Goal: Task Accomplishment & Management: Use online tool/utility

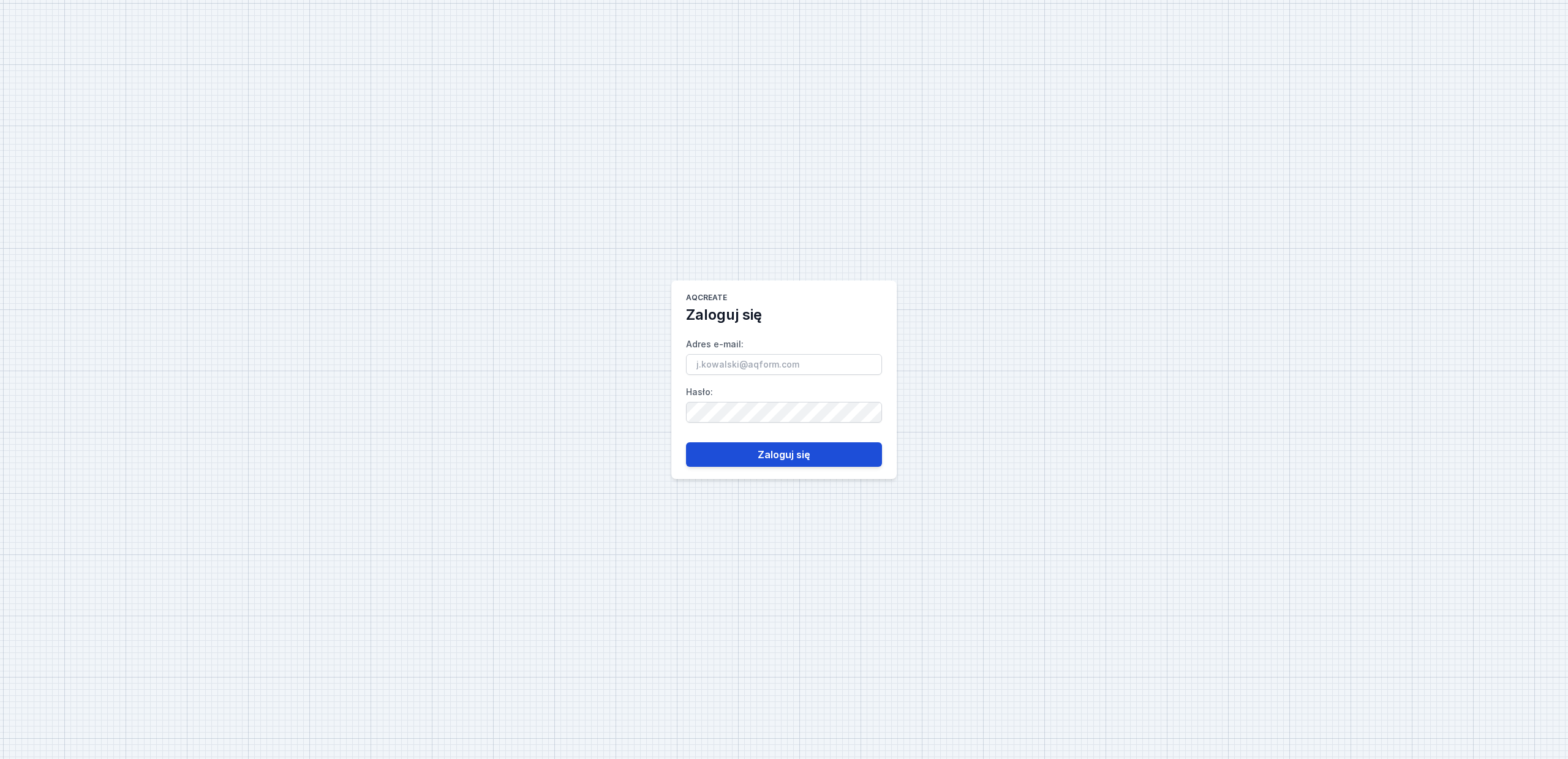
type input "[PERSON_NAME][EMAIL_ADDRESS][DOMAIN_NAME]"
click at [816, 455] on button "Zaloguj się" at bounding box center [784, 455] width 196 height 25
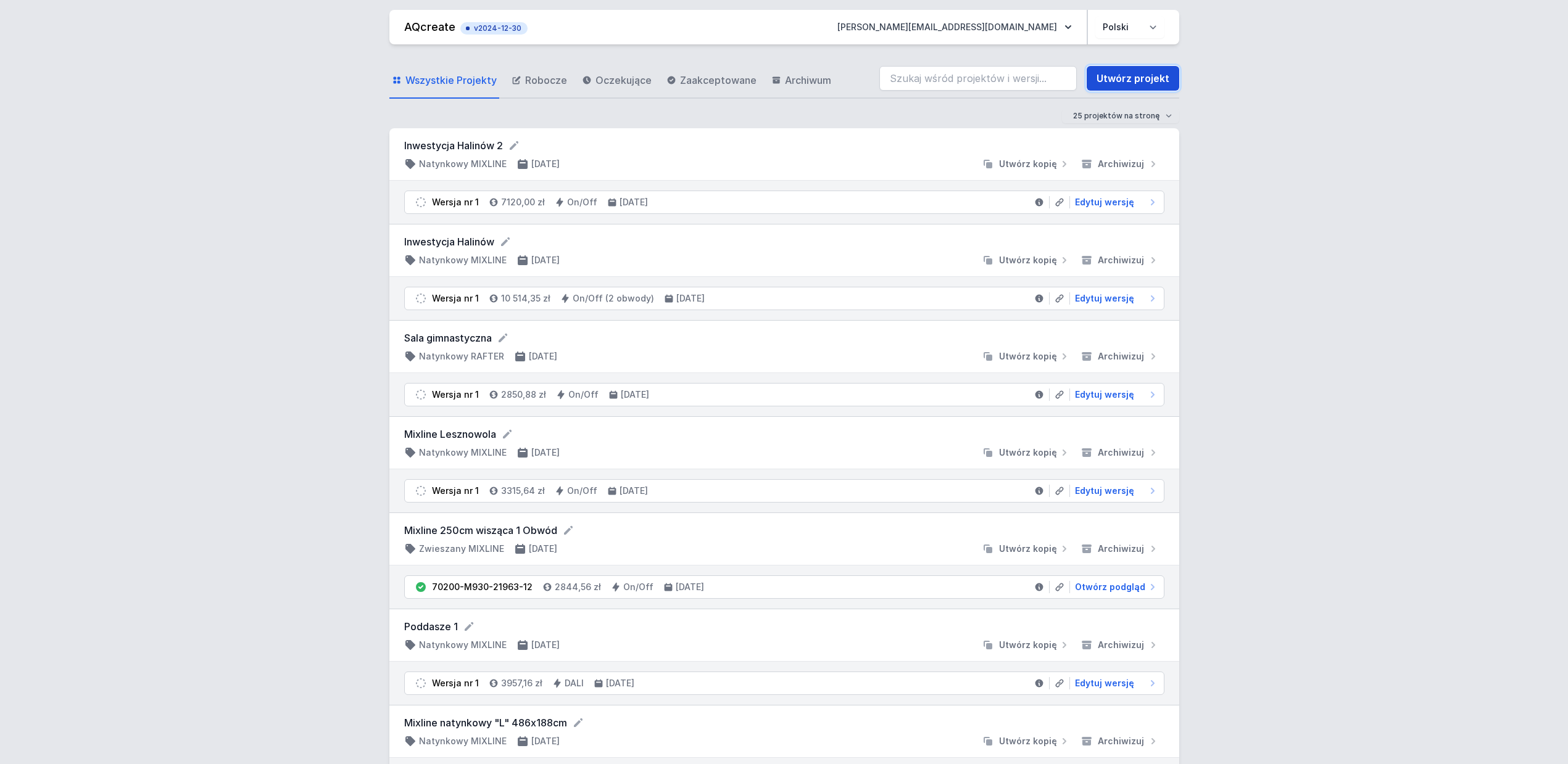
click at [1127, 78] on link "Utwórz projekt" at bounding box center [1133, 78] width 93 height 25
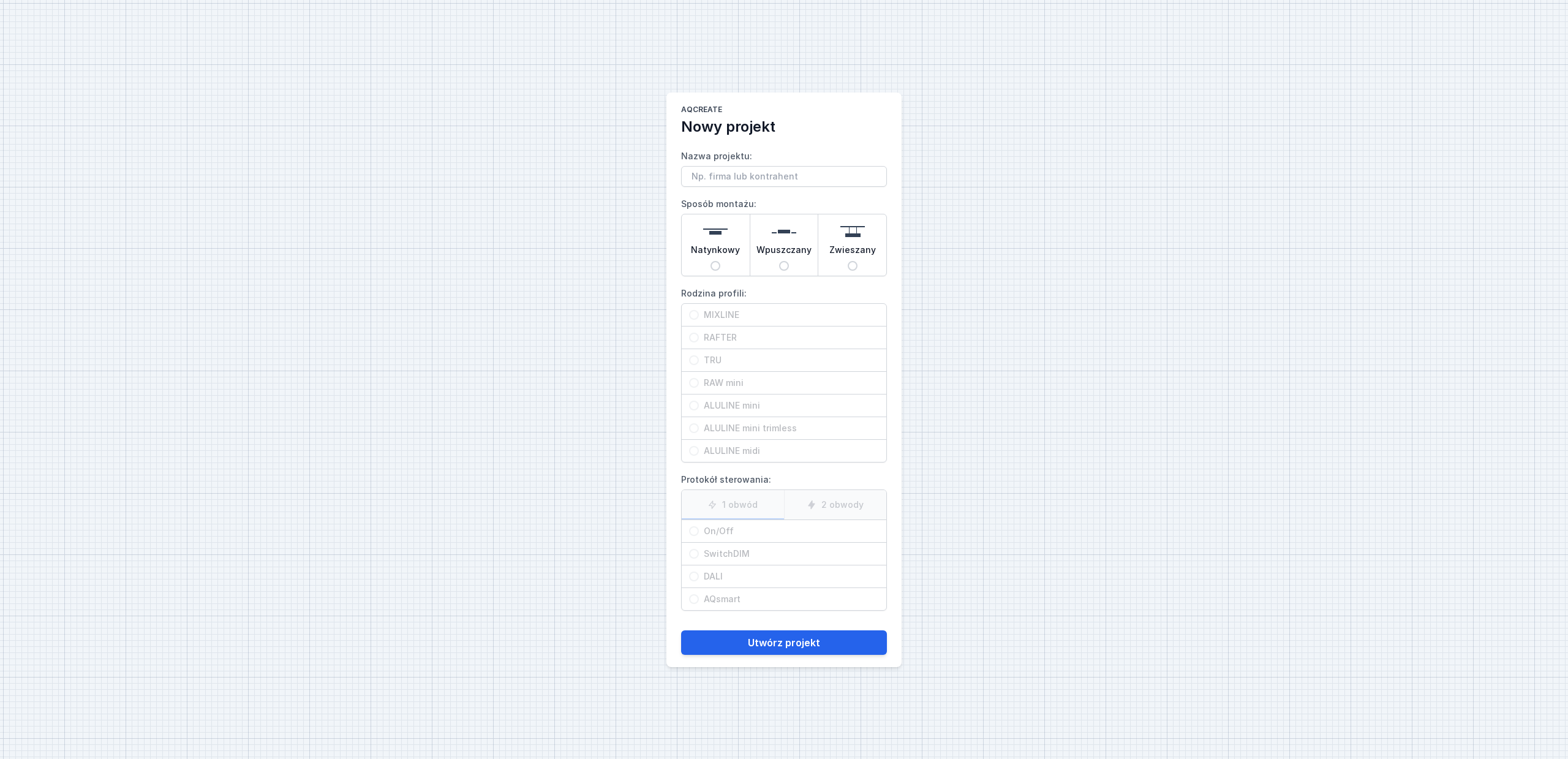
click at [714, 175] on input "Nazwa projektu:" at bounding box center [784, 176] width 206 height 21
type input "r"
type input "[PERSON_NAME]"
click at [717, 267] on input "Natynkowy" at bounding box center [715, 266] width 10 height 10
radio input "true"
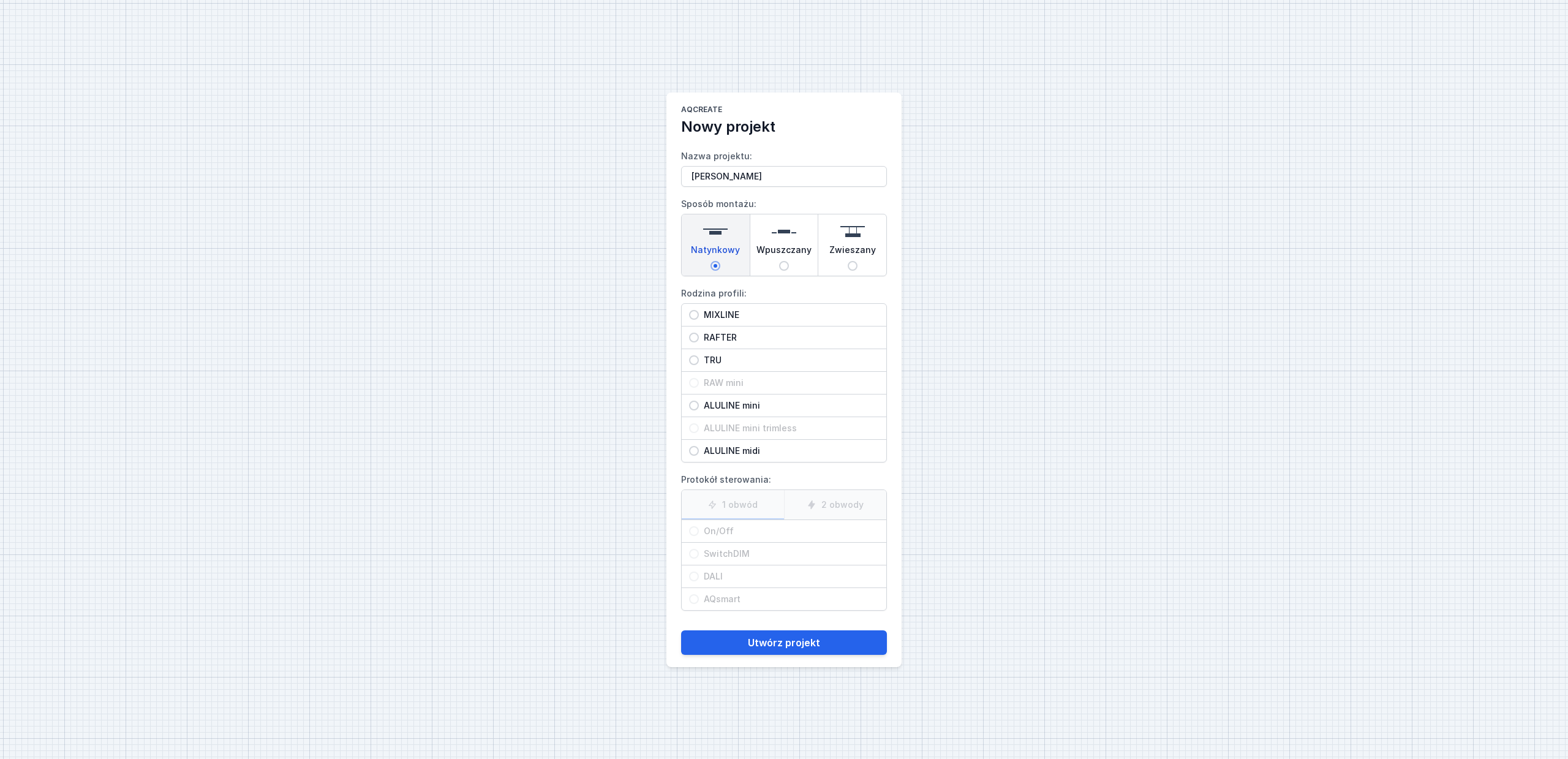
click at [693, 316] on input "MIXLINE" at bounding box center [694, 314] width 10 height 10
radio input "true"
click at [695, 576] on input "DALI" at bounding box center [694, 576] width 10 height 10
radio input "true"
click at [767, 644] on button "Utwórz projekt" at bounding box center [784, 643] width 206 height 25
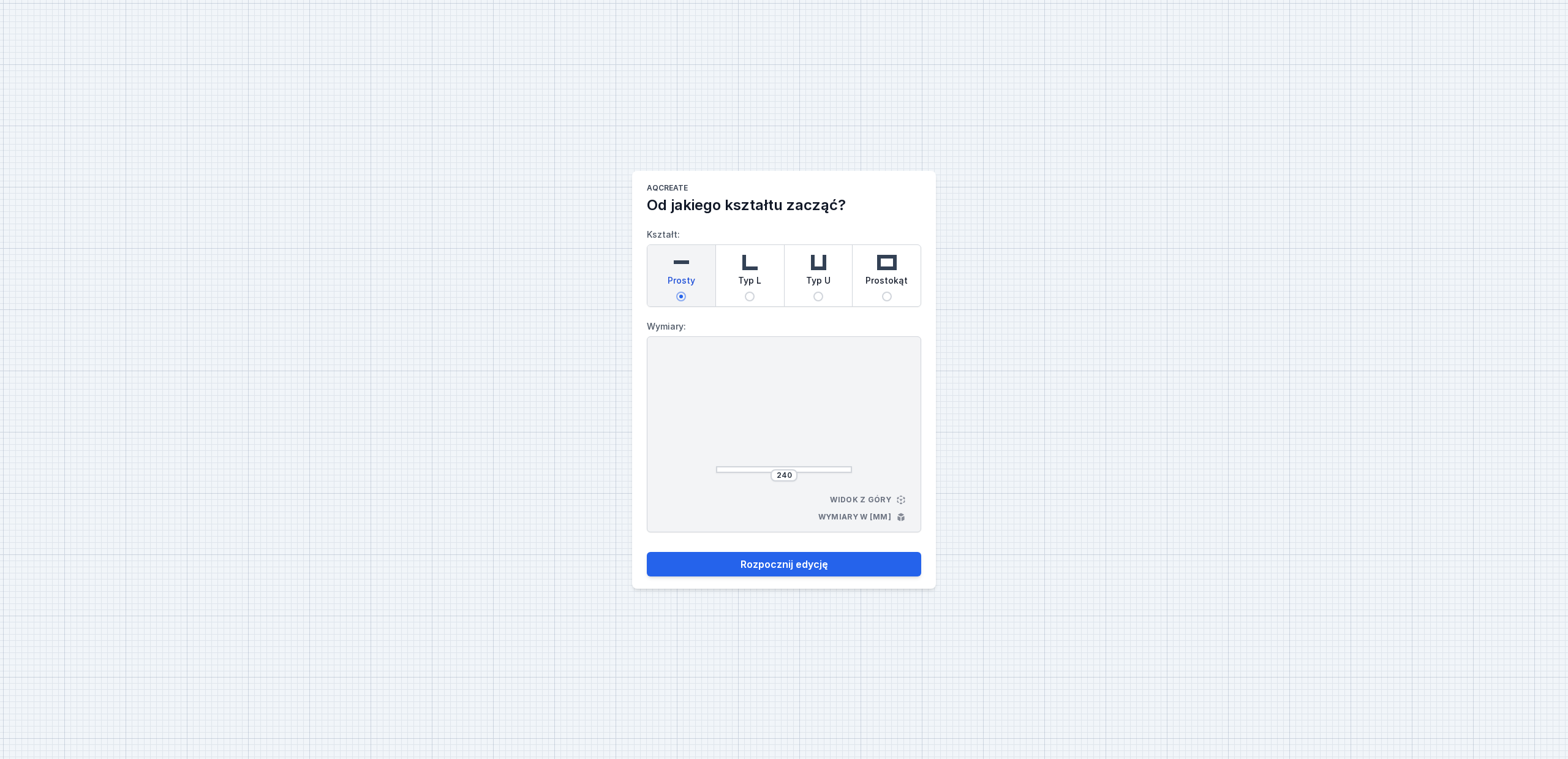
click at [889, 293] on input "Prostokąt" at bounding box center [887, 296] width 10 height 10
radio input "true"
click at [793, 476] on input "264" at bounding box center [784, 475] width 19 height 10
type input "2"
type input "6000"
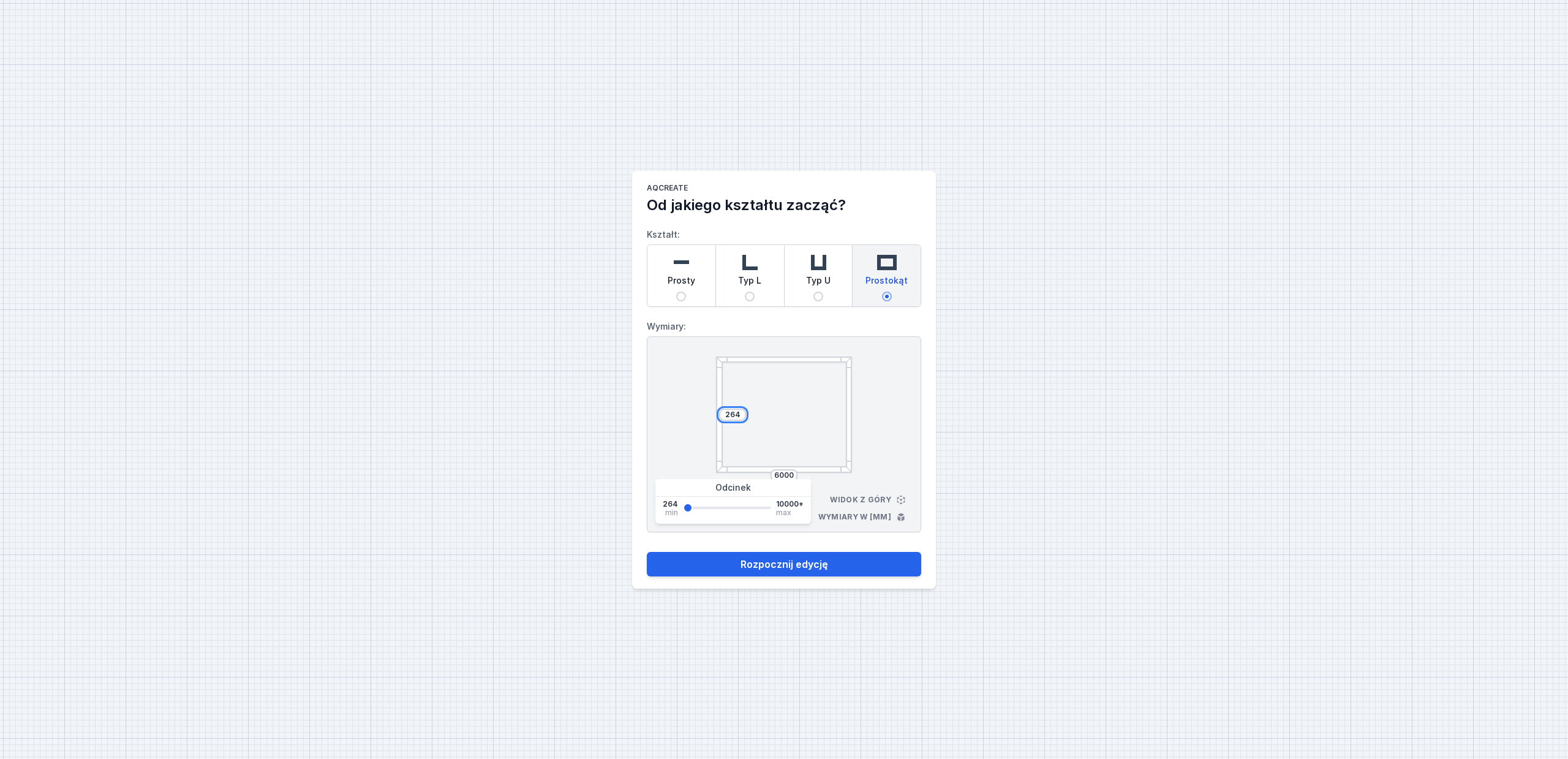
click at [742, 414] on input "264" at bounding box center [732, 415] width 19 height 10
type input "2000"
click at [647, 552] on button "Rozpocznij edycję" at bounding box center [784, 564] width 275 height 25
type input "2000"
select select "4"
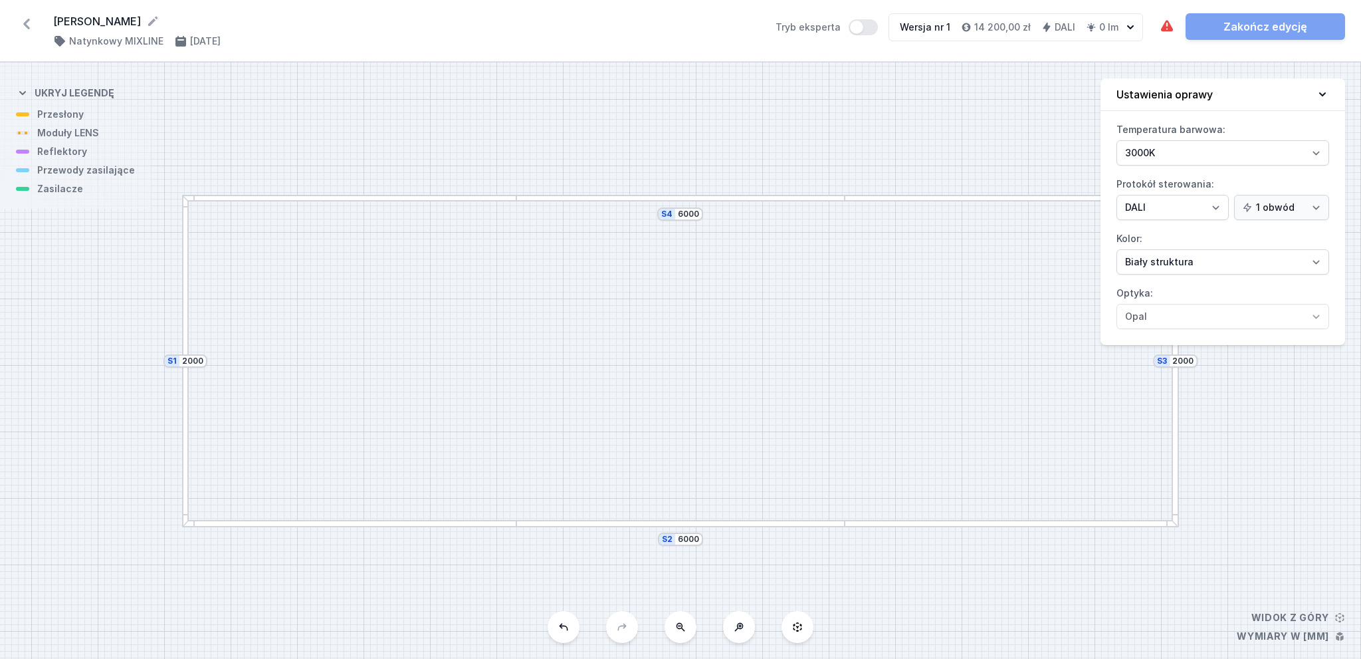
click at [383, 201] on div at bounding box center [349, 198] width 334 height 7
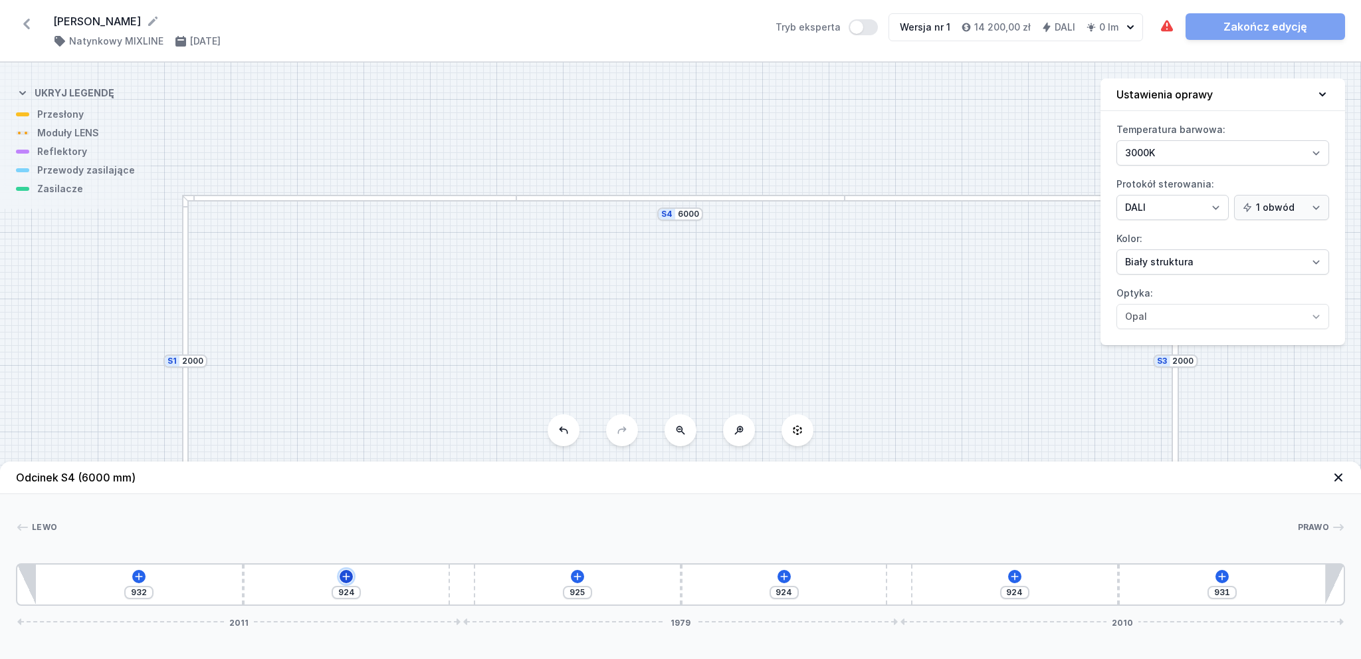
click at [346, 577] on icon at bounding box center [346, 575] width 7 height 7
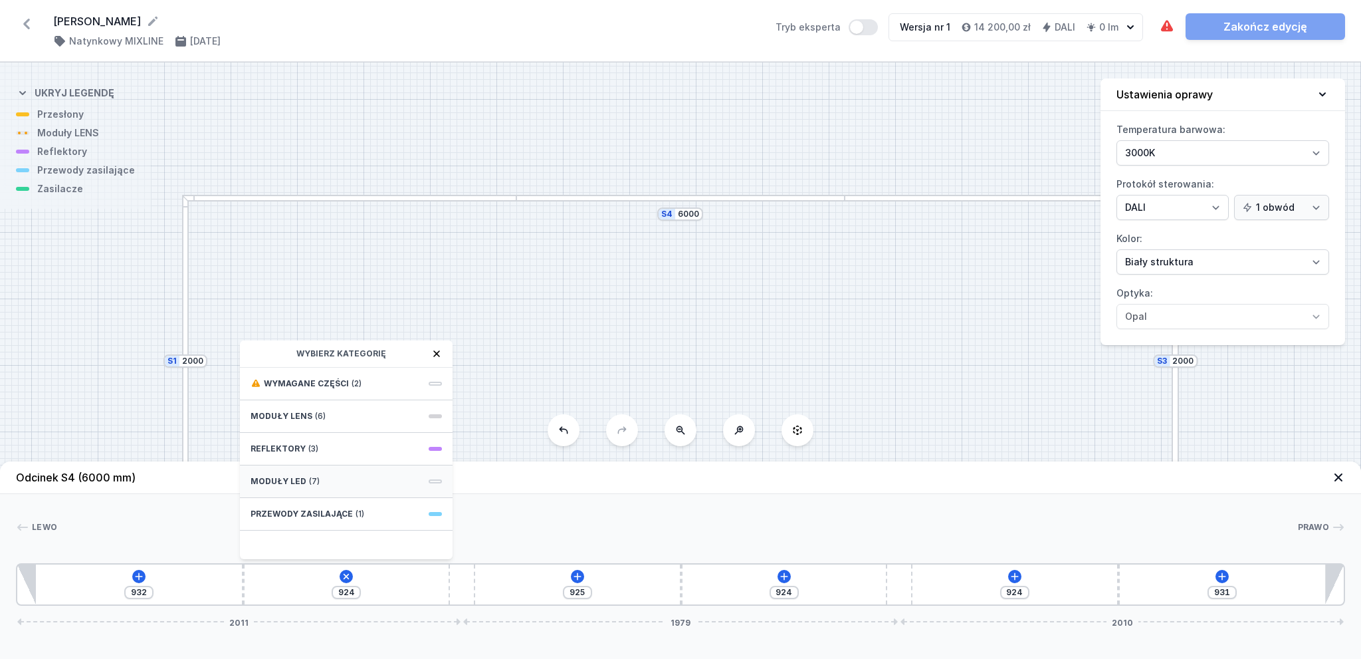
click at [371, 483] on div "Moduły LED (7)" at bounding box center [346, 481] width 213 height 33
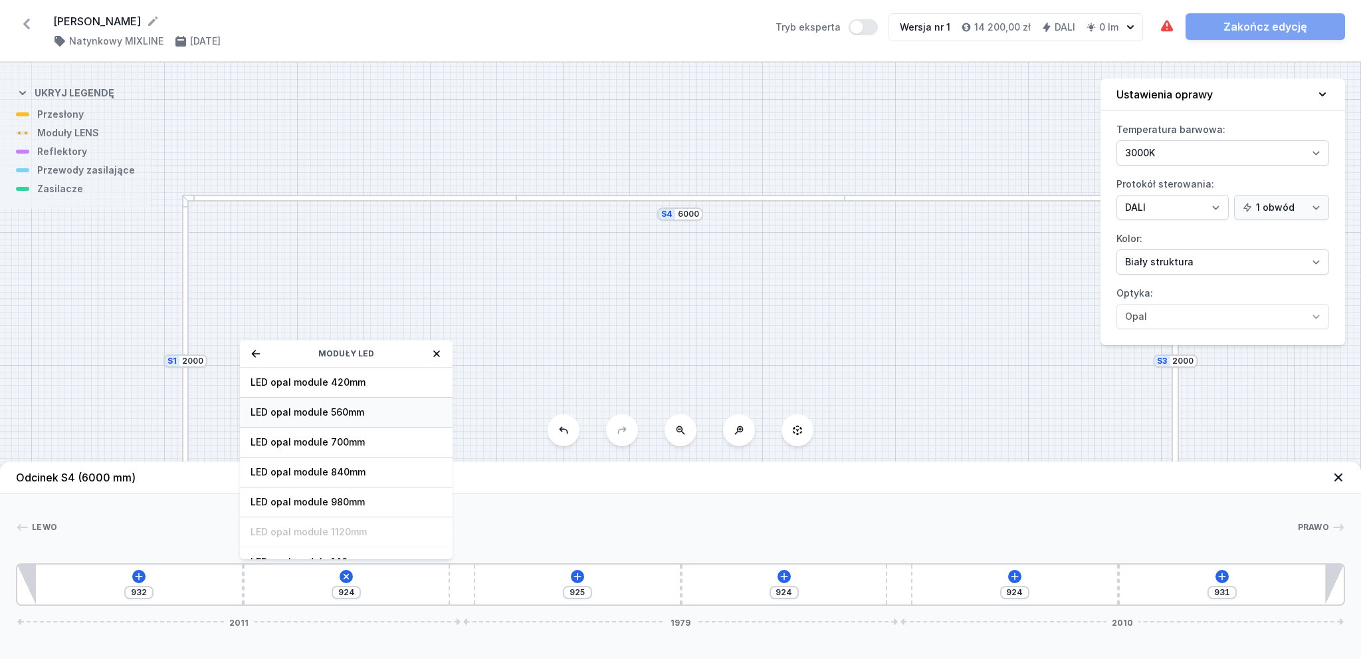
click at [352, 414] on span "LED opal module 560mm" at bounding box center [346, 411] width 191 height 13
type input "364"
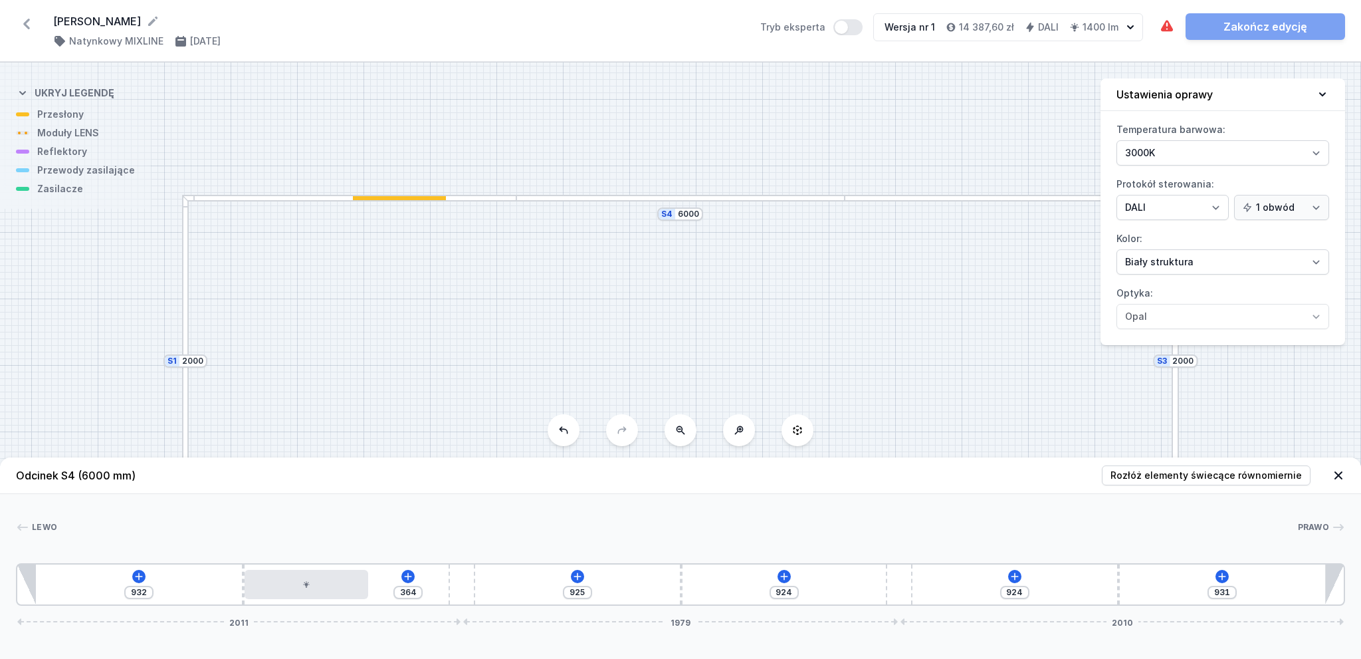
click at [637, 201] on div "S4 6000 S3 2000 S2 6000 S1 2000" at bounding box center [680, 360] width 1361 height 596
click at [638, 198] on div at bounding box center [680, 198] width 329 height 7
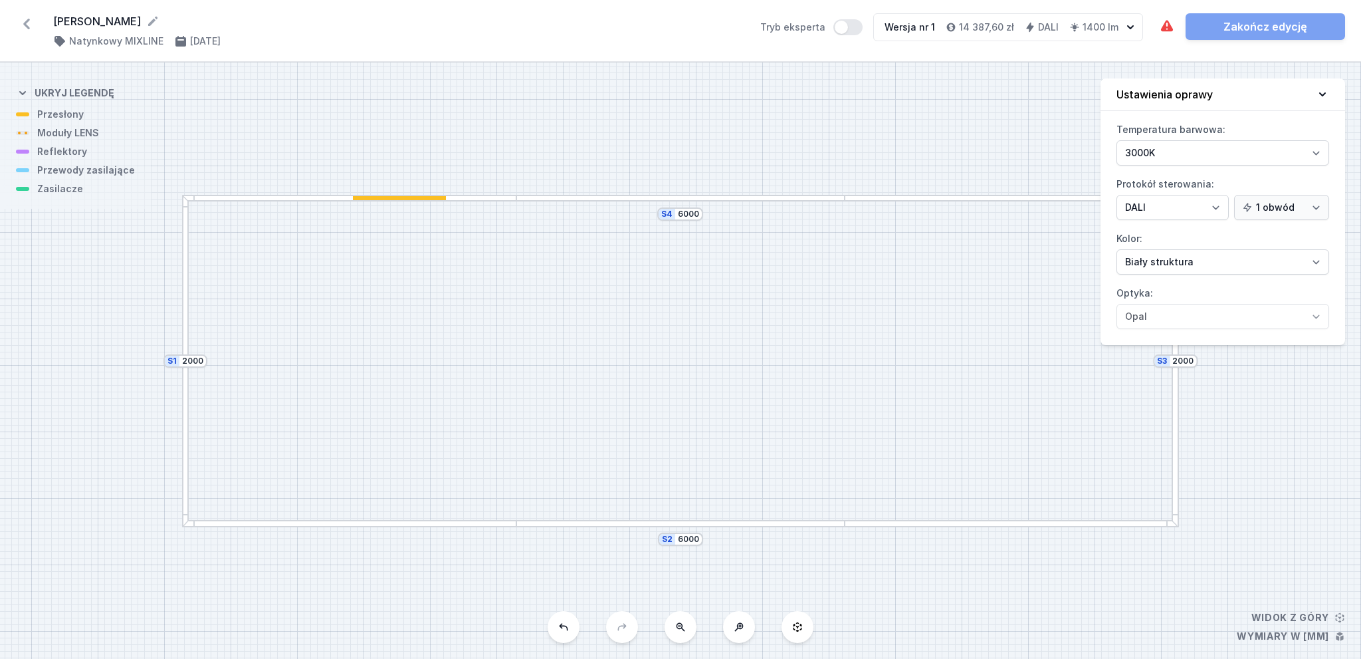
click at [663, 195] on div at bounding box center [680, 198] width 329 height 7
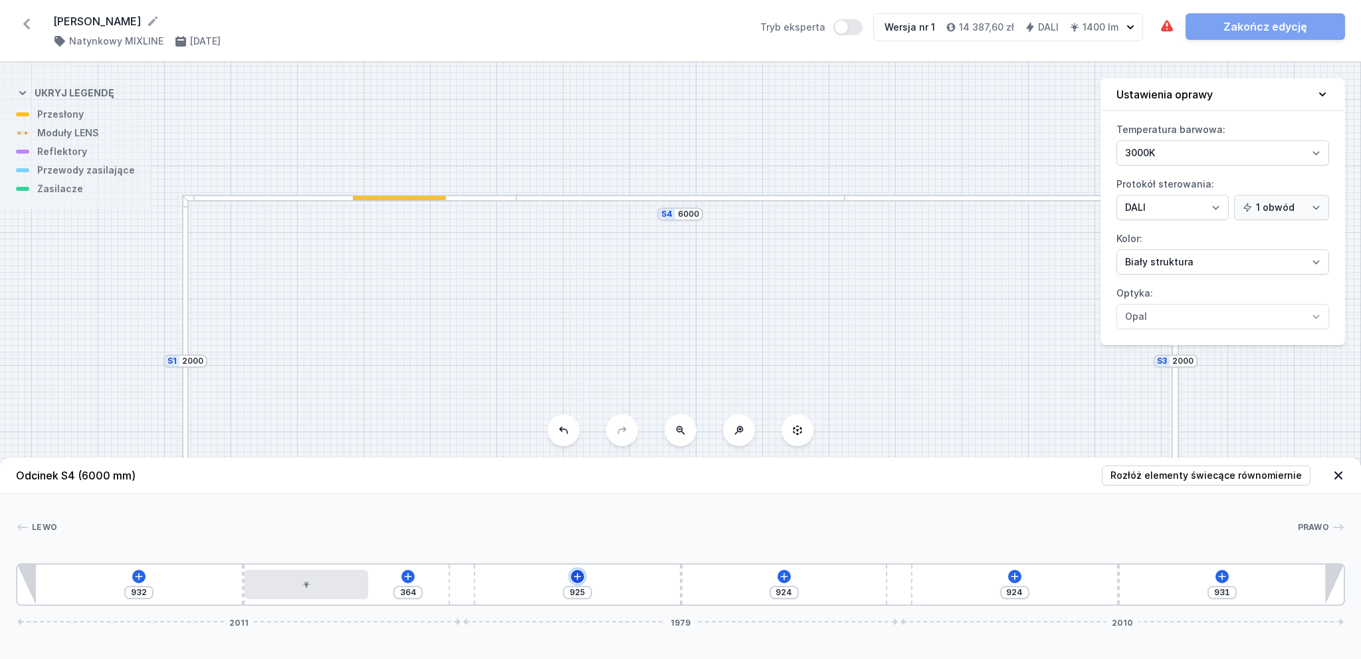
click at [572, 574] on icon at bounding box center [577, 576] width 11 height 11
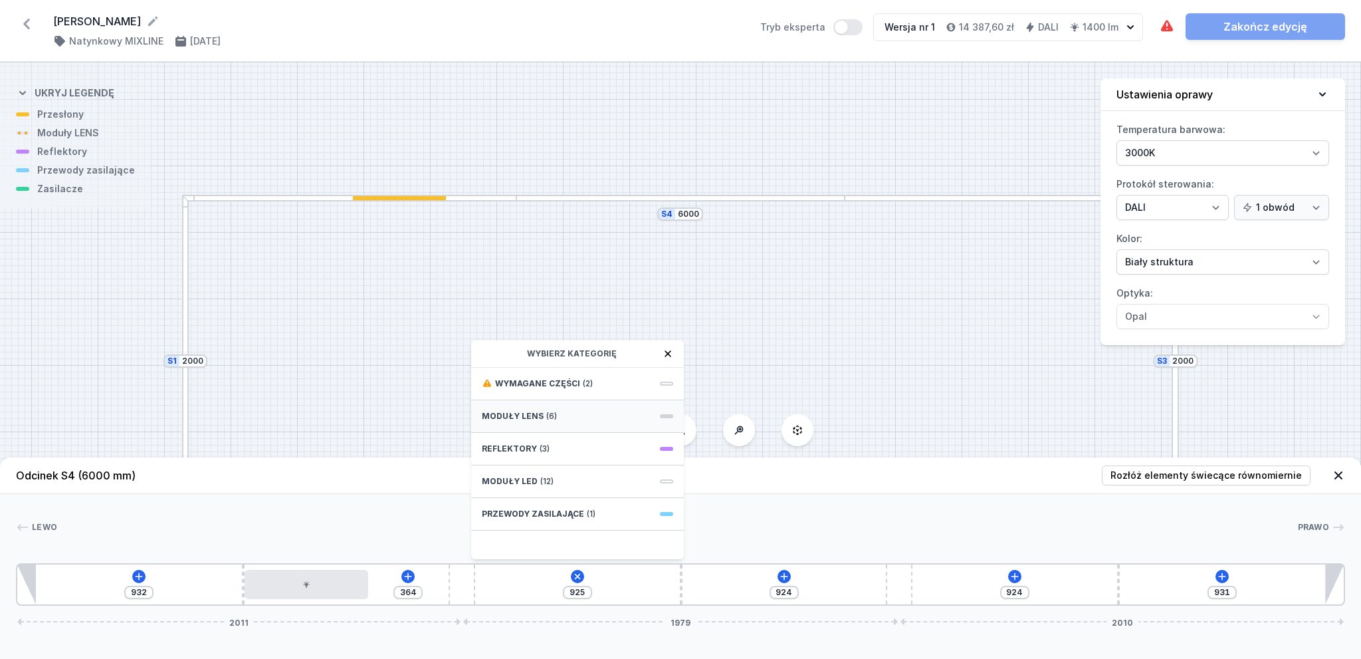
click at [531, 411] on span "Moduły LENS" at bounding box center [513, 416] width 62 height 11
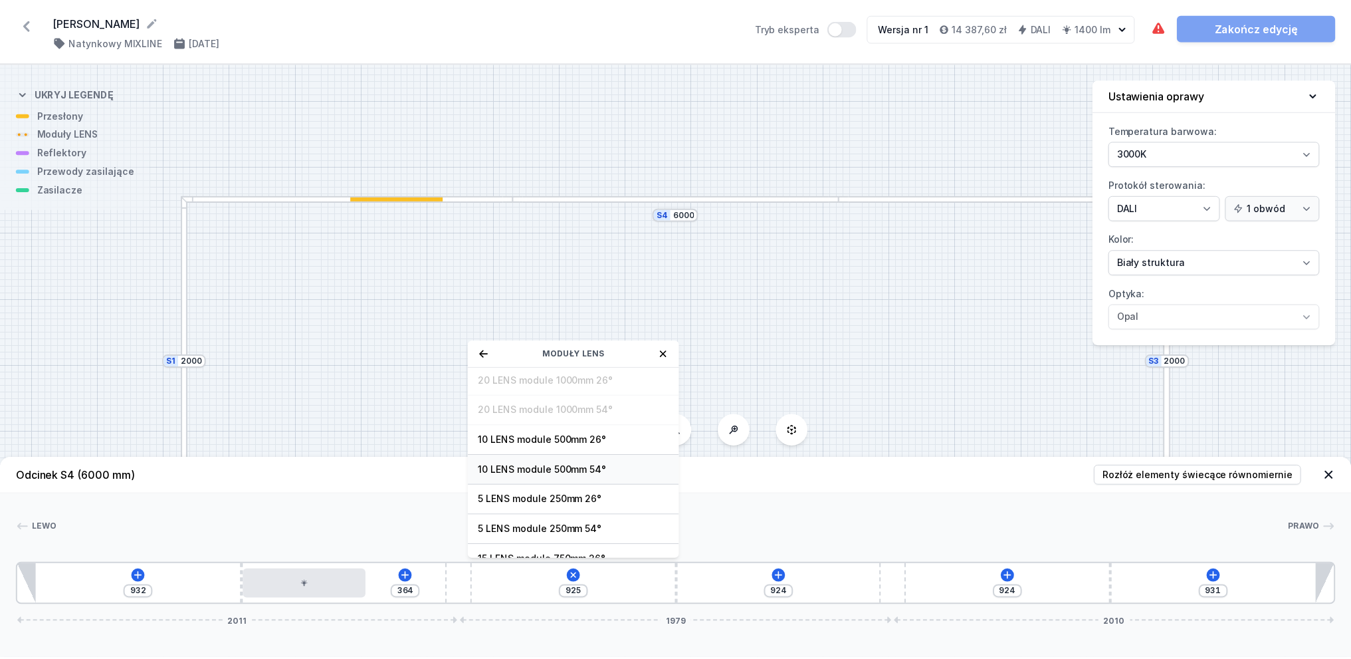
scroll to position [47, 0]
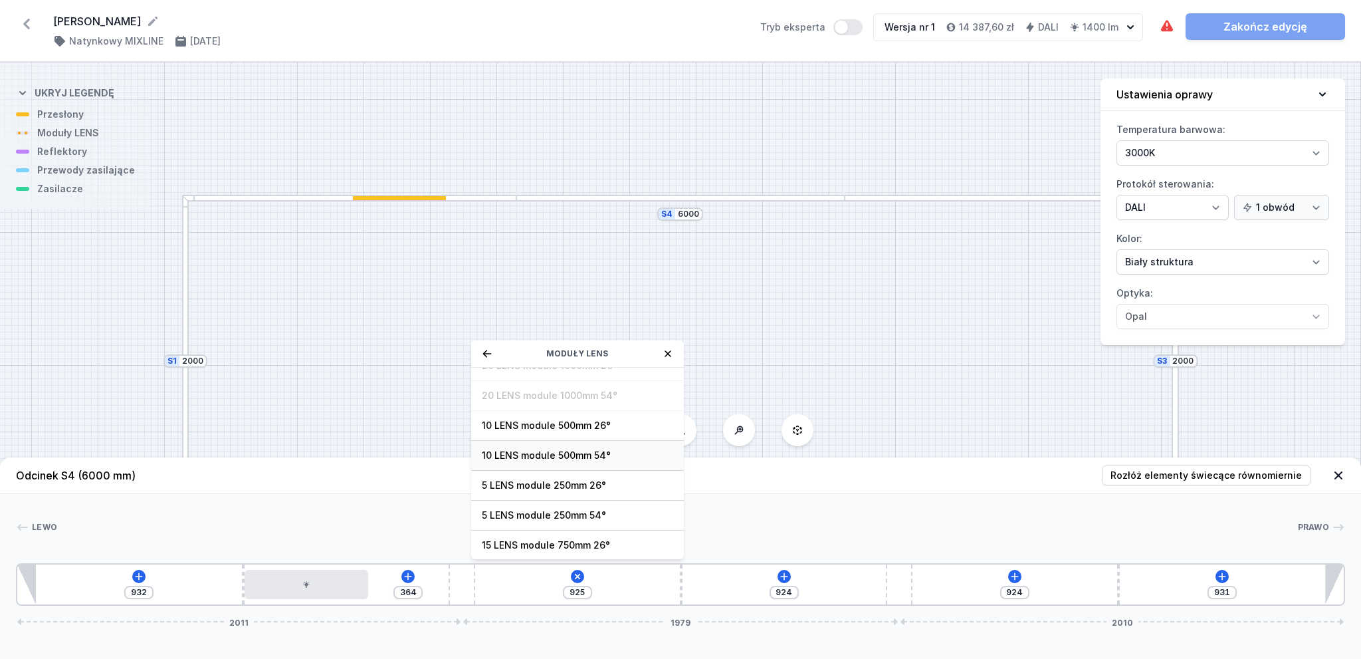
click at [577, 453] on span "10 LENS module 500mm 54°" at bounding box center [577, 455] width 191 height 13
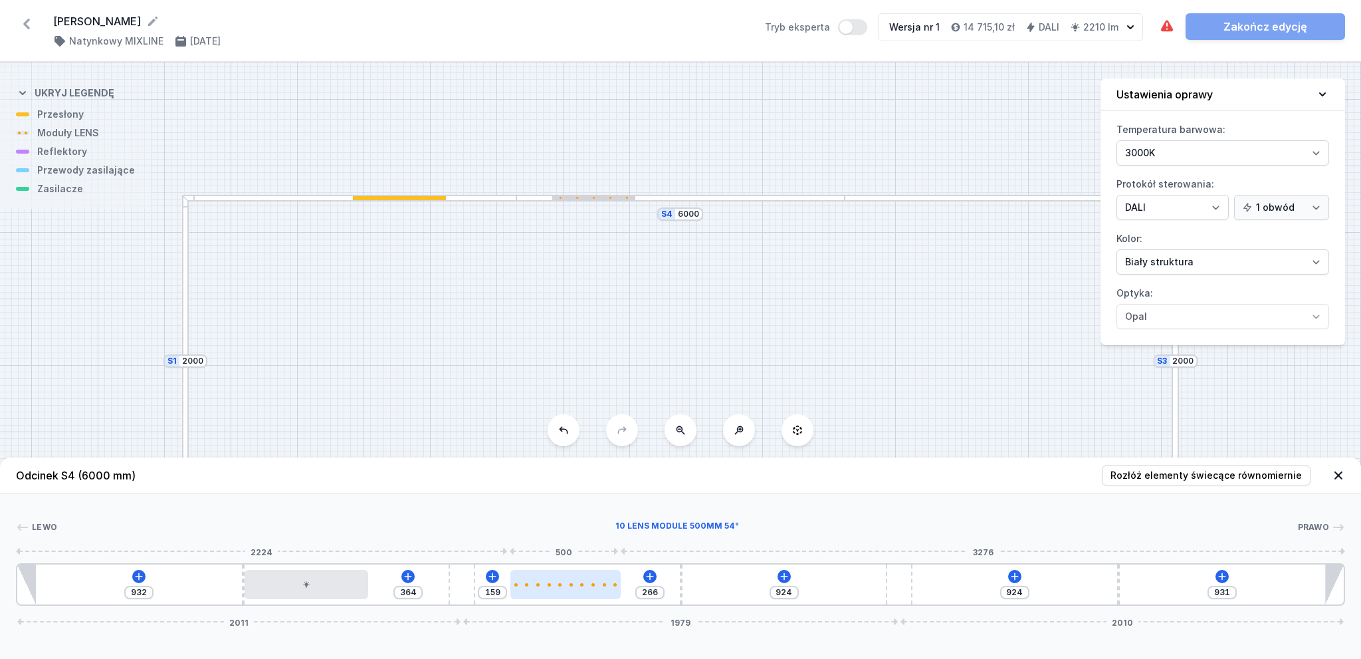
type input "263"
type input "162"
type input "257"
type input "168"
type input "254"
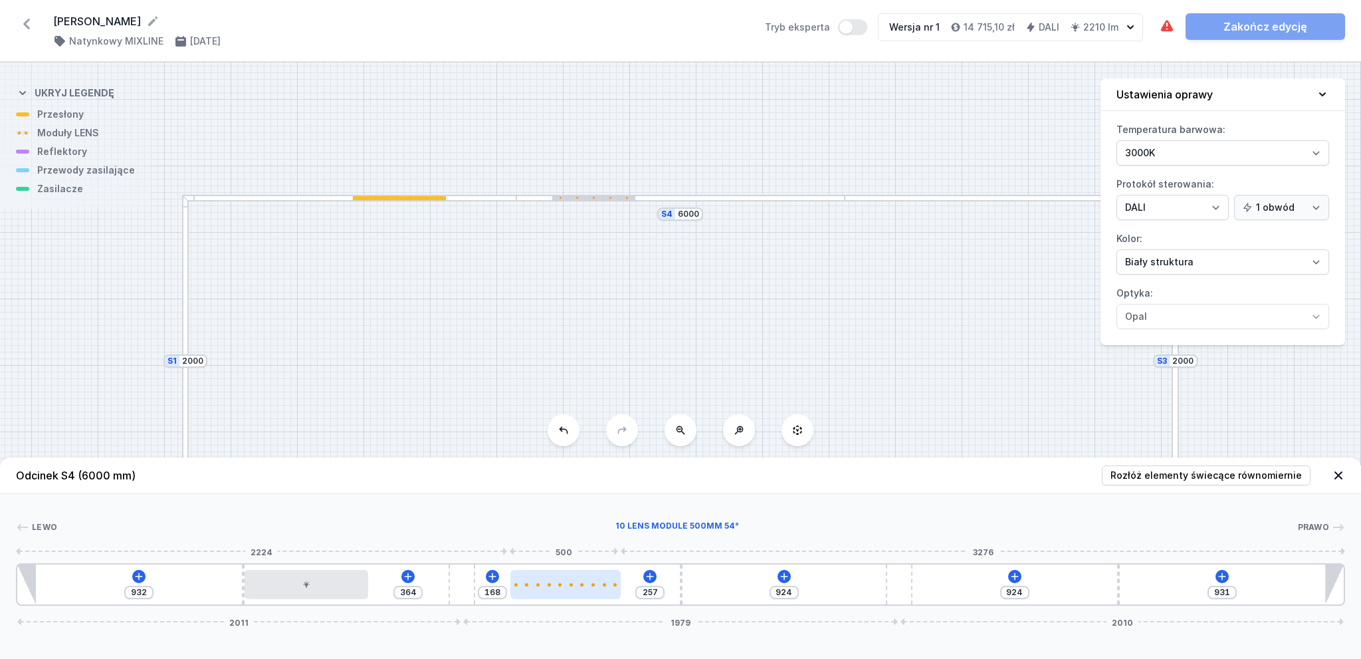
type input "171"
type input "249"
type input "176"
type input "240"
type input "185"
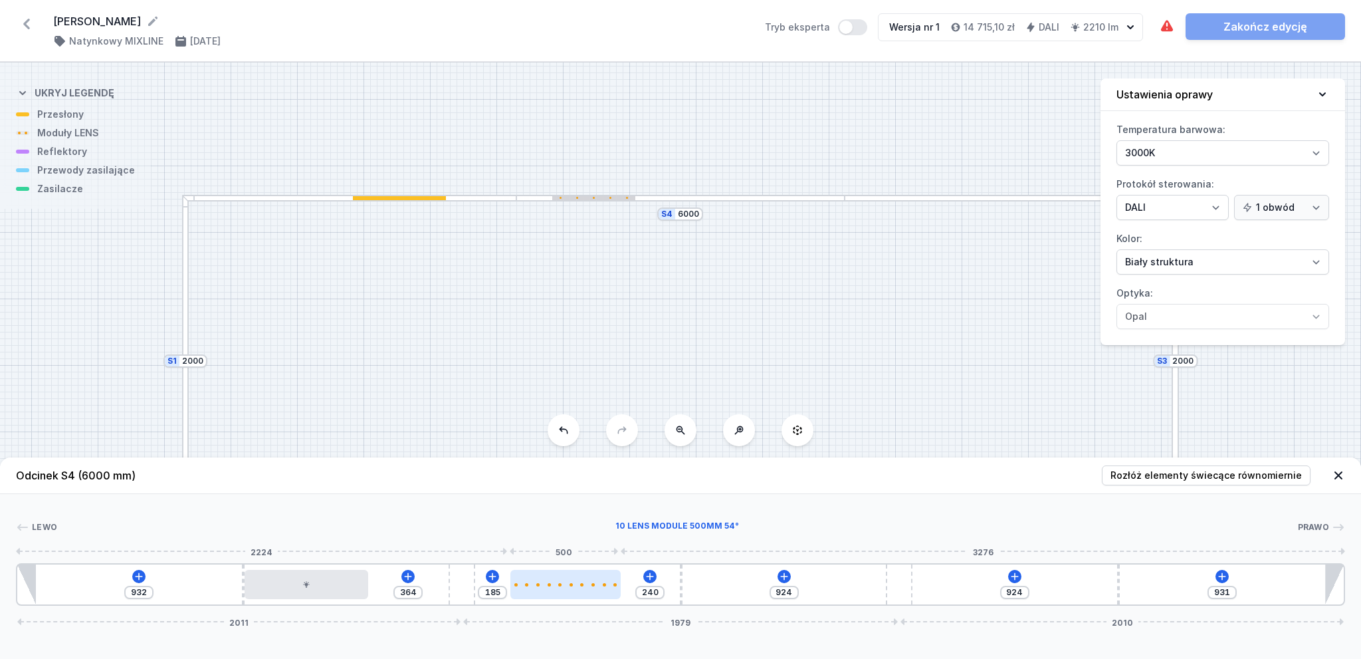
type input "231"
type input "194"
type input "225"
type input "200"
type input "219"
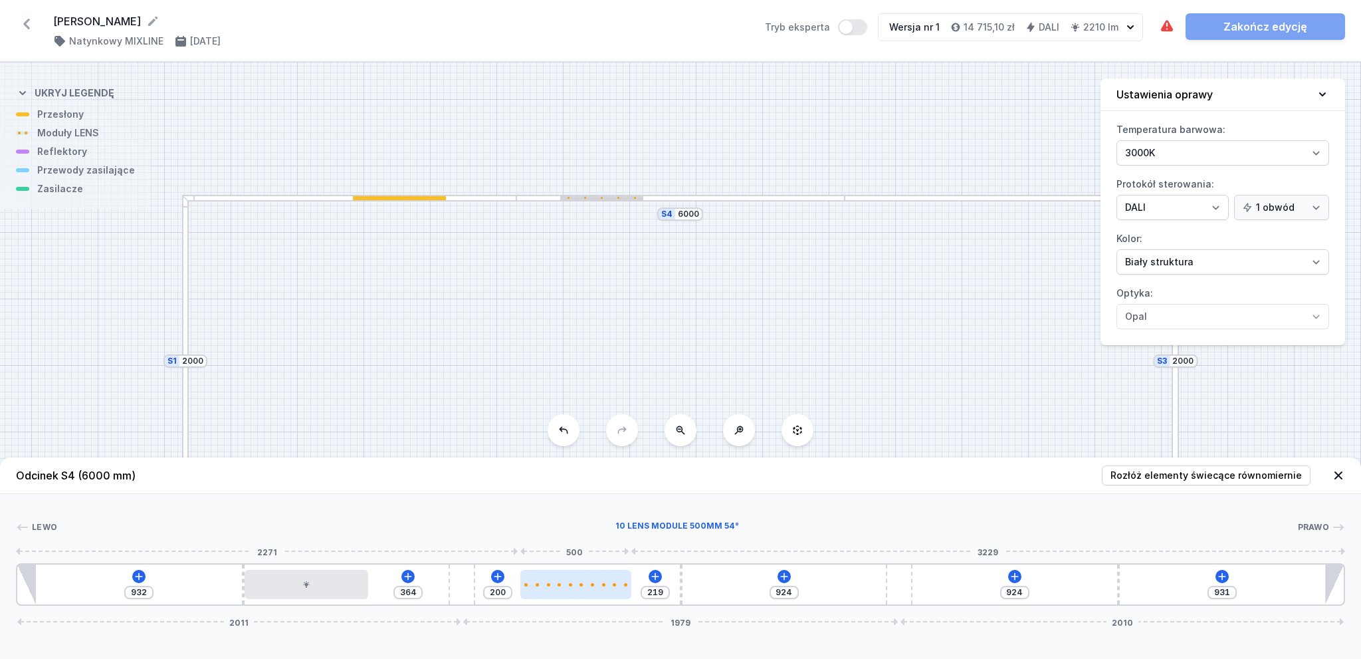
type input "206"
type input "213"
type input "212"
type input "207"
type input "218"
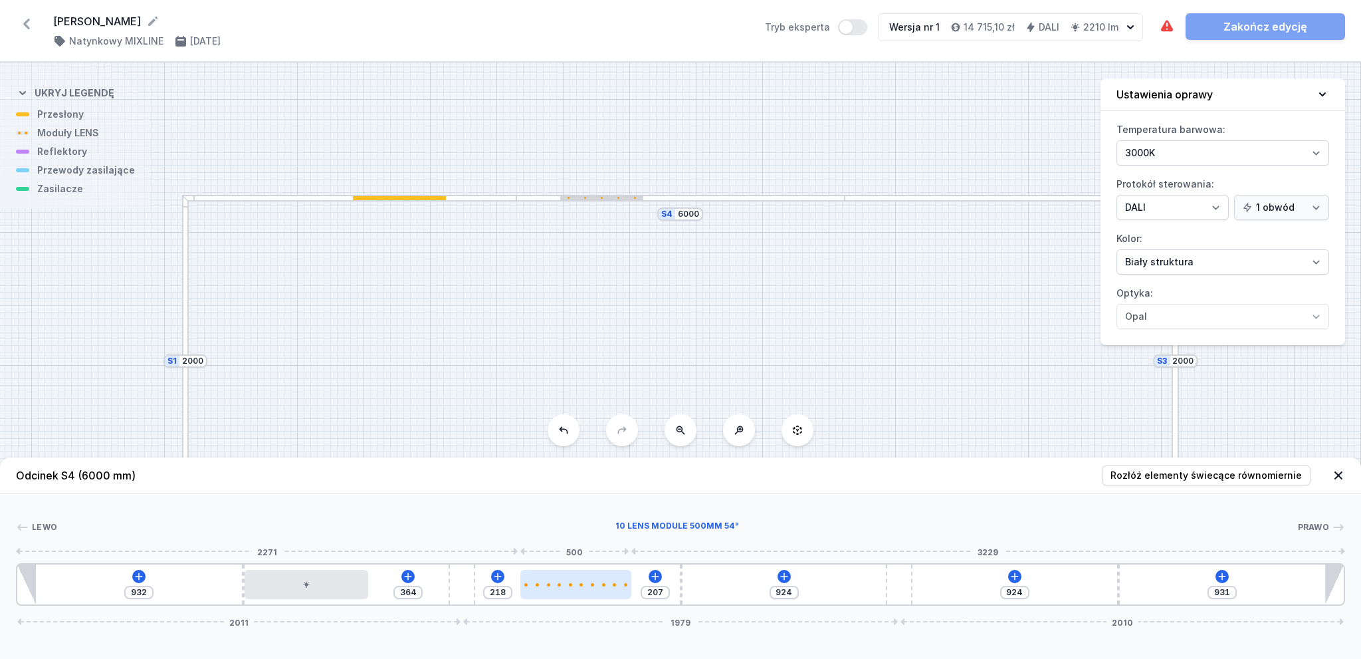
type input "204"
type input "221"
type input "198"
type input "227"
type input "192"
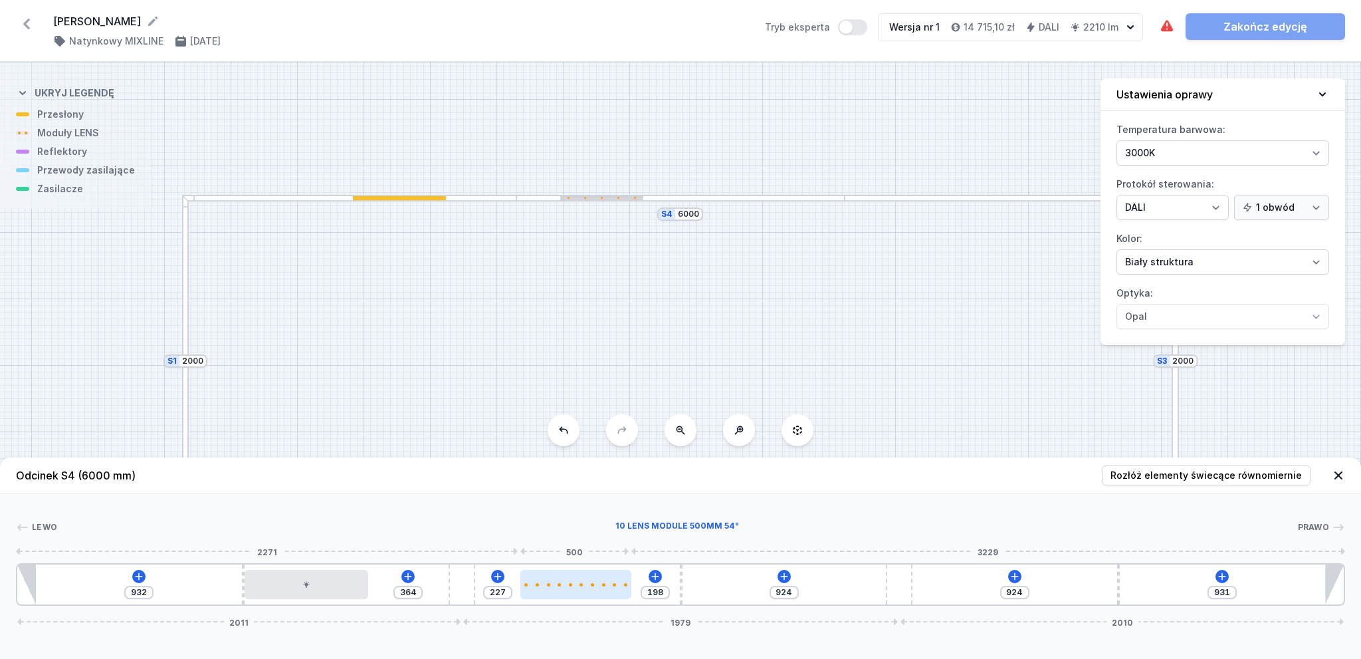
type input "233"
type input "189"
type input "236"
type input "183"
type input "242"
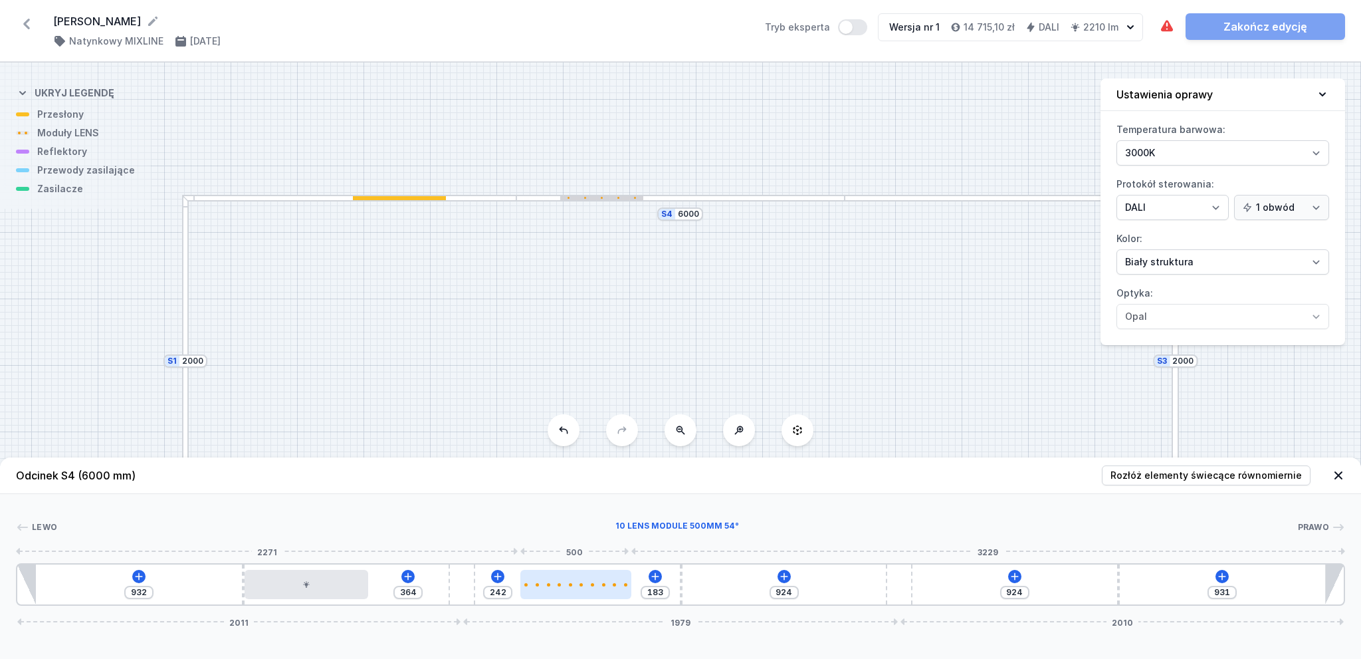
type input "180"
type input "245"
type input "165"
type input "260"
type input "145"
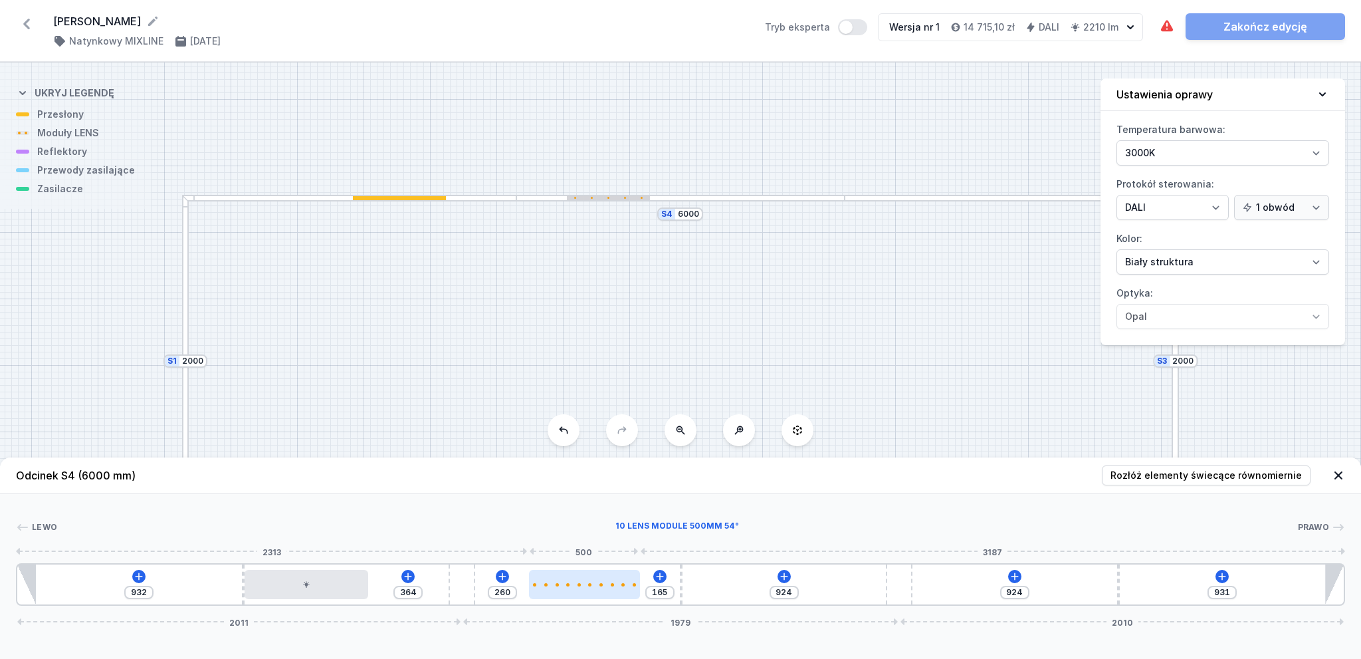
type input "280"
type input "136"
type input "289"
type input "133"
type input "292"
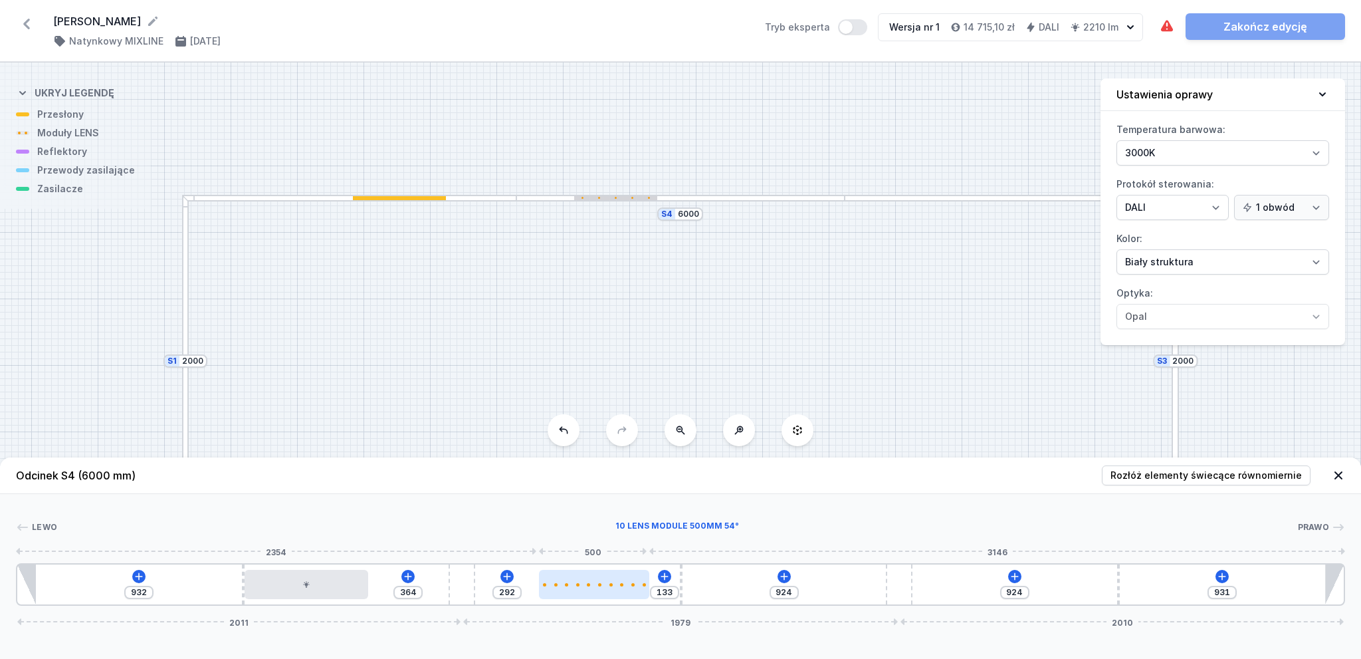
type input "130"
type input "295"
type input "127"
type input "298"
type input "124"
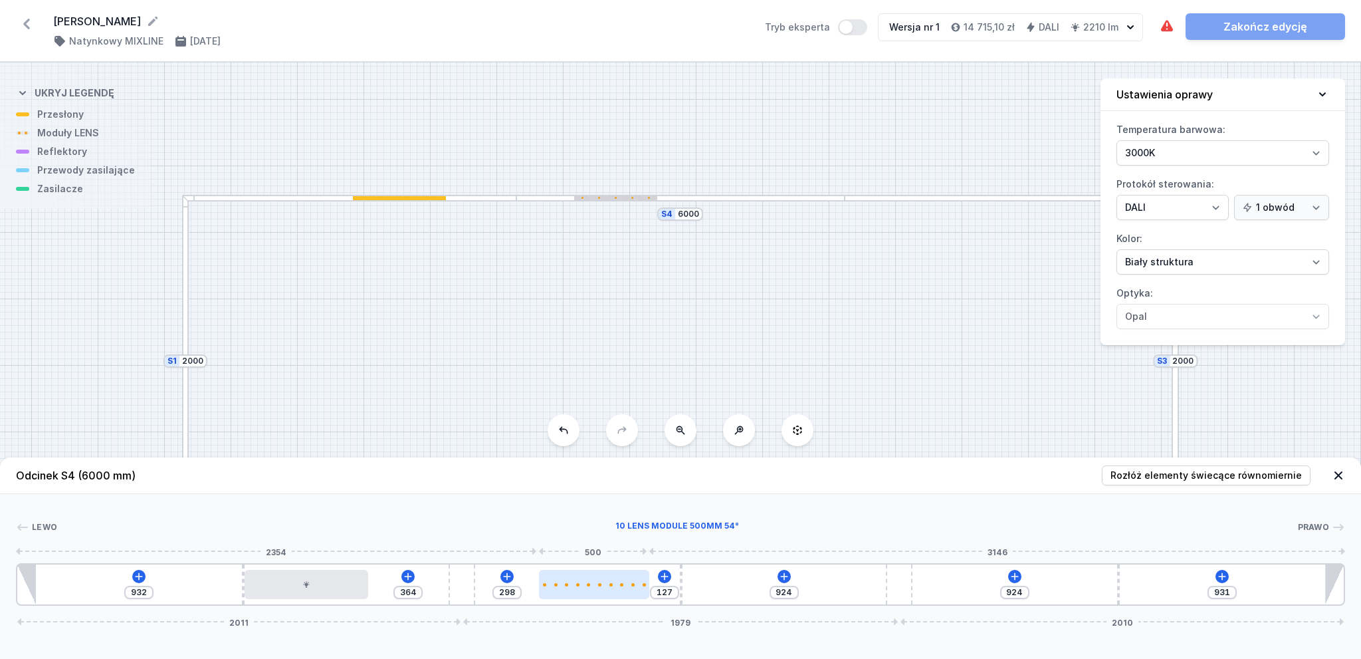
type input "301"
type input "121"
type input "304"
type input "118"
type input "307"
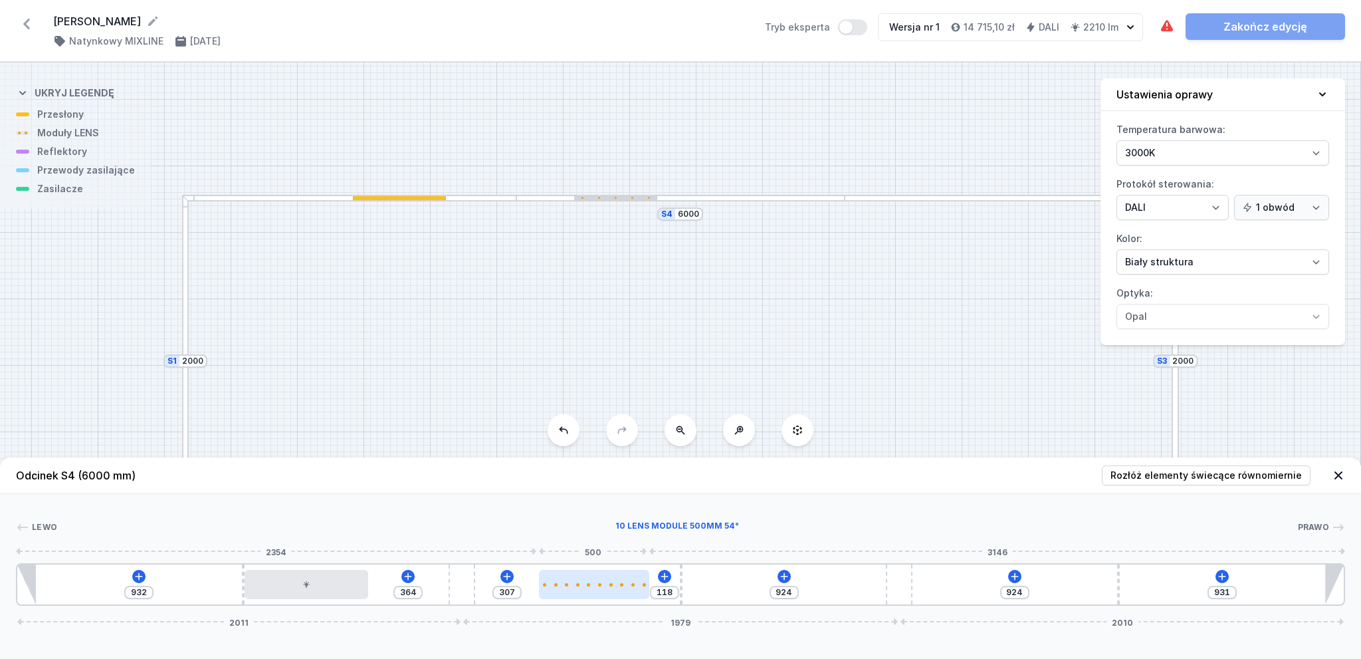
type input "115"
type input "310"
type input "112"
type input "313"
type input "109"
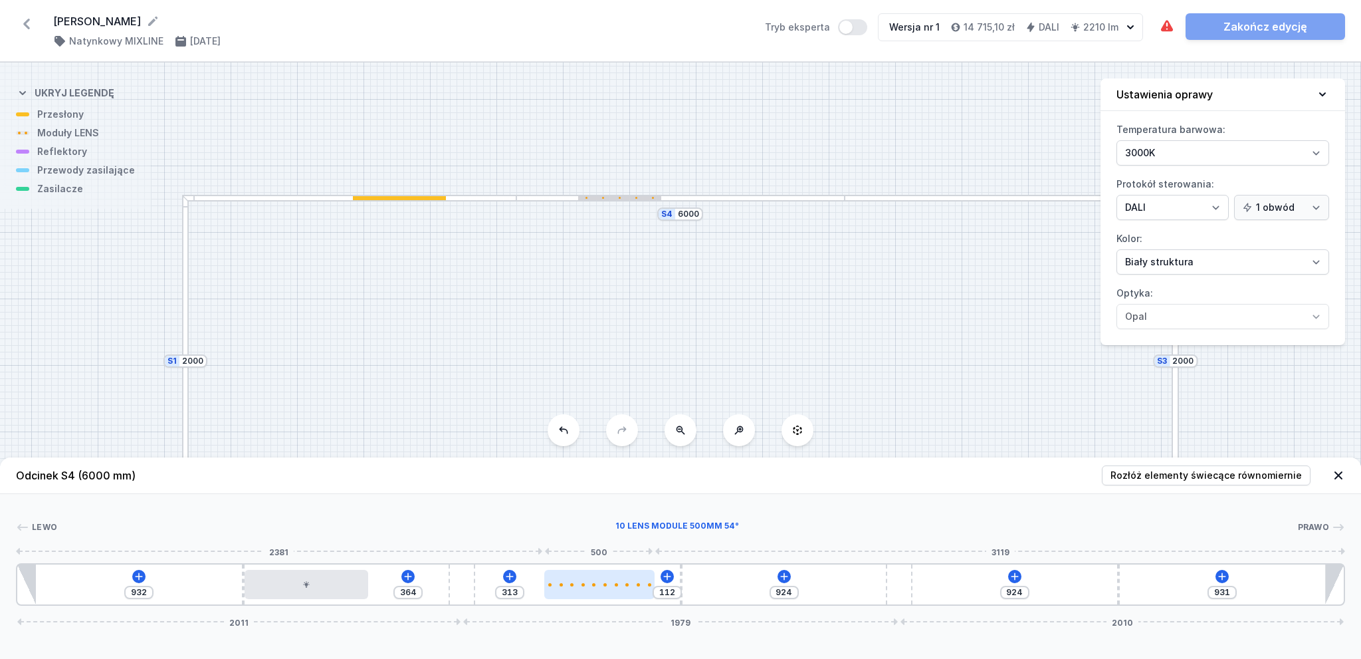
type input "316"
type input "106"
type input "319"
type input "100"
type input "325"
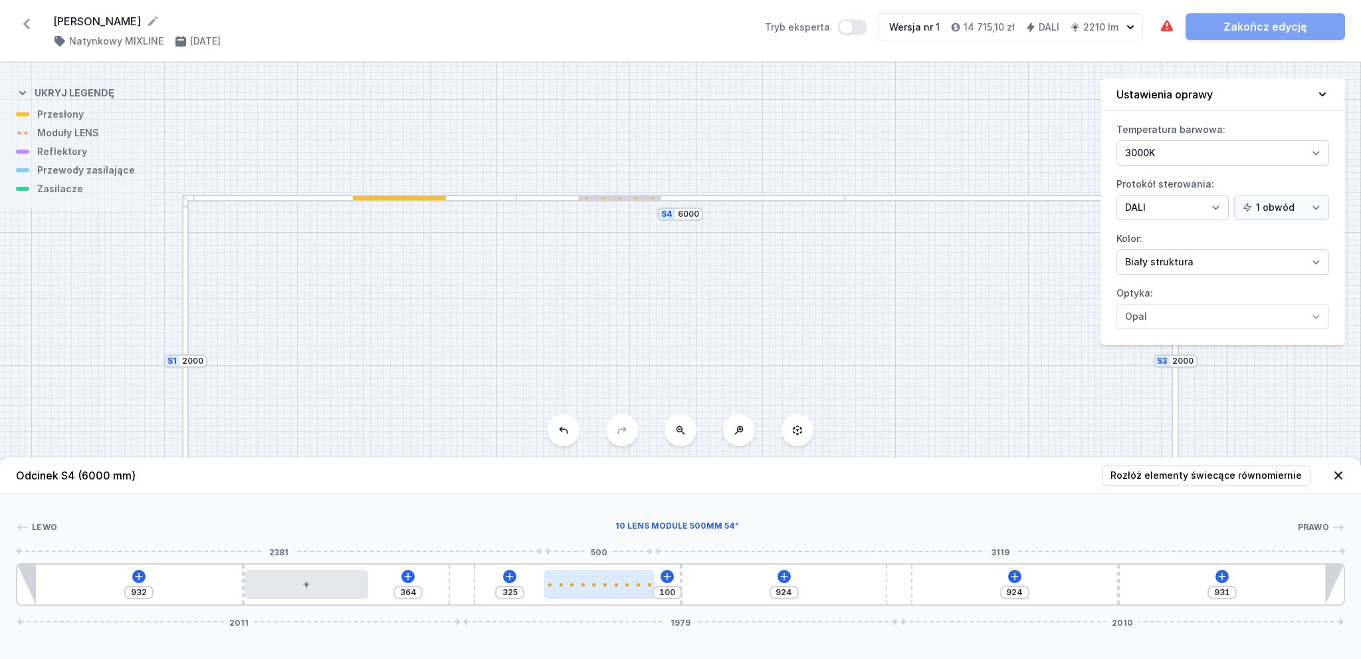
type input "97"
type input "328"
type input "94"
type input "331"
type input "85"
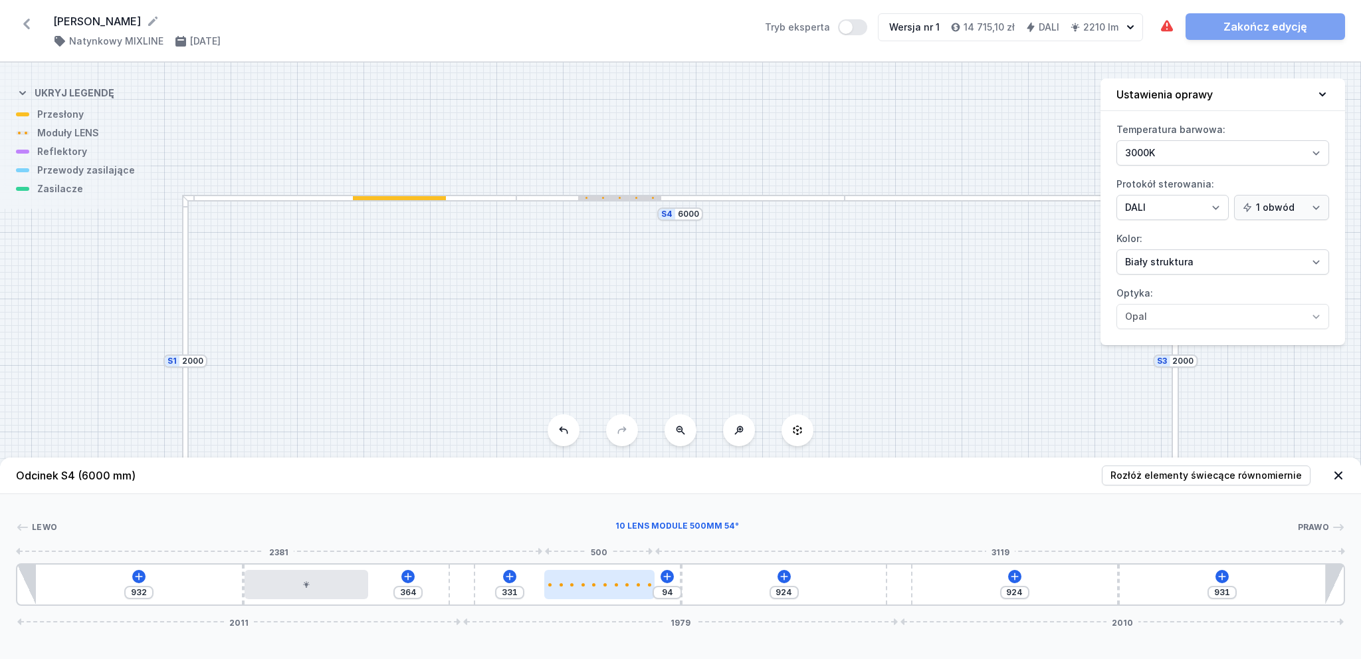
type input "340"
type input "82"
type input "343"
type input "76"
type input "349"
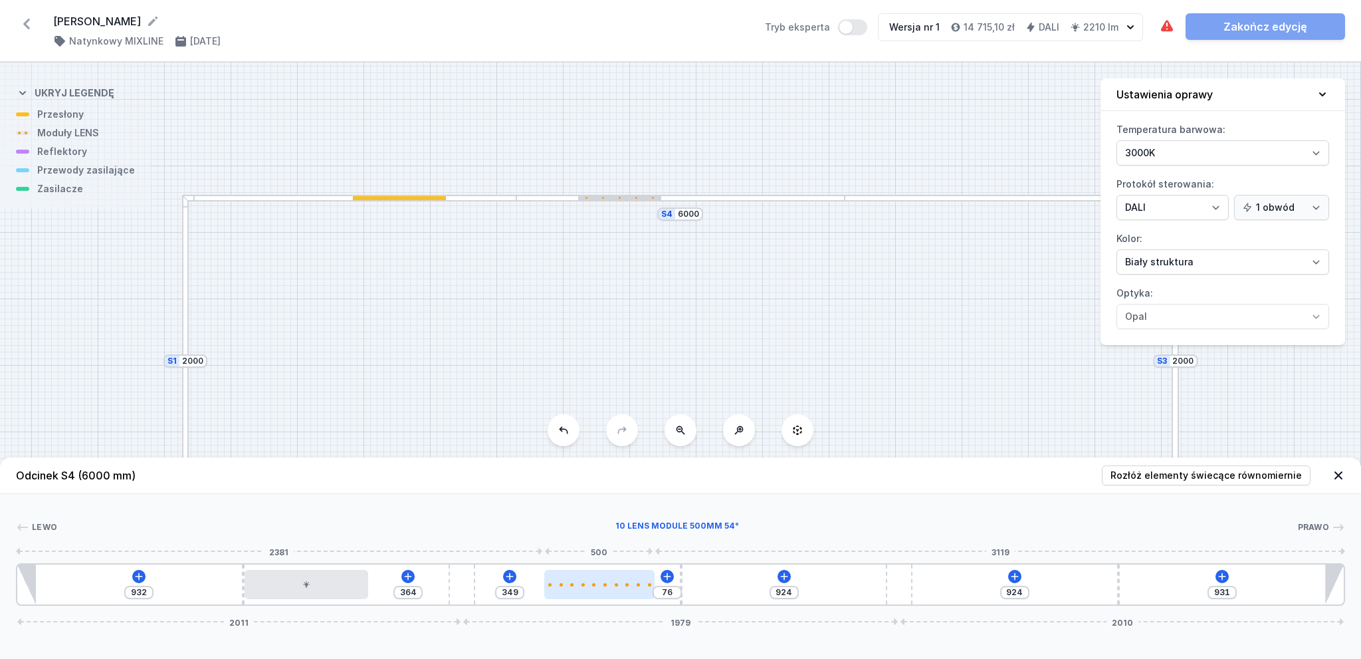
type input "73"
type input "352"
type input "68"
type input "357"
type input "62"
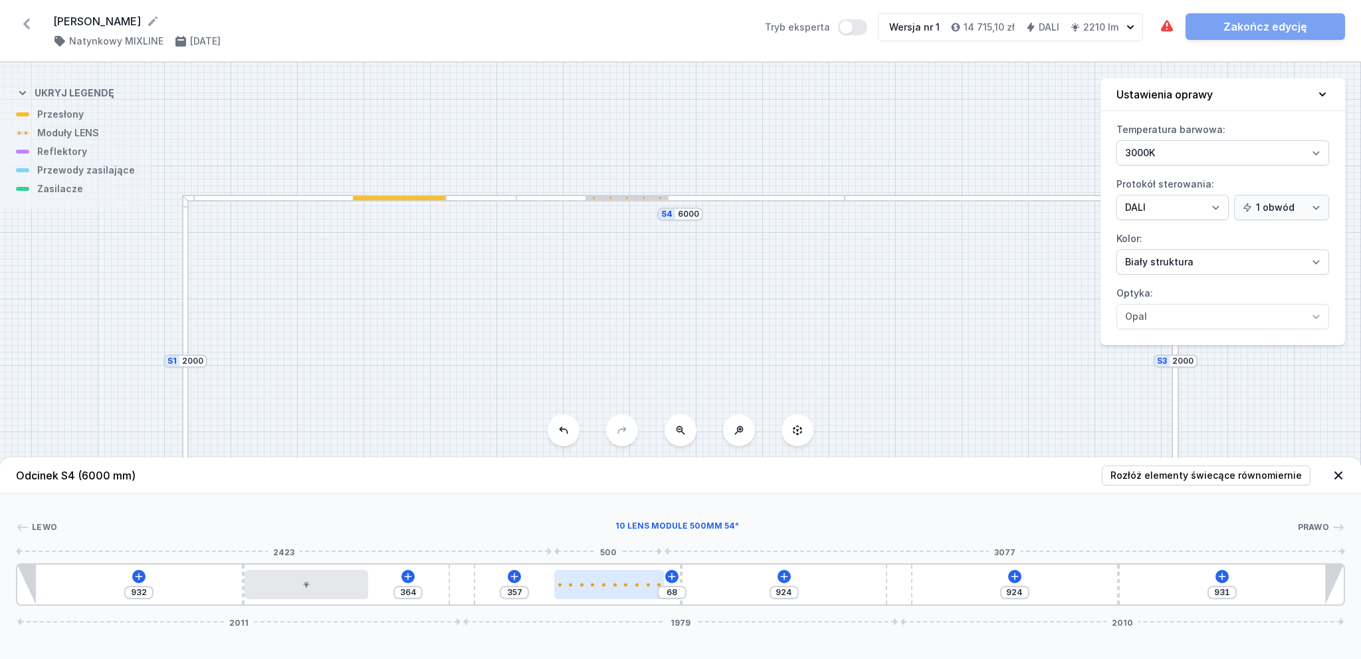
type input "363"
type input "59"
type input "366"
type input "62"
type input "363"
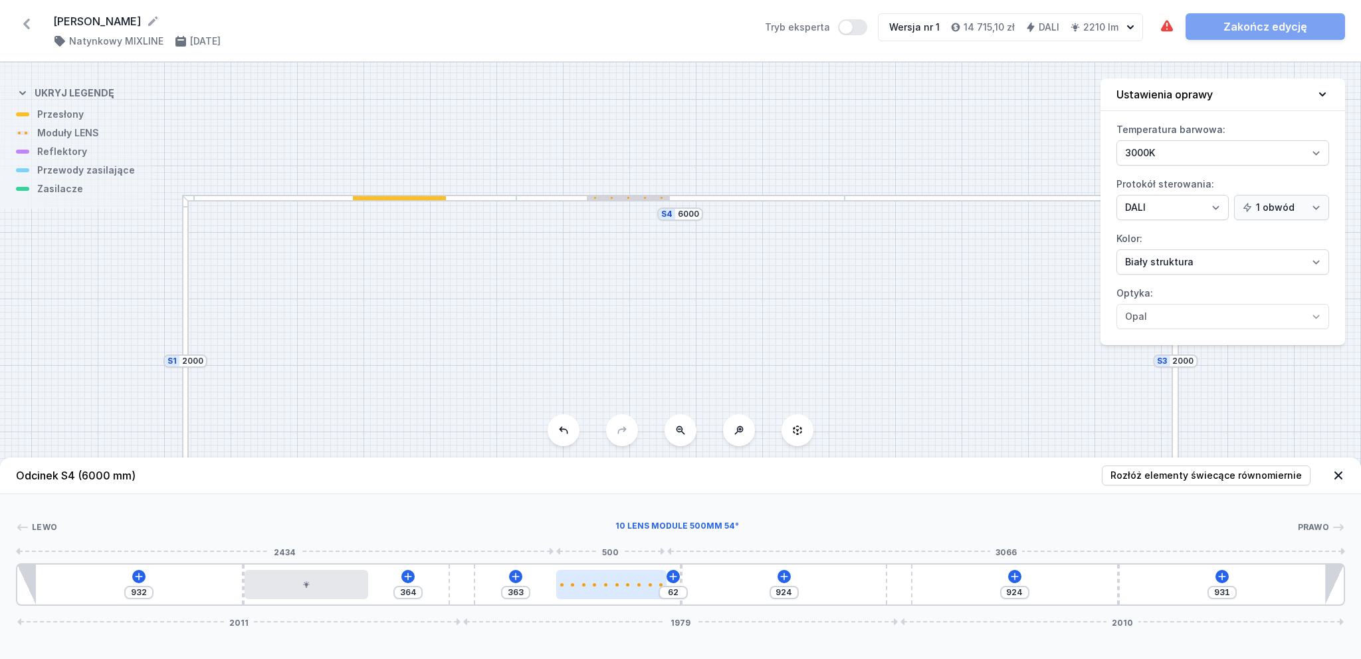
type input "65"
type input "360"
drag, startPoint x: 562, startPoint y: 597, endPoint x: 648, endPoint y: 597, distance: 86.4
click at [648, 597] on div at bounding box center [610, 584] width 110 height 29
click at [978, 197] on div at bounding box center [1012, 198] width 334 height 7
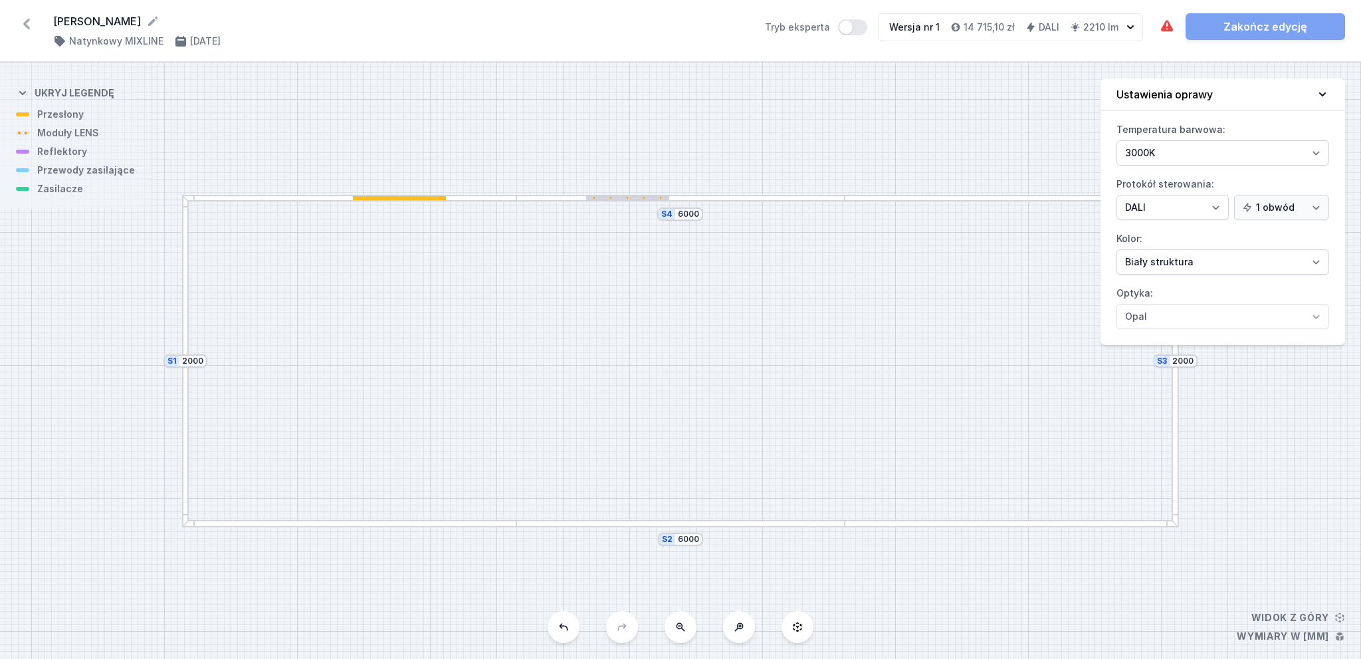
click at [976, 199] on div at bounding box center [1012, 198] width 334 height 7
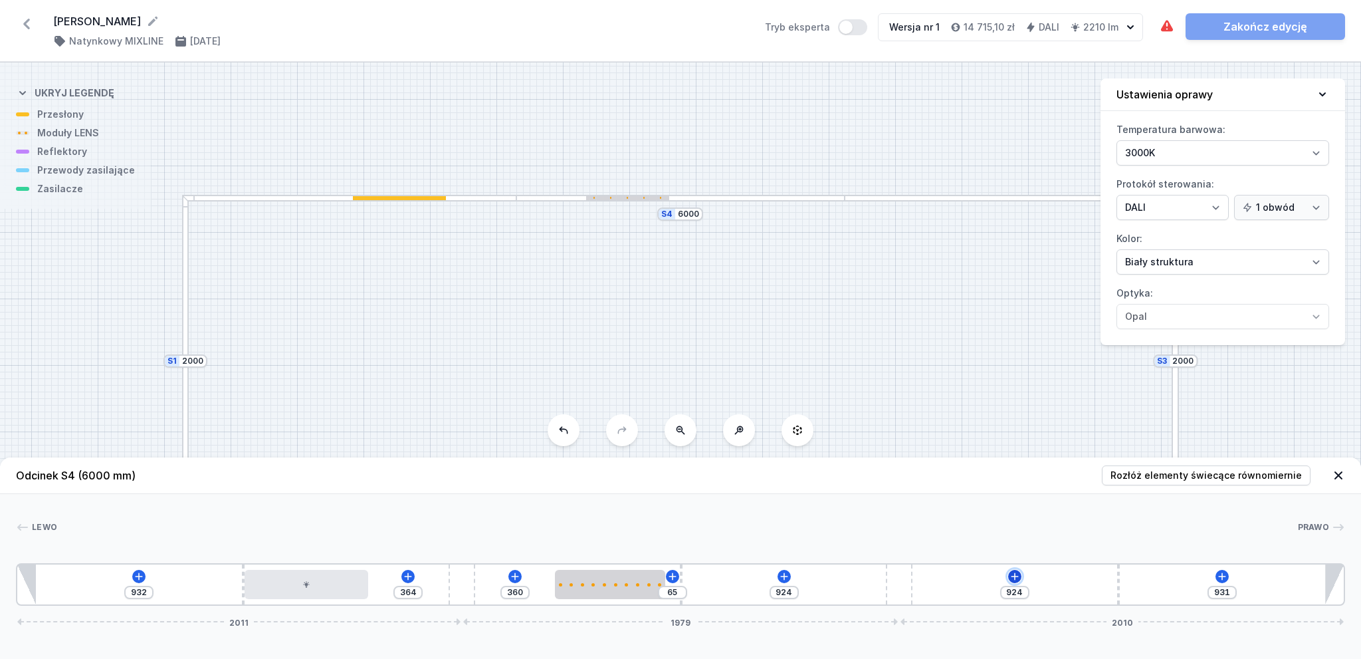
click at [1014, 576] on icon at bounding box center [1015, 576] width 11 height 11
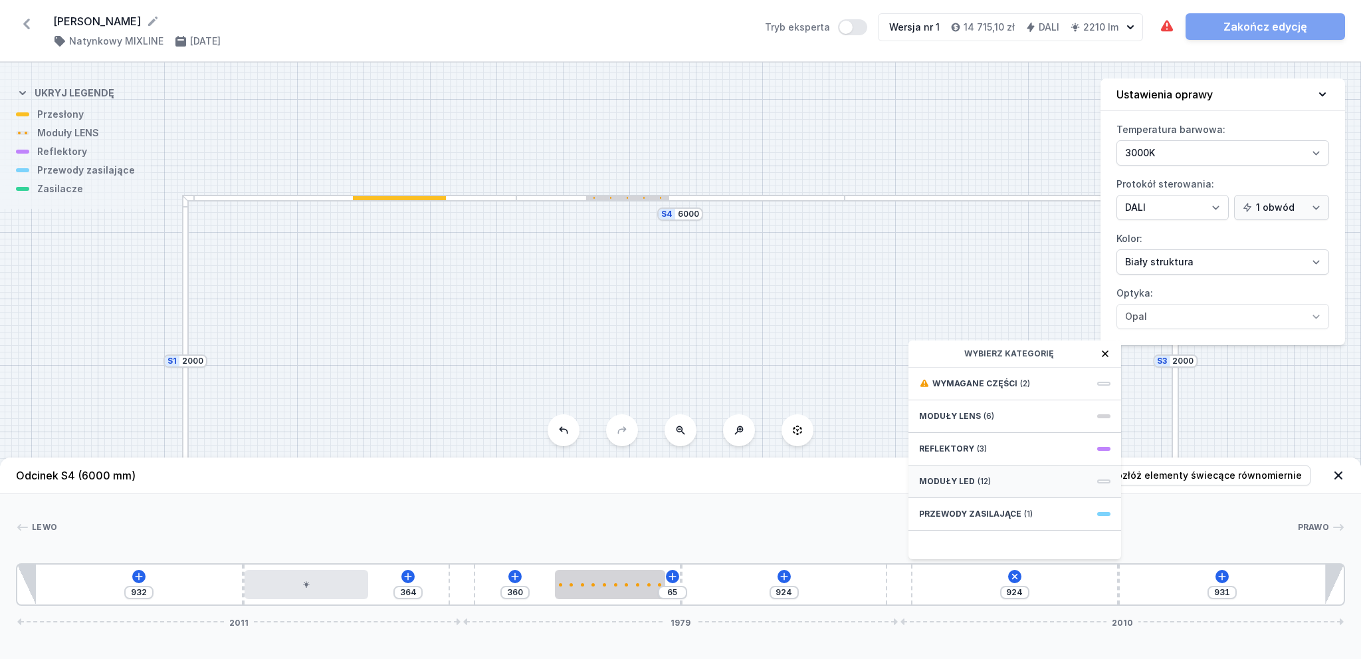
click at [966, 479] on span "Moduły LED" at bounding box center [947, 481] width 56 height 11
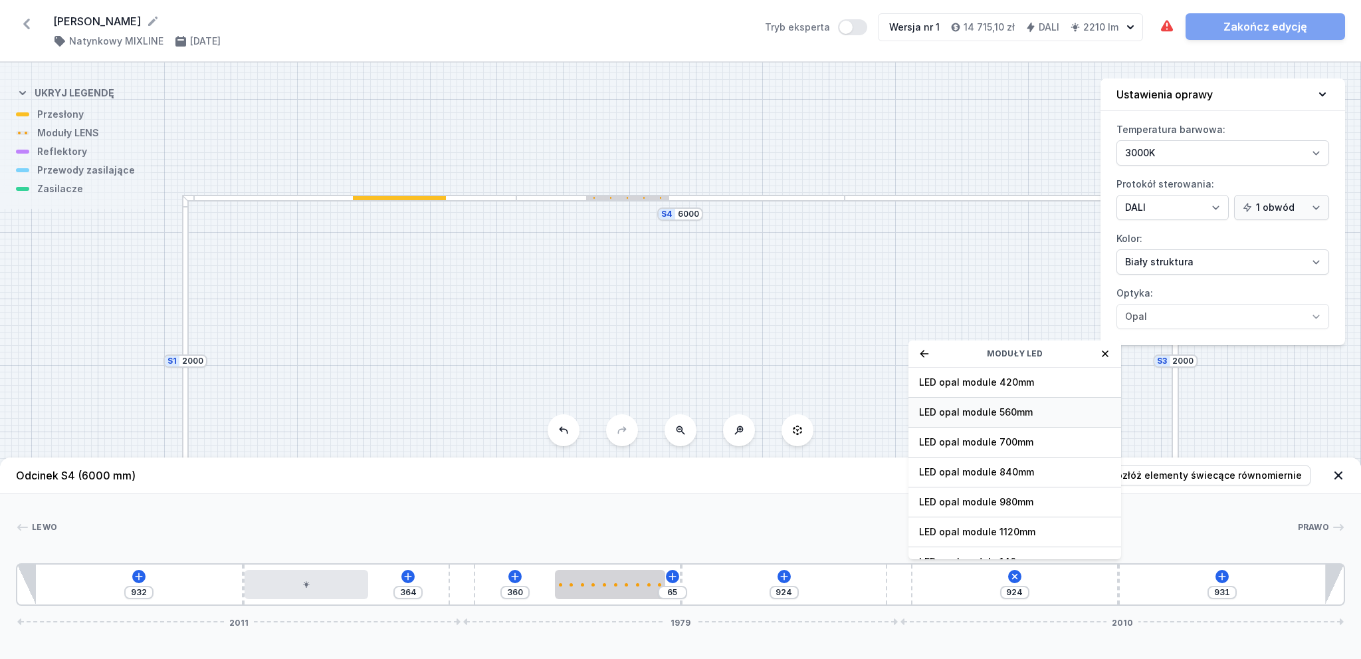
click at [975, 407] on span "LED opal module 560mm" at bounding box center [1014, 411] width 191 height 13
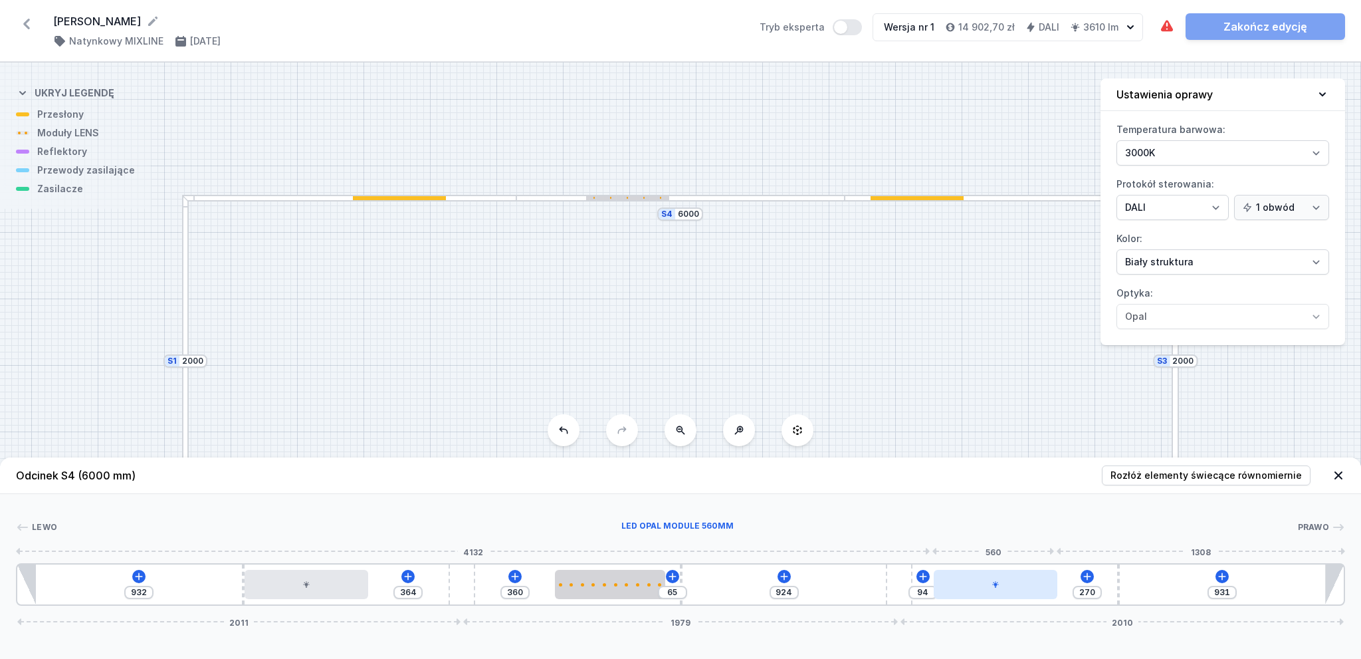
type input "267"
type input "97"
type input "258"
type input "106"
drag, startPoint x: 949, startPoint y: 587, endPoint x: 997, endPoint y: 586, distance: 47.9
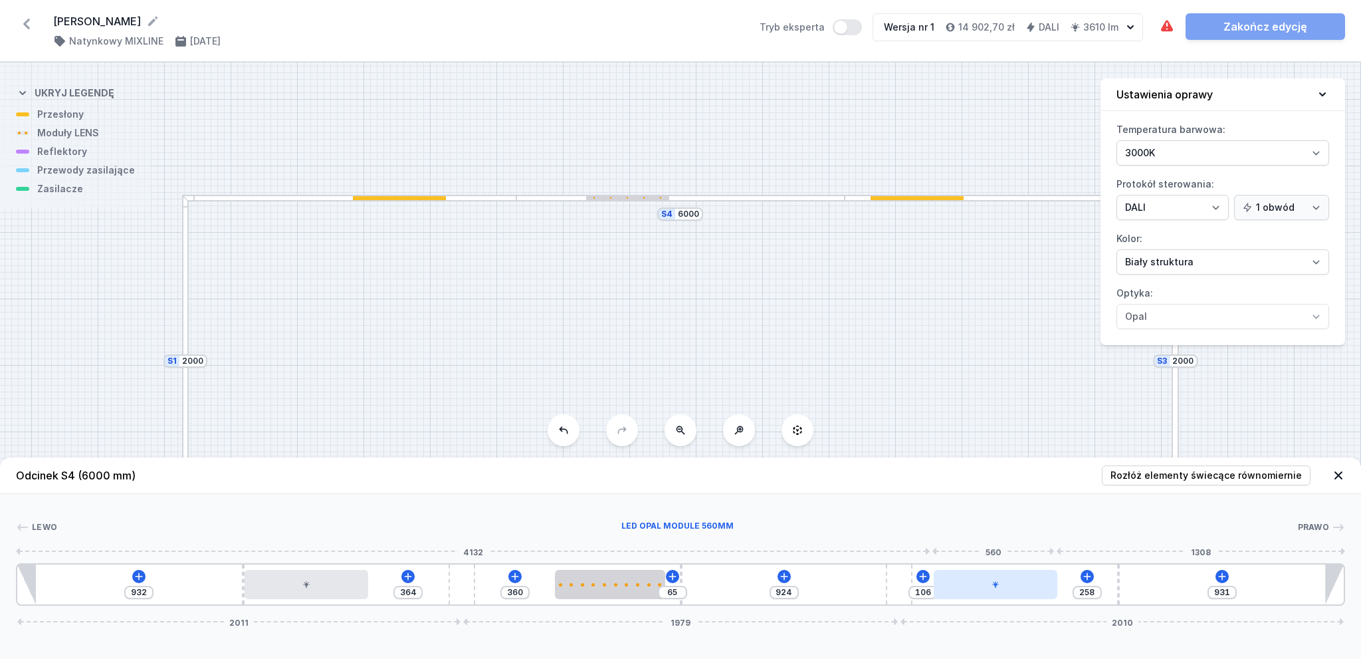
click at [997, 586] on div at bounding box center [996, 584] width 124 height 29
click at [1321, 90] on icon at bounding box center [1322, 94] width 13 height 13
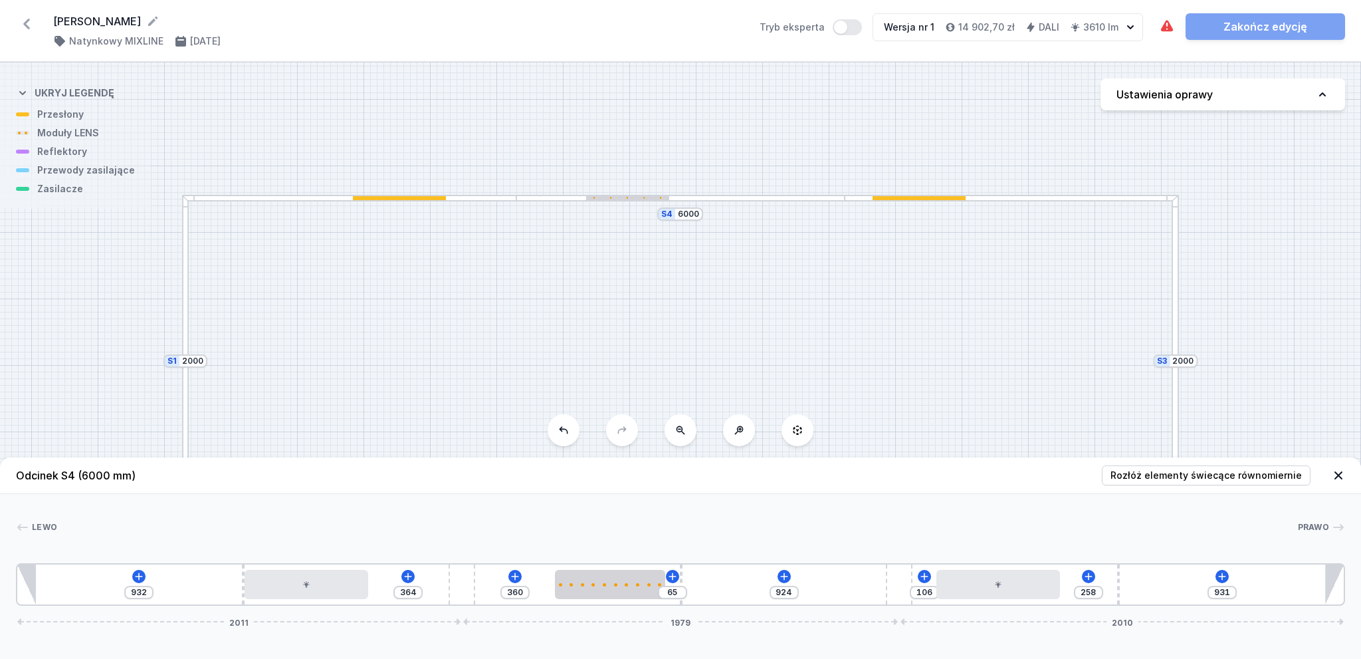
drag, startPoint x: 922, startPoint y: 197, endPoint x: 969, endPoint y: 197, distance: 46.5
click at [968, 197] on div at bounding box center [1012, 198] width 334 height 7
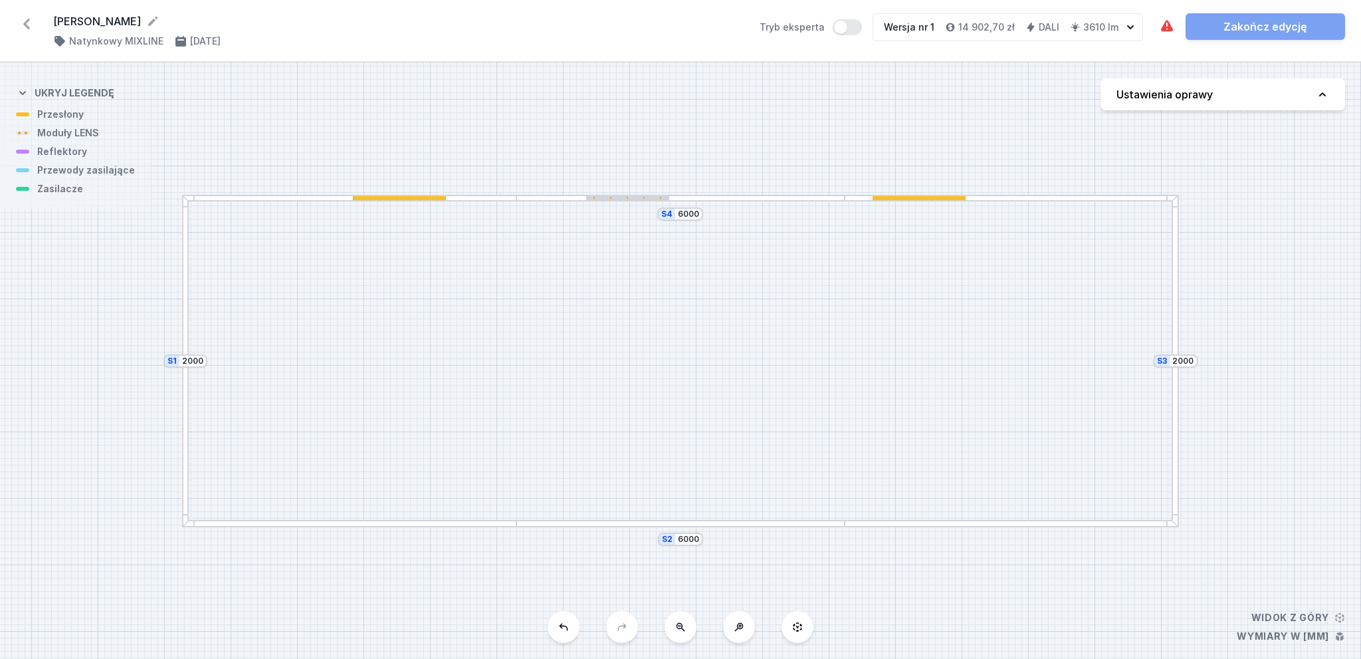
click at [998, 199] on div at bounding box center [1012, 198] width 334 height 7
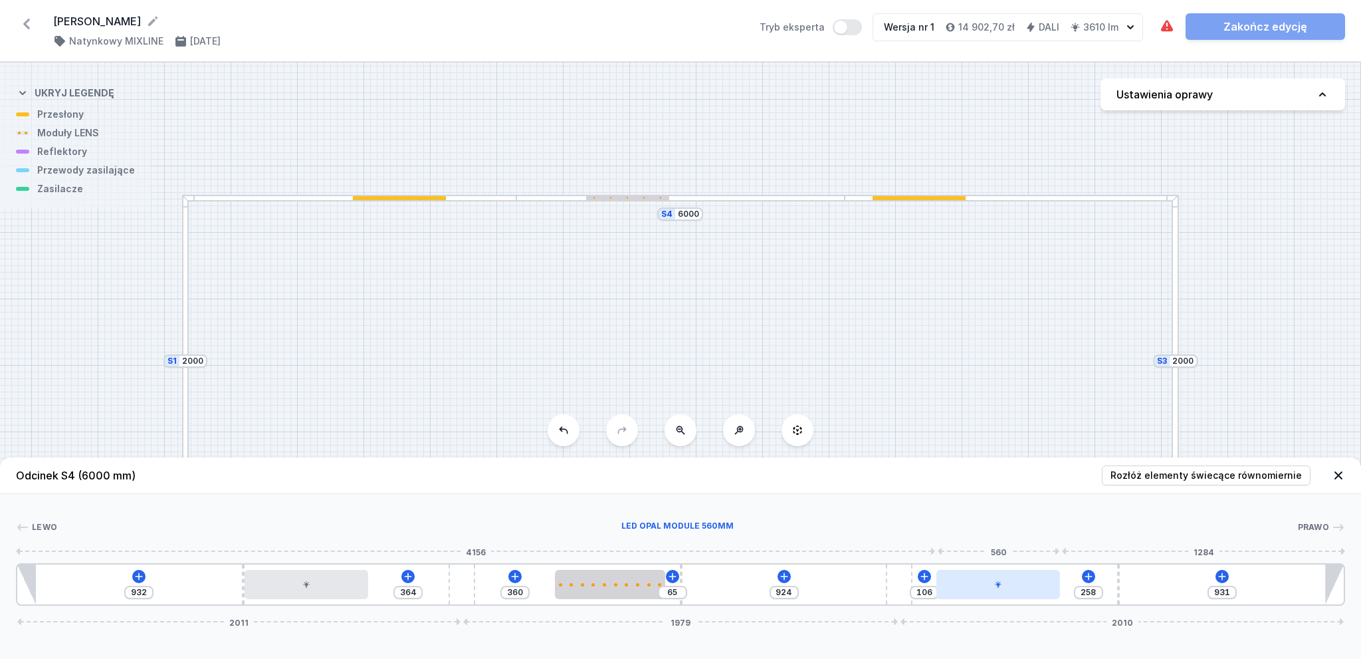
type input "79"
type input "285"
type input "221"
type input "143"
type input "236"
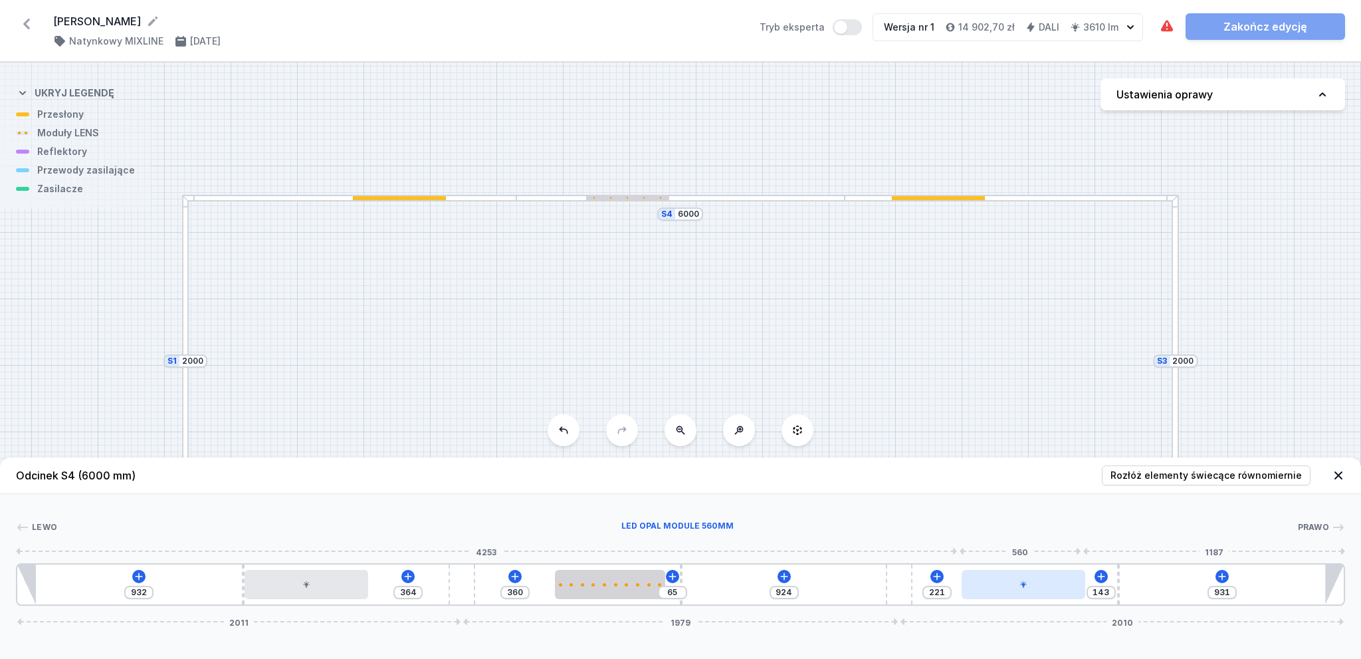
type input "128"
type input "242"
type input "122"
type input "245"
type input "119"
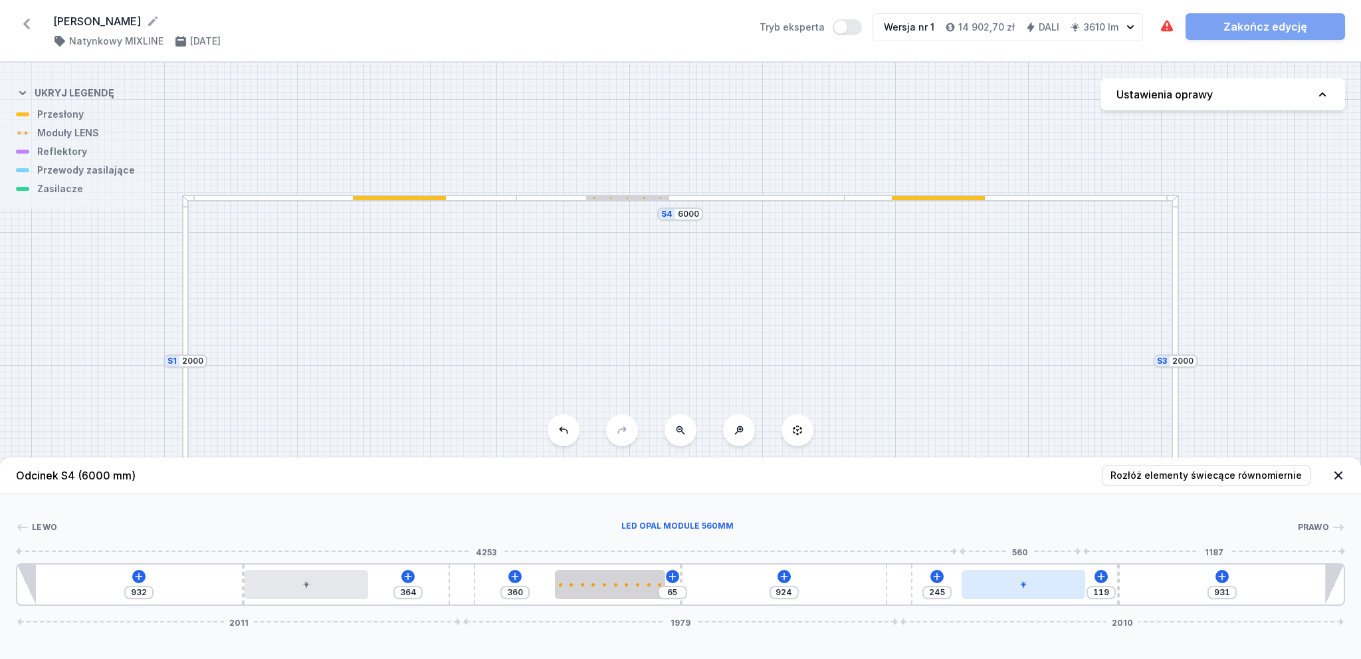
type input "251"
type input "113"
type input "254"
type input "110"
type input "257"
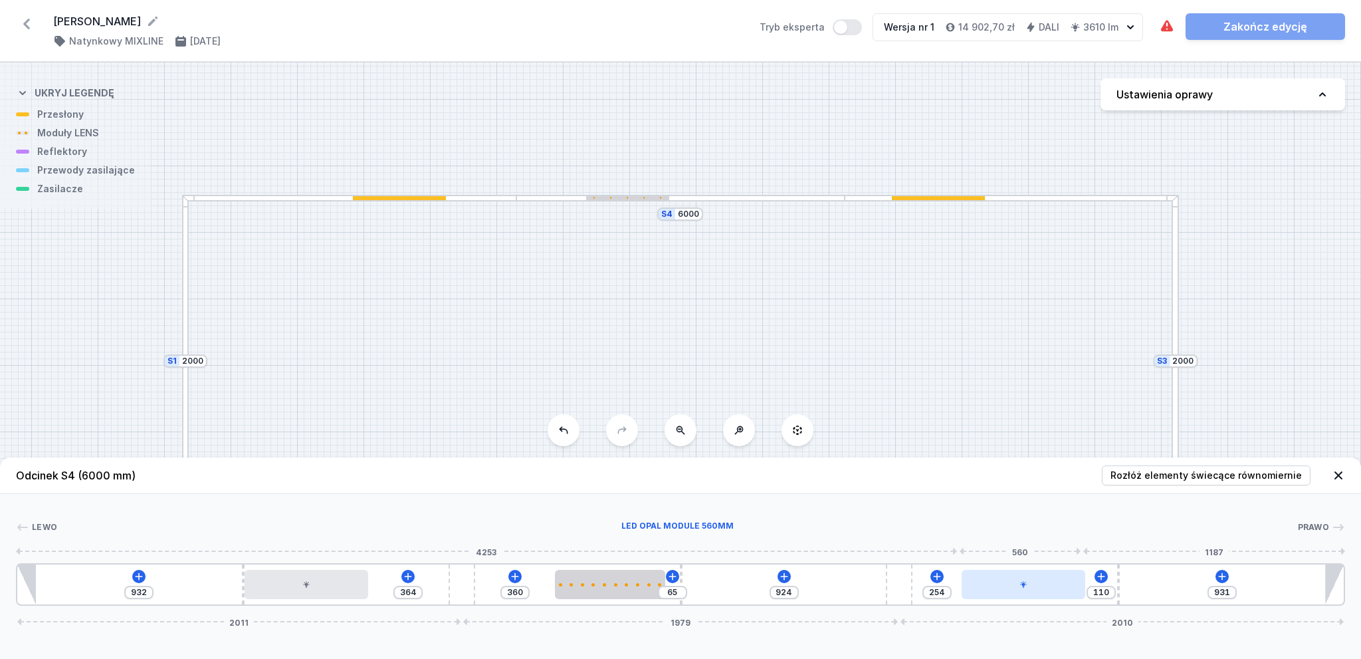
type input "107"
type input "266"
type input "98"
type input "278"
type input "86"
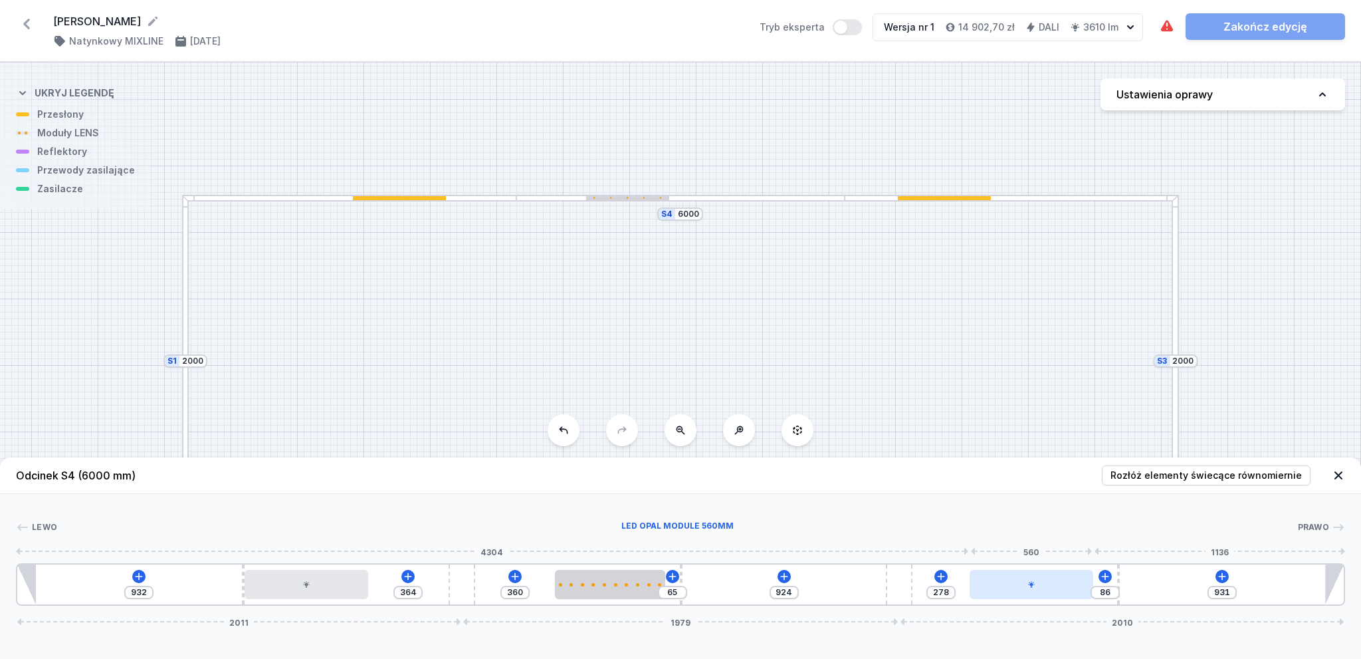
type input "293"
type input "71"
type input "301"
type input "63"
type input "307"
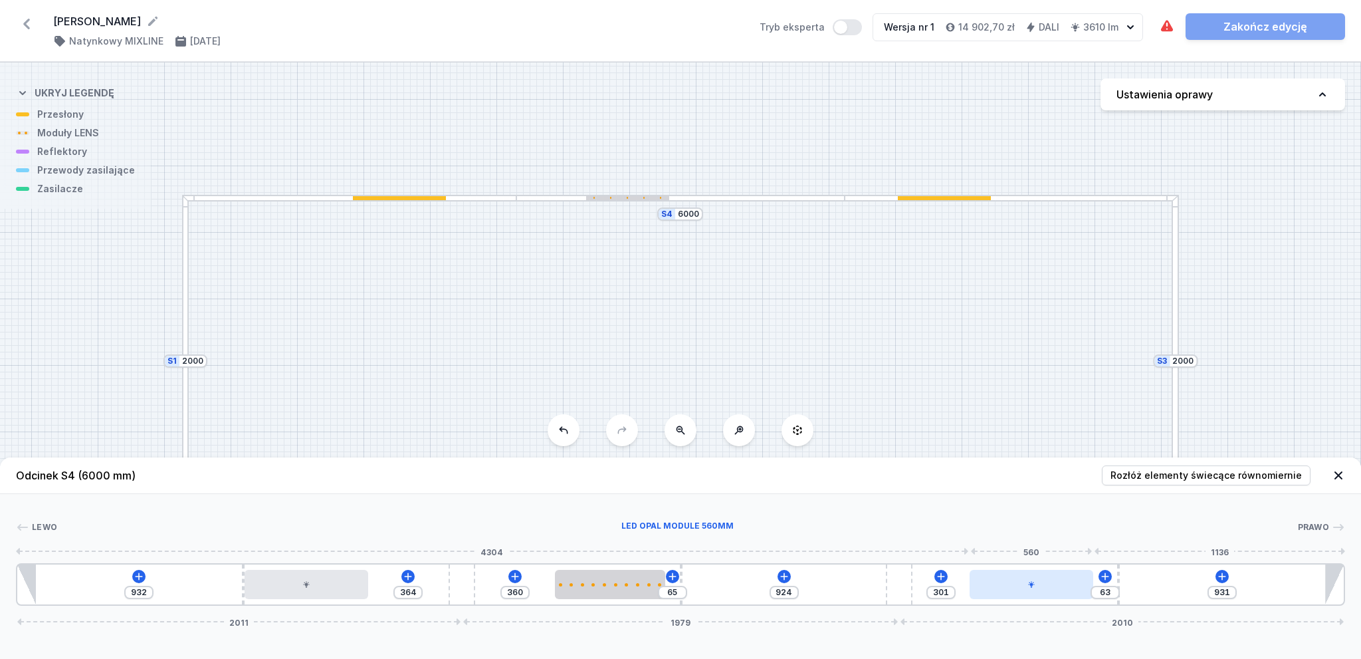
type input "57"
type input "313"
type input "51"
drag, startPoint x: 1049, startPoint y: 588, endPoint x: 1082, endPoint y: 588, distance: 33.2
click at [1082, 588] on div at bounding box center [1044, 584] width 124 height 29
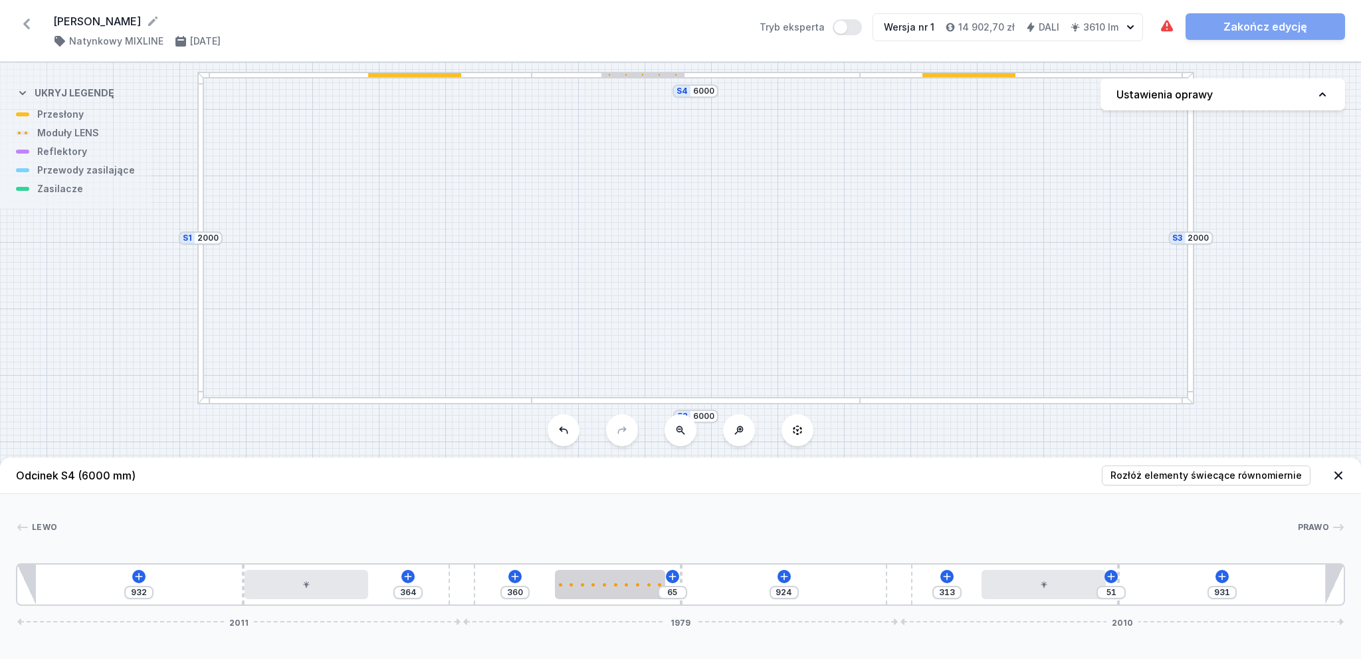
drag, startPoint x: 671, startPoint y: 334, endPoint x: 687, endPoint y: 217, distance: 118.0
click at [687, 217] on div "S4 6000 S3 2000 S2 6000 S1 2000" at bounding box center [680, 360] width 1361 height 596
click at [399, 406] on div at bounding box center [364, 406] width 334 height 7
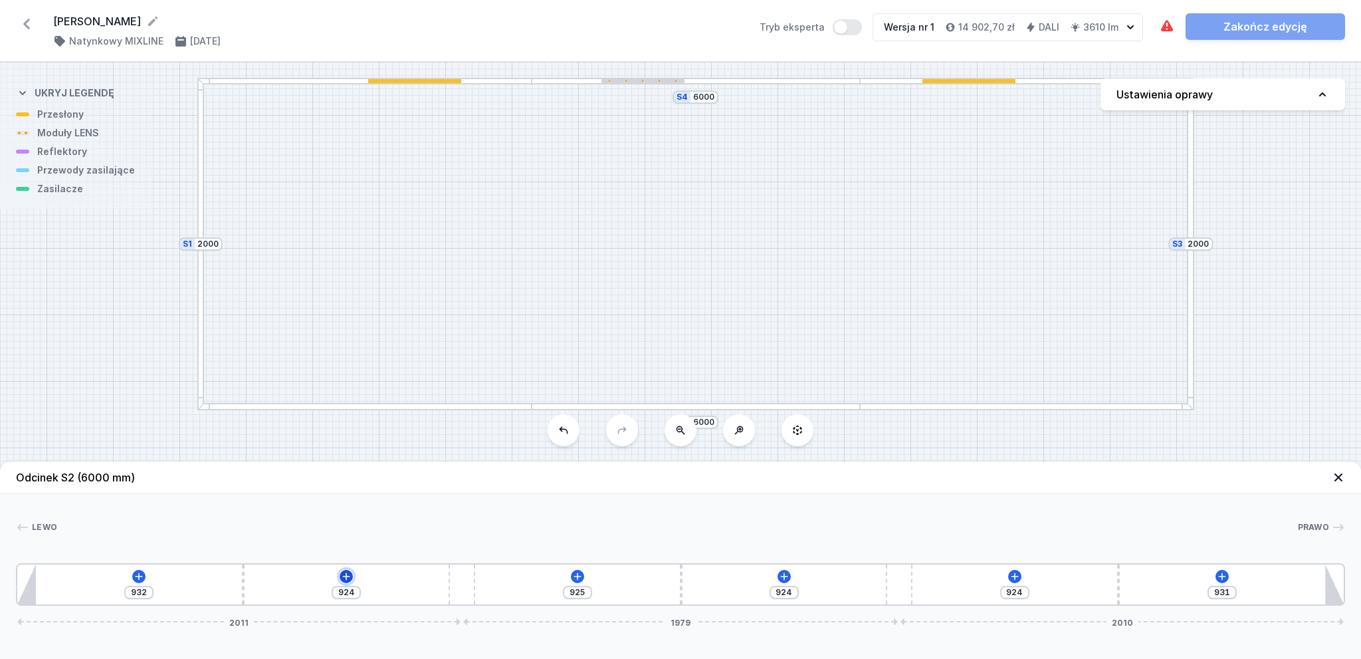
click at [349, 578] on icon at bounding box center [346, 576] width 11 height 11
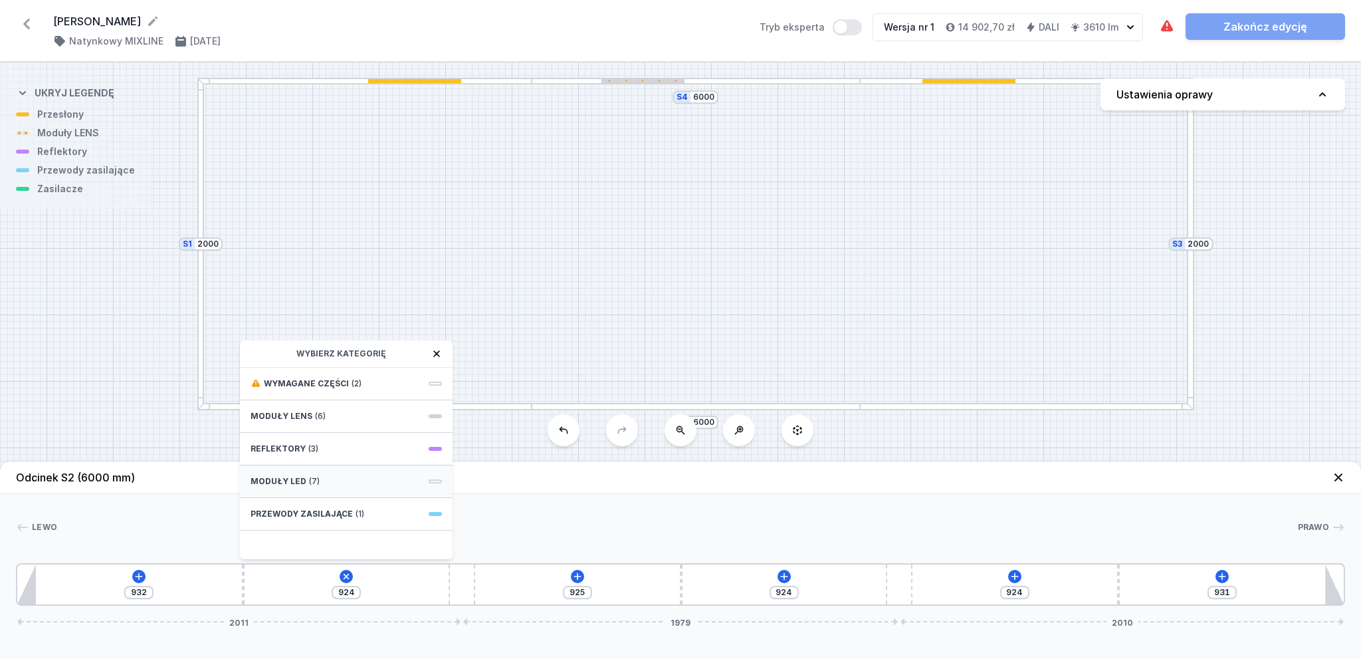
click at [359, 479] on div "Moduły LED (7)" at bounding box center [346, 481] width 213 height 33
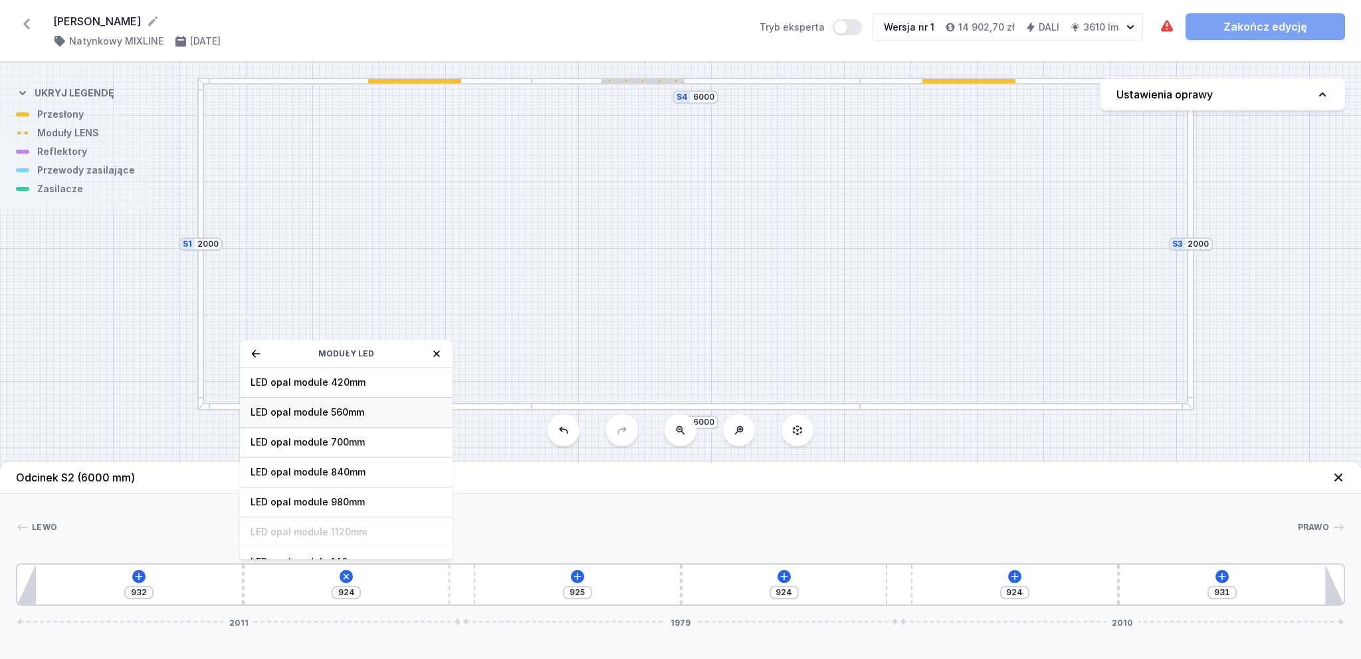
click at [343, 411] on span "LED opal module 560mm" at bounding box center [346, 411] width 191 height 13
type input "364"
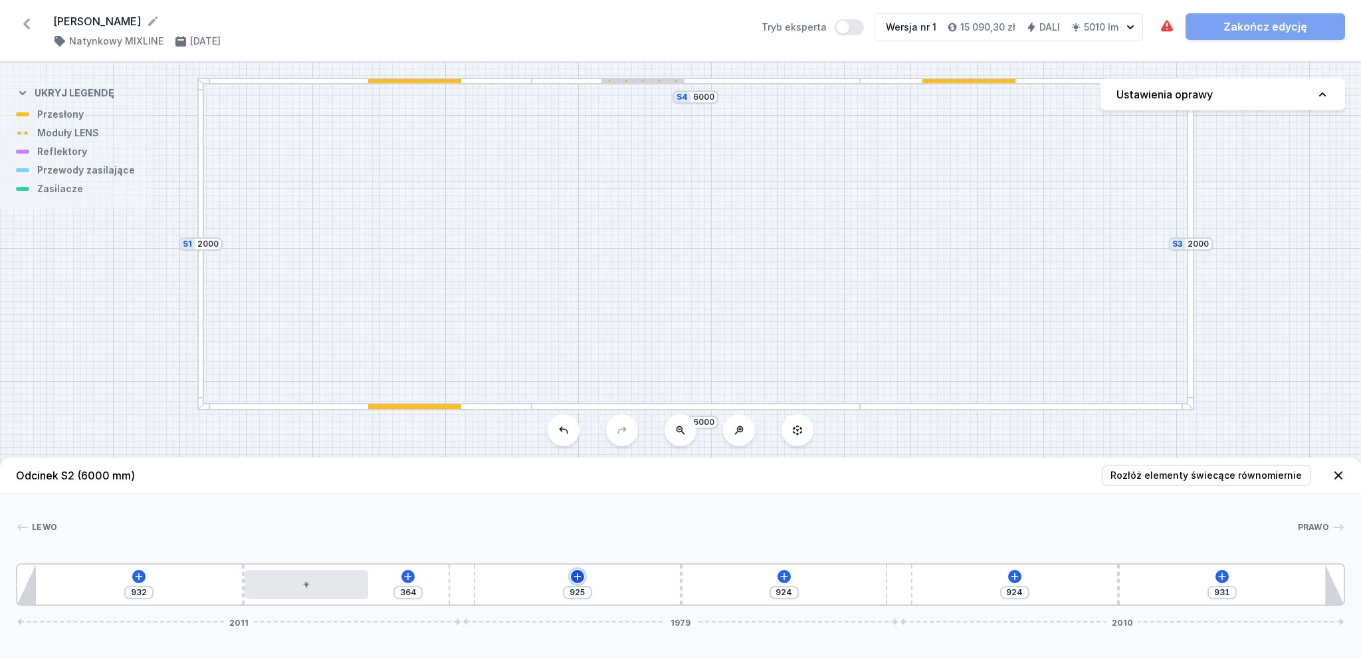
click at [577, 577] on icon at bounding box center [577, 575] width 7 height 7
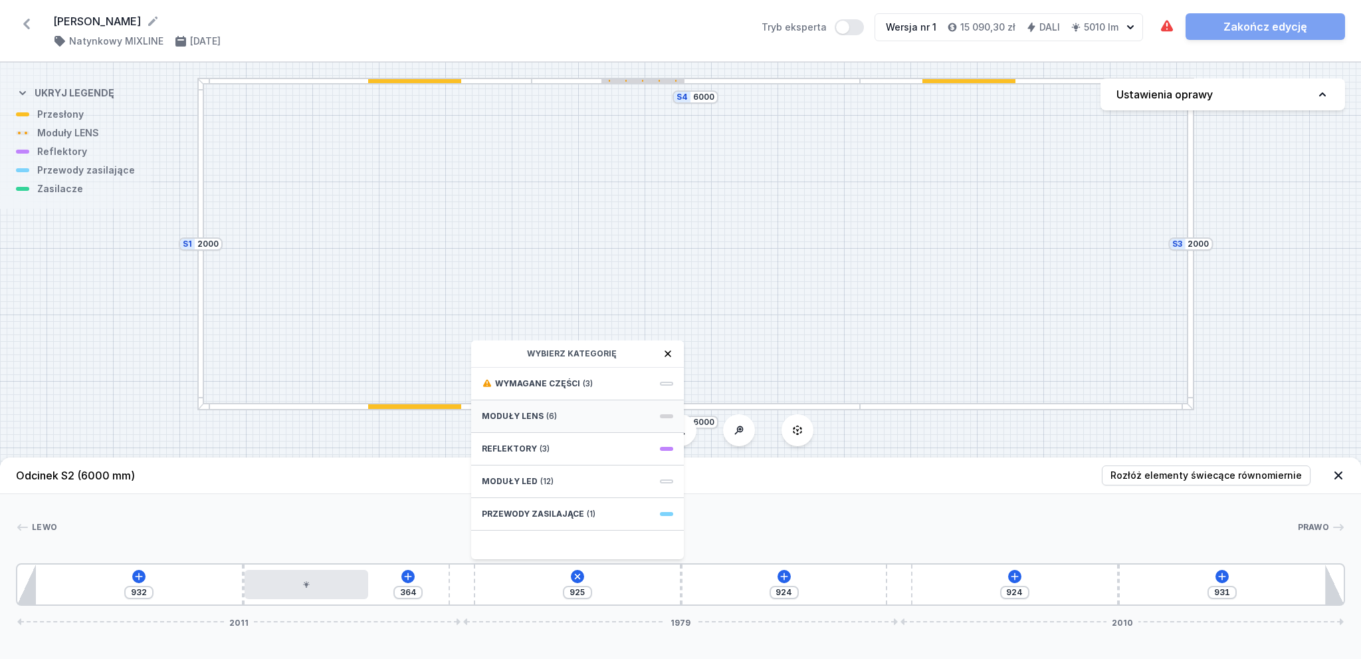
click at [538, 414] on span "Moduły LENS" at bounding box center [513, 416] width 62 height 11
click at [568, 497] on span "10 LENS module 500mm 54°" at bounding box center [577, 501] width 191 height 13
type input "425"
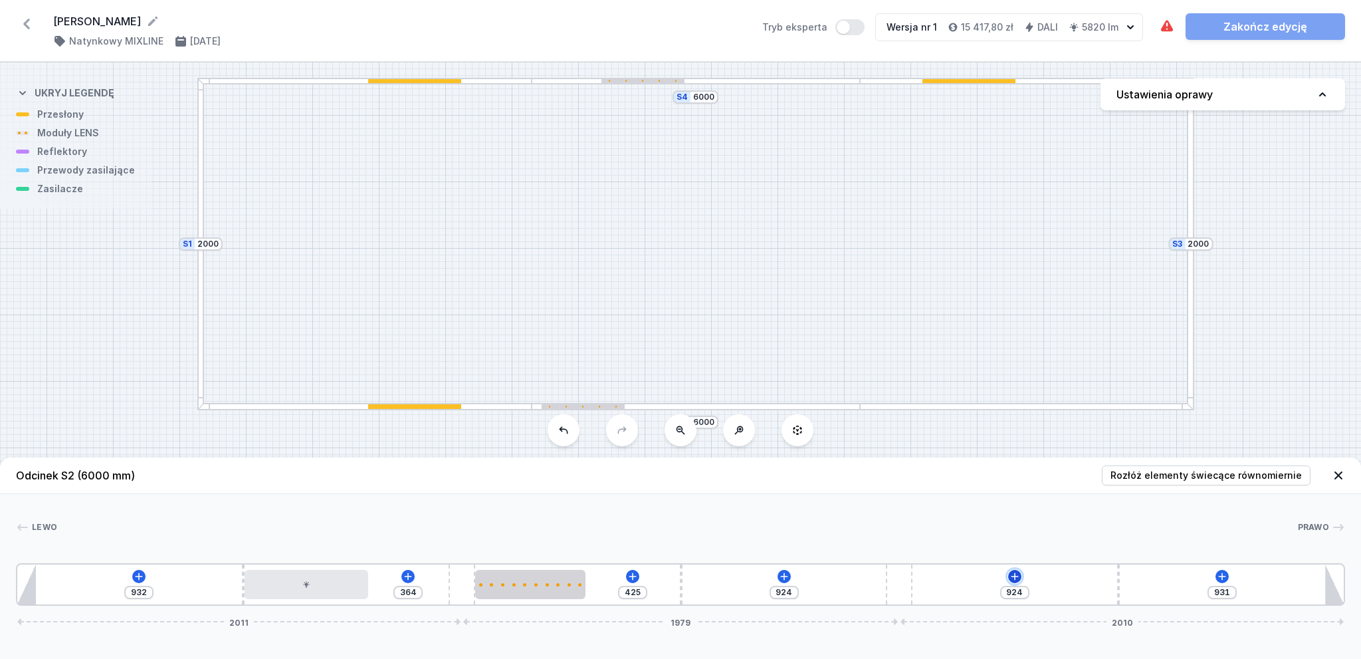
click at [1016, 579] on icon at bounding box center [1015, 576] width 11 height 11
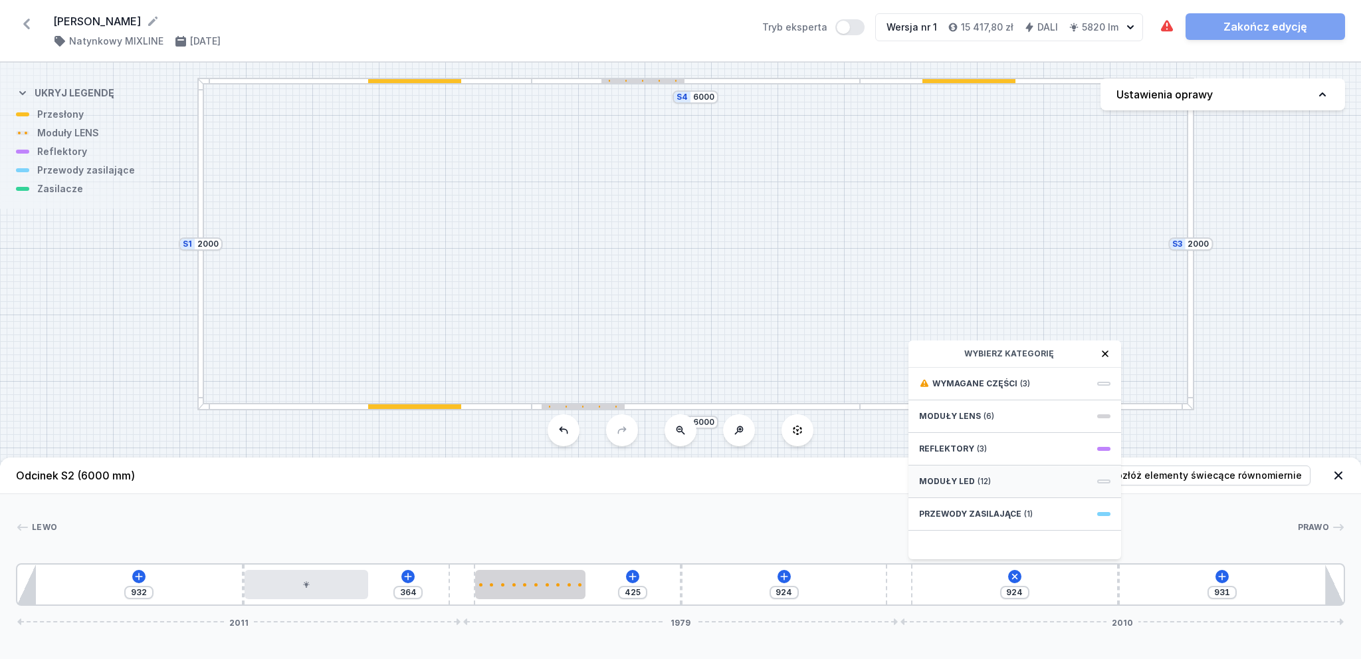
click at [964, 479] on span "Moduły LED" at bounding box center [947, 481] width 56 height 11
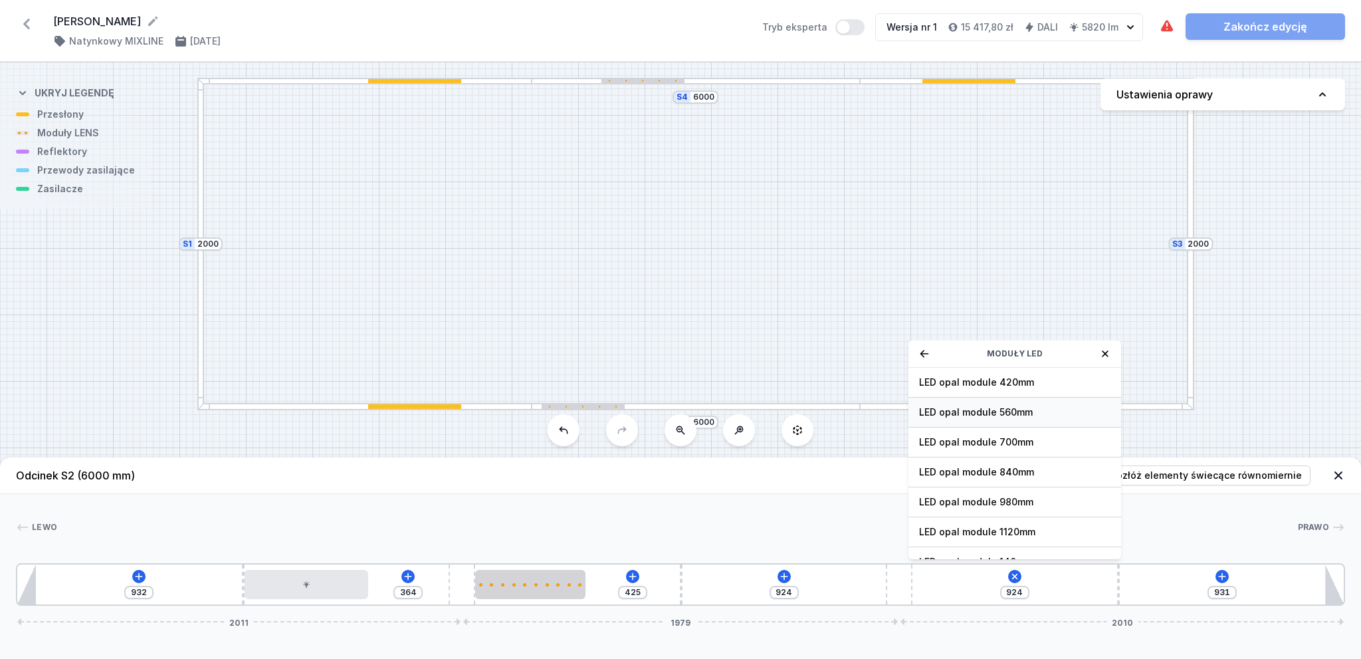
click at [978, 409] on span "LED opal module 560mm" at bounding box center [1014, 411] width 191 height 13
type input "423"
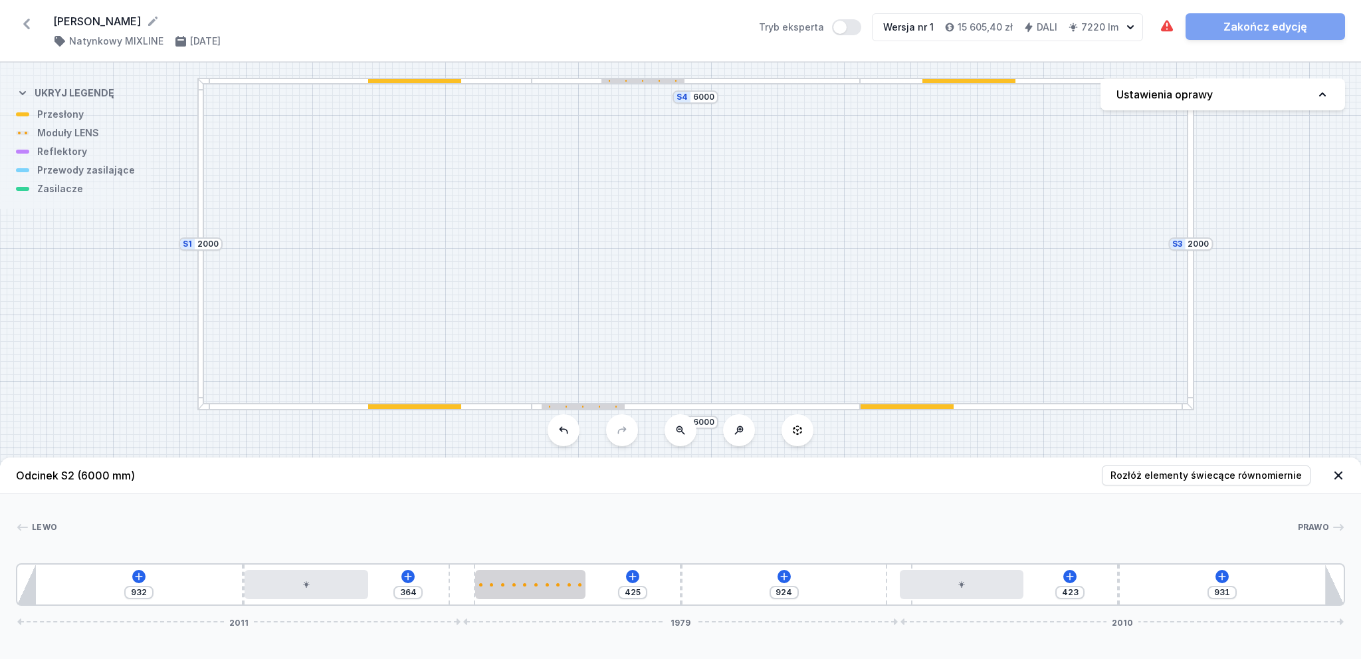
click at [201, 225] on div at bounding box center [200, 244] width 7 height 332
type input "910"
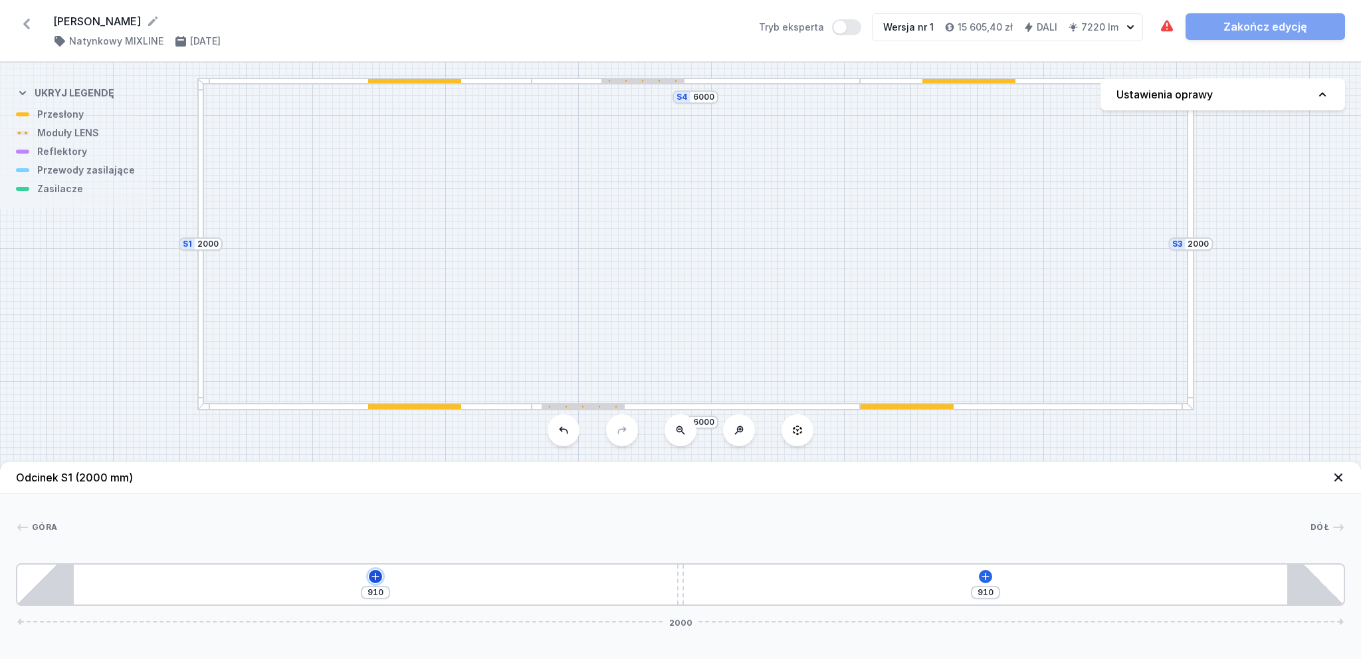
click at [374, 576] on icon at bounding box center [375, 576] width 11 height 11
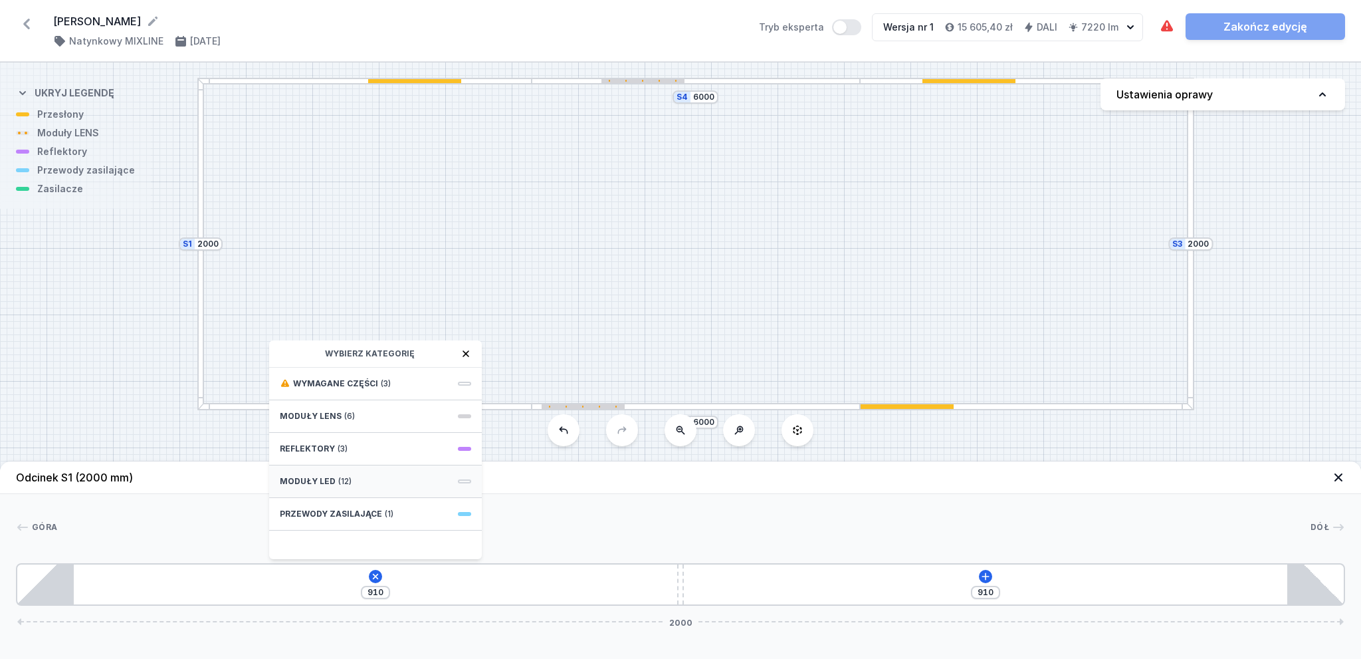
click at [320, 479] on span "Moduły LED" at bounding box center [308, 481] width 56 height 11
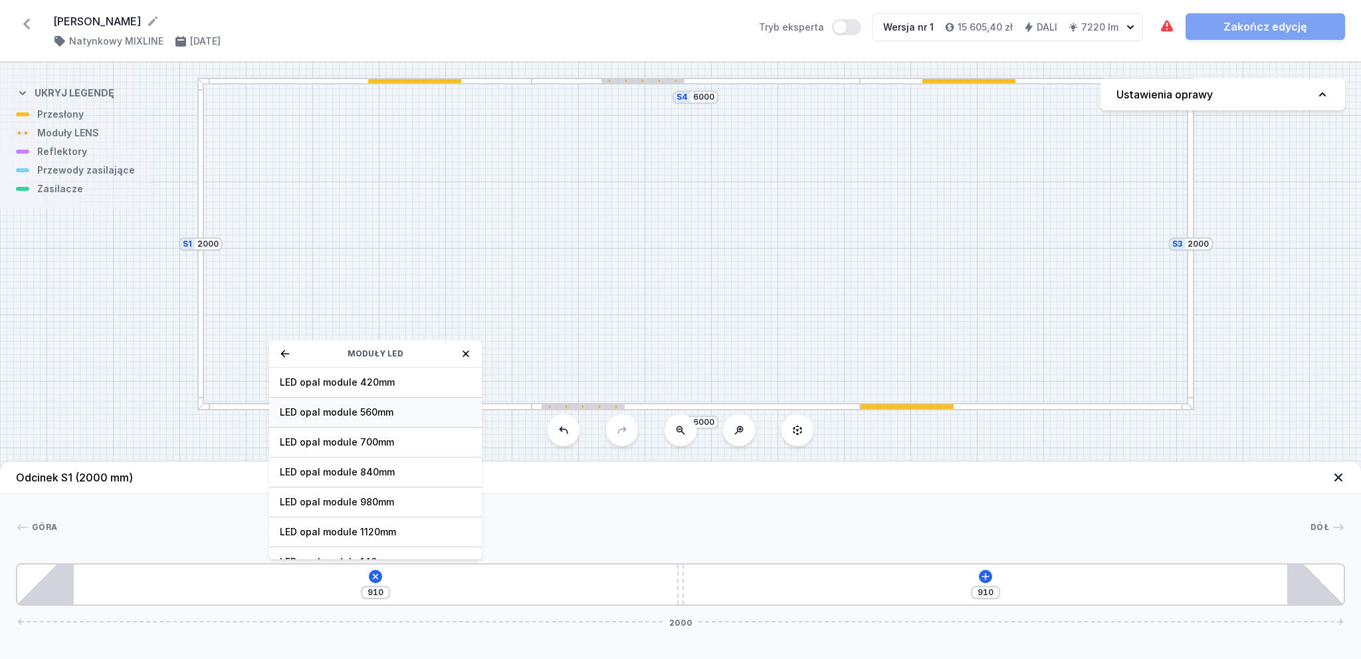
click at [343, 413] on span "LED opal module 560mm" at bounding box center [375, 411] width 191 height 13
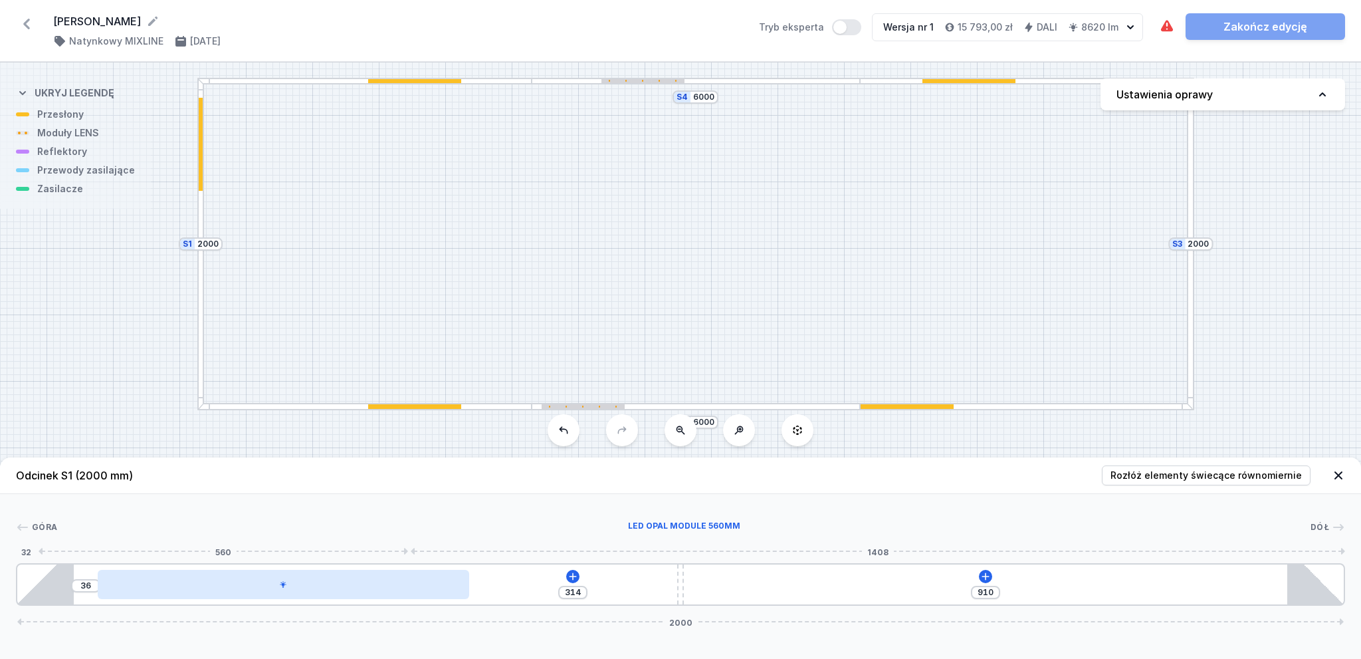
type input "243"
type input "107"
type input "222"
type input "128"
type input "213"
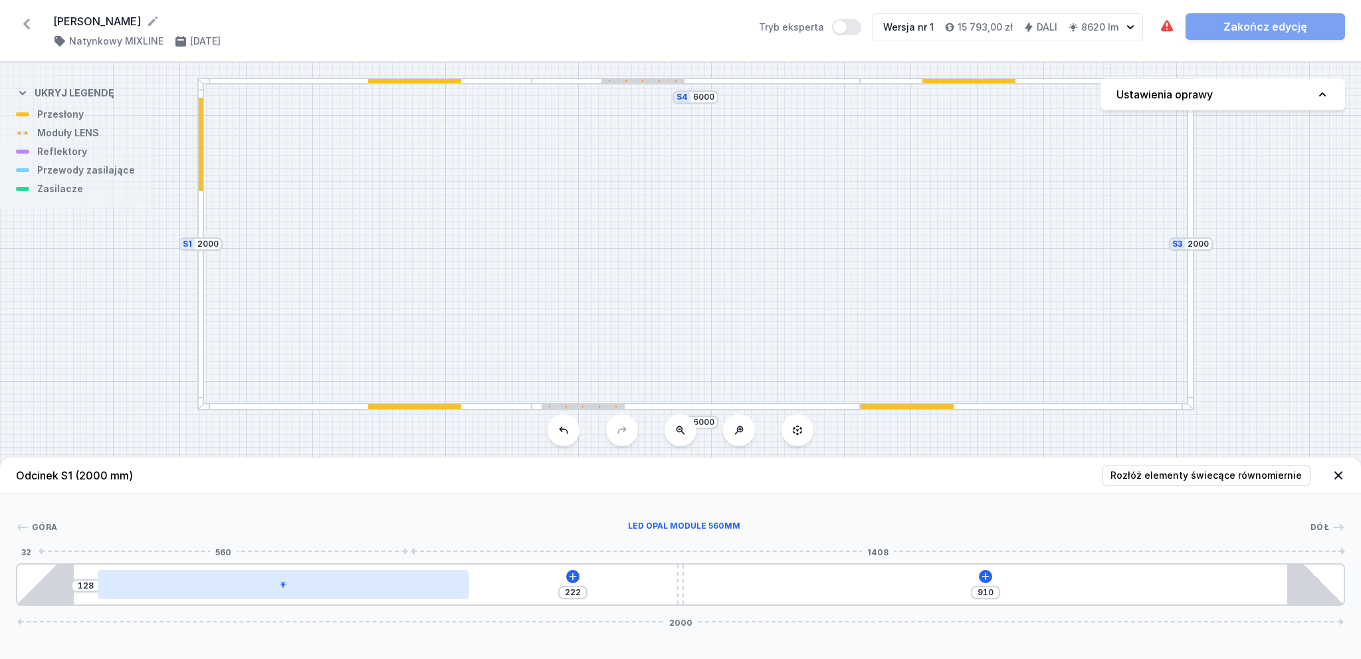
type input "137"
type input "206"
type input "144"
type input "197"
type input "153"
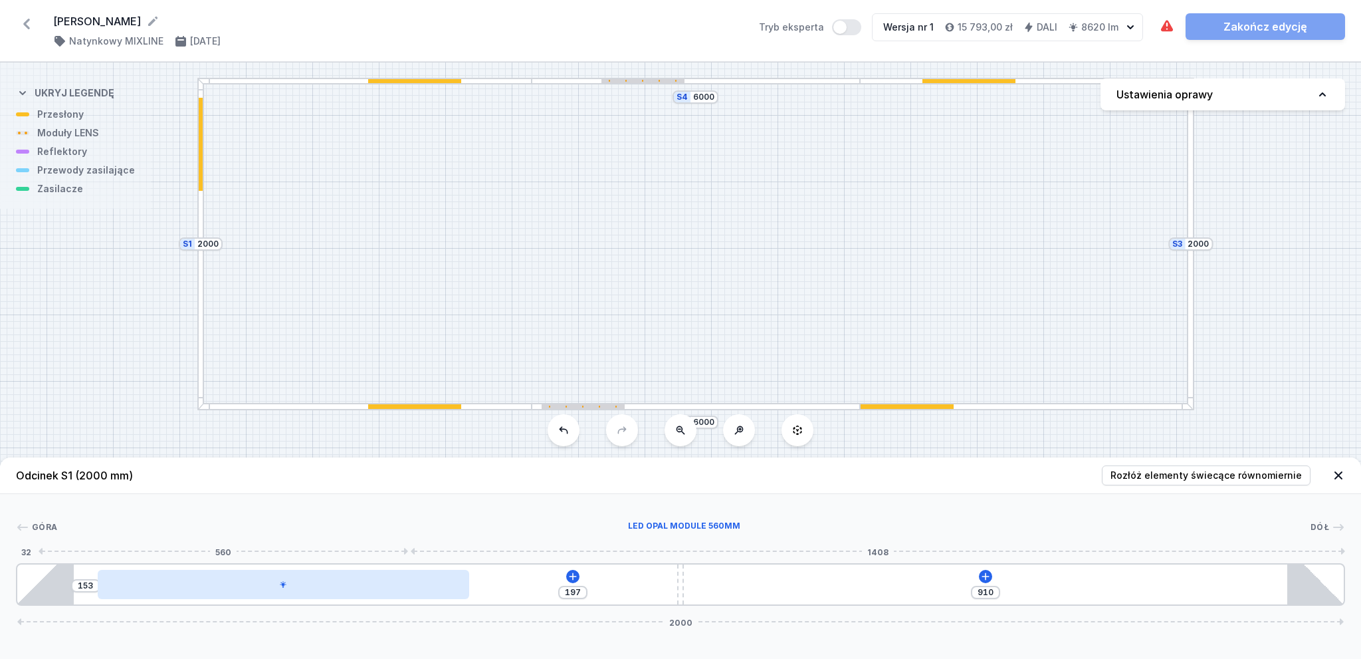
type input "194"
type input "156"
type input "193"
type input "157"
type input "192"
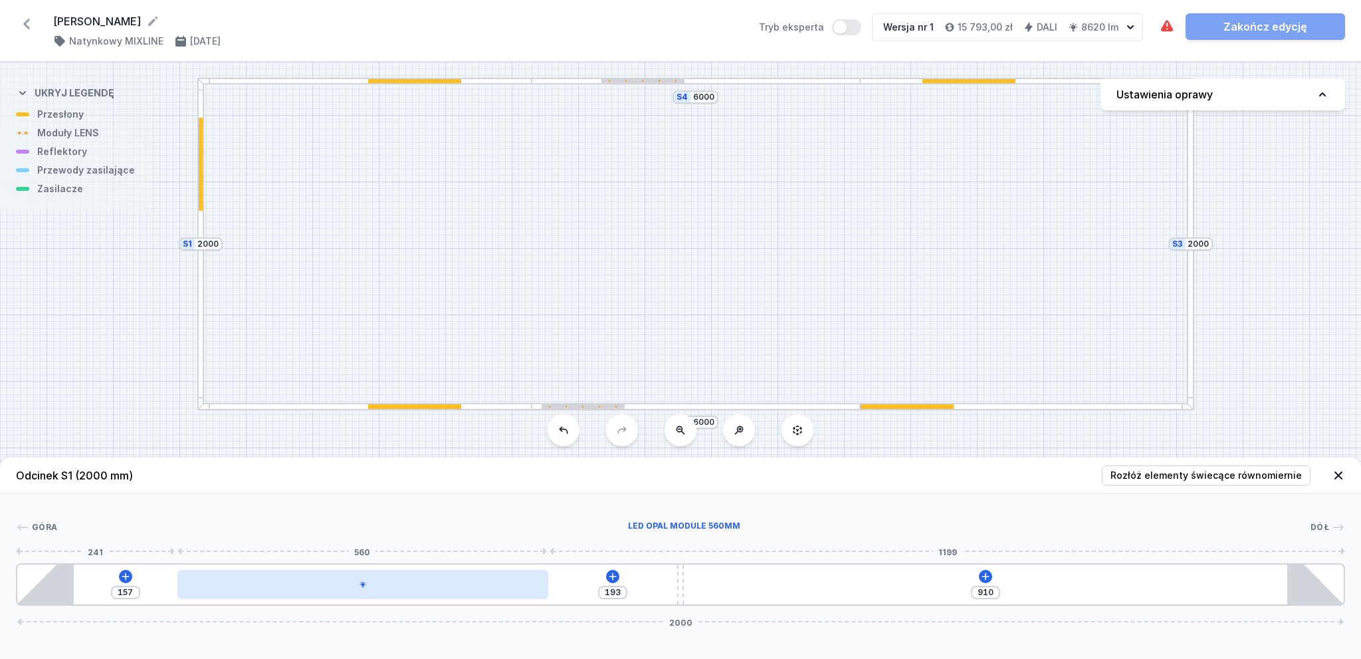
type input "158"
type input "189"
type input "161"
type input "182"
type input "168"
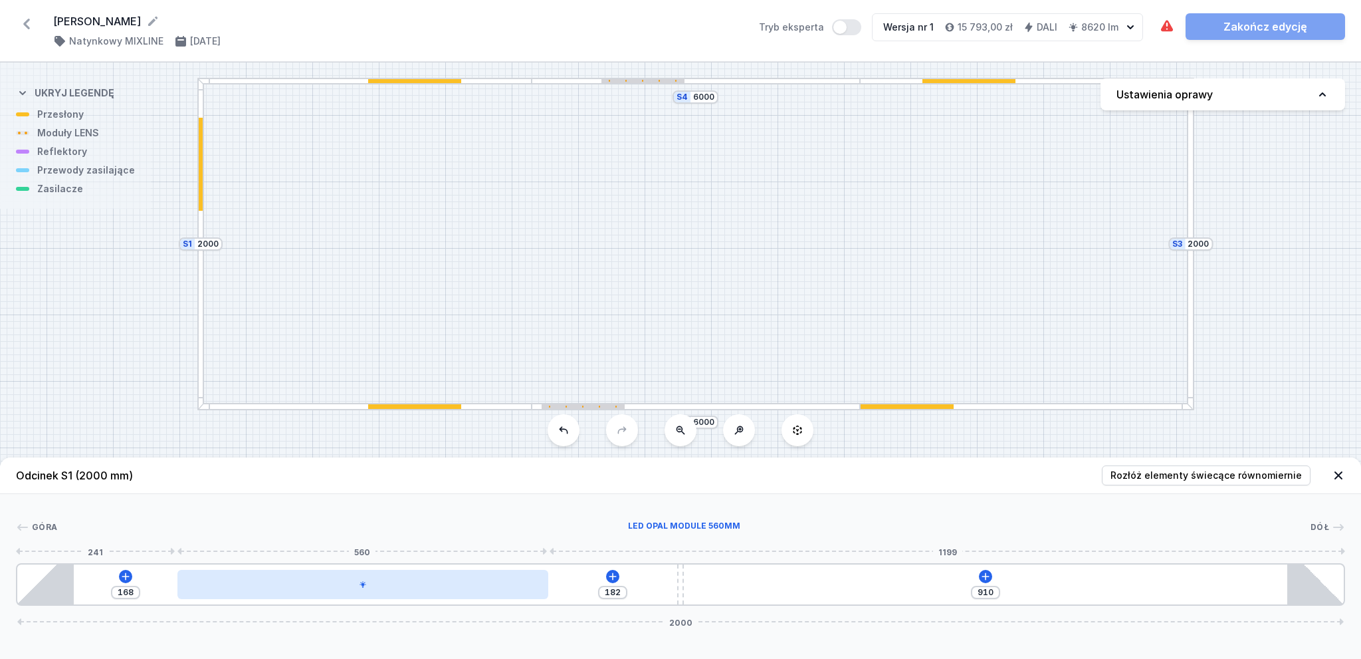
type input "178"
type input "172"
type input "171"
type input "179"
type input "163"
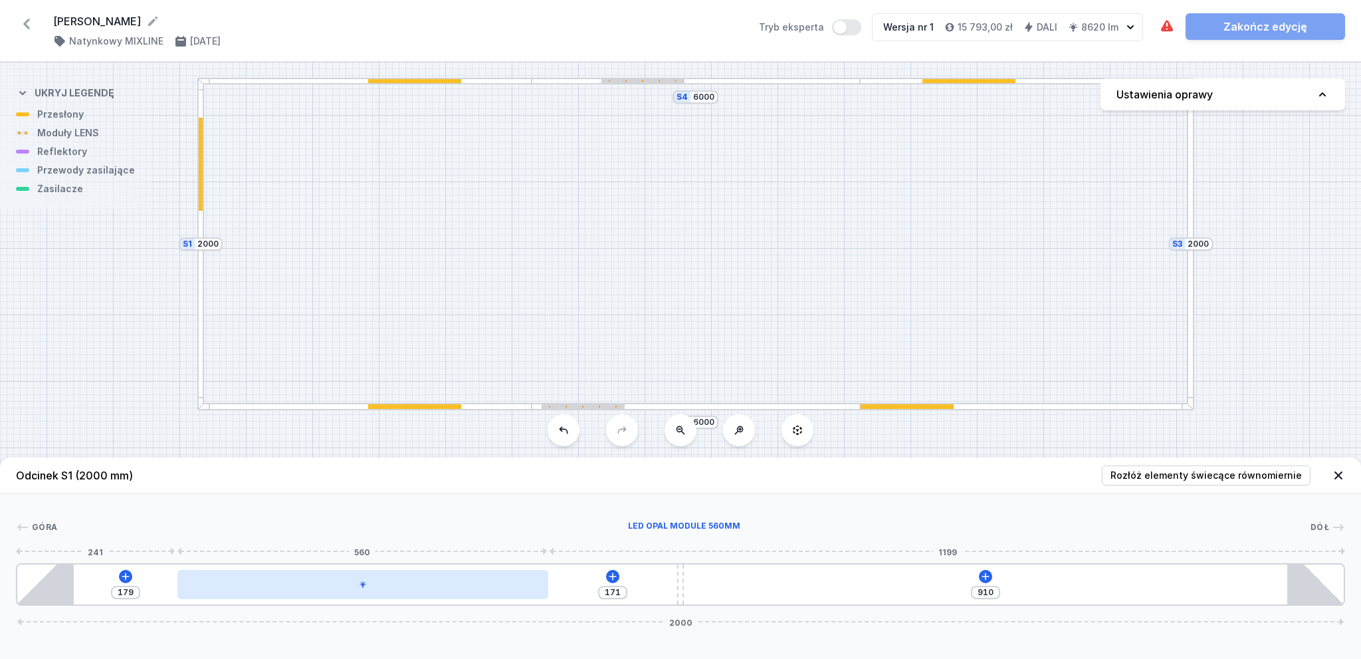
type input "187"
type input "159"
type input "191"
type input "155"
type input "195"
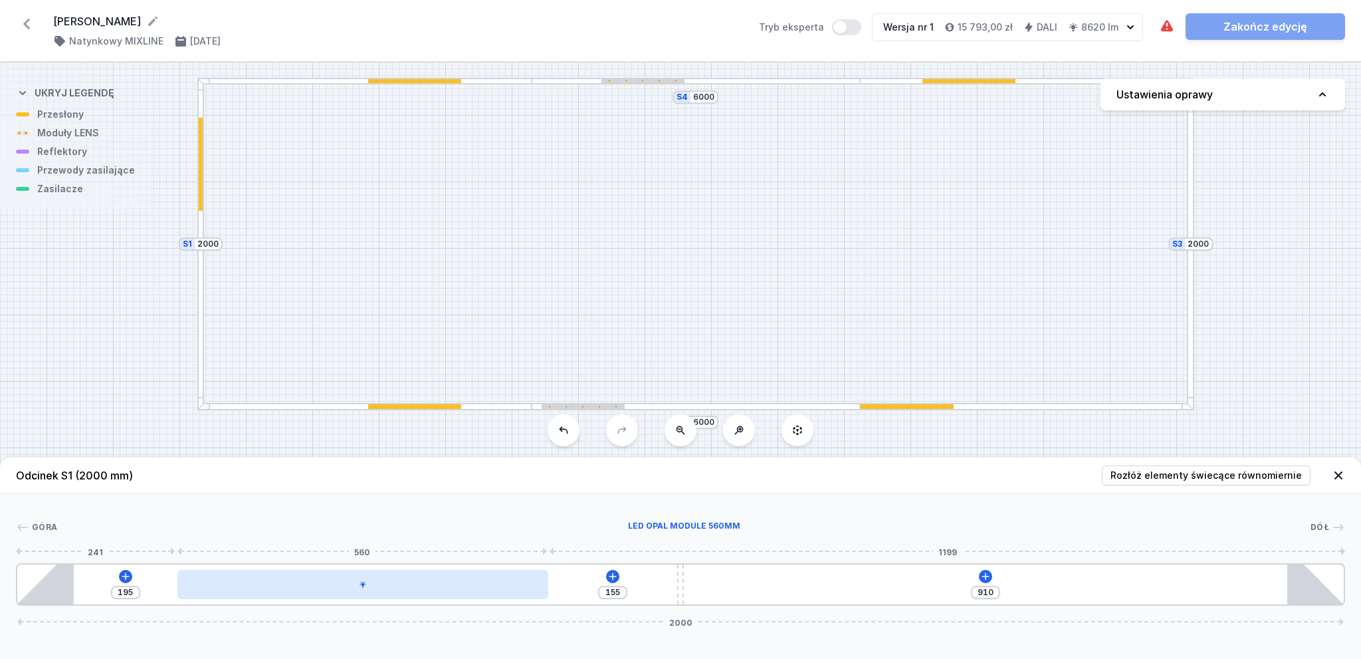
type input "153"
type input "197"
type input "150"
type input "200"
type input "148"
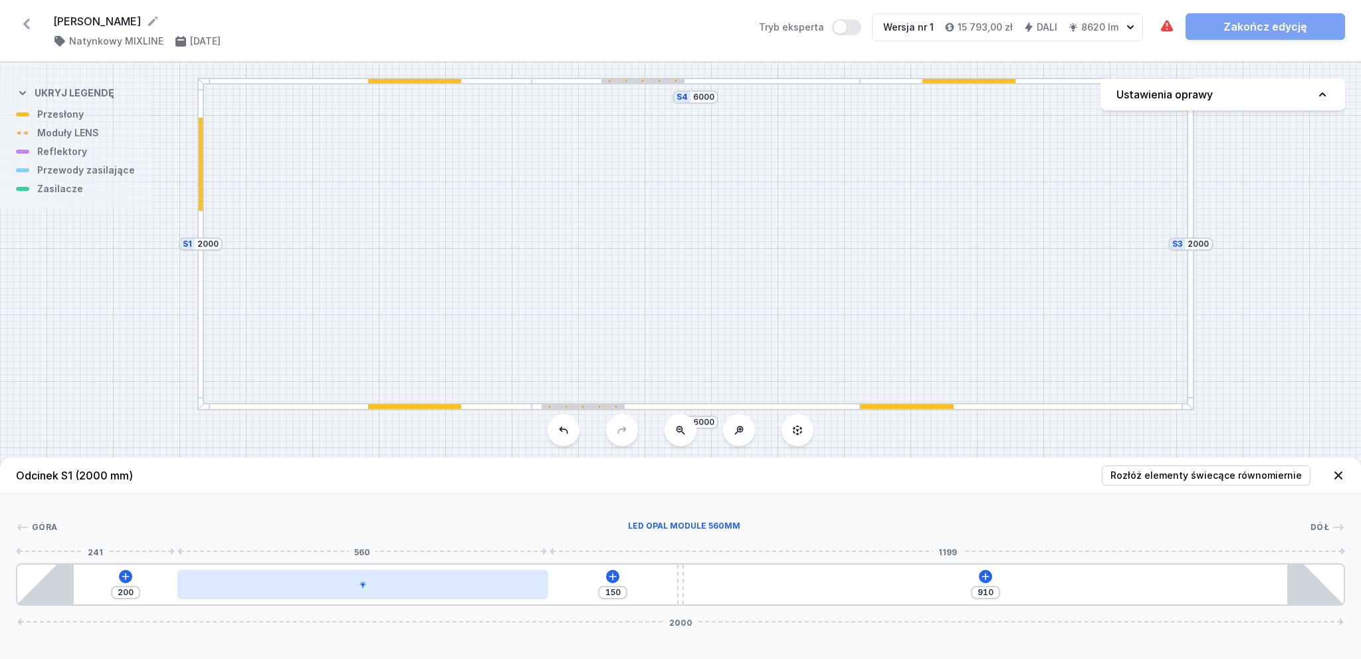
type input "202"
type input "145"
type input "205"
type input "143"
type input "207"
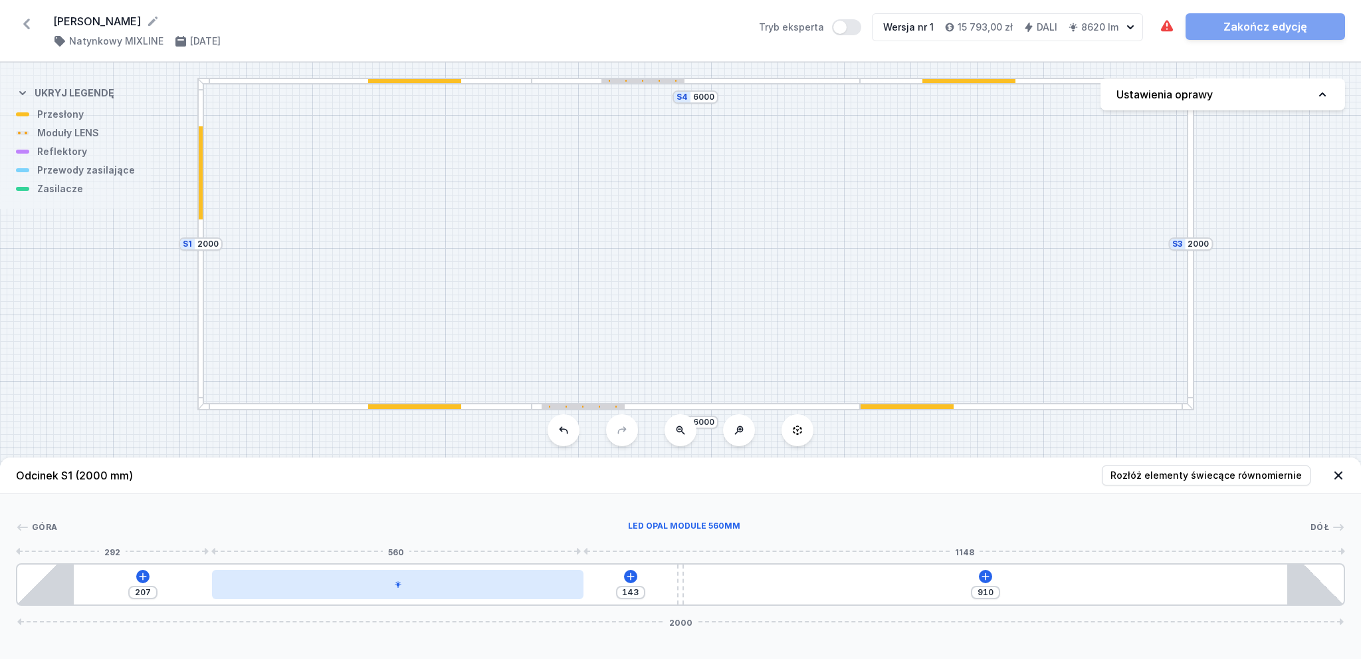
type input "141"
type input "209"
type input "139"
type input "211"
type input "137"
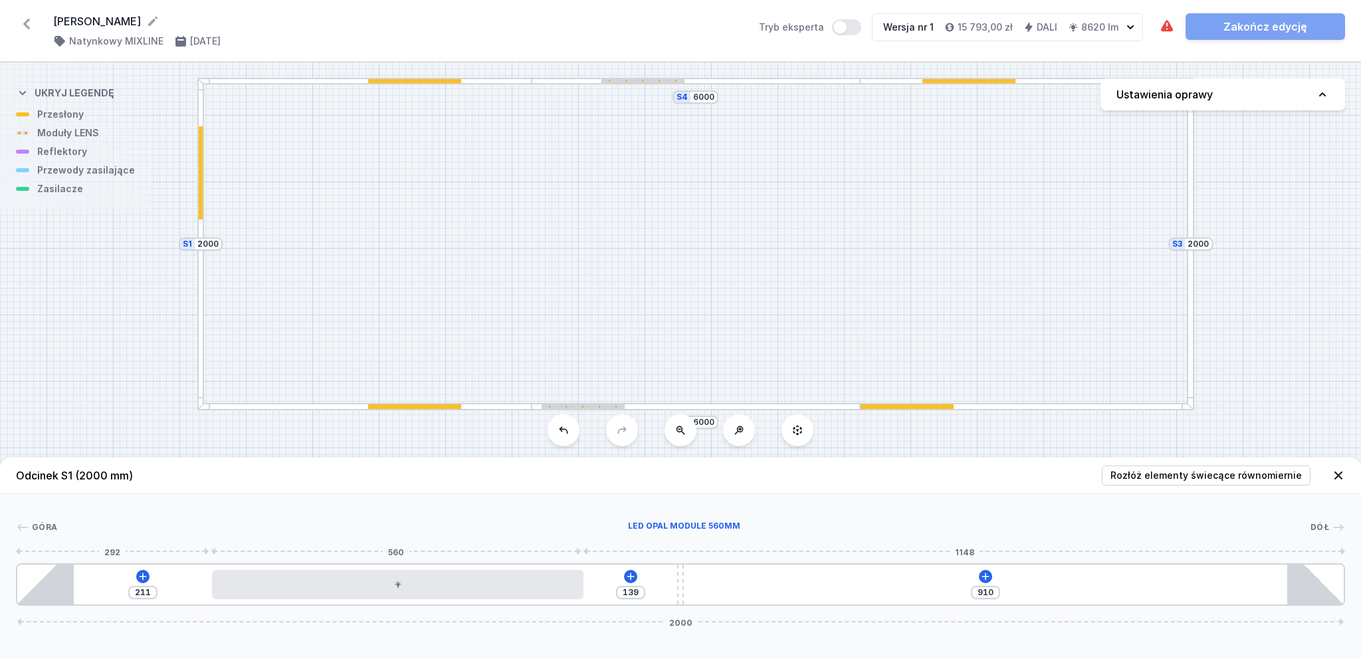
type input "213"
type input "136"
type input "214"
type input "134"
type input "216"
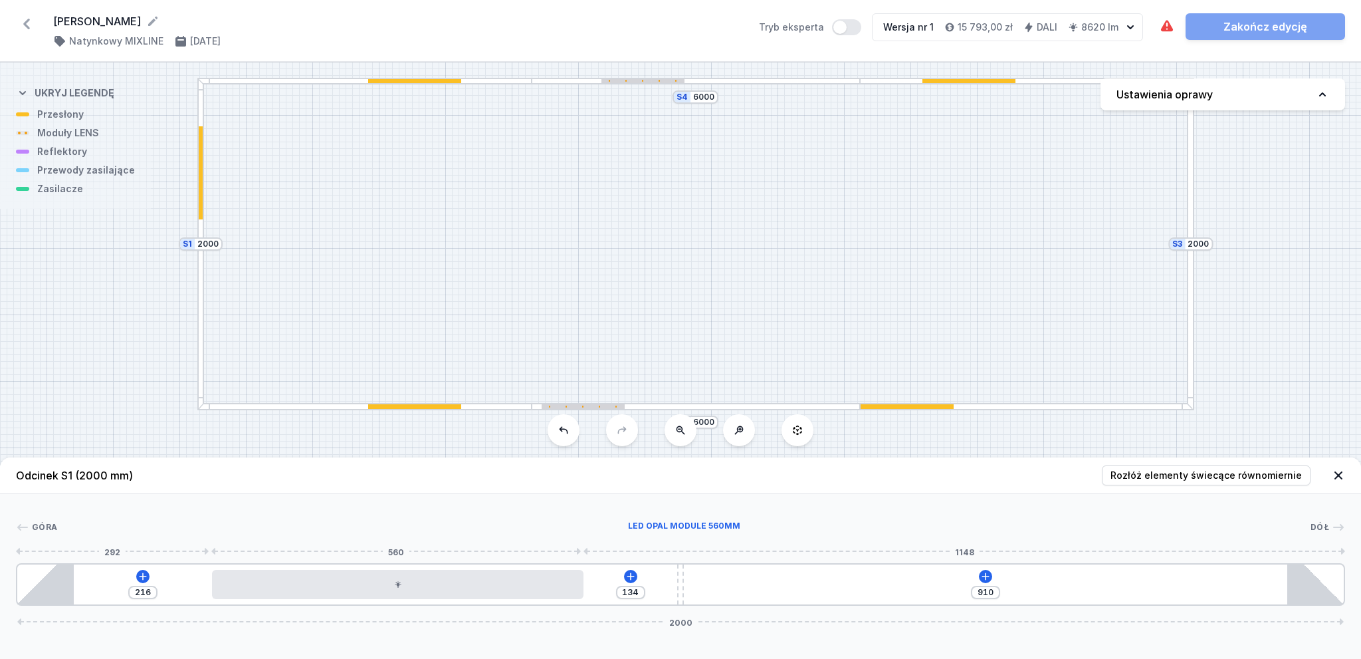
type input "132"
type input "218"
type input "127"
type input "223"
type input "125"
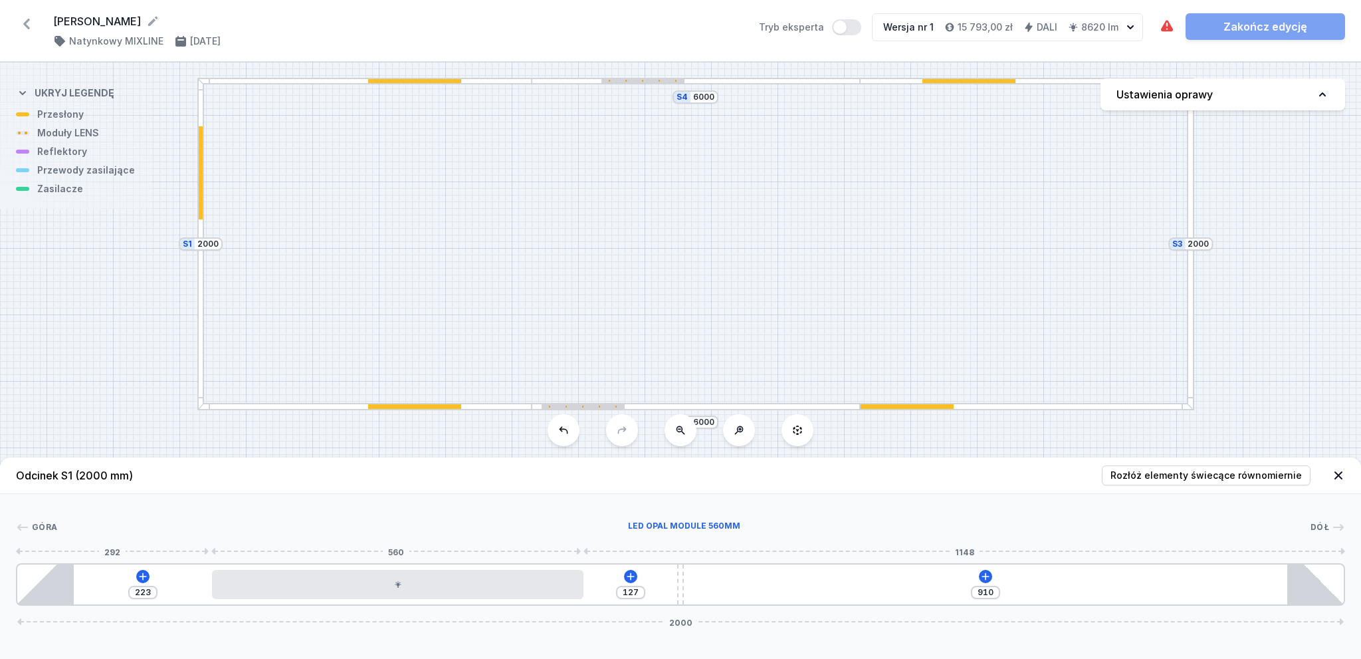
type input "225"
type input "124"
type input "226"
type input "123"
type input "227"
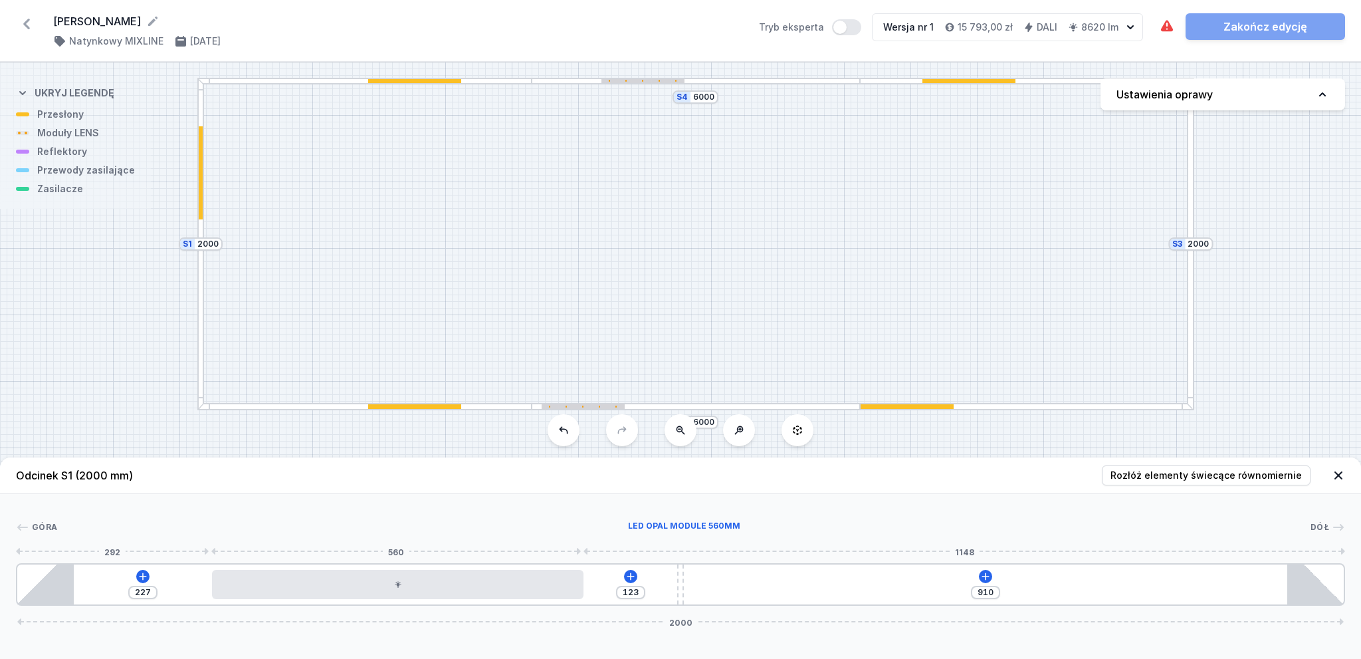
type input "121"
type input "229"
type input "120"
type input "230"
type input "118"
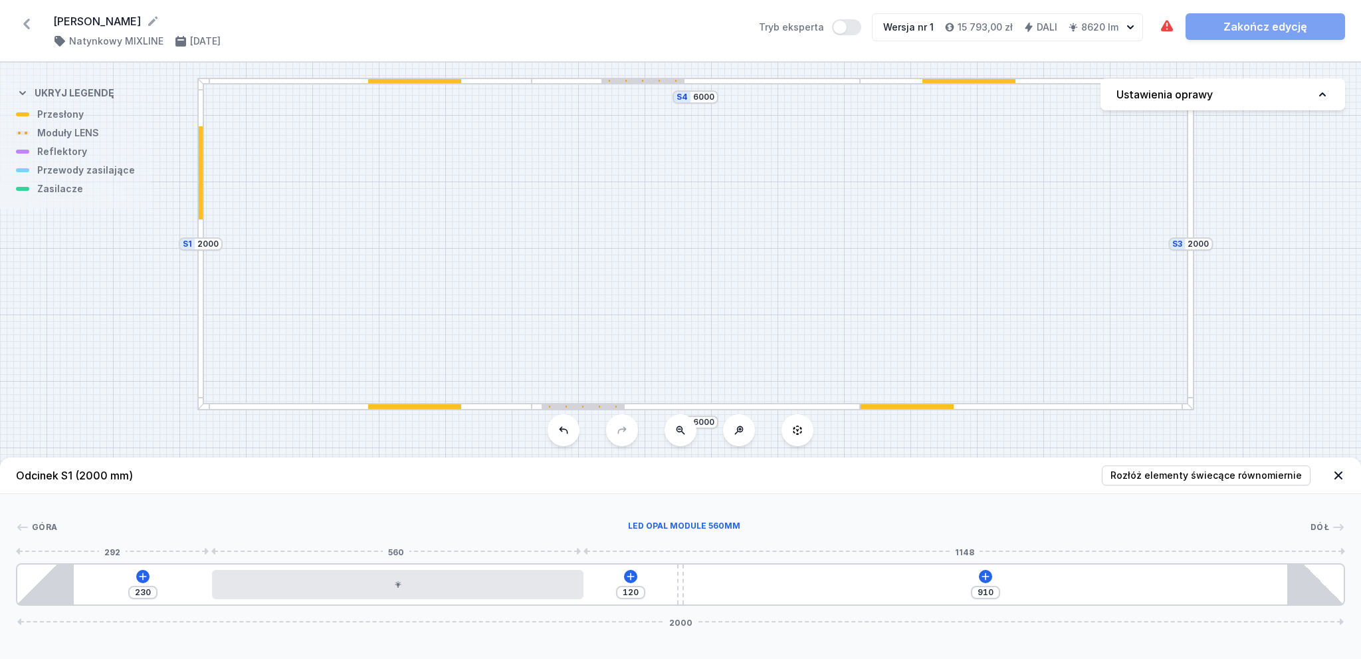
type input "232"
type input "117"
type input "233"
type input "116"
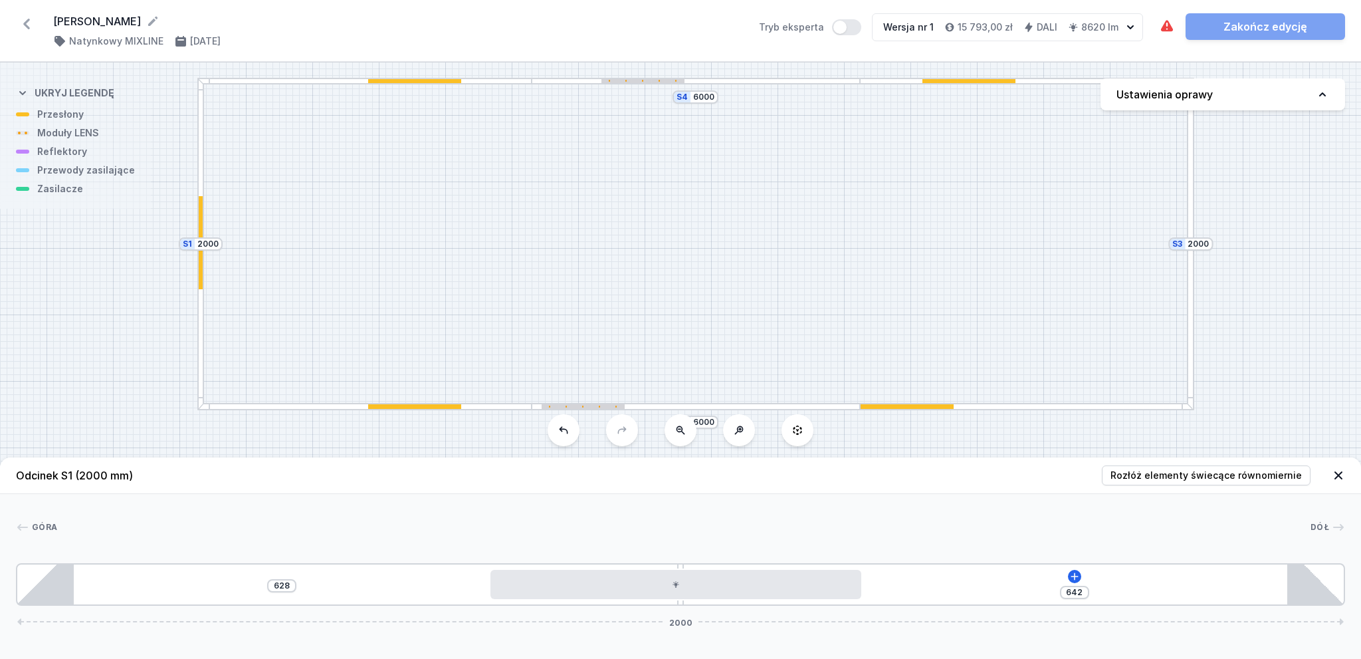
drag, startPoint x: 356, startPoint y: 586, endPoint x: 803, endPoint y: 617, distance: 447.7
drag, startPoint x: 681, startPoint y: 602, endPoint x: 451, endPoint y: 598, distance: 229.3
click at [451, 598] on div "583 35 642 2000" at bounding box center [680, 584] width 1329 height 43
click at [1190, 271] on div at bounding box center [1190, 244] width 7 height 332
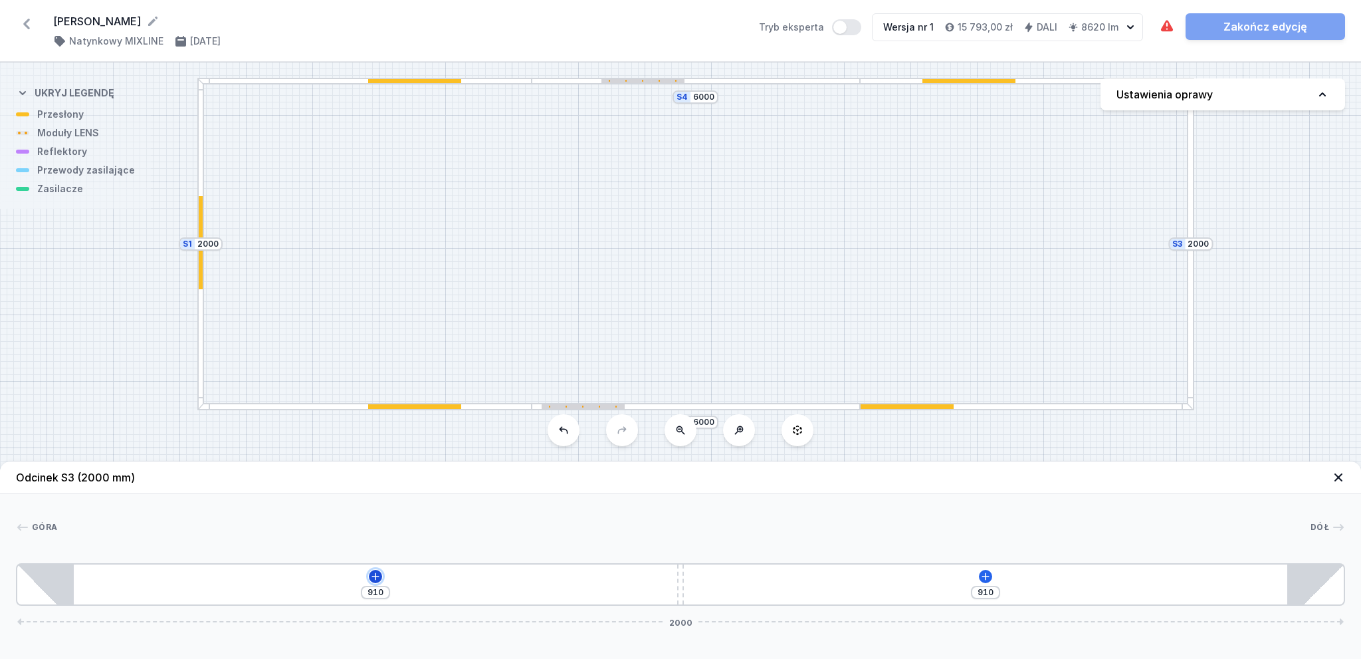
click at [376, 576] on icon at bounding box center [375, 575] width 7 height 7
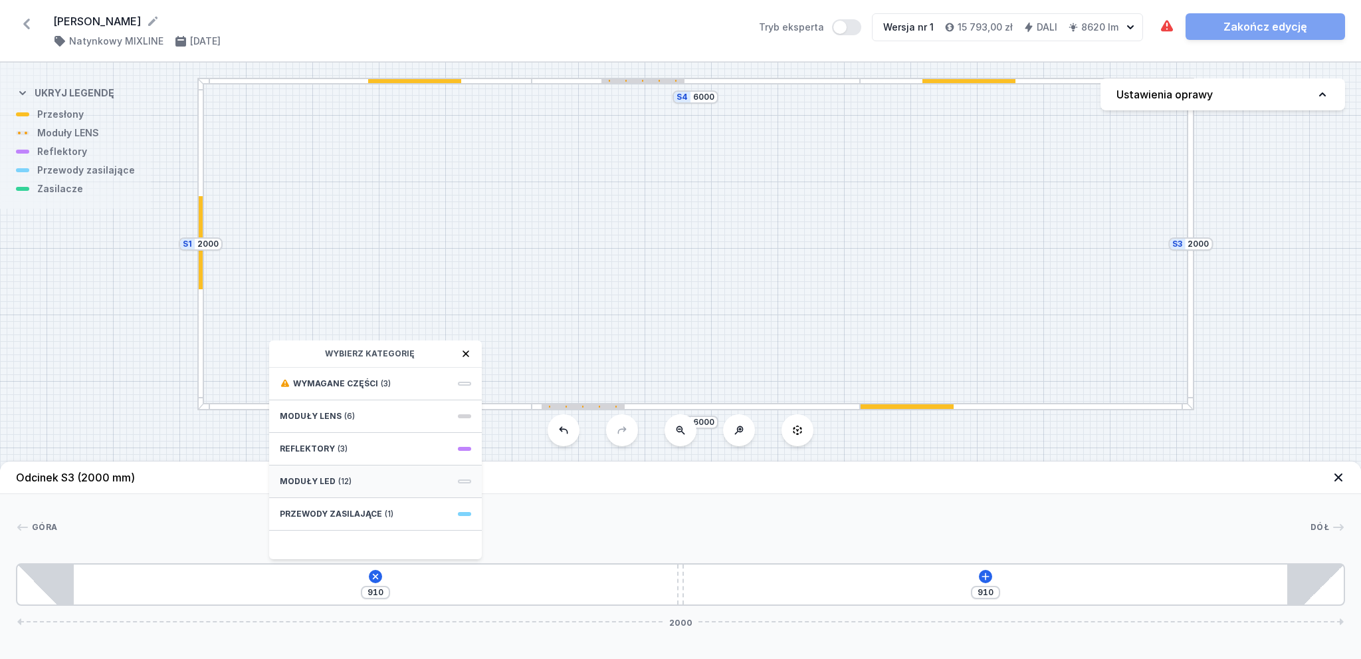
click at [333, 480] on div "Moduły LED (12)" at bounding box center [375, 481] width 213 height 33
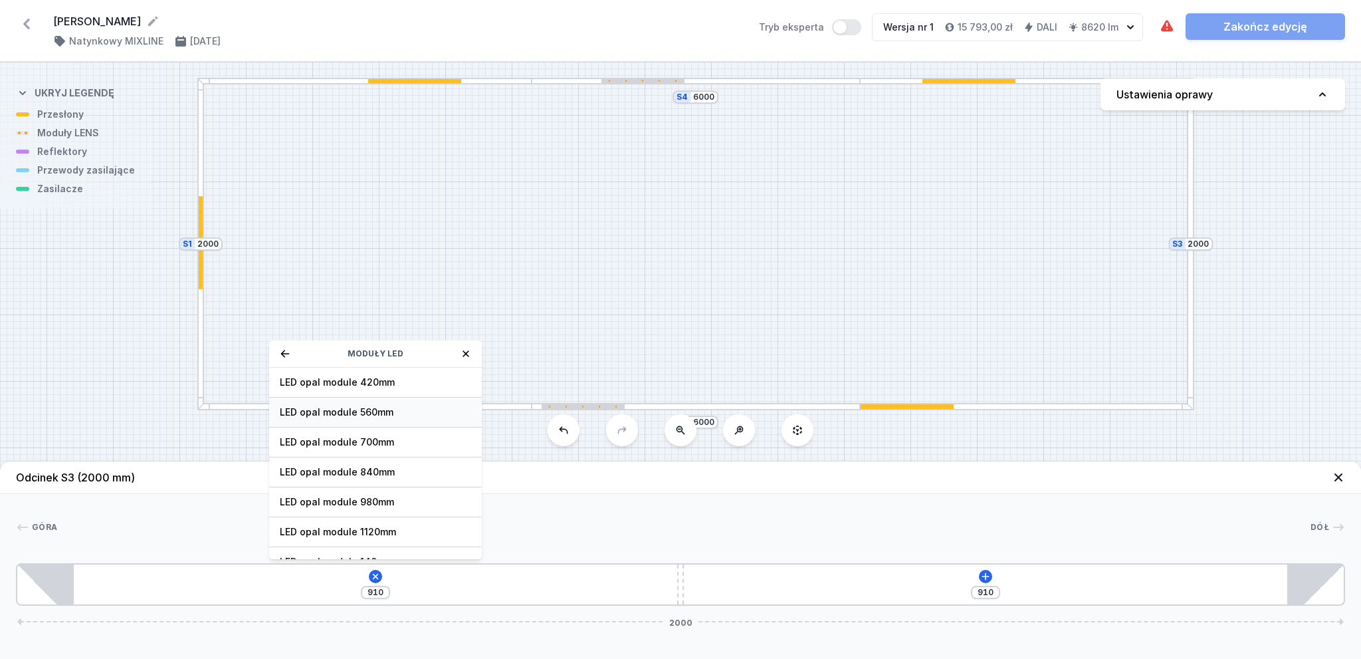
click at [358, 414] on span "LED opal module 560mm" at bounding box center [375, 411] width 191 height 13
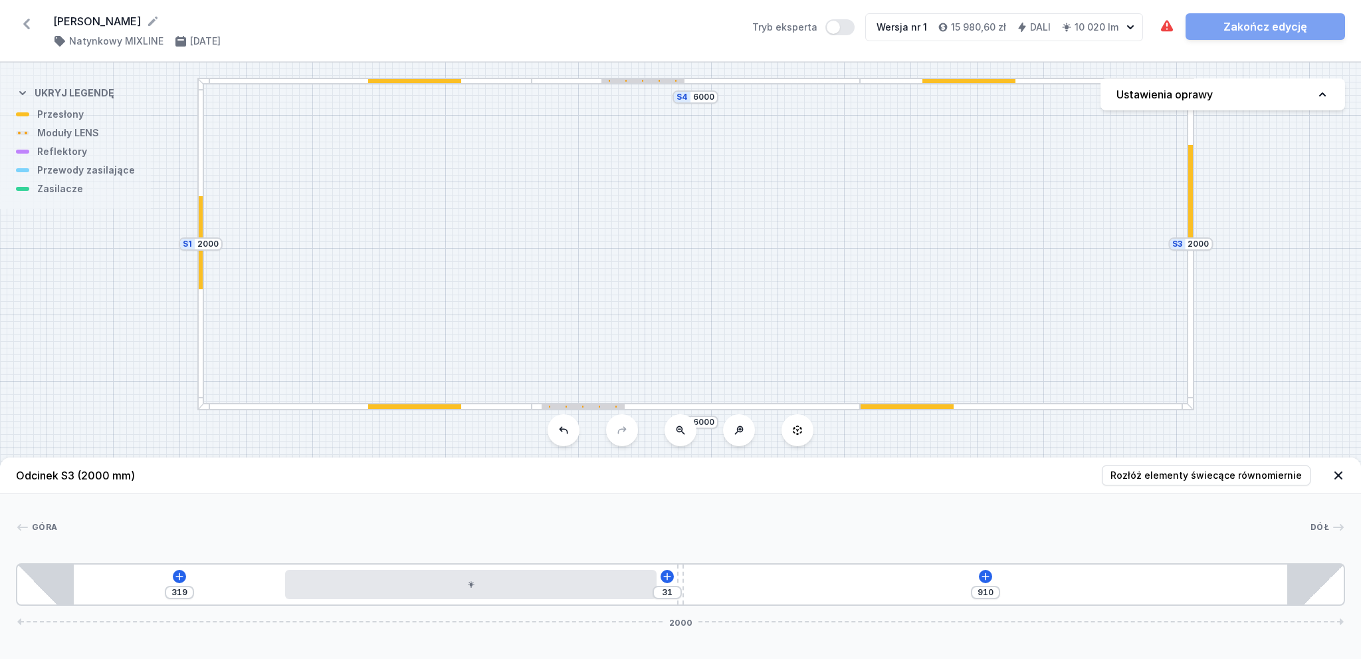
drag, startPoint x: 346, startPoint y: 592, endPoint x: 580, endPoint y: 611, distance: 234.7
click at [580, 611] on div "Odcinek S3 (2000 mm) Rozłóż elementy świecące równomiernie Góra Dół 1 2 3 1 319…" at bounding box center [680, 557] width 1361 height 201
drag, startPoint x: 681, startPoint y: 590, endPoint x: 825, endPoint y: 592, distance: 143.6
click at [825, 592] on div "319 239 702 2000" at bounding box center [680, 584] width 1329 height 43
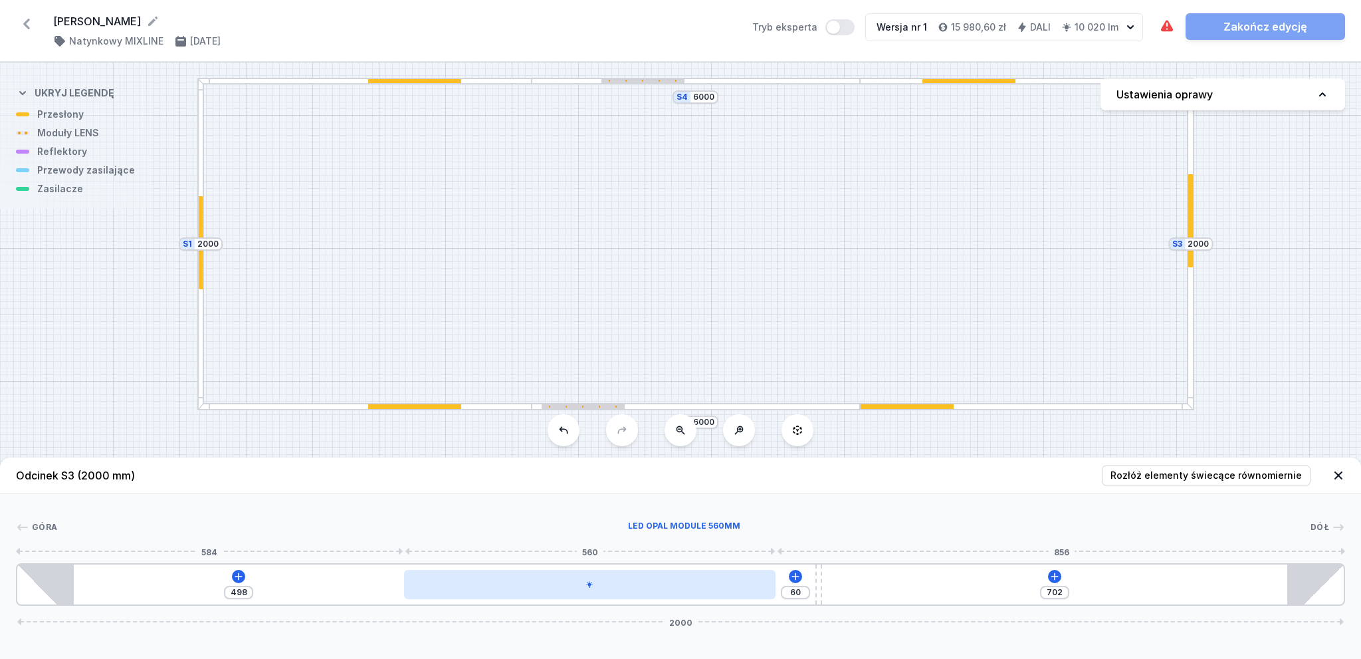
drag, startPoint x: 611, startPoint y: 588, endPoint x: 721, endPoint y: 597, distance: 110.7
click at [721, 597] on div at bounding box center [590, 584] width 372 height 29
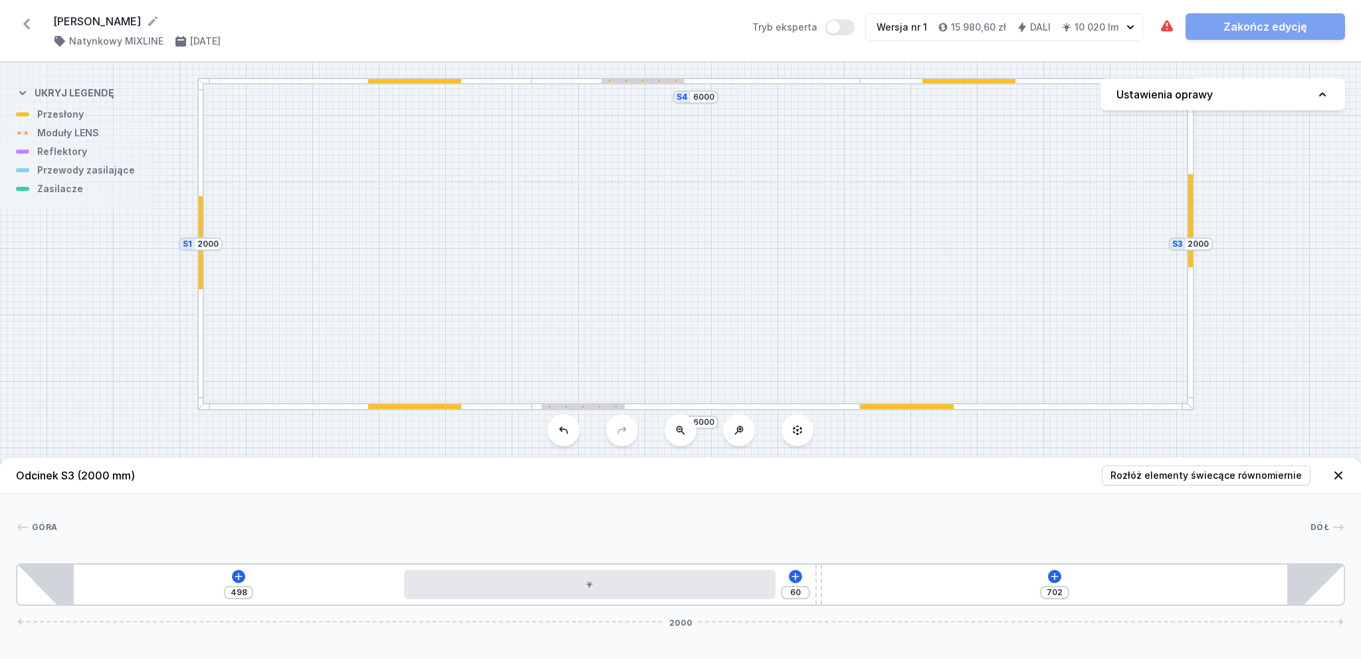
click at [661, 405] on div at bounding box center [696, 406] width 329 height 7
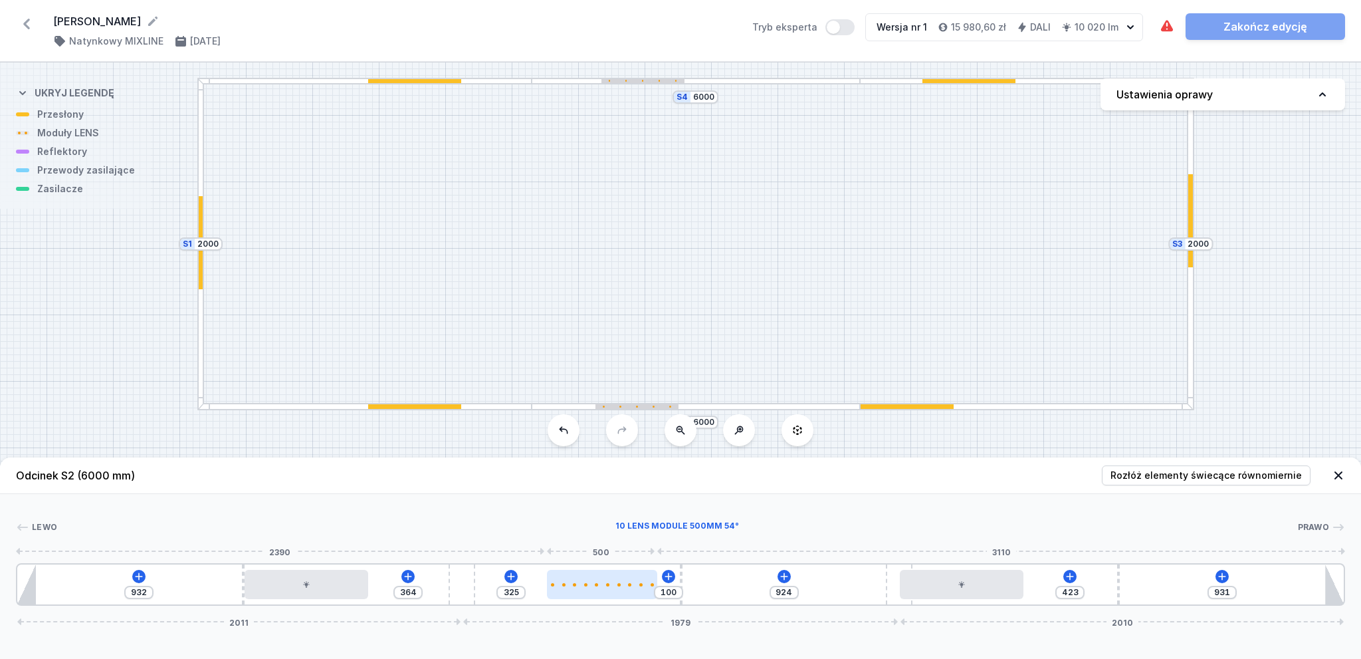
drag, startPoint x: 537, startPoint y: 594, endPoint x: 613, endPoint y: 592, distance: 76.4
click at [613, 592] on div at bounding box center [602, 584] width 110 height 29
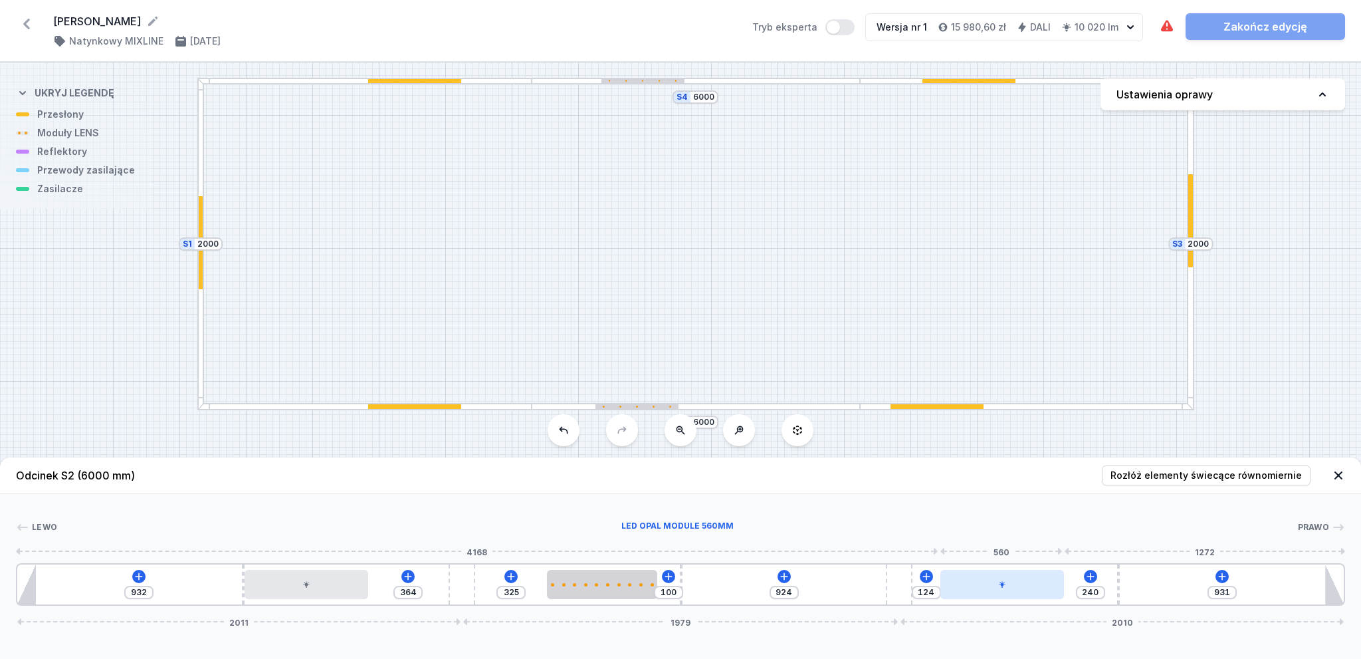
drag, startPoint x: 984, startPoint y: 590, endPoint x: 1035, endPoint y: 590, distance: 51.8
click at [1035, 590] on div at bounding box center [1002, 584] width 124 height 29
click at [837, 25] on button "Tryb eksperta" at bounding box center [839, 27] width 29 height 16
click at [138, 578] on icon at bounding box center [139, 576] width 11 height 11
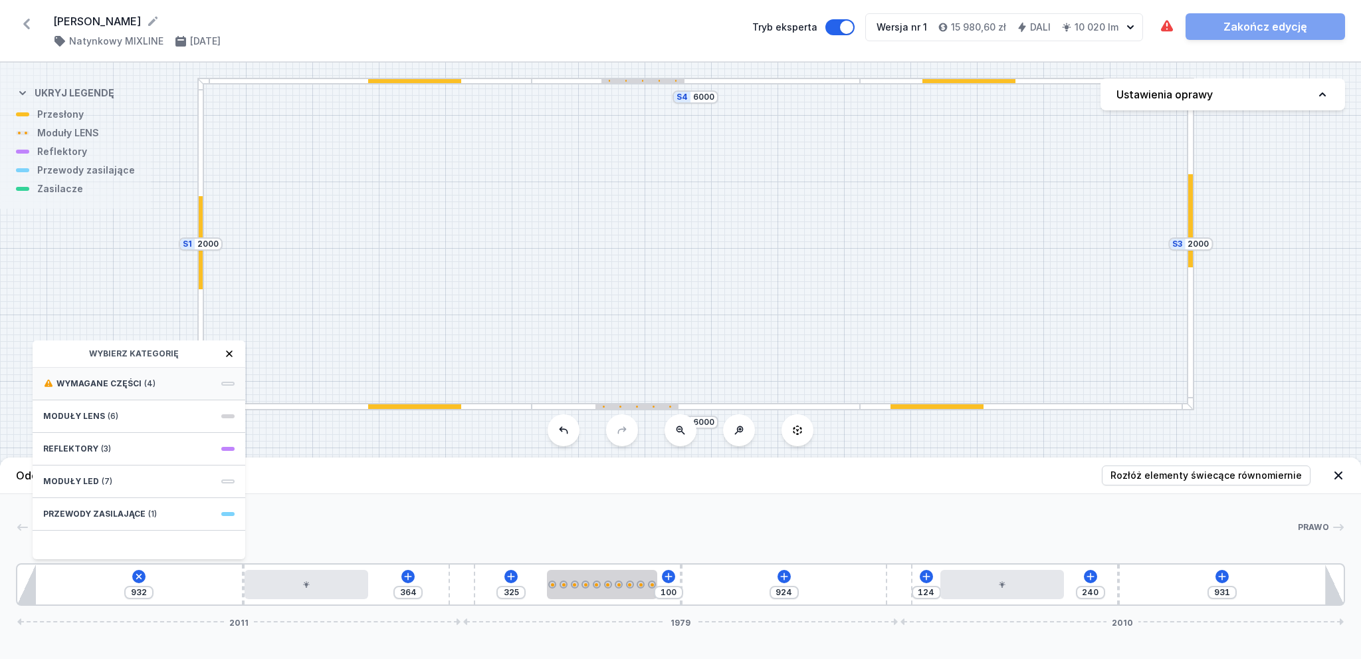
click at [119, 376] on div "Wymagane części (4)" at bounding box center [139, 384] width 213 height 33
click at [97, 410] on span "DALI Driver - up to 75W" at bounding box center [138, 411] width 191 height 13
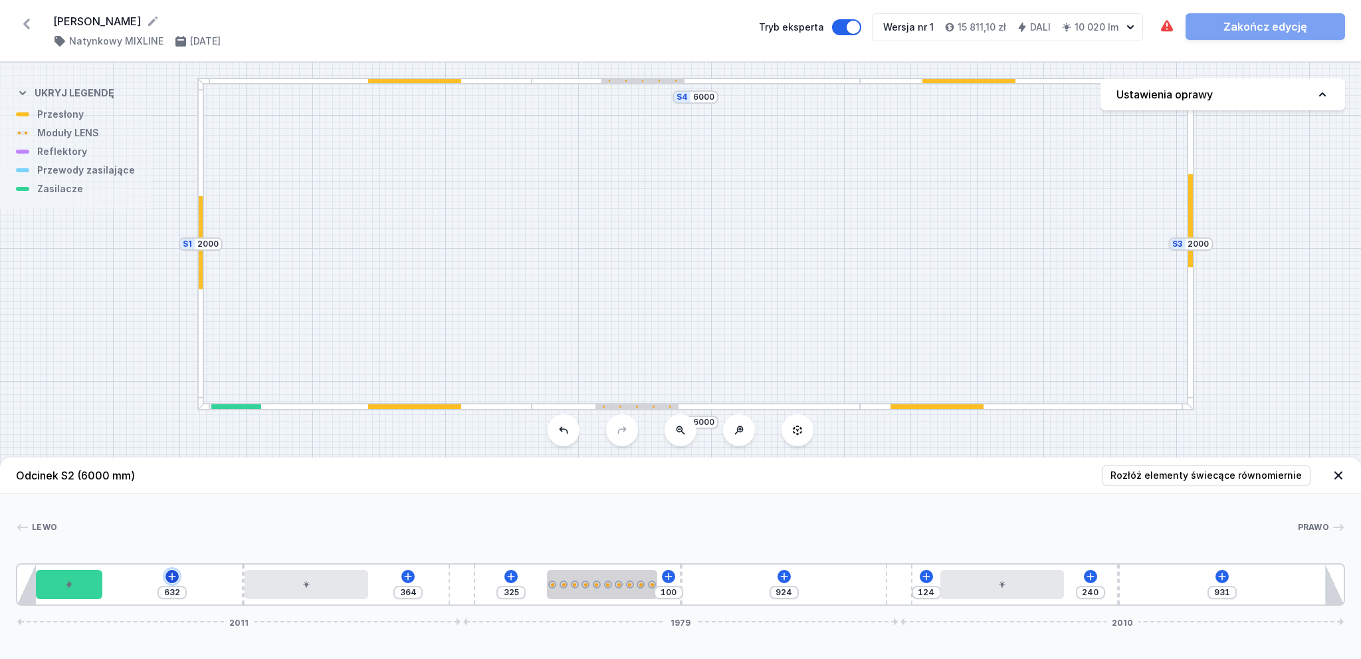
click at [168, 574] on icon at bounding box center [172, 576] width 11 height 11
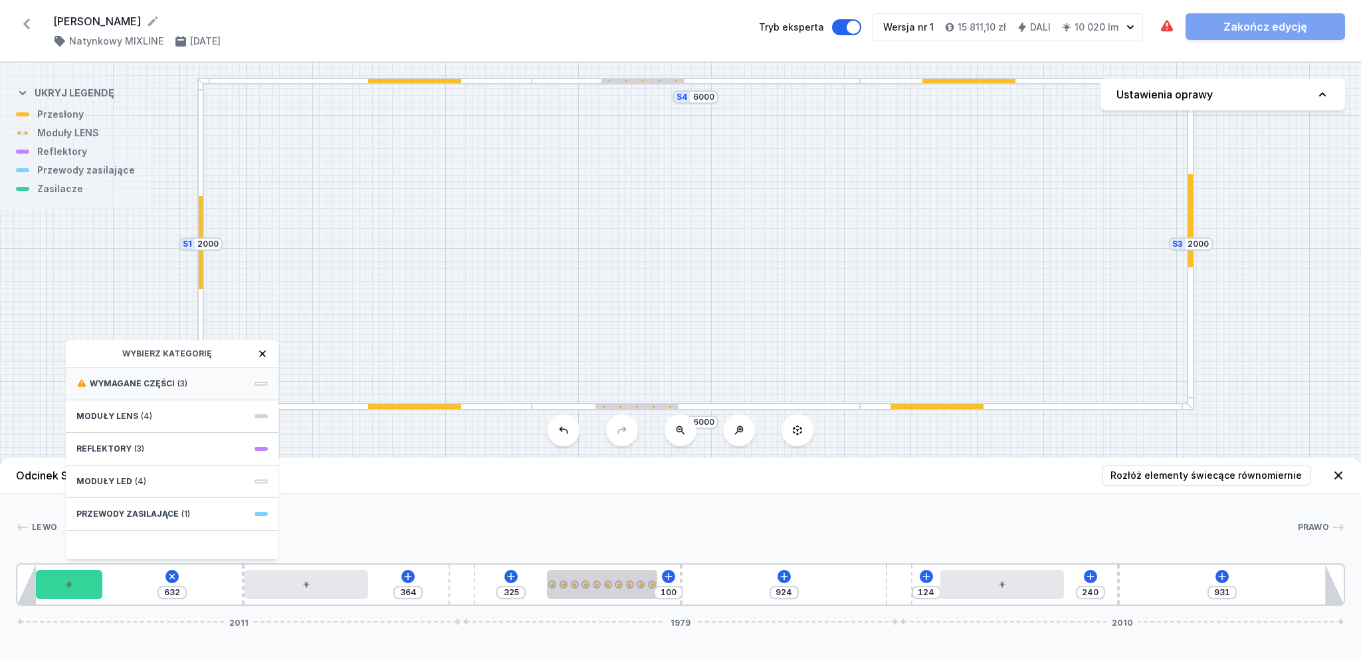
click at [136, 385] on span "Wymagane części" at bounding box center [132, 383] width 85 height 11
click at [136, 380] on span "Hole for power supply cable" at bounding box center [171, 382] width 191 height 13
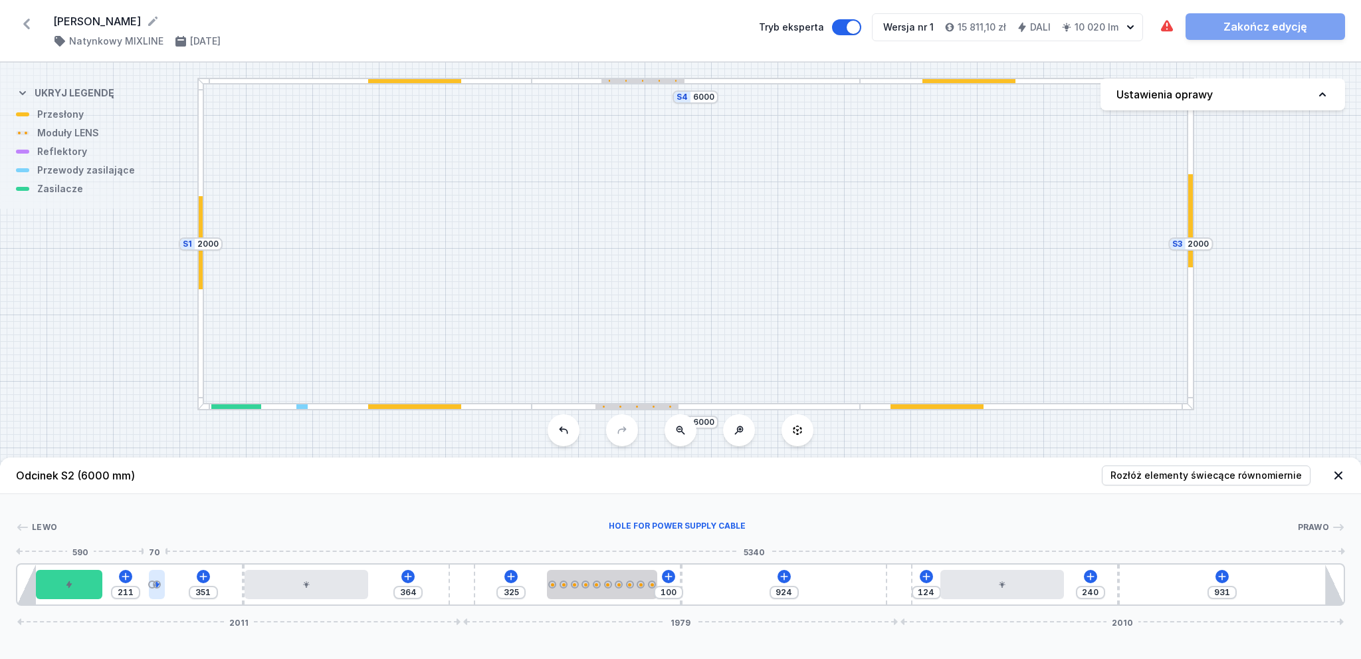
drag, startPoint x: 112, startPoint y: 597, endPoint x: 152, endPoint y: 596, distance: 39.2
click at [152, 596] on div at bounding box center [156, 584] width 15 height 29
click at [1109, 405] on div at bounding box center [1027, 406] width 334 height 7
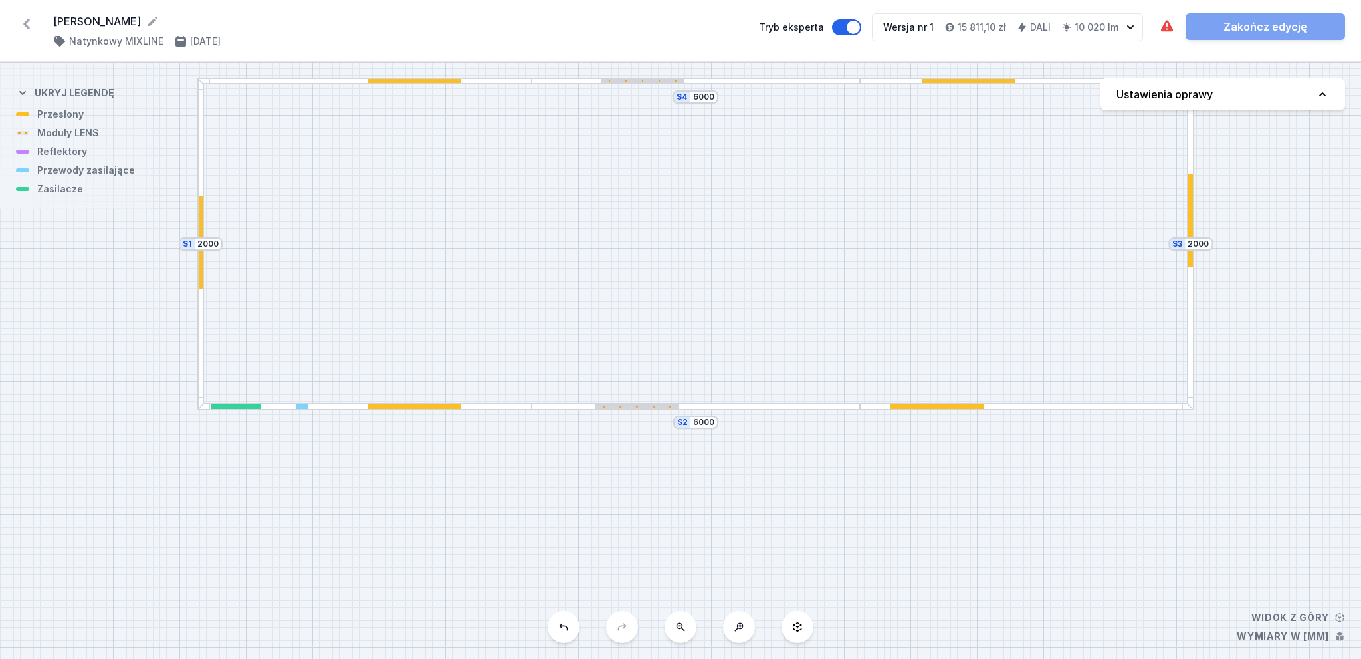
click at [1109, 405] on div at bounding box center [1027, 406] width 334 height 7
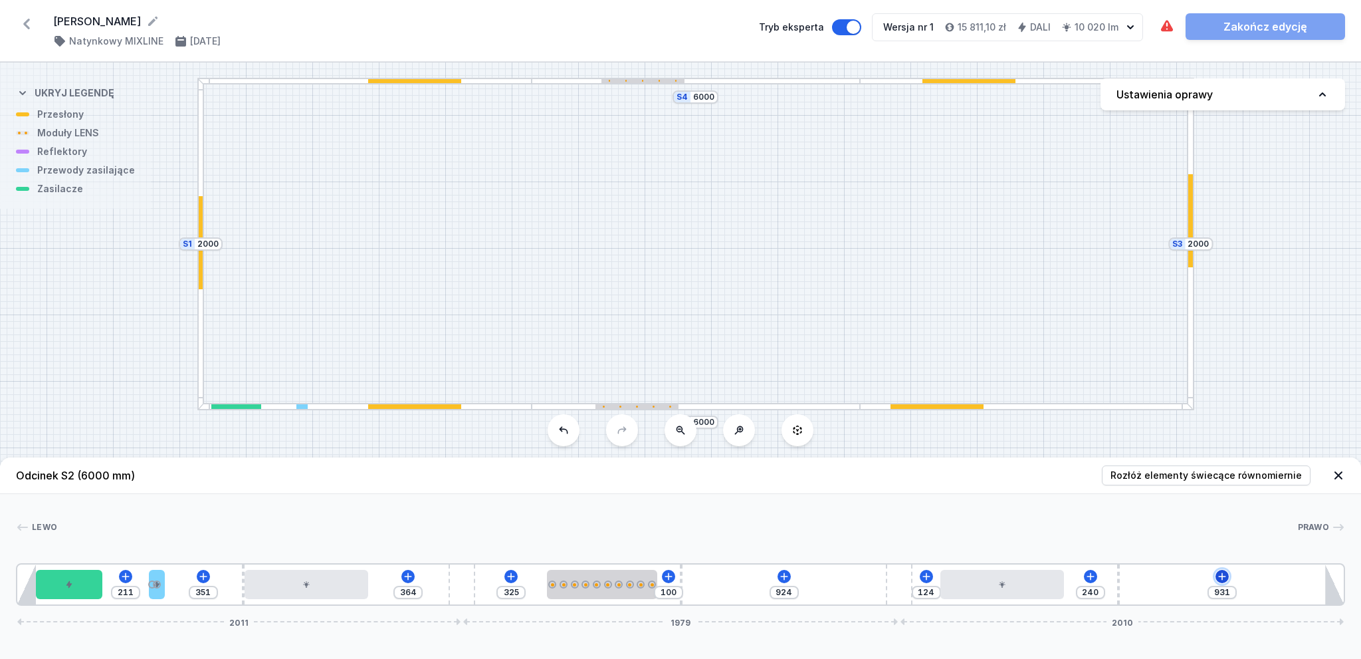
click at [1220, 575] on icon at bounding box center [1222, 576] width 11 height 11
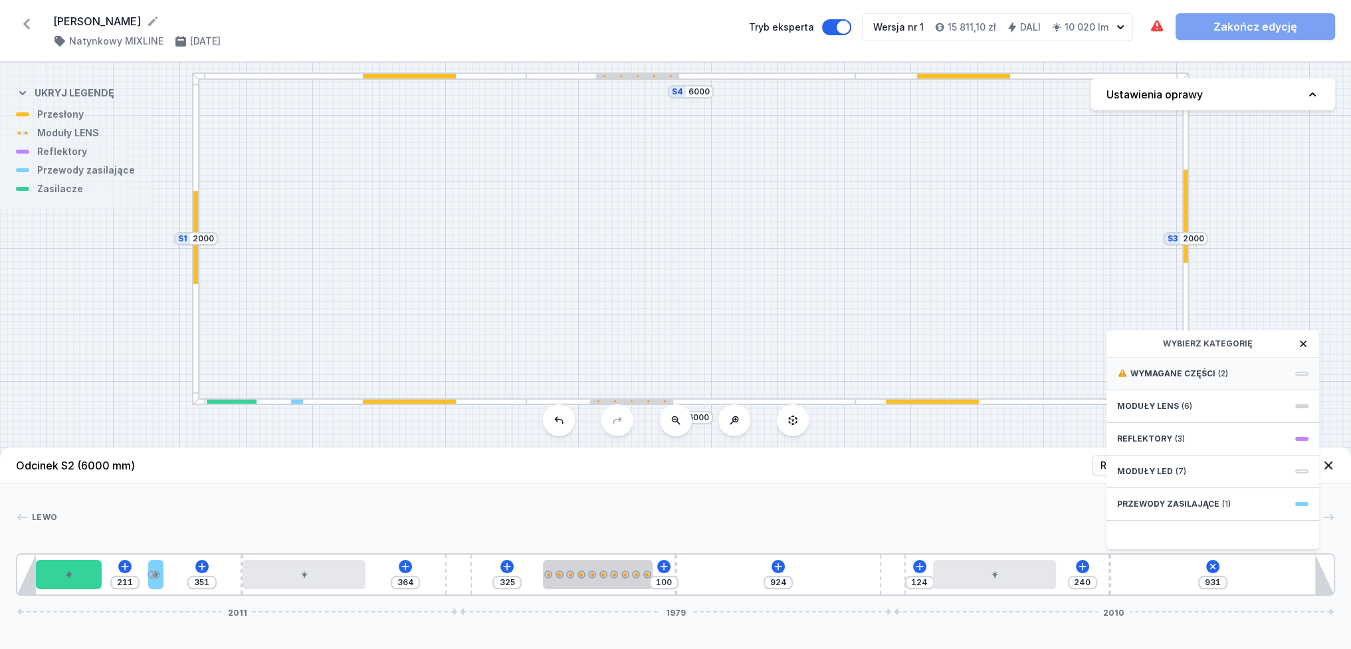
click at [1176, 379] on span "Wymagane części" at bounding box center [1173, 373] width 85 height 11
click at [1176, 379] on span "DALI Driver - up to 75W" at bounding box center [1212, 372] width 191 height 13
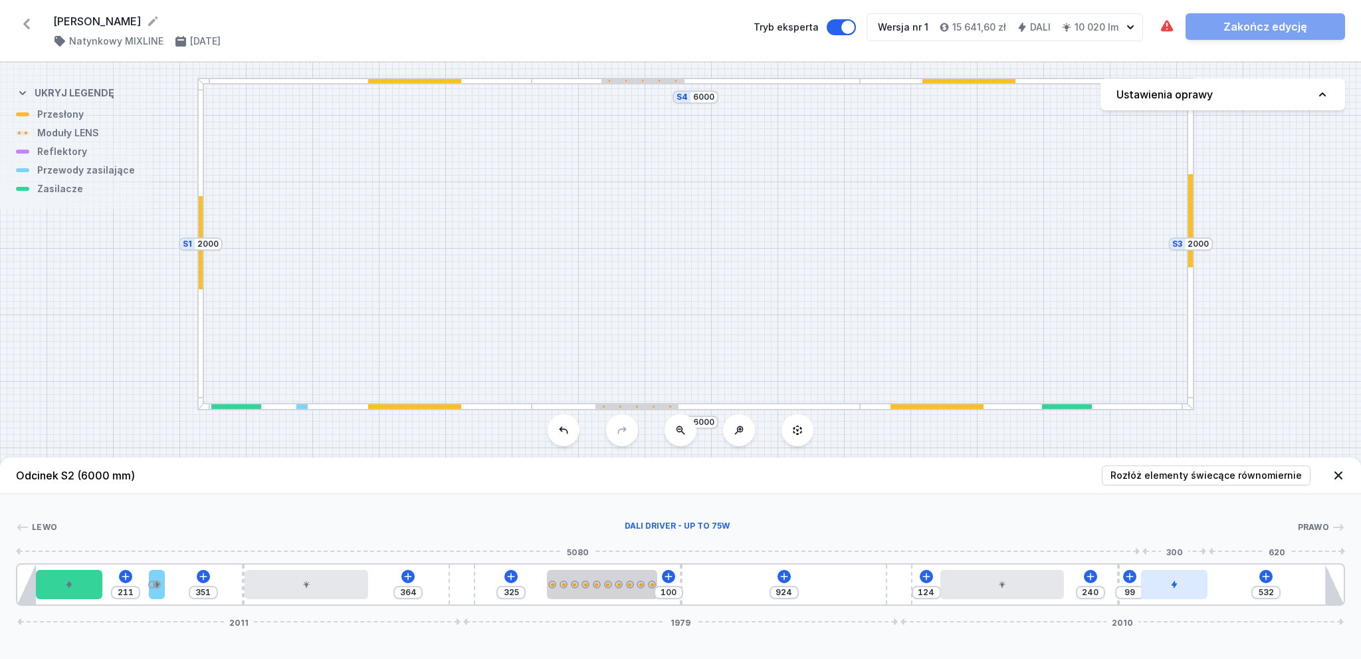
drag, startPoint x: 1143, startPoint y: 586, endPoint x: 1179, endPoint y: 582, distance: 36.0
click at [1179, 582] on div at bounding box center [1174, 584] width 66 height 29
click at [1267, 576] on icon at bounding box center [1266, 575] width 7 height 7
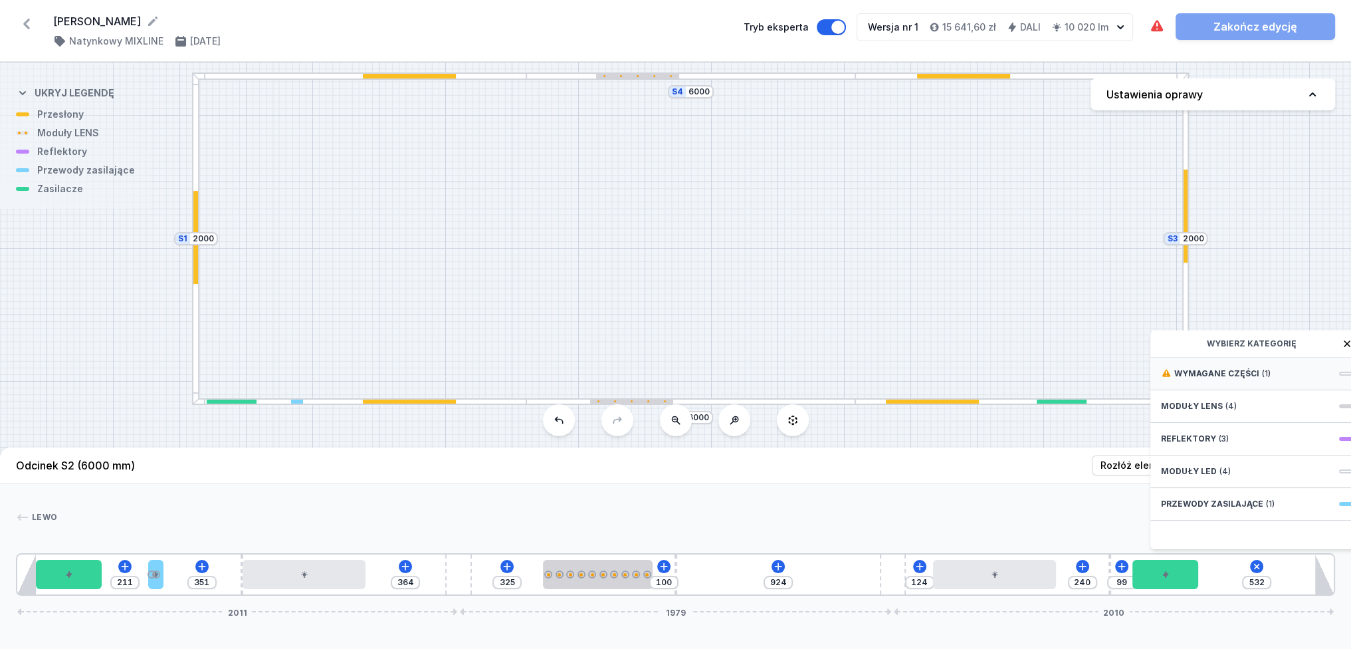
click at [1204, 379] on span "Wymagane części" at bounding box center [1216, 373] width 85 height 11
click at [1204, 379] on span "DALI Driver - up to 35W" at bounding box center [1256, 372] width 191 height 13
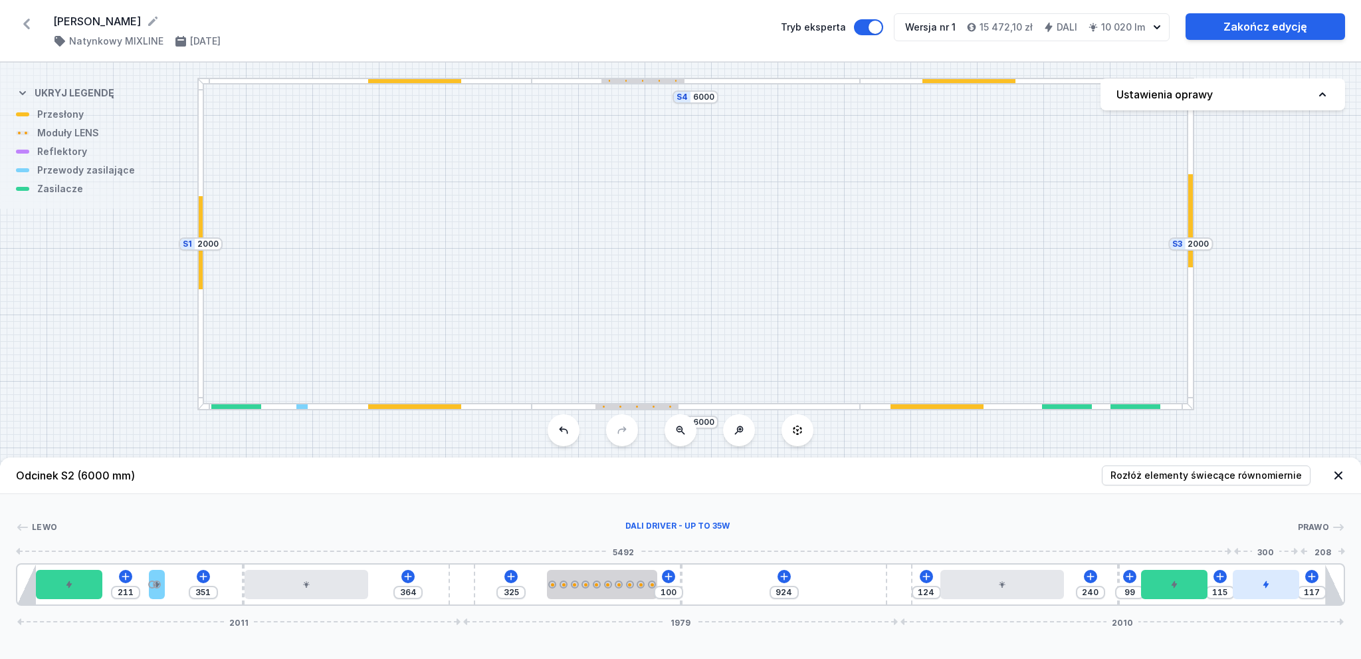
drag, startPoint x: 1240, startPoint y: 592, endPoint x: 1281, endPoint y: 587, distance: 40.8
click at [1281, 587] on div at bounding box center [1266, 584] width 66 height 29
click at [1337, 473] on icon at bounding box center [1338, 475] width 13 height 13
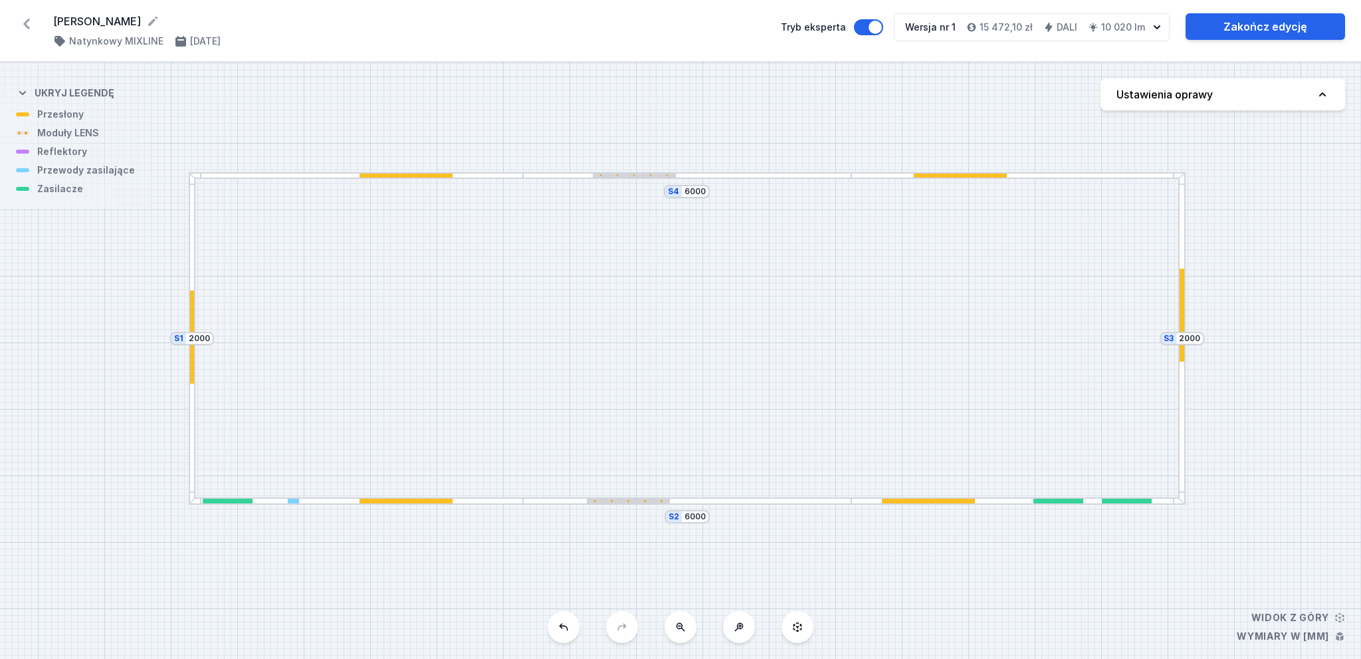
drag, startPoint x: 1324, startPoint y: 330, endPoint x: 1315, endPoint y: 424, distance: 94.8
click at [1315, 424] on div "S4 6000 S3 2000 S2 6000 S1 2000" at bounding box center [680, 360] width 1361 height 596
click at [1317, 619] on div "S4 6000 S3 2000 S2 6000 S1 2000" at bounding box center [680, 360] width 1361 height 596
click at [1328, 103] on button "Ustawienia oprawy" at bounding box center [1223, 94] width 245 height 32
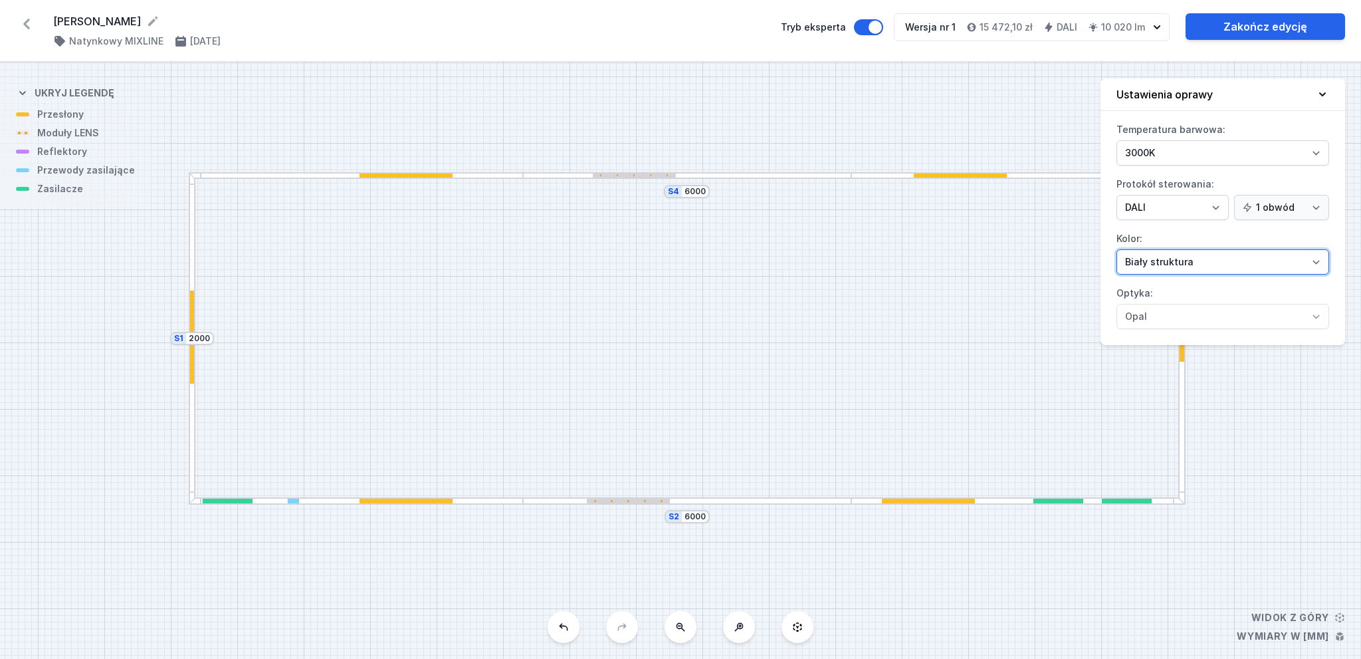
click at [1319, 257] on select "Biały struktura Czarny struktura Złoty struktura Miedziany Szary Inny (z palety…" at bounding box center [1223, 261] width 213 height 25
click at [1117, 249] on select "Biały struktura Czarny struktura Złoty struktura Miedziany Szary Inny (z palety…" at bounding box center [1223, 261] width 213 height 25
click at [1326, 92] on icon at bounding box center [1322, 94] width 13 height 13
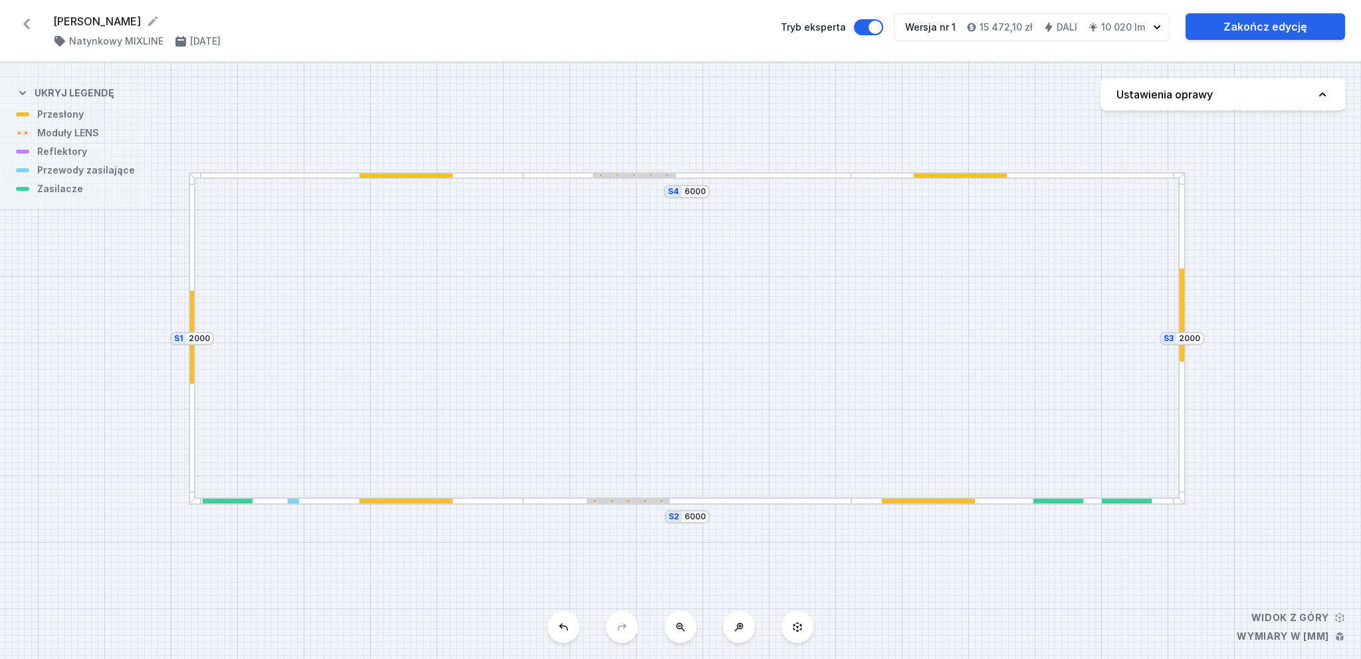
click at [715, 502] on div at bounding box center [687, 500] width 329 height 7
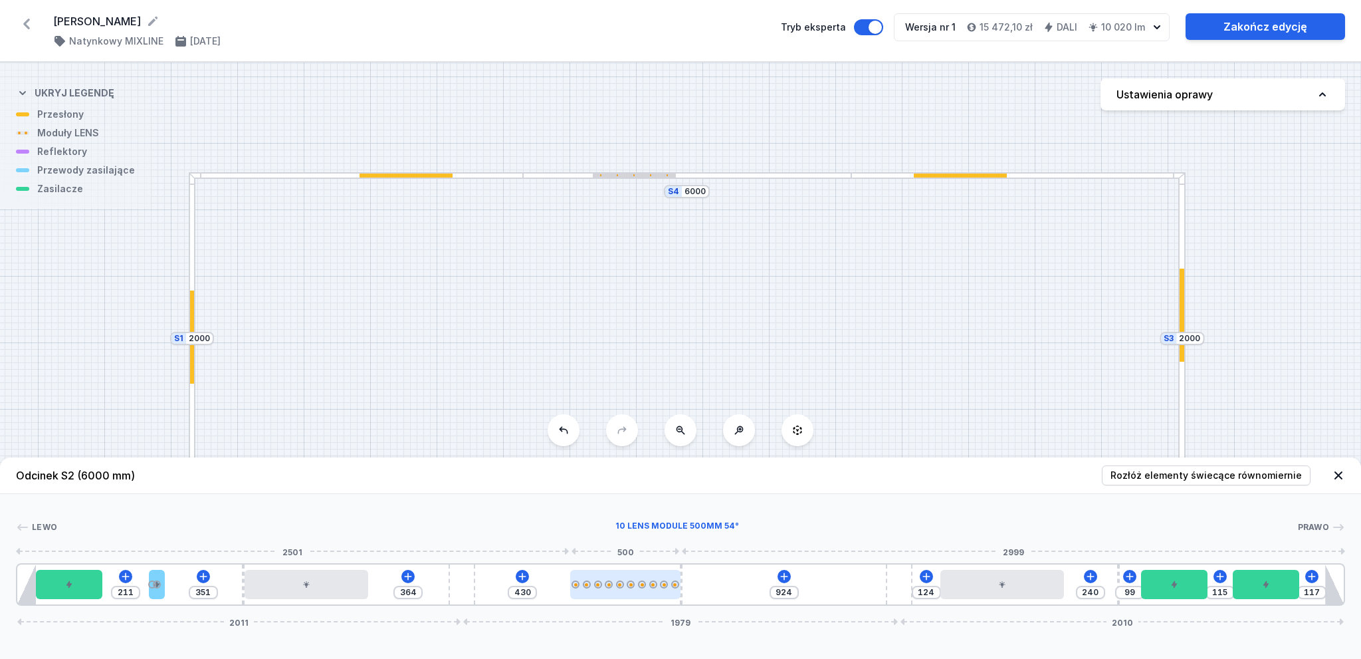
drag, startPoint x: 625, startPoint y: 588, endPoint x: 649, endPoint y: 587, distance: 24.0
click at [649, 587] on div at bounding box center [625, 584] width 110 height 29
click at [833, 475] on header "Odcinek S2 (6000 mm) Rozłóż elementy świecące równomiernie" at bounding box center [680, 475] width 1361 height 37
click at [1337, 475] on icon at bounding box center [1339, 475] width 8 height 8
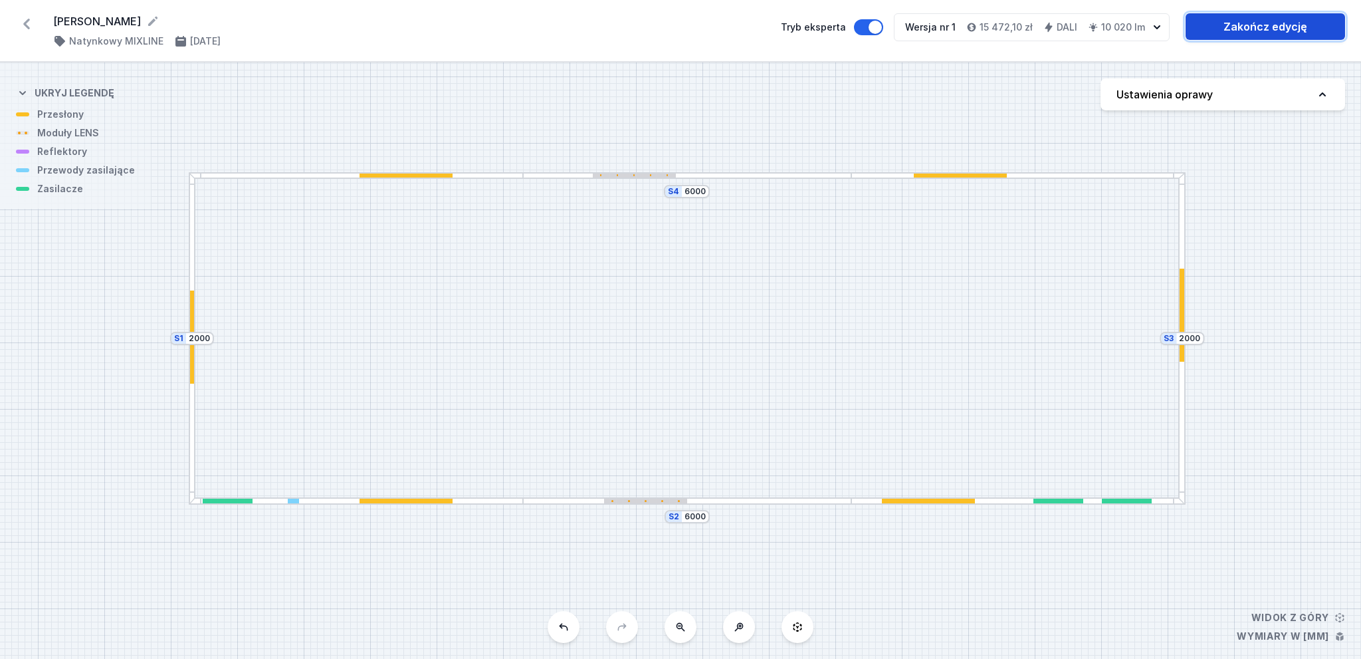
click at [1295, 23] on link "Zakończ edycję" at bounding box center [1266, 26] width 160 height 27
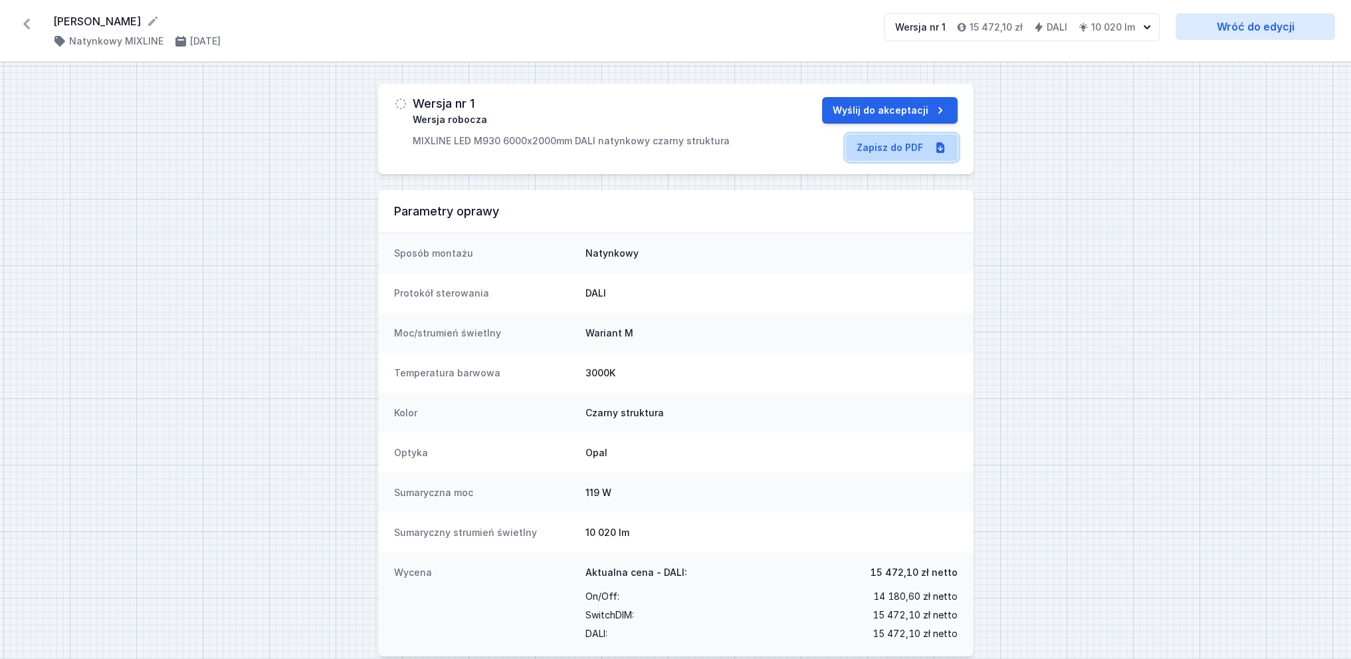
click at [891, 143] on link "Zapisz do PDF" at bounding box center [902, 147] width 112 height 27
click at [27, 23] on icon at bounding box center [26, 23] width 21 height 21
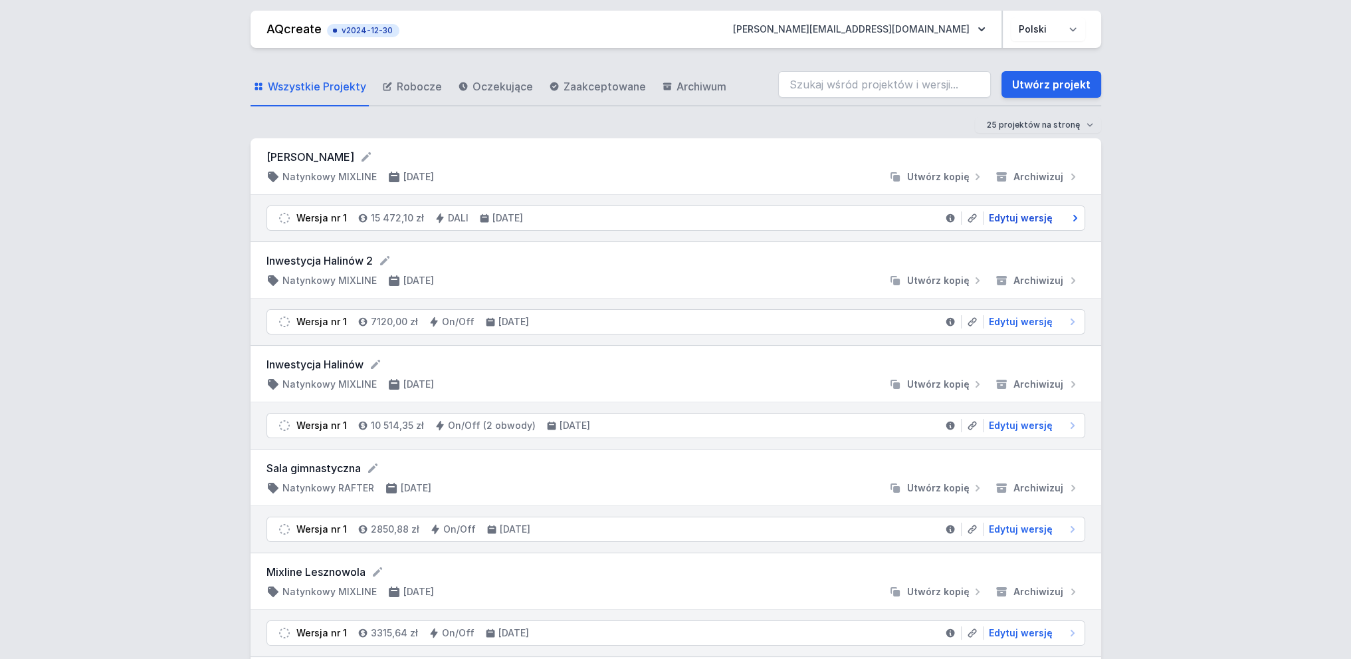
click at [1035, 217] on span "Edytuj wersję" at bounding box center [1021, 217] width 64 height 13
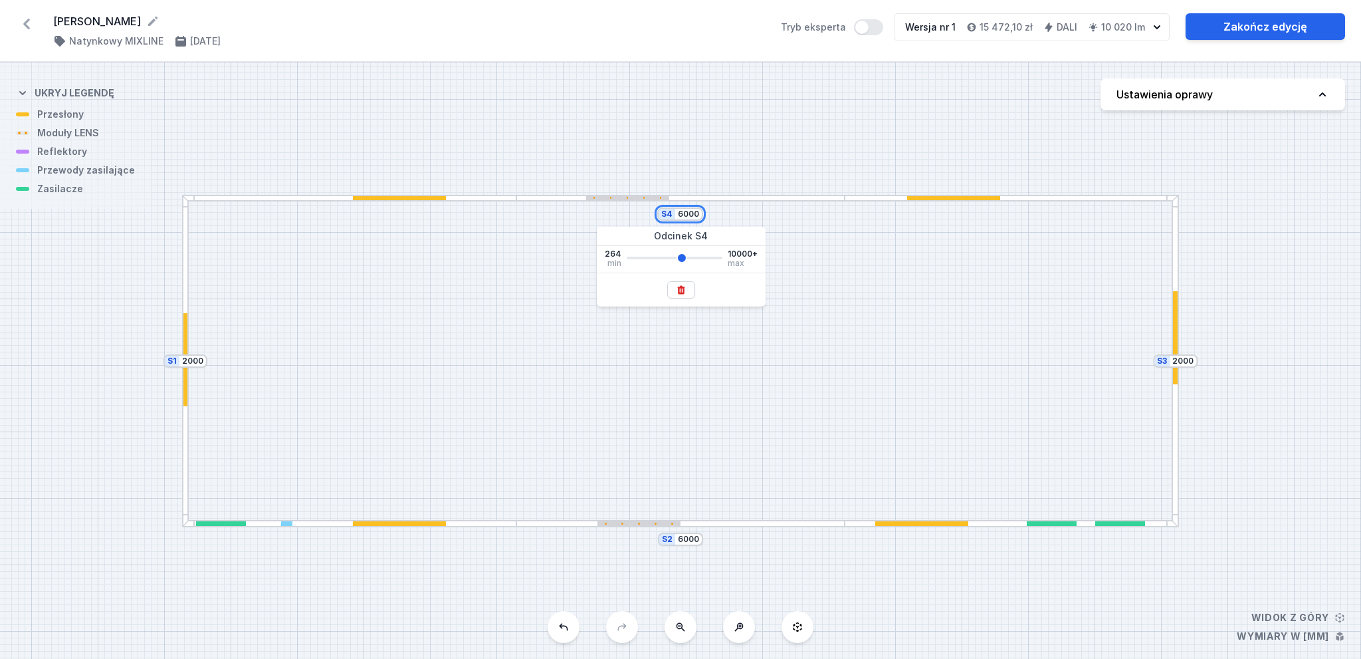
click at [695, 215] on input "6000" at bounding box center [688, 214] width 21 height 11
click at [699, 215] on div "S4 6000" at bounding box center [680, 213] width 46 height 13
click at [691, 217] on input "6000" at bounding box center [688, 214] width 21 height 11
click at [683, 211] on input "6000" at bounding box center [688, 214] width 21 height 11
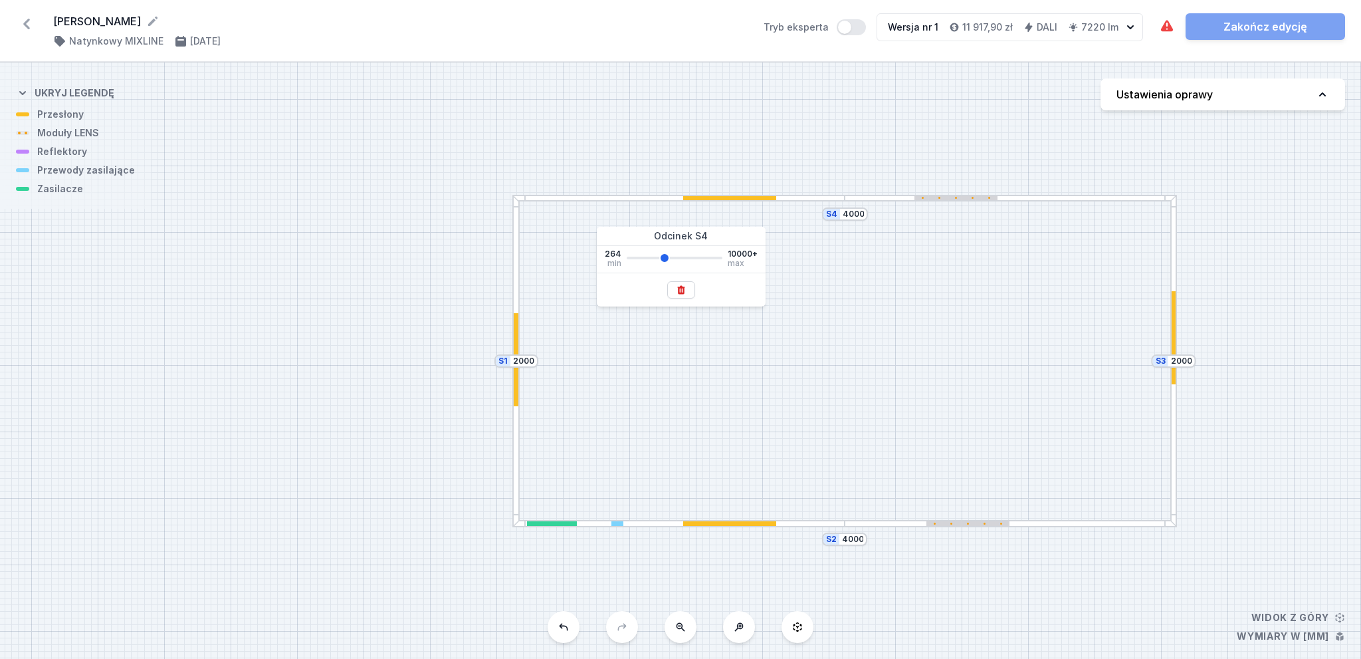
click at [1308, 429] on div "S4 4000 S3 2000 S2 4000 S1 2000" at bounding box center [680, 360] width 1361 height 596
drag, startPoint x: 752, startPoint y: 197, endPoint x: 696, endPoint y: 197, distance: 56.5
click at [696, 197] on div at bounding box center [729, 198] width 93 height 5
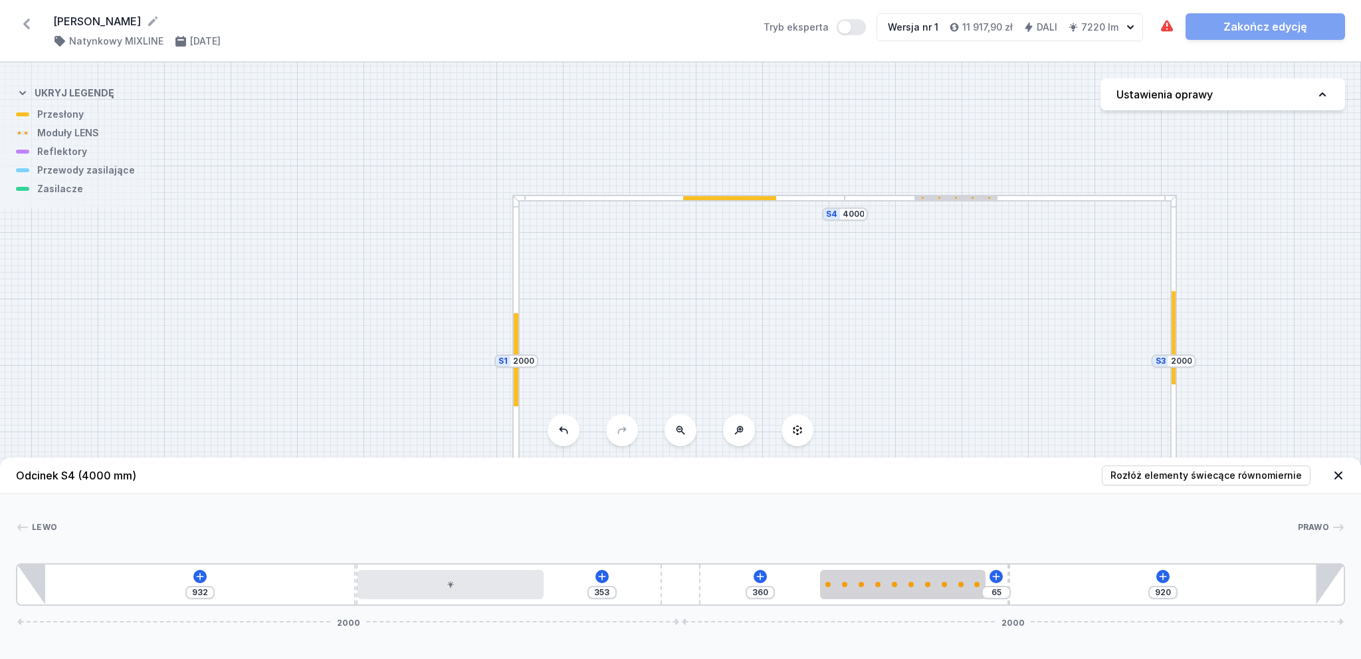
click at [815, 199] on div at bounding box center [678, 198] width 332 height 7
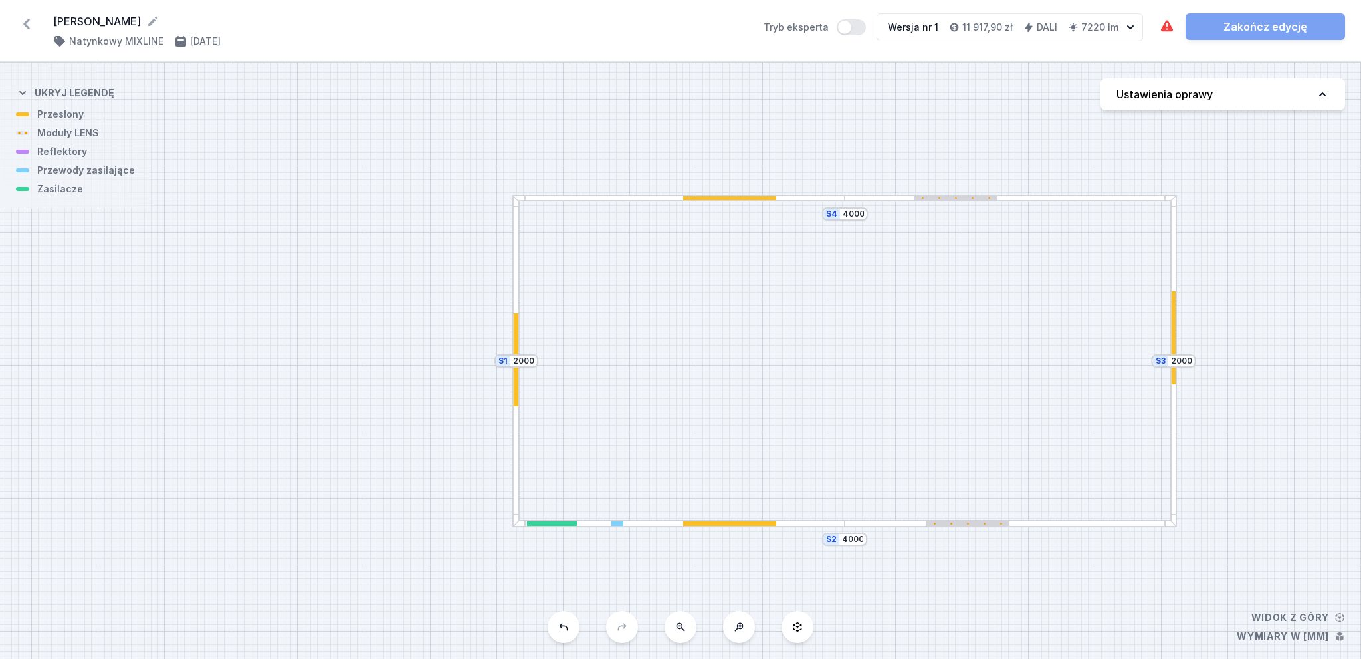
drag, startPoint x: 739, startPoint y: 197, endPoint x: 681, endPoint y: 200, distance: 58.6
click at [681, 200] on div at bounding box center [678, 198] width 332 height 7
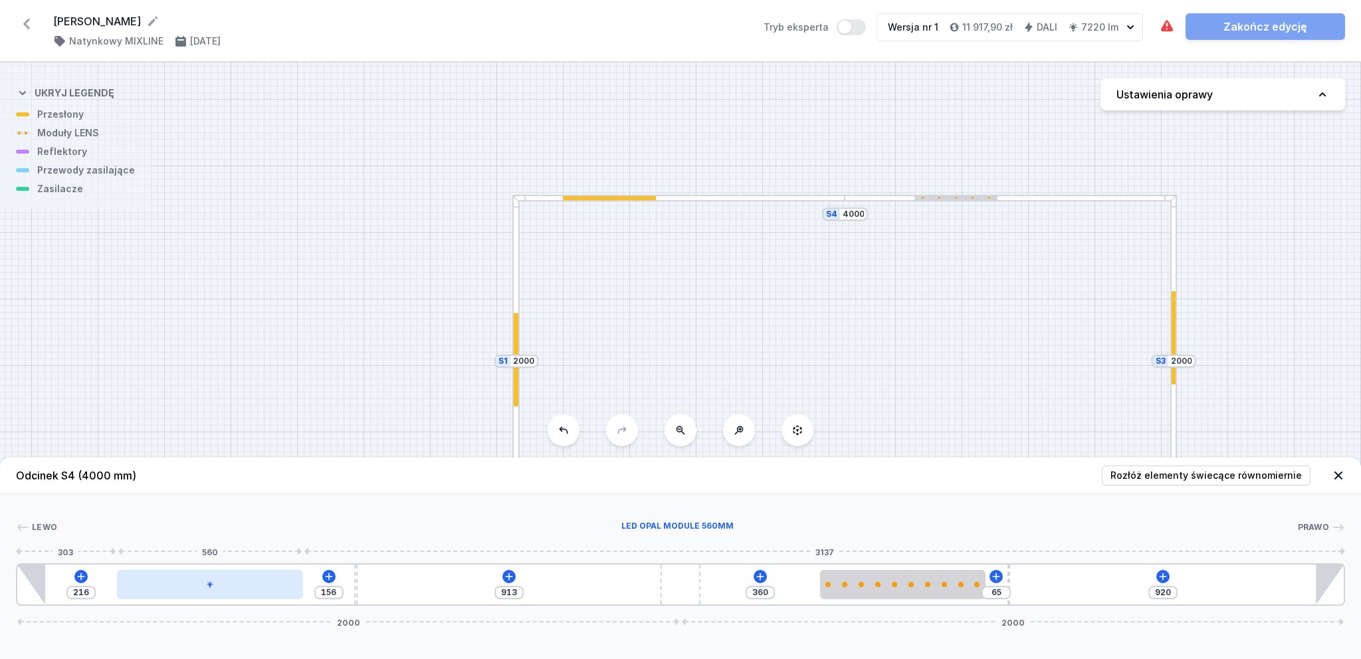
drag, startPoint x: 458, startPoint y: 590, endPoint x: 208, endPoint y: 596, distance: 250.0
click at [208, 596] on div at bounding box center [209, 584] width 185 height 29
click at [29, 24] on icon at bounding box center [26, 23] width 21 height 21
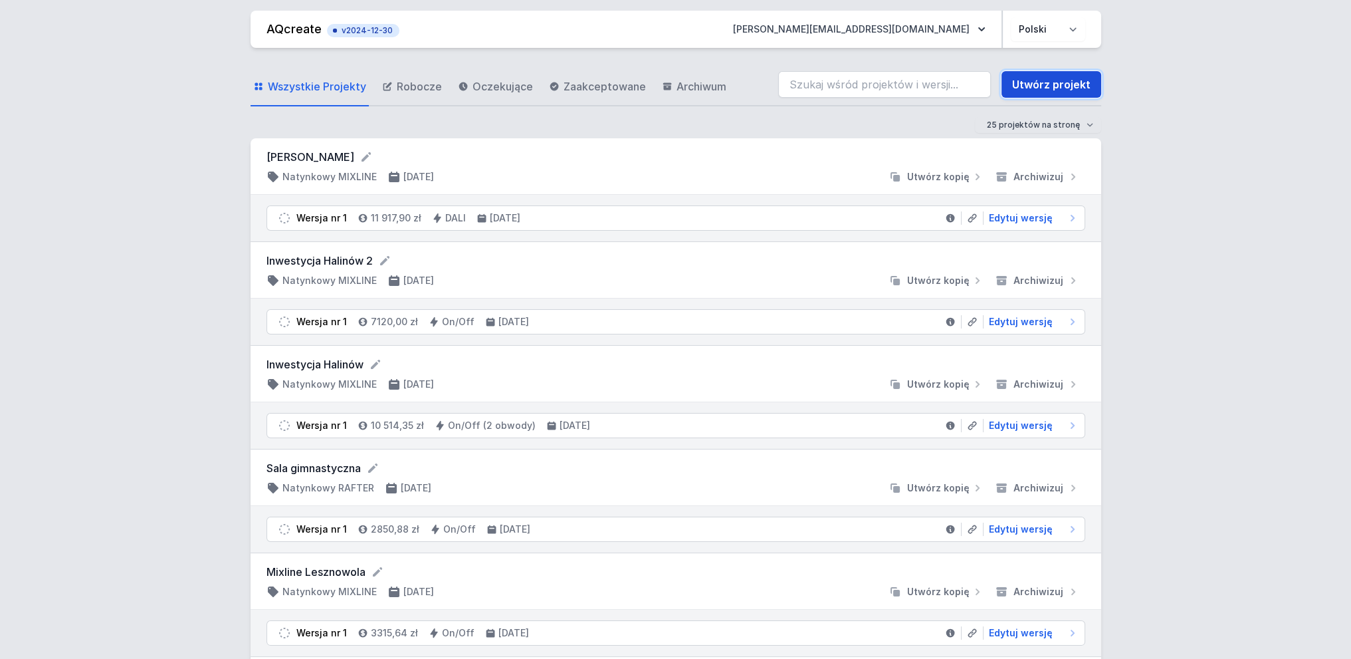
click at [1053, 82] on link "Utwórz projekt" at bounding box center [1052, 84] width 100 height 27
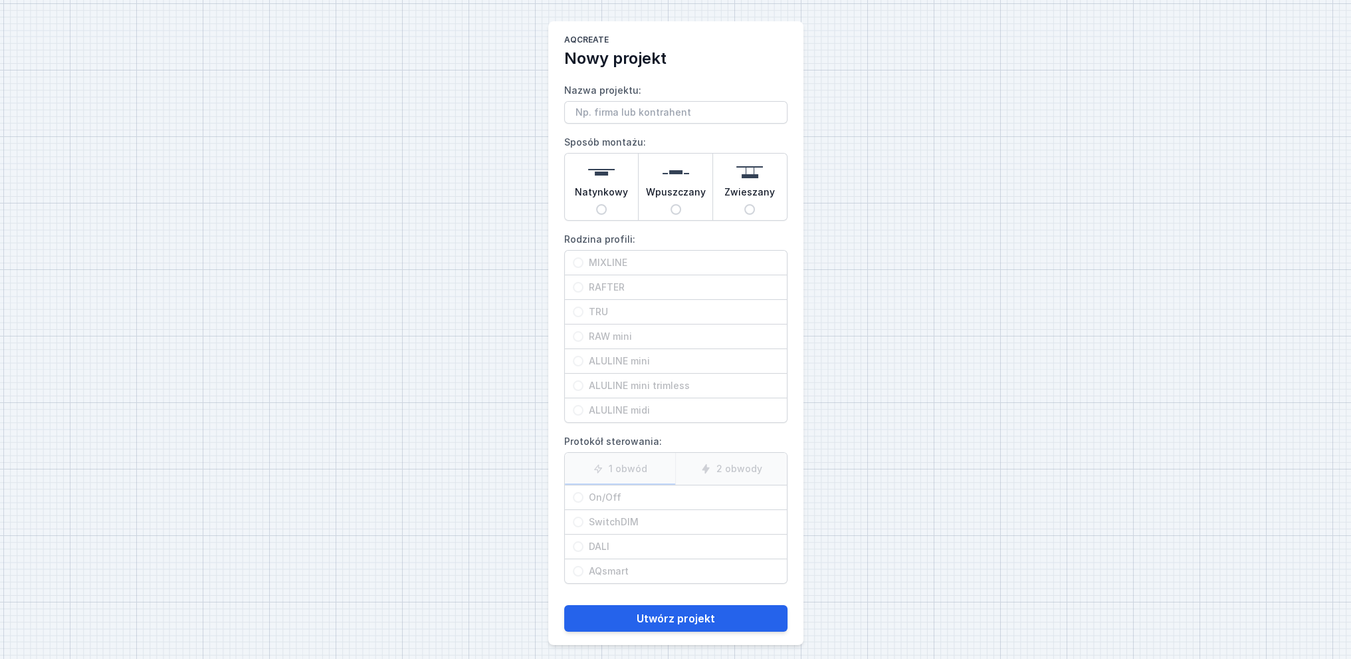
click at [631, 115] on input "Nazwa projektu:" at bounding box center [675, 112] width 223 height 23
click at [601, 209] on input "Natynkowy" at bounding box center [601, 209] width 11 height 11
click at [580, 261] on input "MIXLINE" at bounding box center [578, 262] width 11 height 11
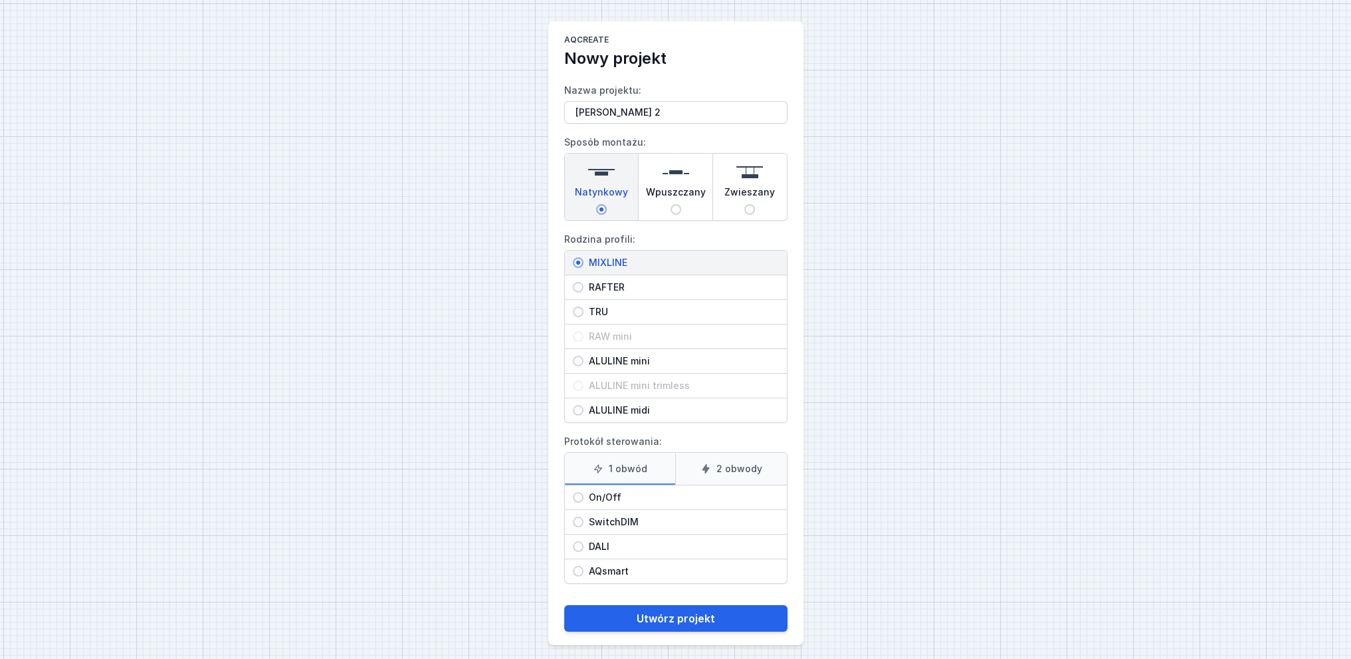
click at [580, 541] on input "DALI" at bounding box center [578, 546] width 11 height 11
click at [680, 616] on button "Utwórz projekt" at bounding box center [675, 618] width 223 height 27
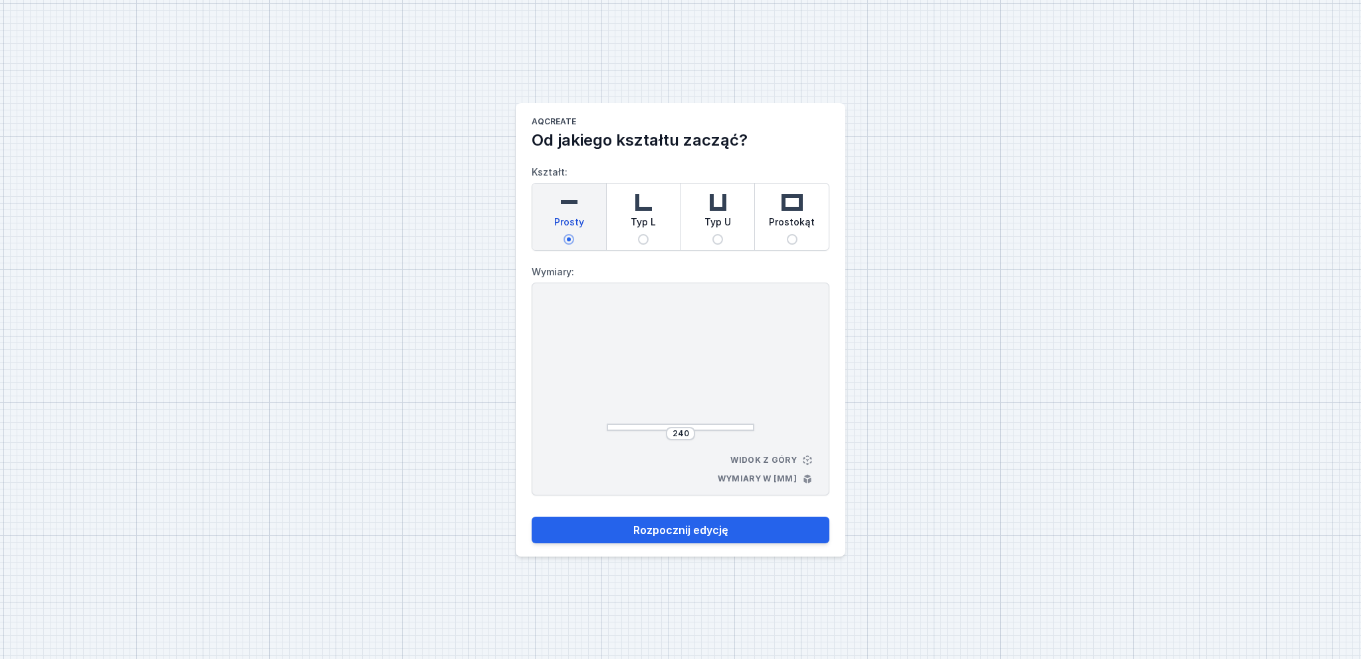
click at [791, 238] on input "Prostokąt" at bounding box center [792, 239] width 11 height 11
click at [632, 364] on input "264" at bounding box center [624, 367] width 21 height 11
click at [761, 400] on div "2000 264 Widok z góry Wymiary w [mm]" at bounding box center [681, 388] width 298 height 213
click at [687, 433] on input "264" at bounding box center [680, 433] width 21 height 11
click at [532, 516] on button "Rozpocznij edycję" at bounding box center [681, 529] width 298 height 27
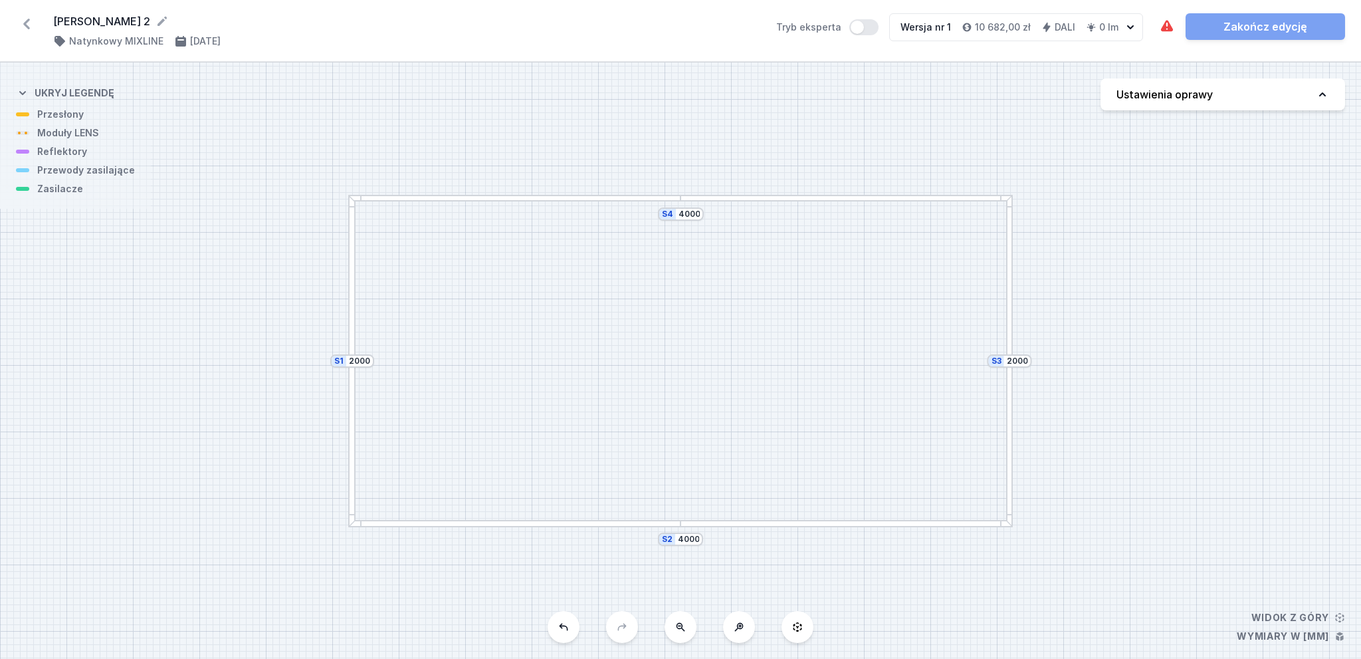
click at [491, 199] on div at bounding box center [514, 198] width 332 height 7
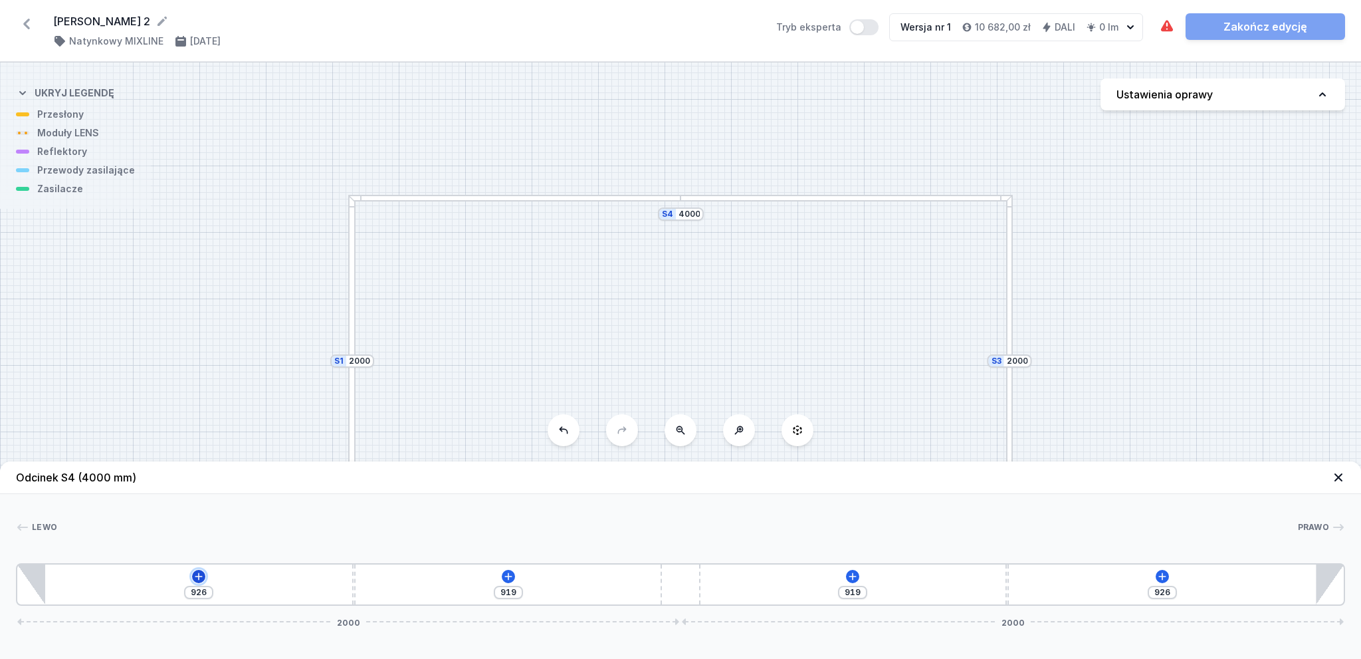
click at [195, 572] on icon at bounding box center [198, 576] width 11 height 11
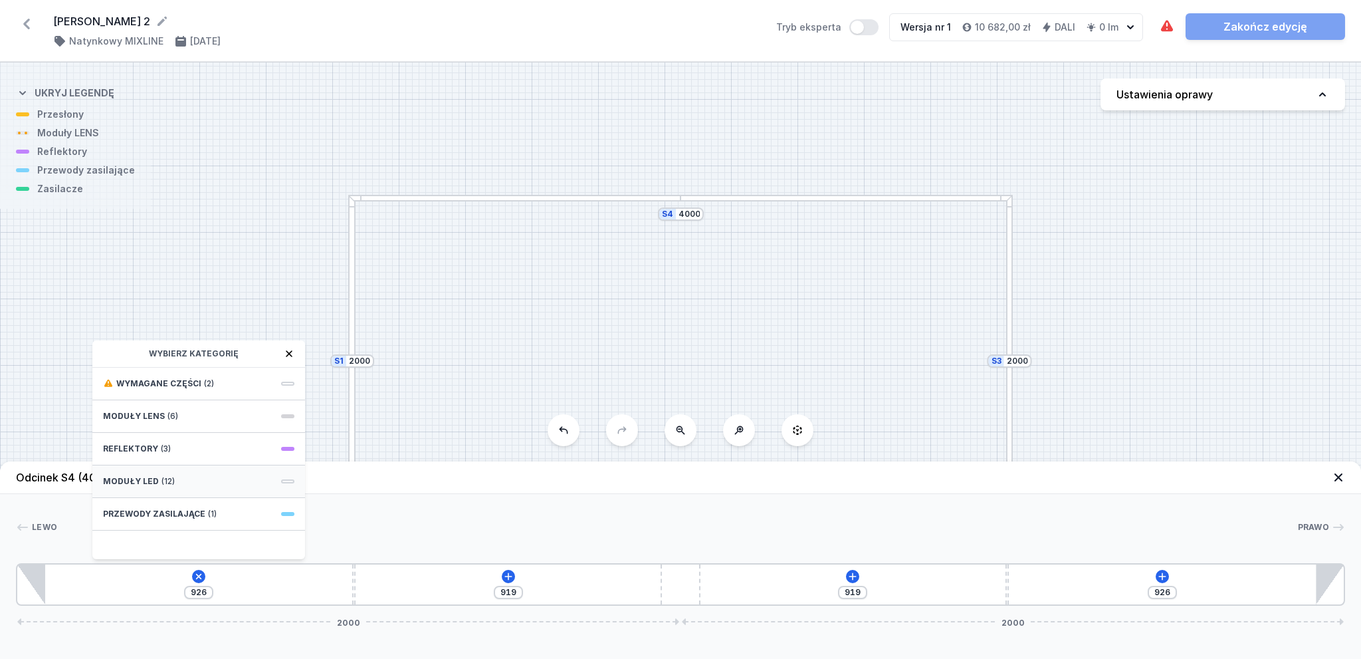
click at [154, 481] on span "Moduły LED" at bounding box center [131, 481] width 56 height 11
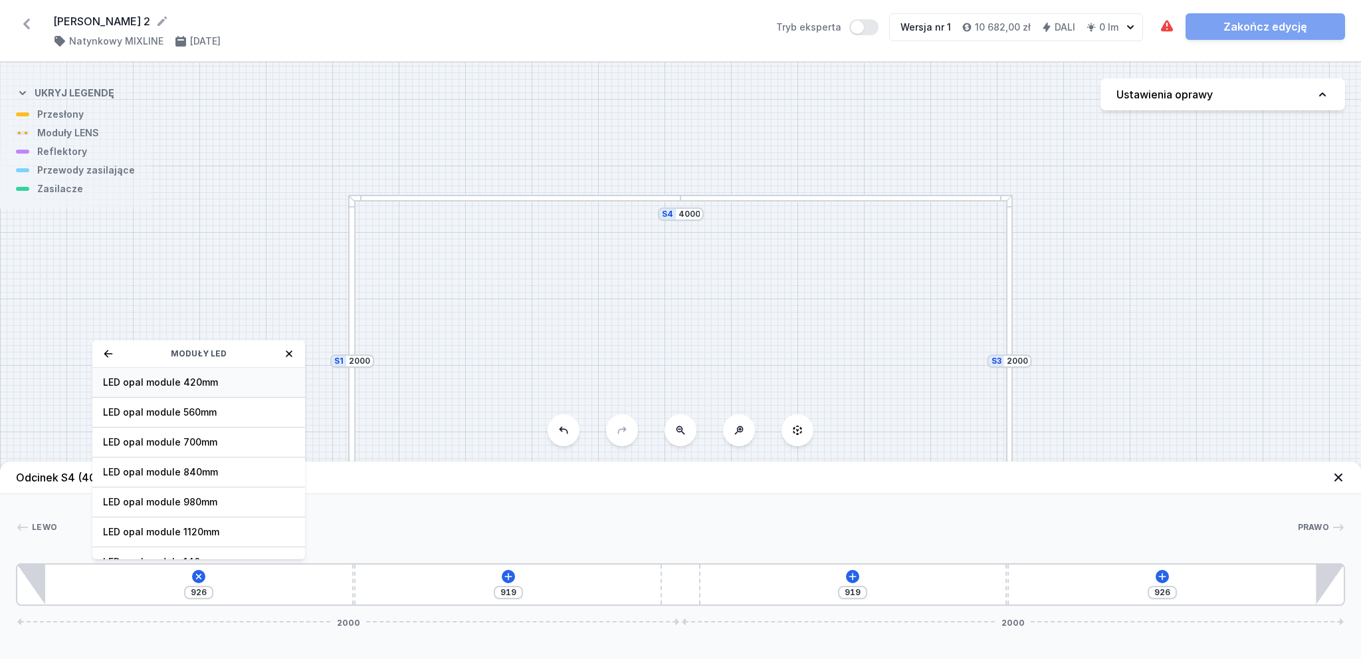
click at [181, 382] on span "LED opal module 420mm" at bounding box center [198, 382] width 191 height 13
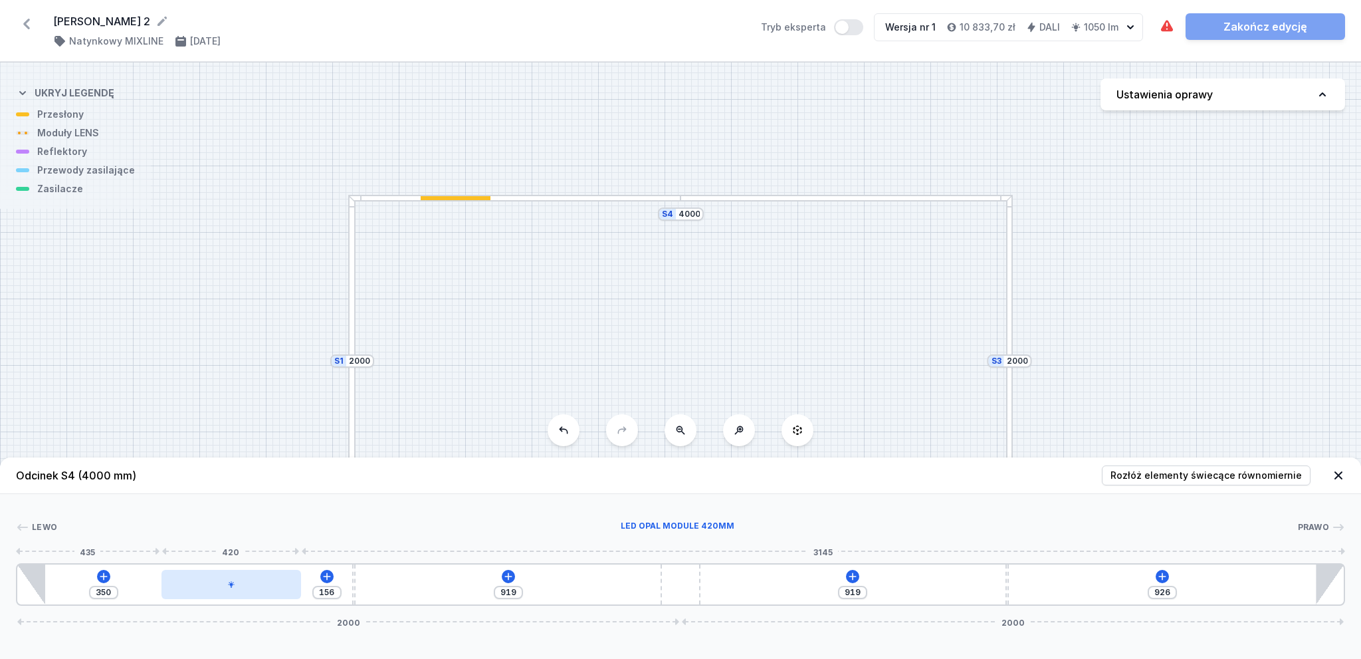
drag, startPoint x: 147, startPoint y: 585, endPoint x: 263, endPoint y: 594, distance: 116.6
click at [263, 594] on div at bounding box center [232, 584] width 140 height 29
click at [508, 574] on icon at bounding box center [507, 575] width 7 height 7
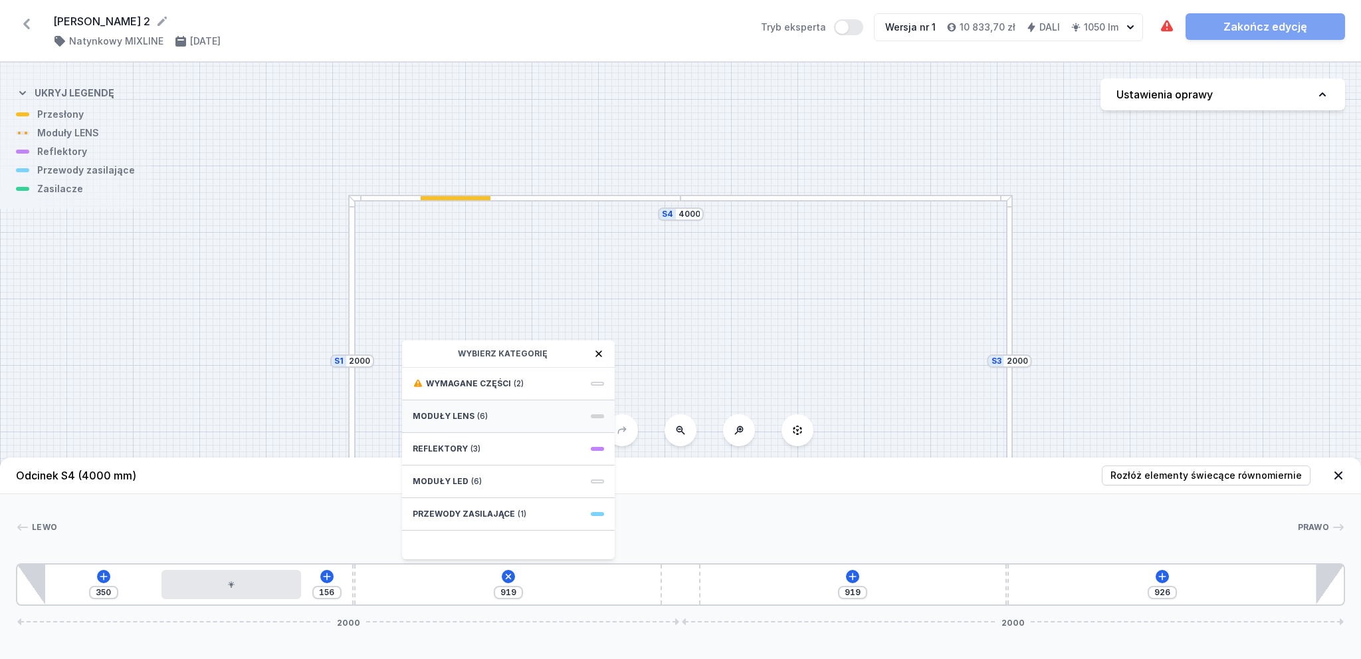
click at [517, 417] on div "Moduły LENS (6)" at bounding box center [508, 416] width 213 height 33
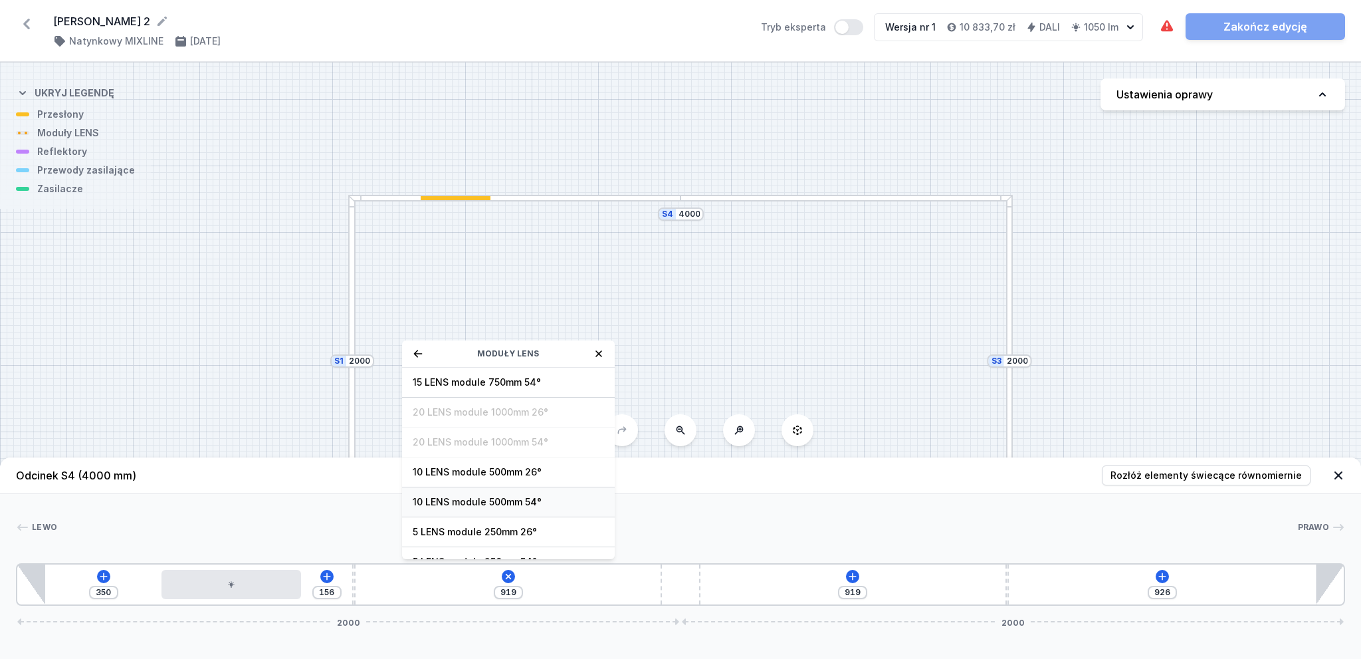
click at [505, 504] on span "10 LENS module 500mm 54°" at bounding box center [508, 501] width 191 height 13
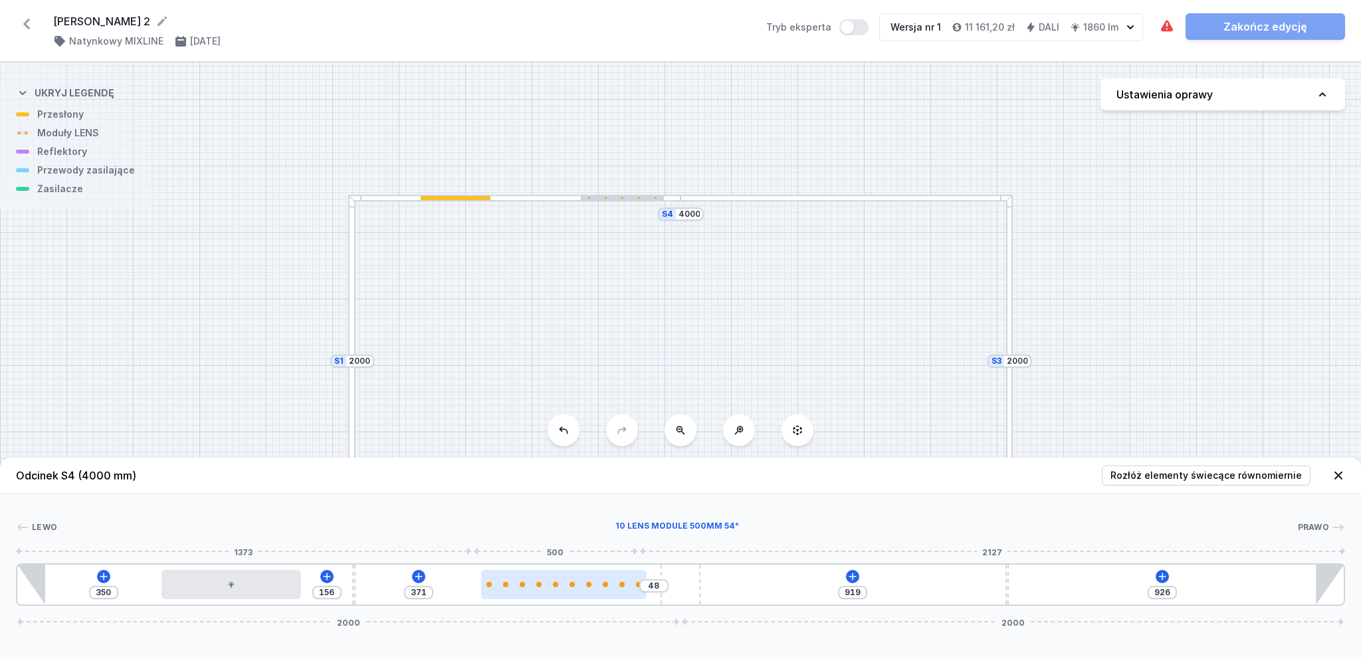
drag, startPoint x: 492, startPoint y: 584, endPoint x: 614, endPoint y: 584, distance: 122.3
click at [614, 584] on div at bounding box center [564, 584] width 166 height 5
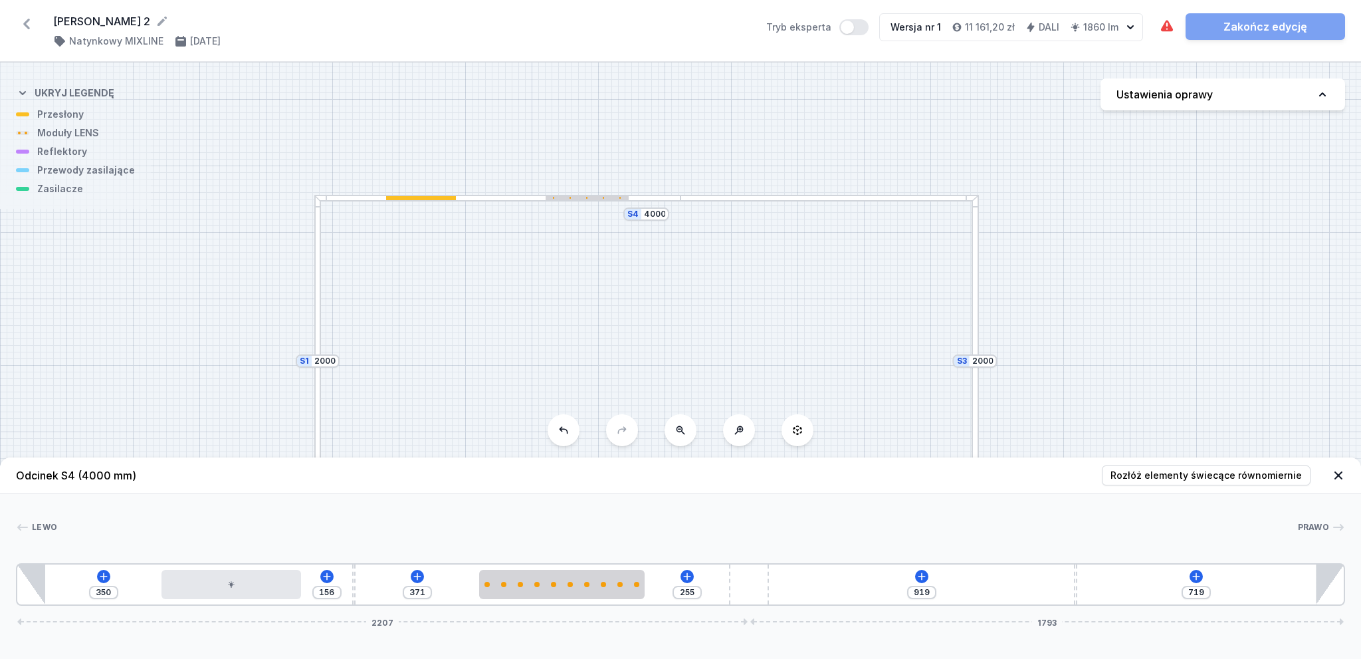
drag, startPoint x: 681, startPoint y: 587, endPoint x: 826, endPoint y: 590, distance: 145.6
click at [826, 590] on div "350 156 371 255 919 719 2207 1793" at bounding box center [680, 584] width 1329 height 43
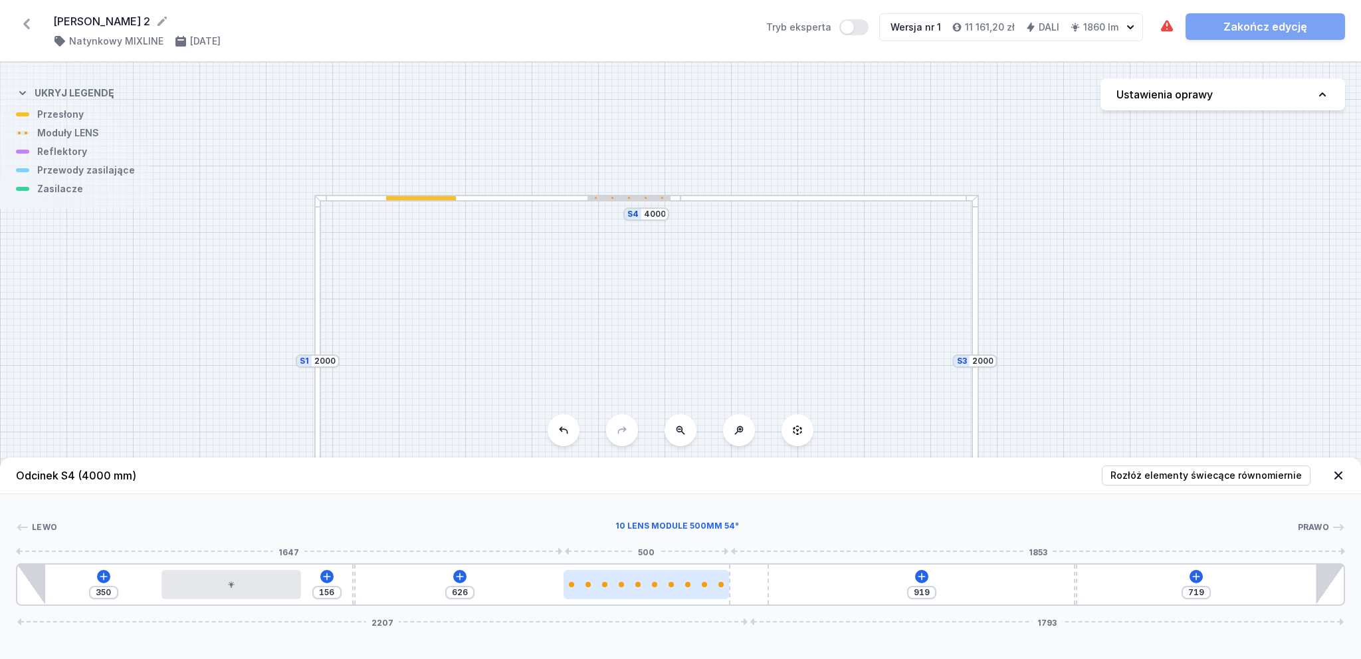
drag, startPoint x: 560, startPoint y: 594, endPoint x: 657, endPoint y: 593, distance: 96.4
click at [657, 593] on div at bounding box center [647, 584] width 166 height 29
click at [1192, 581] on icon at bounding box center [1196, 576] width 11 height 11
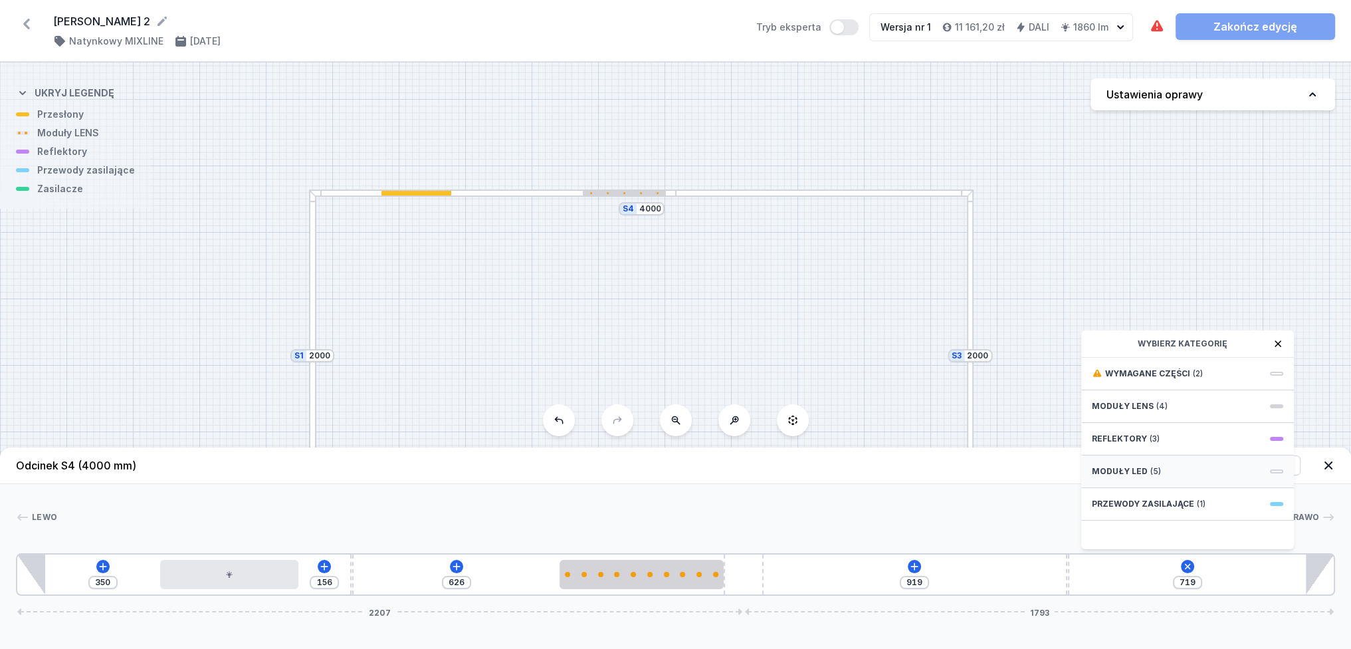
click at [1130, 477] on span "Moduły LED" at bounding box center [1120, 471] width 56 height 11
click at [1156, 379] on span "LED opal module 420mm" at bounding box center [1187, 372] width 191 height 13
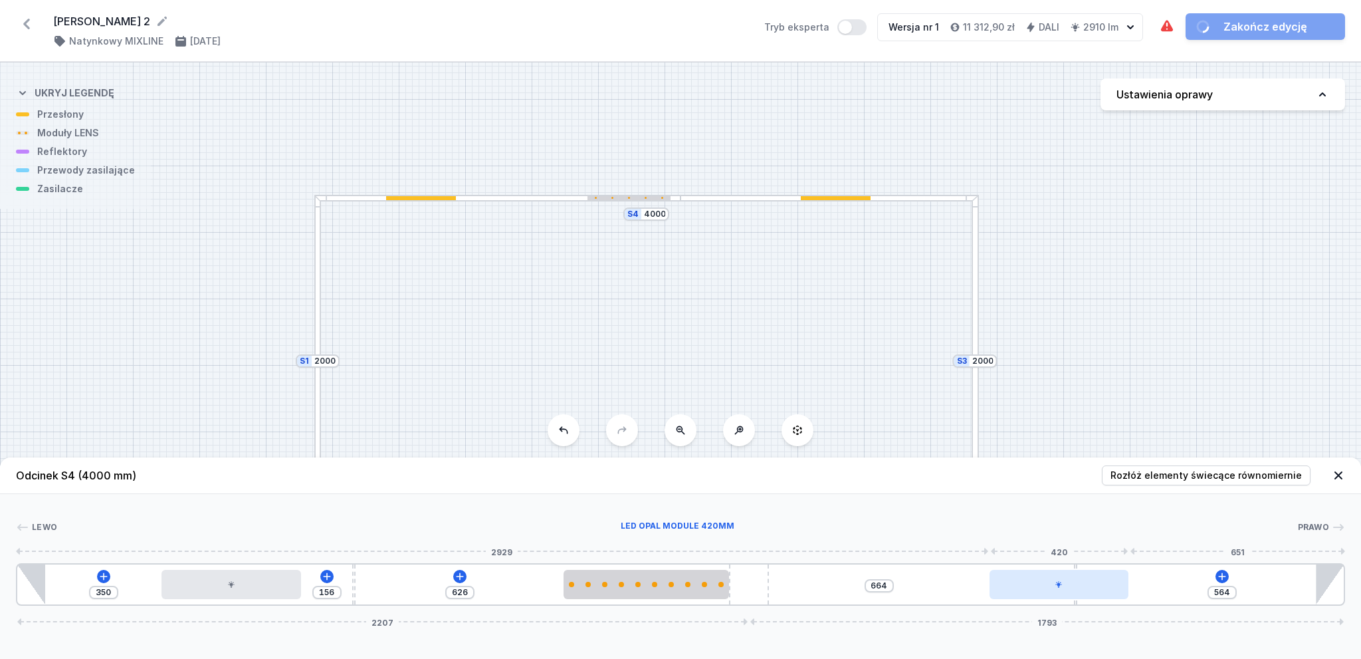
drag, startPoint x: 1140, startPoint y: 582, endPoint x: 1069, endPoint y: 590, distance: 71.0
click at [1069, 590] on div at bounding box center [1060, 584] width 140 height 29
drag, startPoint x: 1076, startPoint y: 602, endPoint x: 1162, endPoint y: 603, distance: 85.7
click at [880, 359] on div "S4 4000 S3 2000 S2 4000 S1 2000" at bounding box center [680, 360] width 1361 height 596
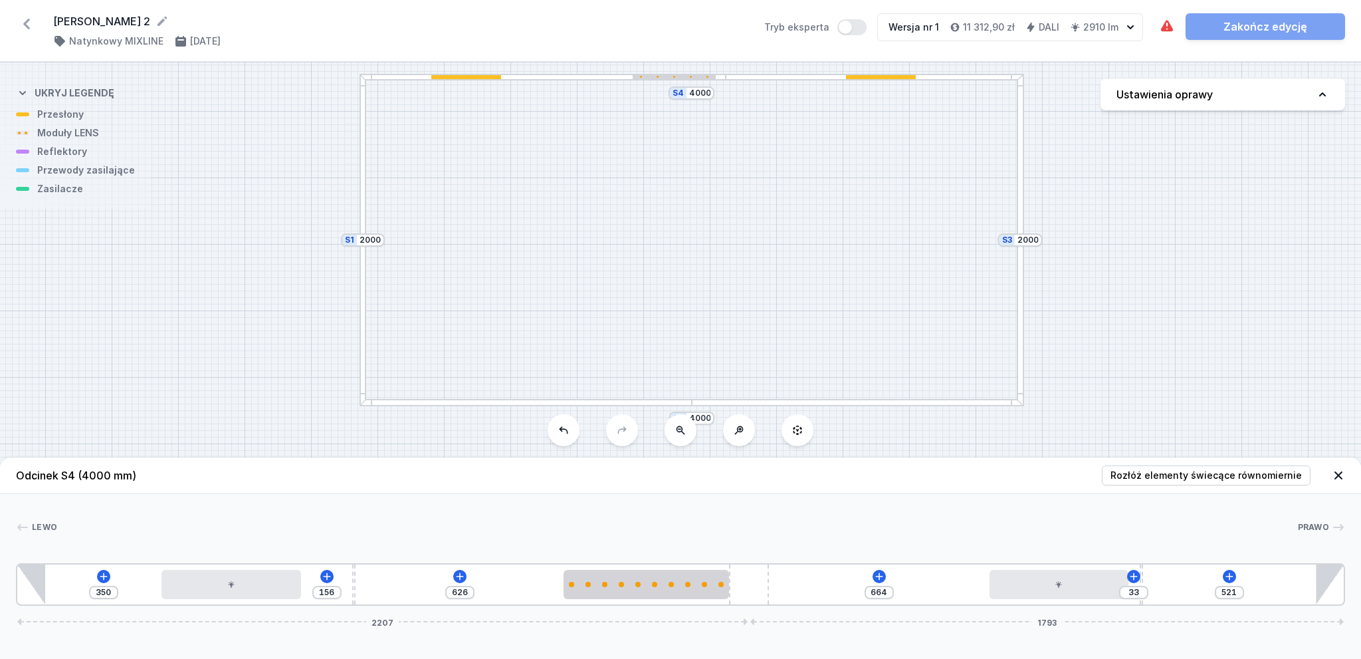
drag, startPoint x: 875, startPoint y: 362, endPoint x: 922, endPoint y: 237, distance: 133.8
click at [922, 237] on div "S4 4000 S3 2000 S2 4000 S1 2000" at bounding box center [680, 360] width 1361 height 596
click at [463, 399] on div at bounding box center [528, 398] width 332 height 7
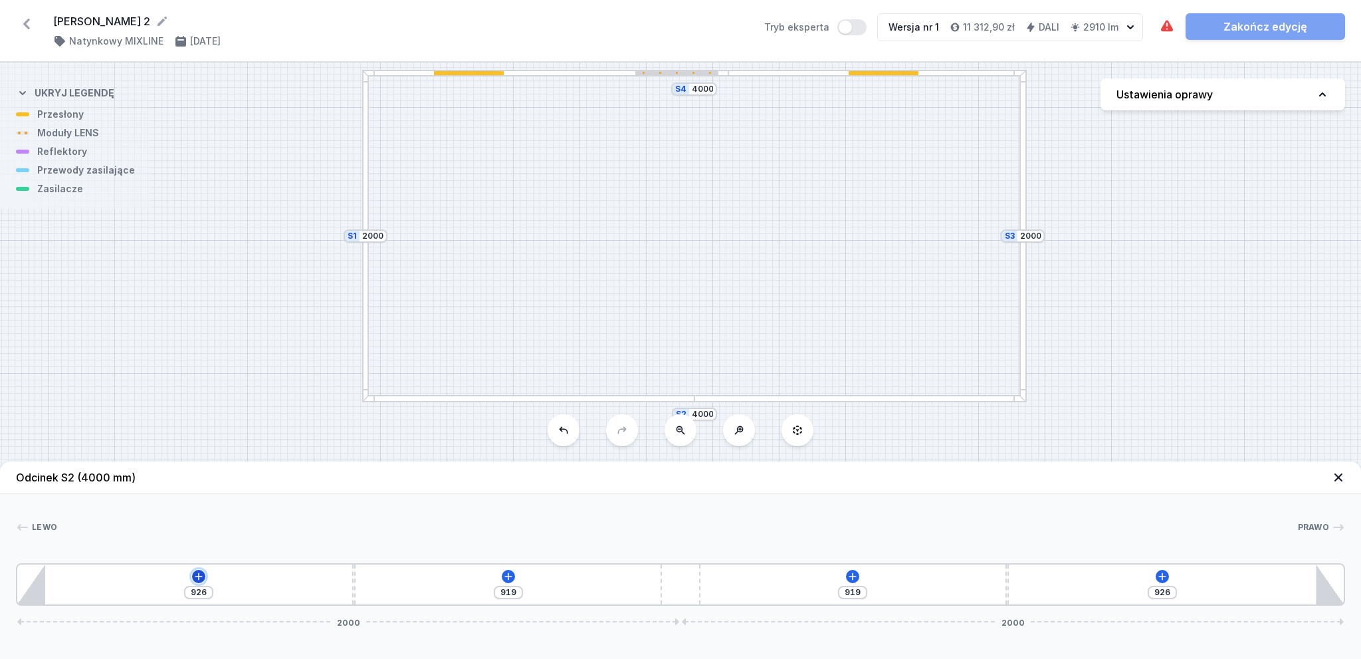
click at [200, 576] on icon at bounding box center [198, 575] width 7 height 7
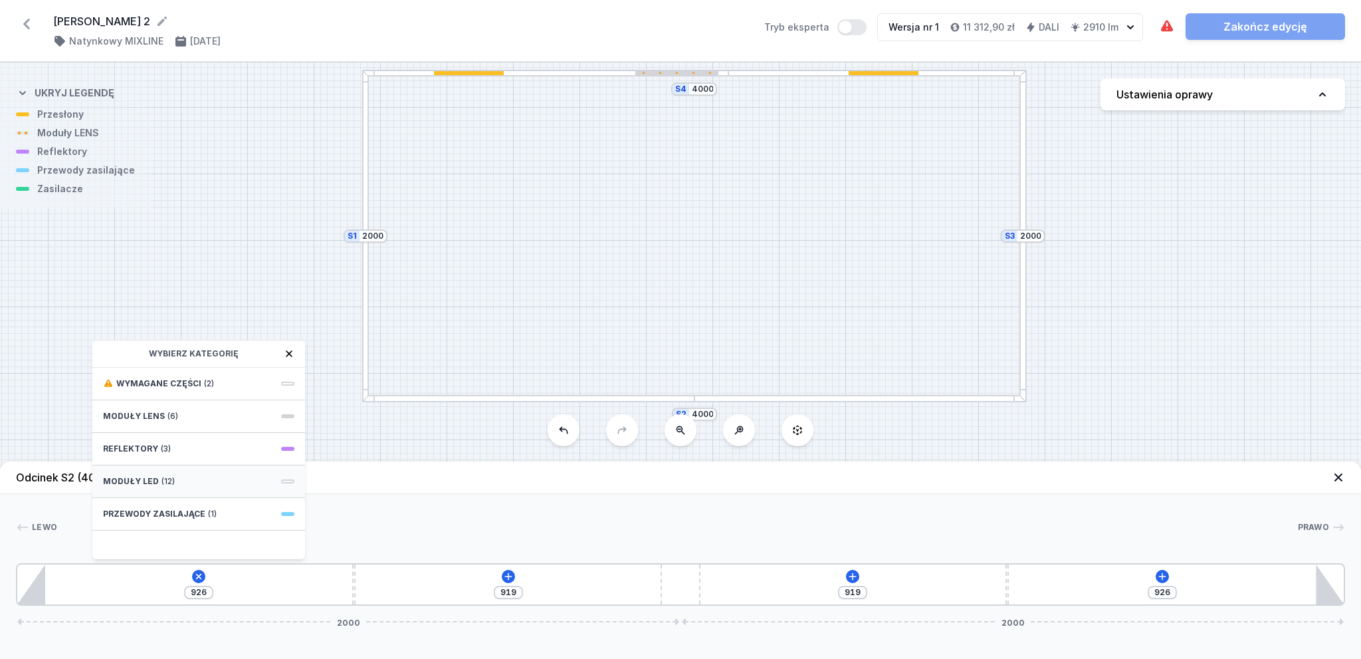
click at [157, 476] on div "Moduły LED (12)" at bounding box center [198, 481] width 213 height 33
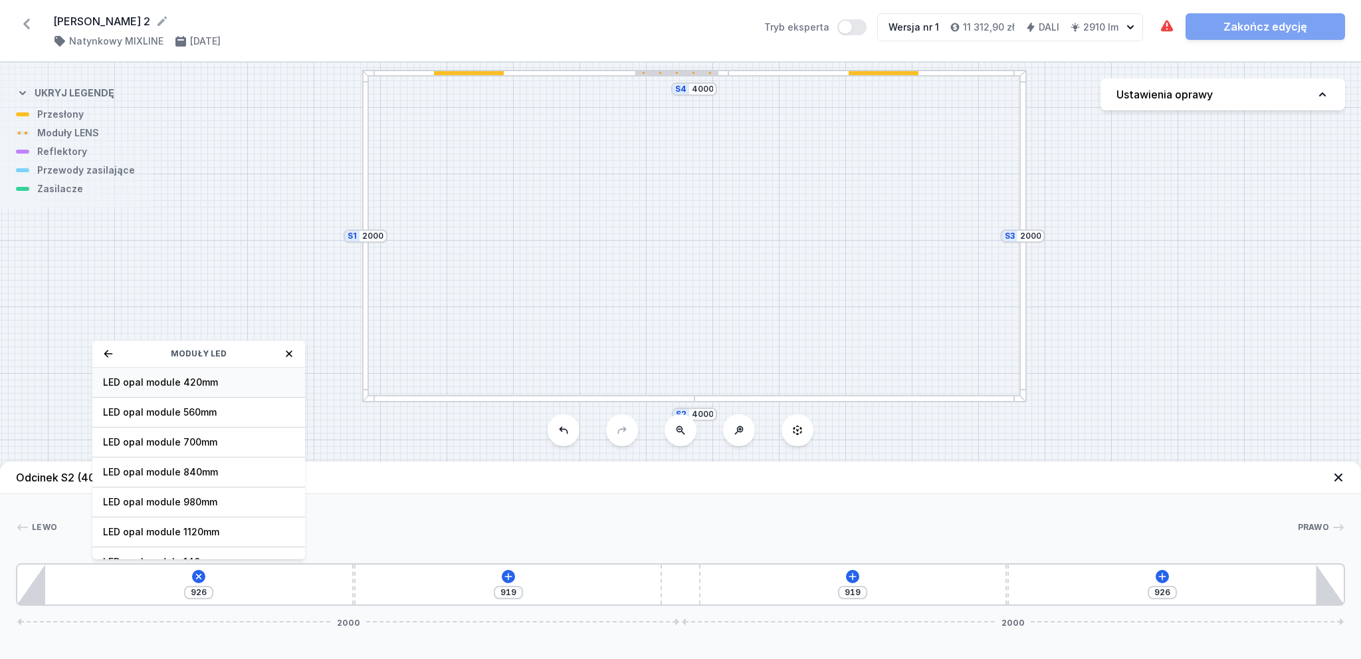
click at [169, 381] on span "LED opal module 420mm" at bounding box center [198, 382] width 191 height 13
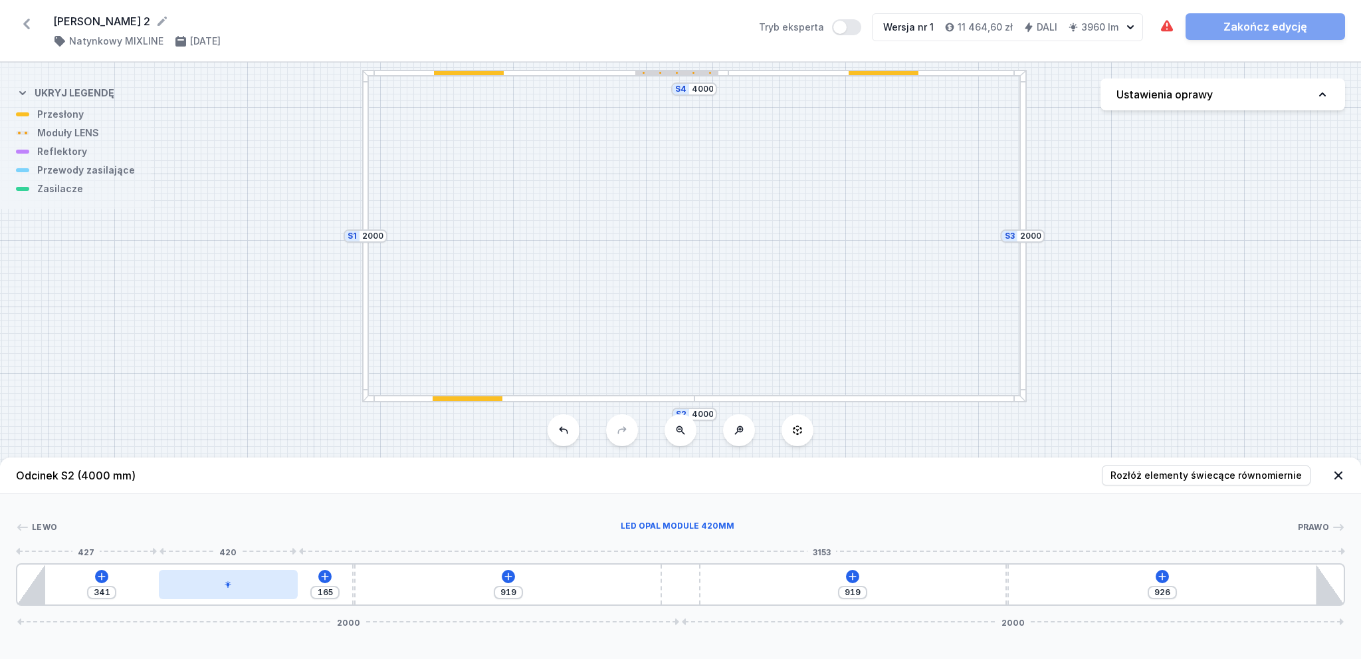
drag, startPoint x: 130, startPoint y: 586, endPoint x: 253, endPoint y: 597, distance: 122.8
click at [253, 597] on div at bounding box center [229, 584] width 140 height 29
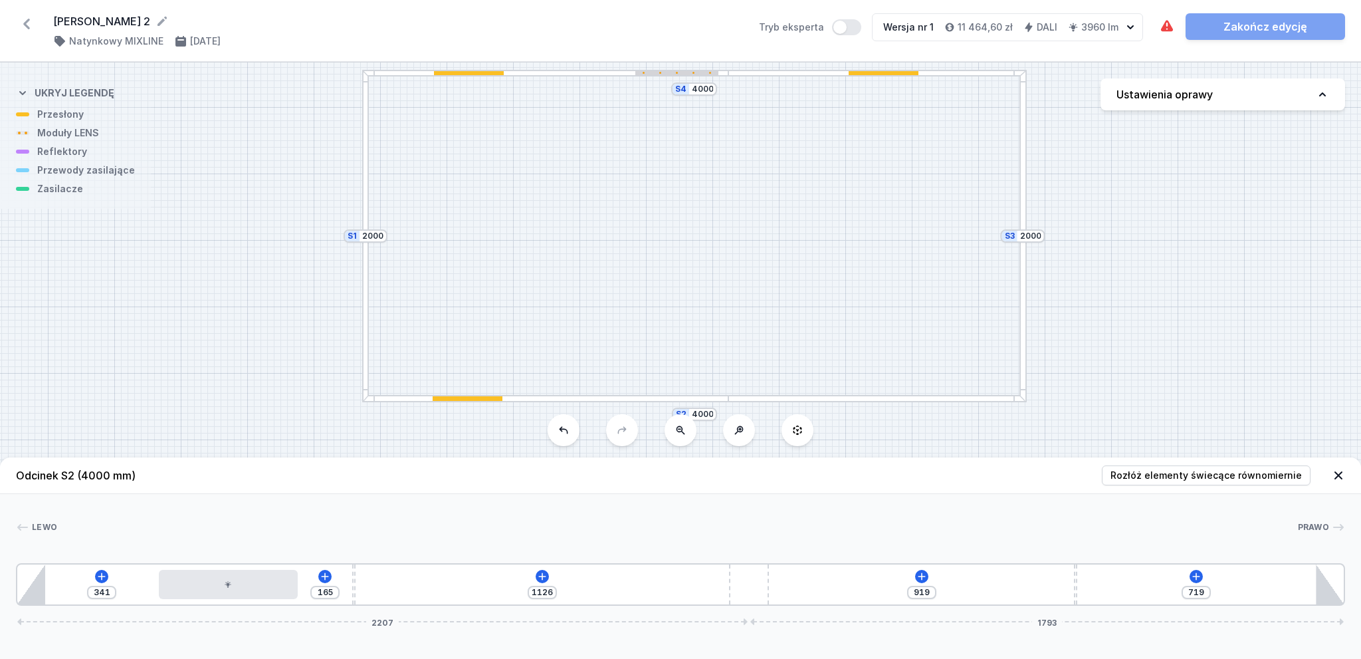
drag, startPoint x: 685, startPoint y: 591, endPoint x: 869, endPoint y: 611, distance: 185.2
click at [869, 611] on div "Odcinek S2 (4000 mm) Rozłóż elementy świecące równomiernie Lewo Prawo 1 2 3 4 3…" at bounding box center [680, 557] width 1361 height 201
click at [538, 578] on icon at bounding box center [542, 576] width 11 height 11
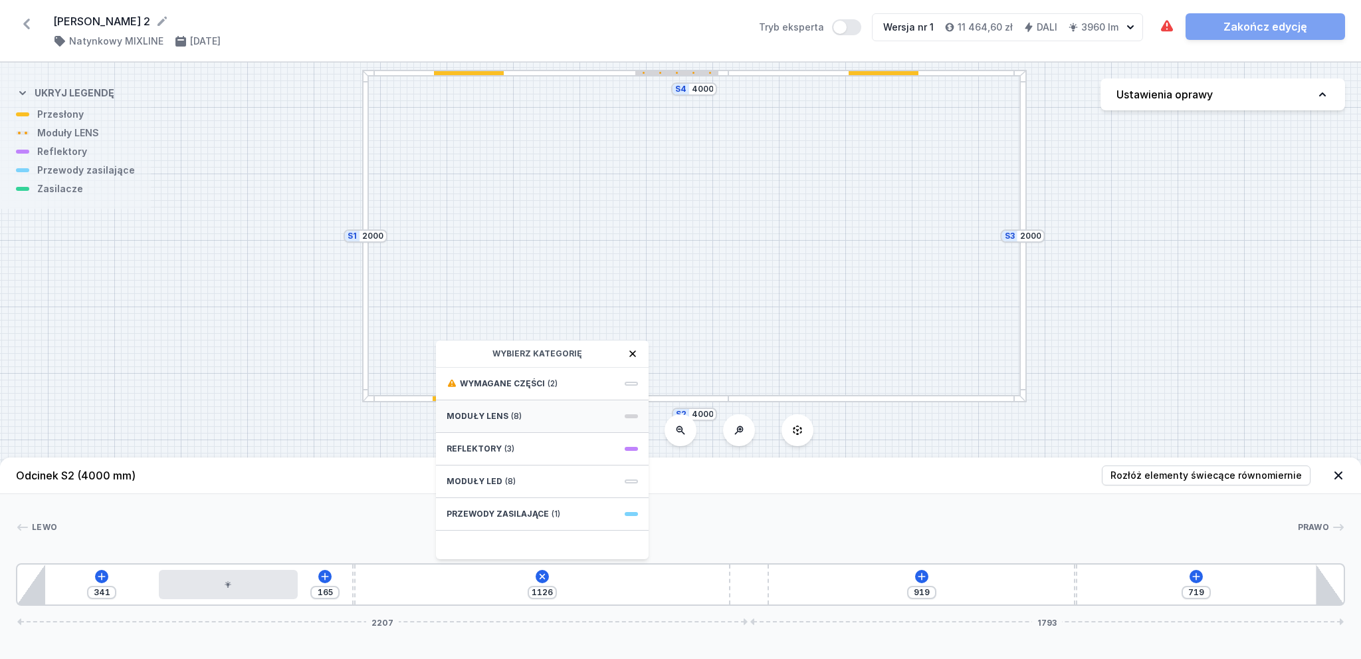
click at [500, 414] on span "Moduły LENS" at bounding box center [478, 416] width 62 height 11
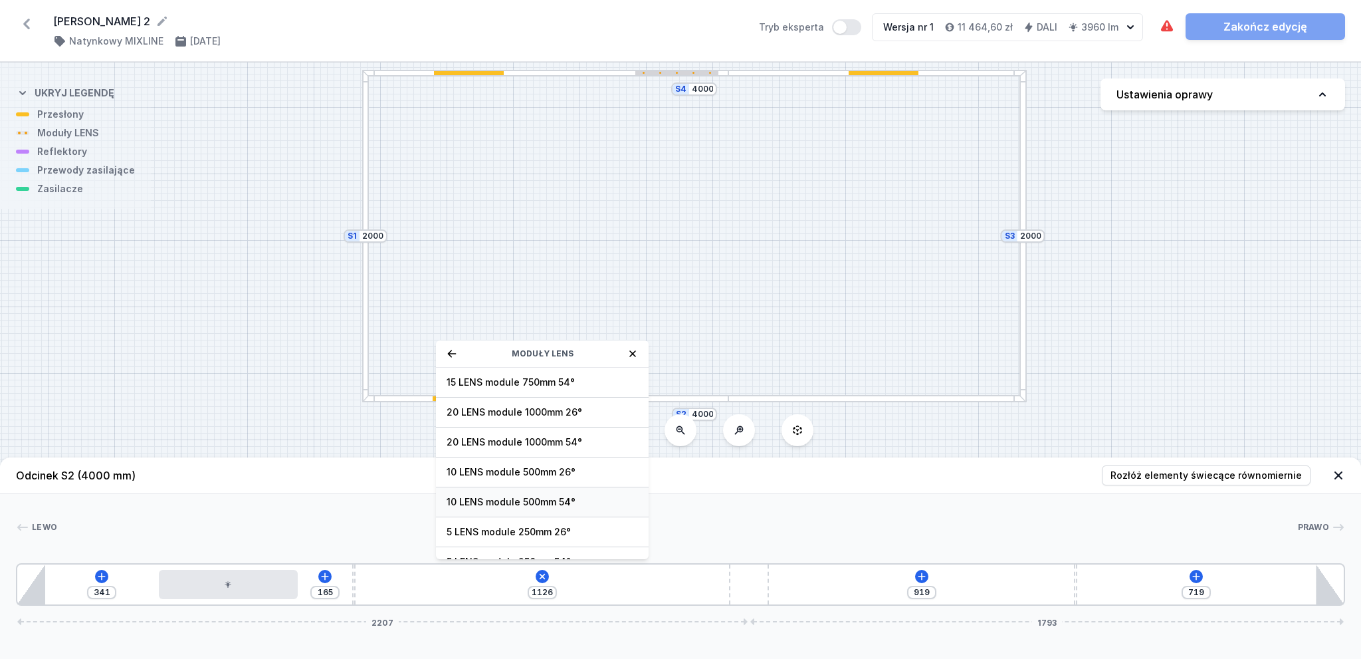
click at [518, 495] on span "10 LENS module 500mm 54°" at bounding box center [542, 501] width 191 height 13
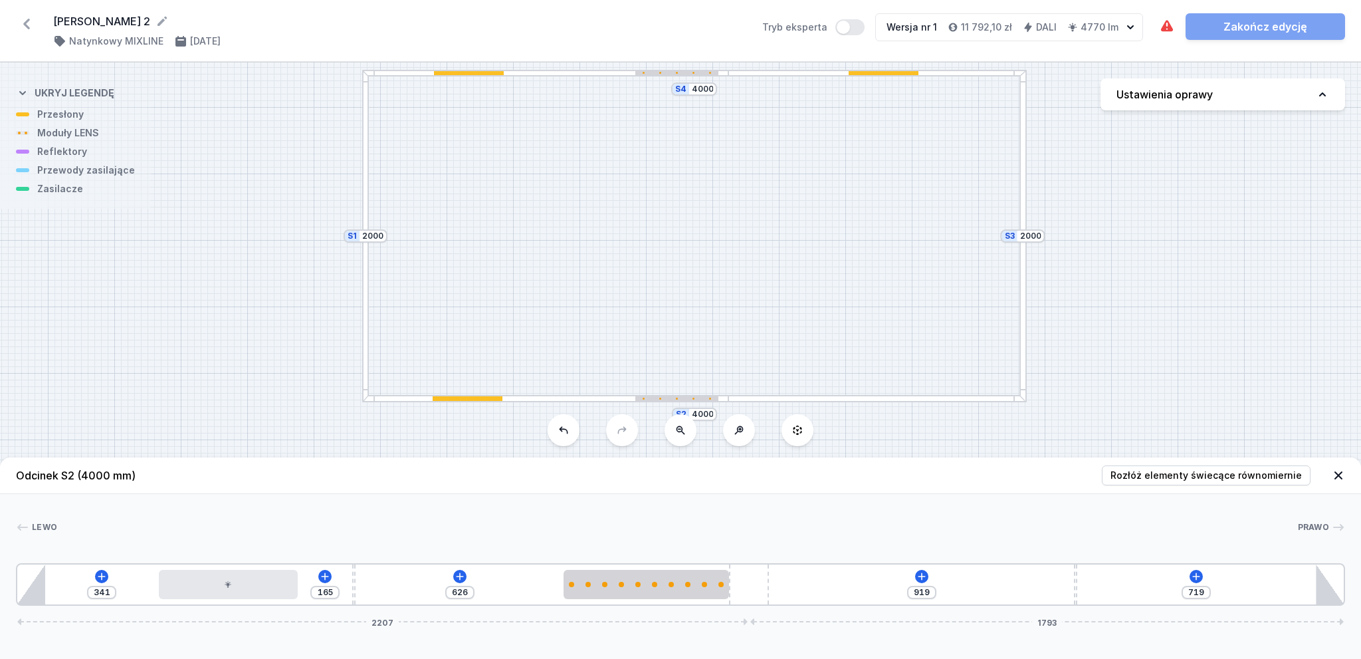
drag, startPoint x: 532, startPoint y: 584, endPoint x: 711, endPoint y: 609, distance: 181.3
click at [711, 609] on div "Odcinek S2 (4000 mm) Rozłóż elementy świecące równomiernie Lewo Prawo 1 2 3 4 5…" at bounding box center [680, 557] width 1361 height 201
drag, startPoint x: 764, startPoint y: 588, endPoint x: 837, endPoint y: 589, distance: 73.8
click at [837, 589] on div "341 165 626 919 719 2207 1793" at bounding box center [680, 584] width 1329 height 43
drag, startPoint x: 1076, startPoint y: 588, endPoint x: 936, endPoint y: 595, distance: 140.4
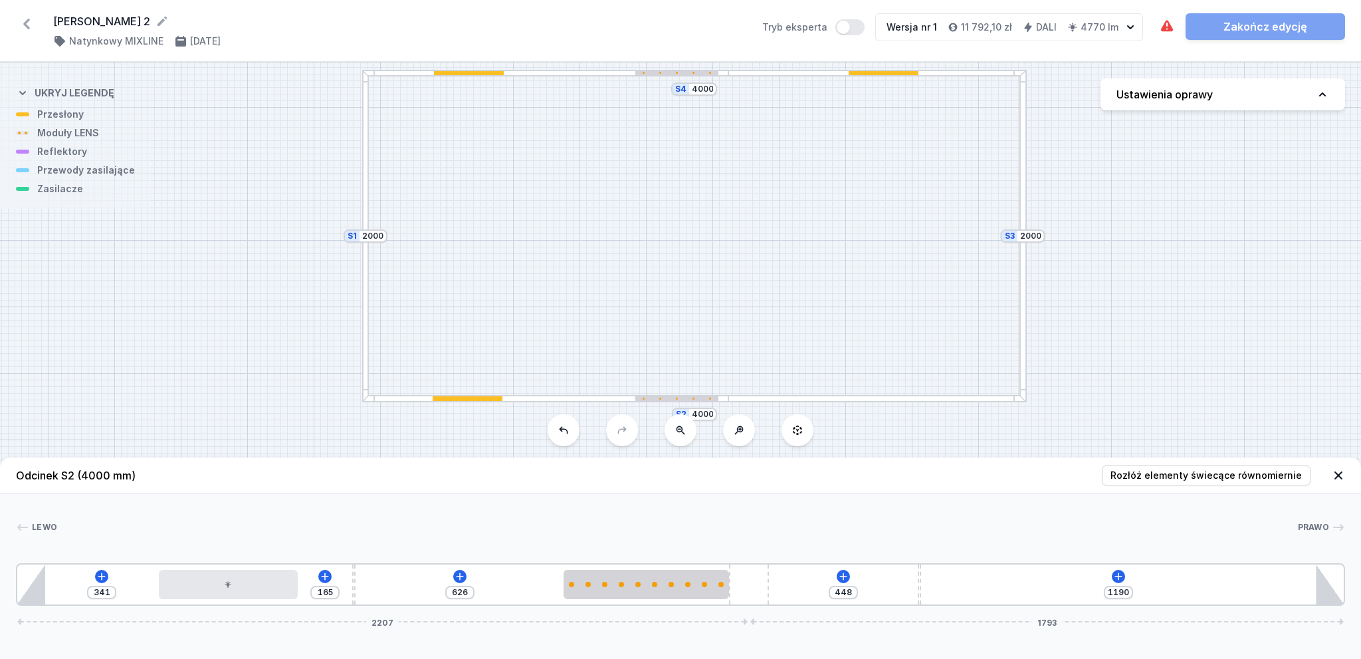
click at [936, 595] on div "341 165 626 448 1190 2207 1793" at bounding box center [680, 584] width 1329 height 43
click at [1113, 577] on icon at bounding box center [1118, 576] width 11 height 11
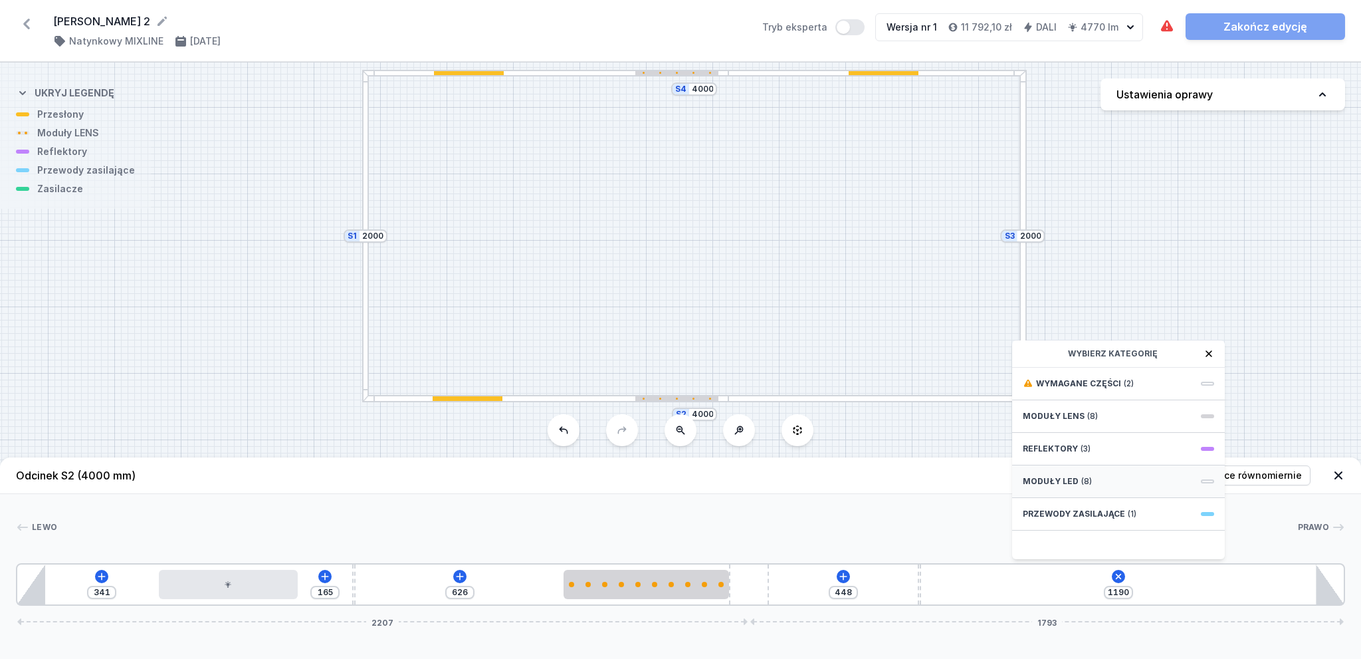
click at [1070, 476] on span "Moduły LED" at bounding box center [1051, 481] width 56 height 11
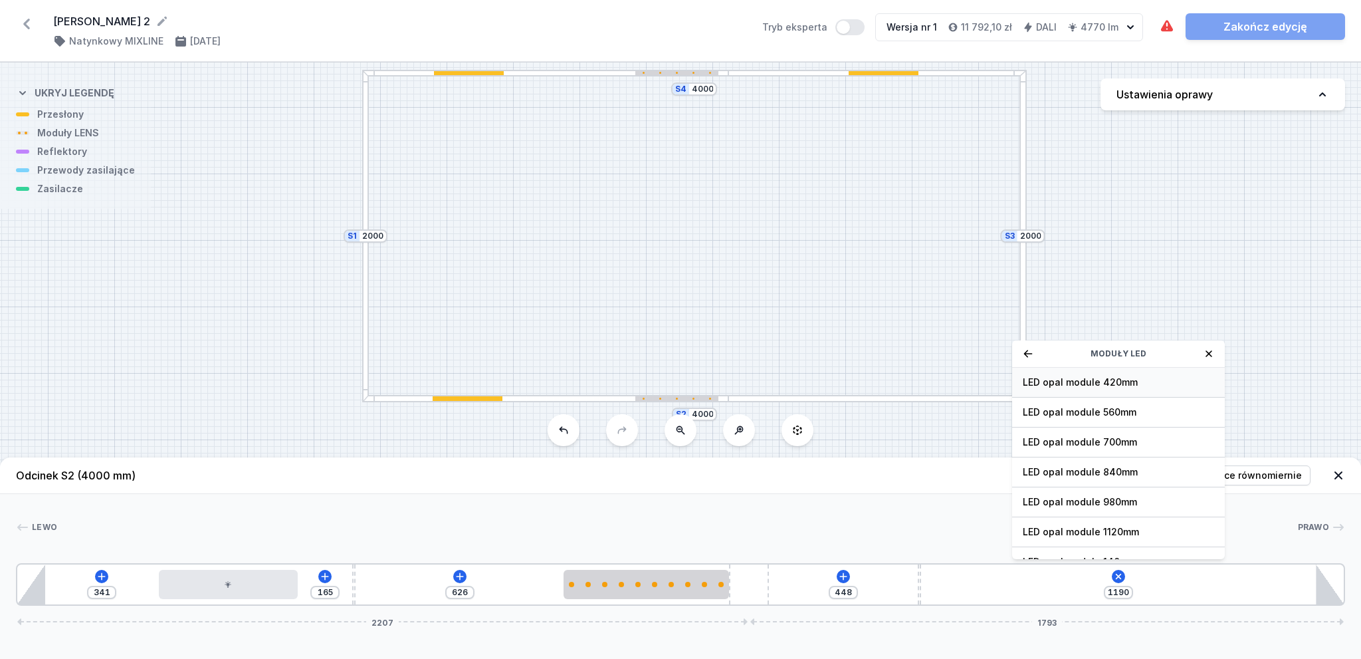
click at [1079, 381] on span "LED opal module 420mm" at bounding box center [1118, 382] width 191 height 13
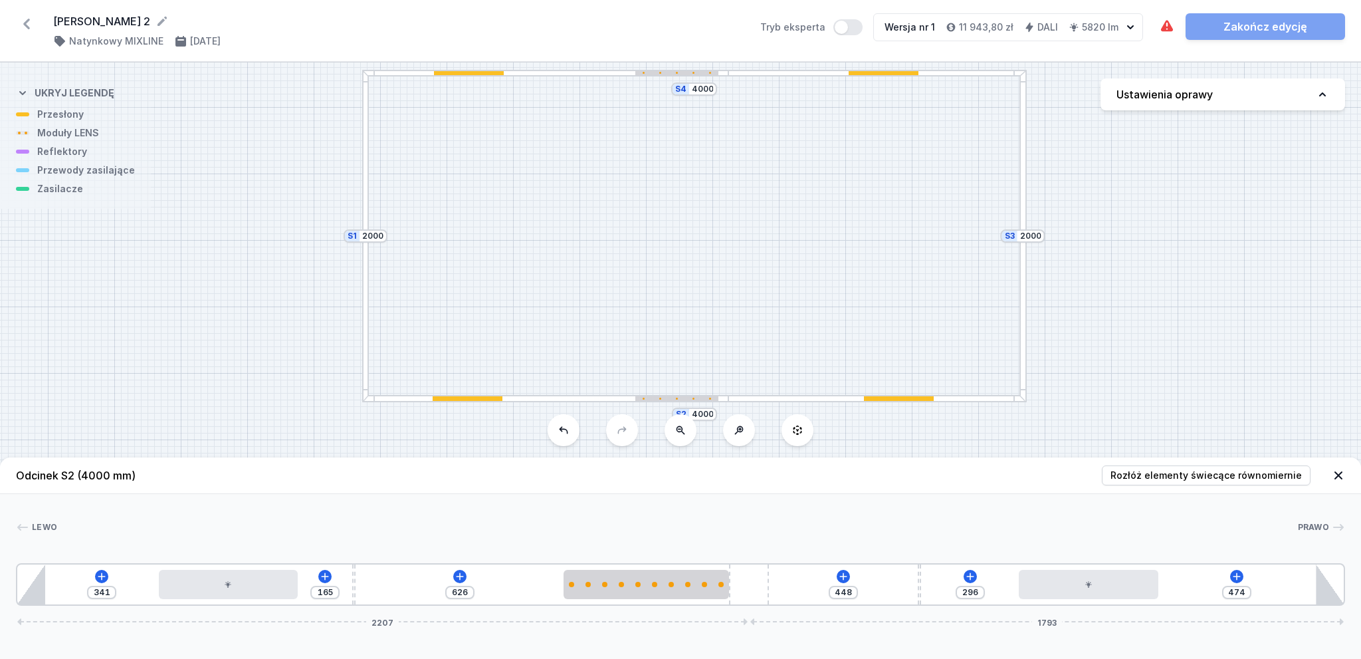
drag, startPoint x: 1026, startPoint y: 592, endPoint x: 1142, endPoint y: 603, distance: 116.9
click at [1142, 603] on div "341 165 626 448 296 474 2207 1793" at bounding box center [680, 584] width 1329 height 43
click at [365, 293] on div at bounding box center [365, 236] width 7 height 332
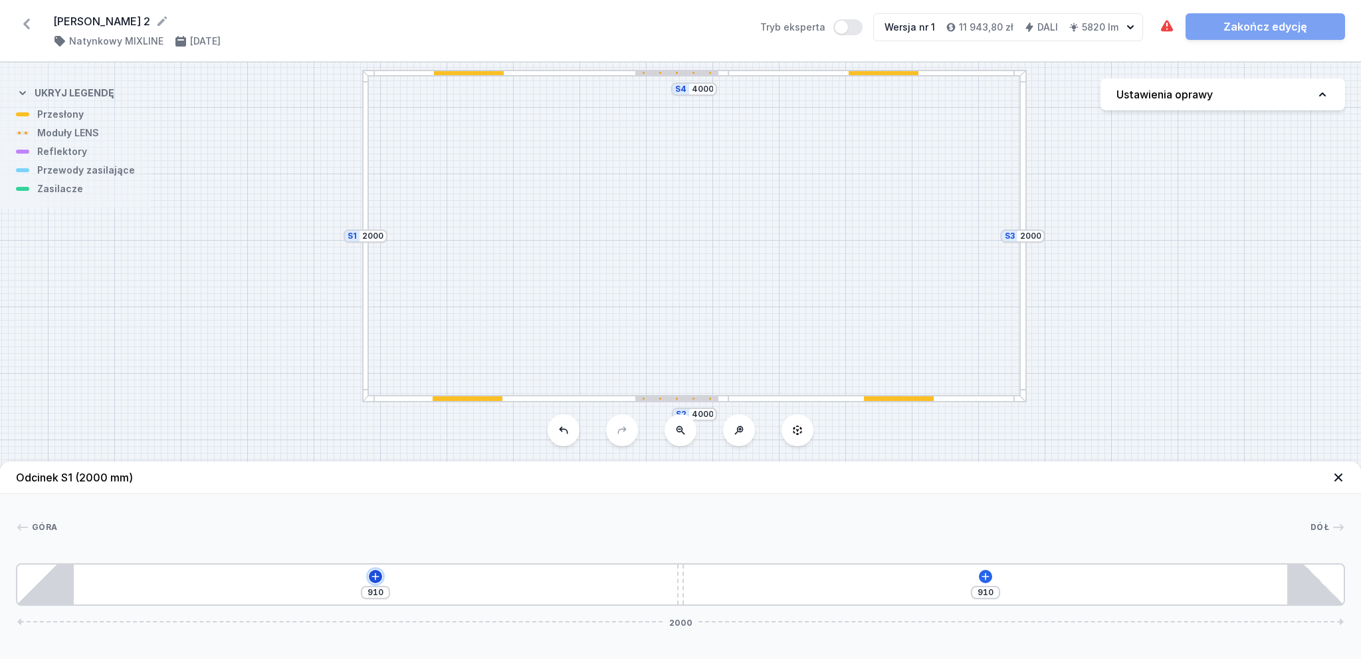
click at [372, 577] on icon at bounding box center [375, 576] width 11 height 11
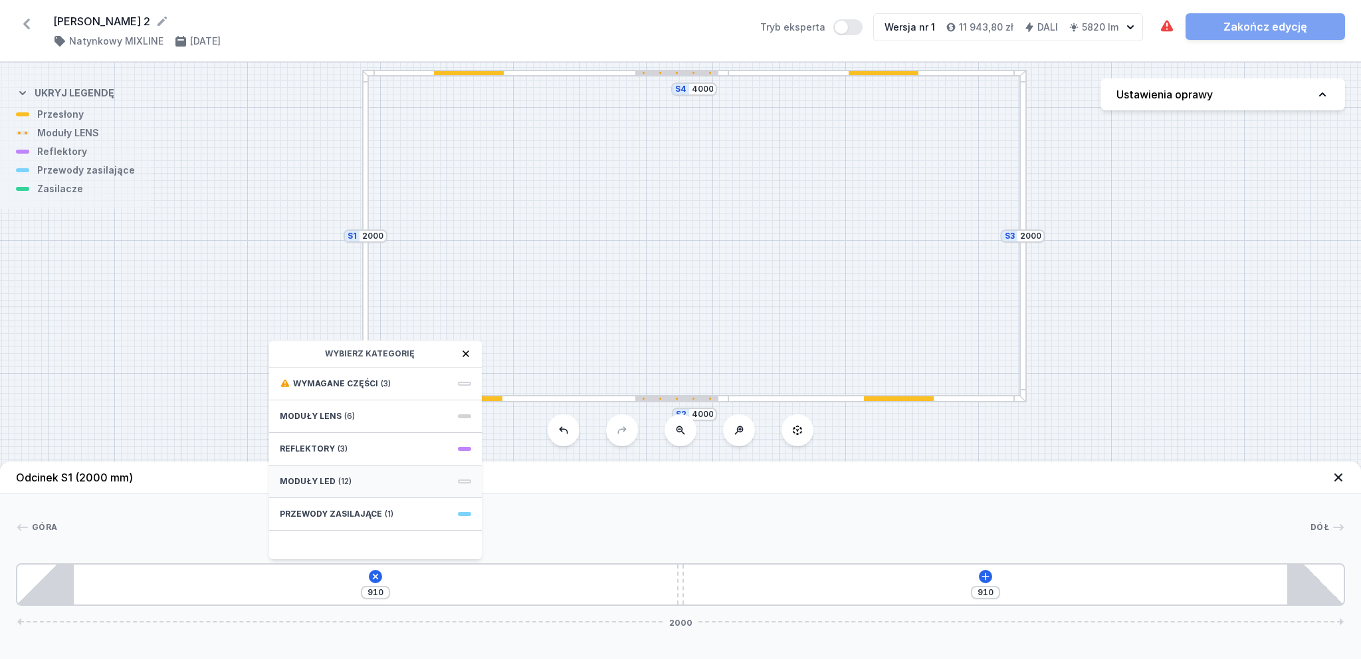
click at [314, 478] on span "Moduły LED" at bounding box center [308, 481] width 56 height 11
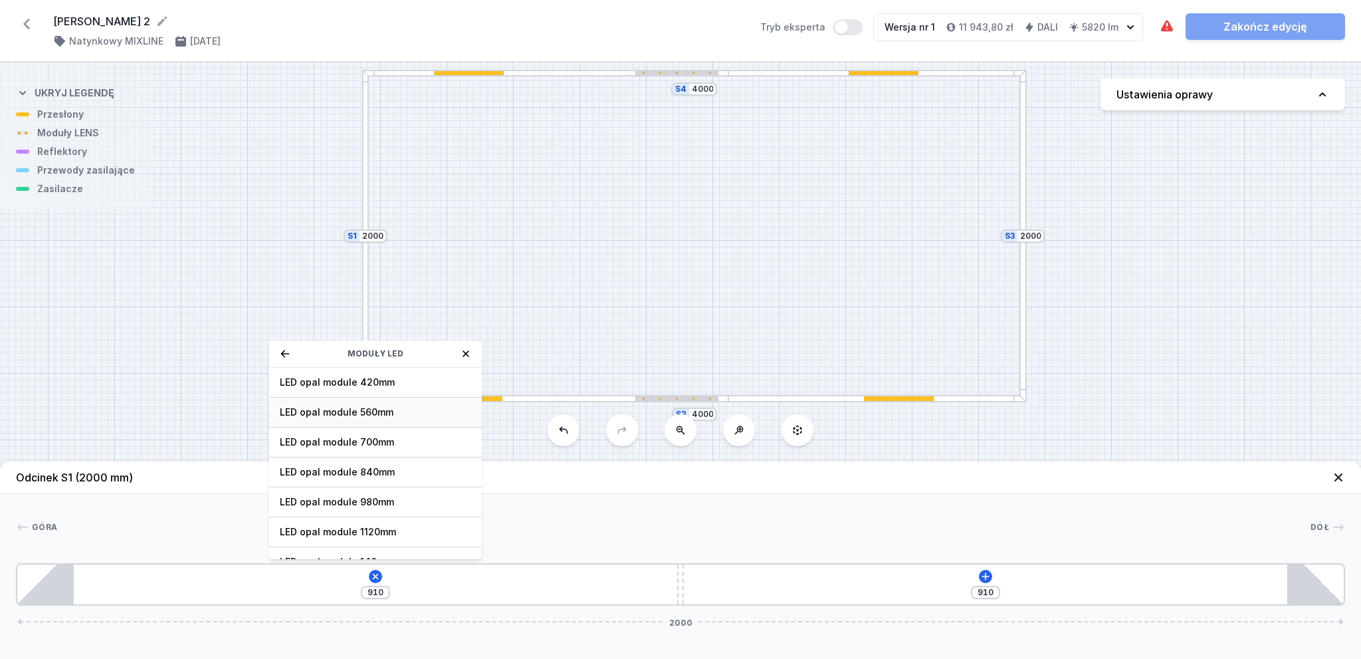
click at [331, 407] on span "LED opal module 560mm" at bounding box center [375, 411] width 191 height 13
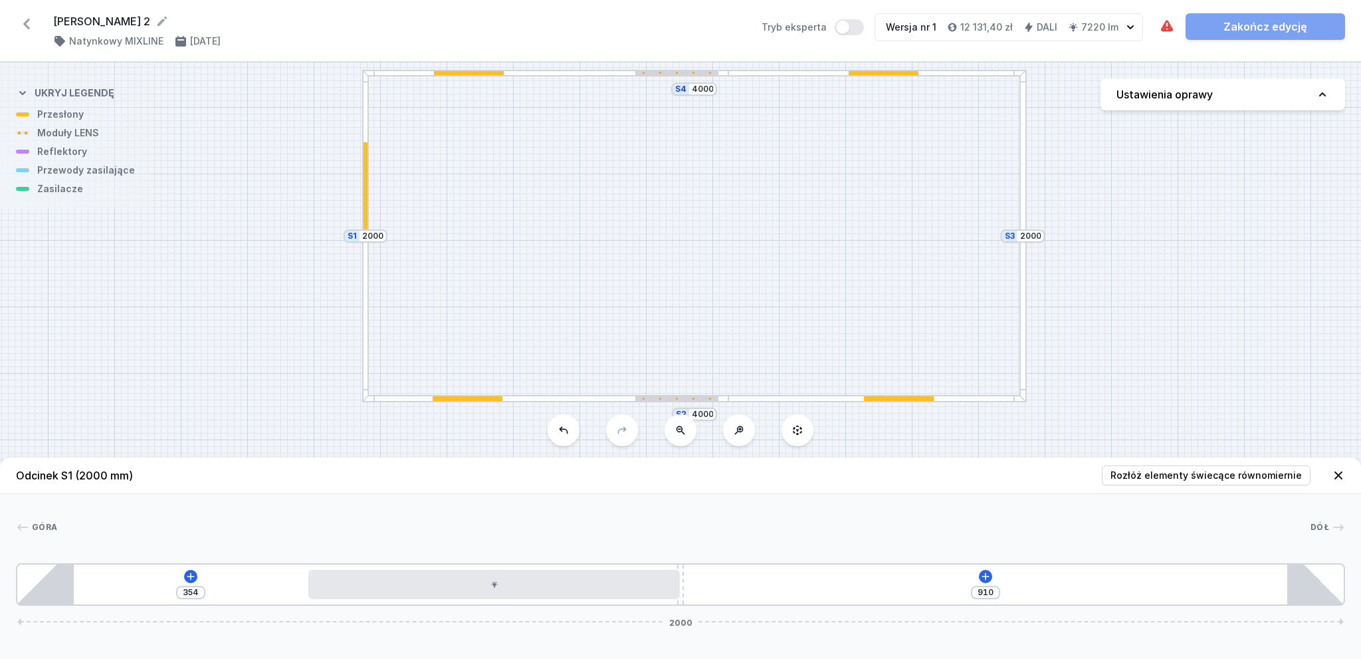
drag, startPoint x: 334, startPoint y: 594, endPoint x: 593, endPoint y: 603, distance: 258.7
click at [593, 603] on div "[PHONE_NUMBER]" at bounding box center [680, 584] width 1329 height 43
drag, startPoint x: 681, startPoint y: 601, endPoint x: 821, endPoint y: 607, distance: 141.0
click at [821, 607] on div "Odcinek S1 (2000 mm) Rozłóż elementy świecące równomiernie Góra Dół 1 2 3 1 354…" at bounding box center [680, 557] width 1361 height 201
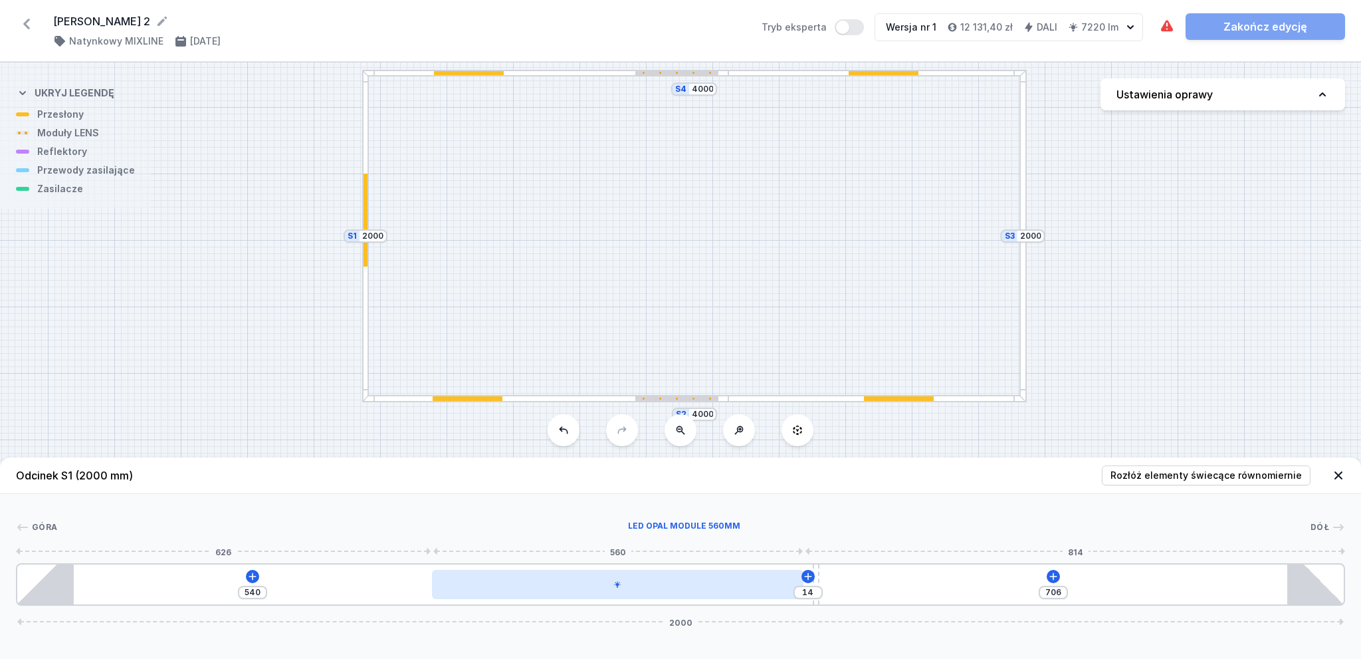
drag, startPoint x: 592, startPoint y: 586, endPoint x: 707, endPoint y: 597, distance: 116.3
click at [707, 597] on div at bounding box center [618, 584] width 372 height 29
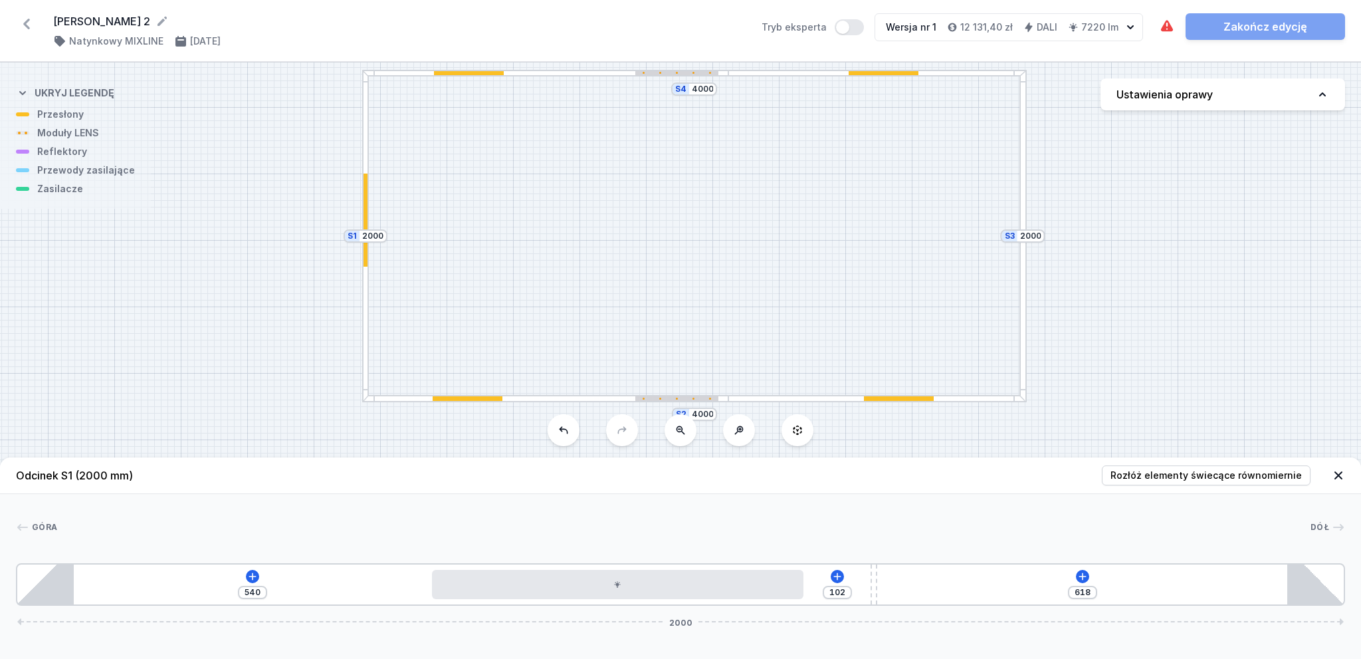
drag, startPoint x: 816, startPoint y: 603, endPoint x: 882, endPoint y: 602, distance: 65.8
click at [882, 602] on div "540 102 618 2000" at bounding box center [680, 584] width 1329 height 43
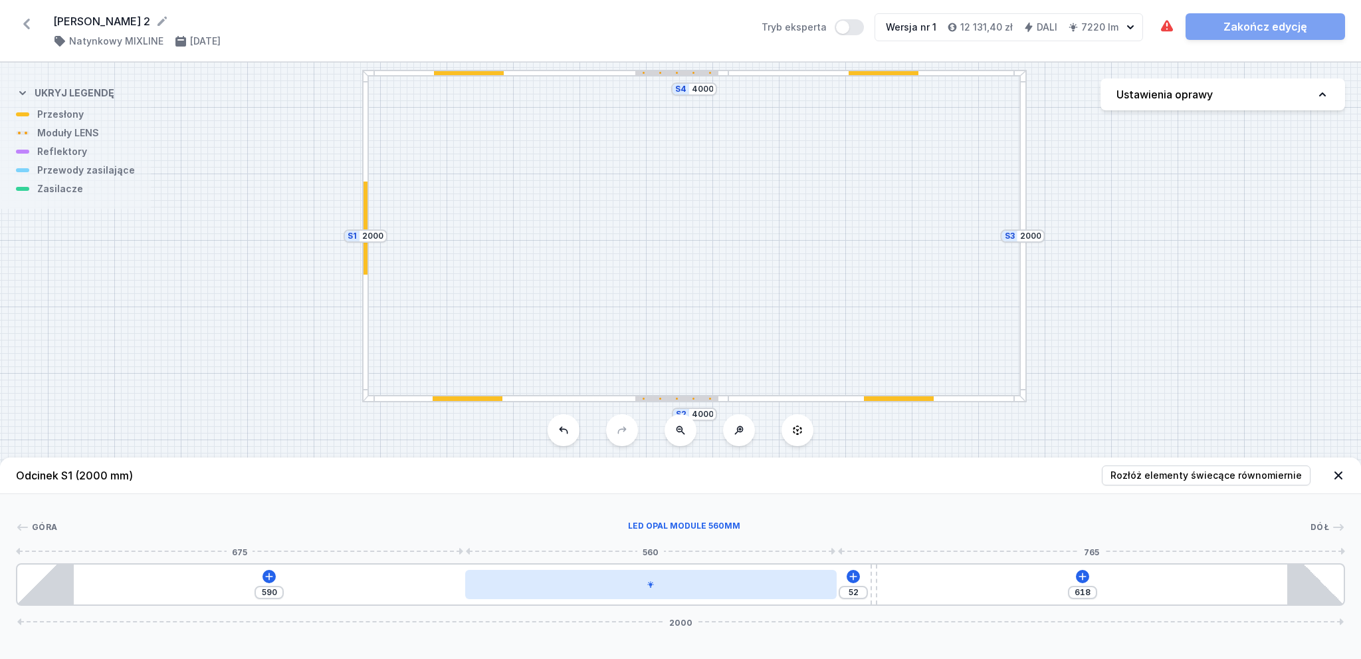
drag, startPoint x: 763, startPoint y: 590, endPoint x: 790, endPoint y: 594, distance: 26.9
click at [790, 594] on div at bounding box center [651, 584] width 372 height 29
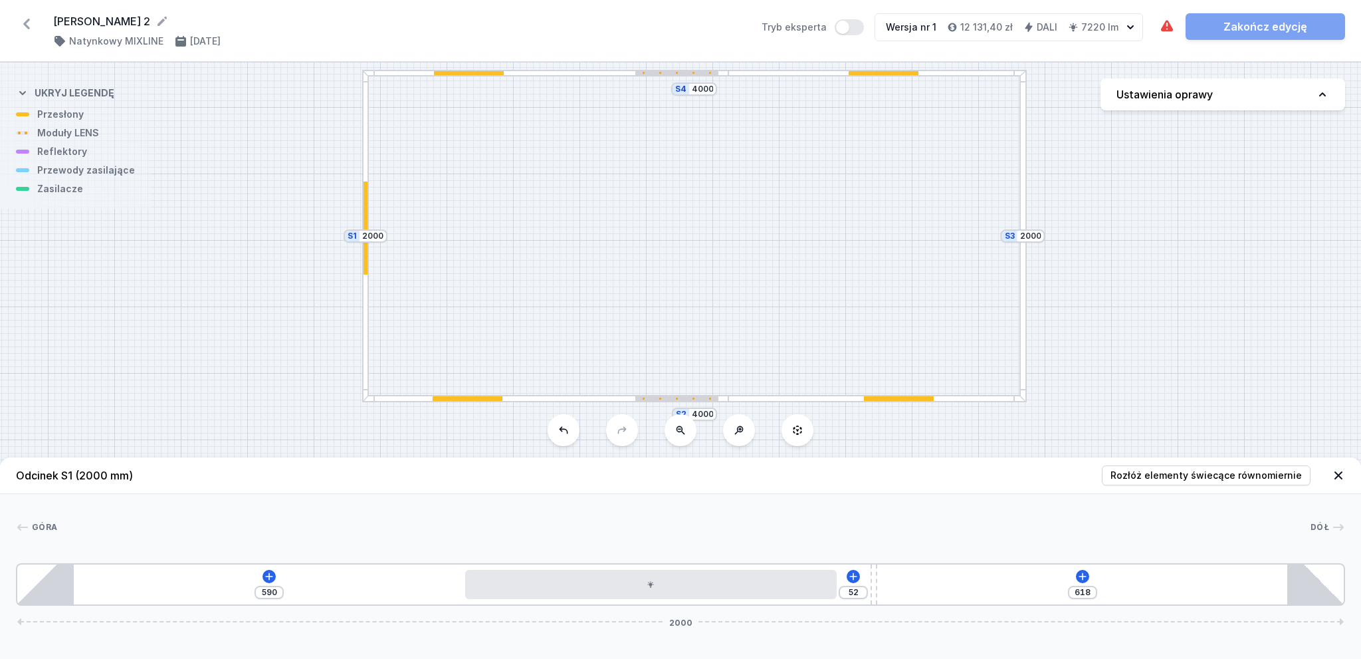
click at [1024, 290] on div at bounding box center [1023, 236] width 7 height 332
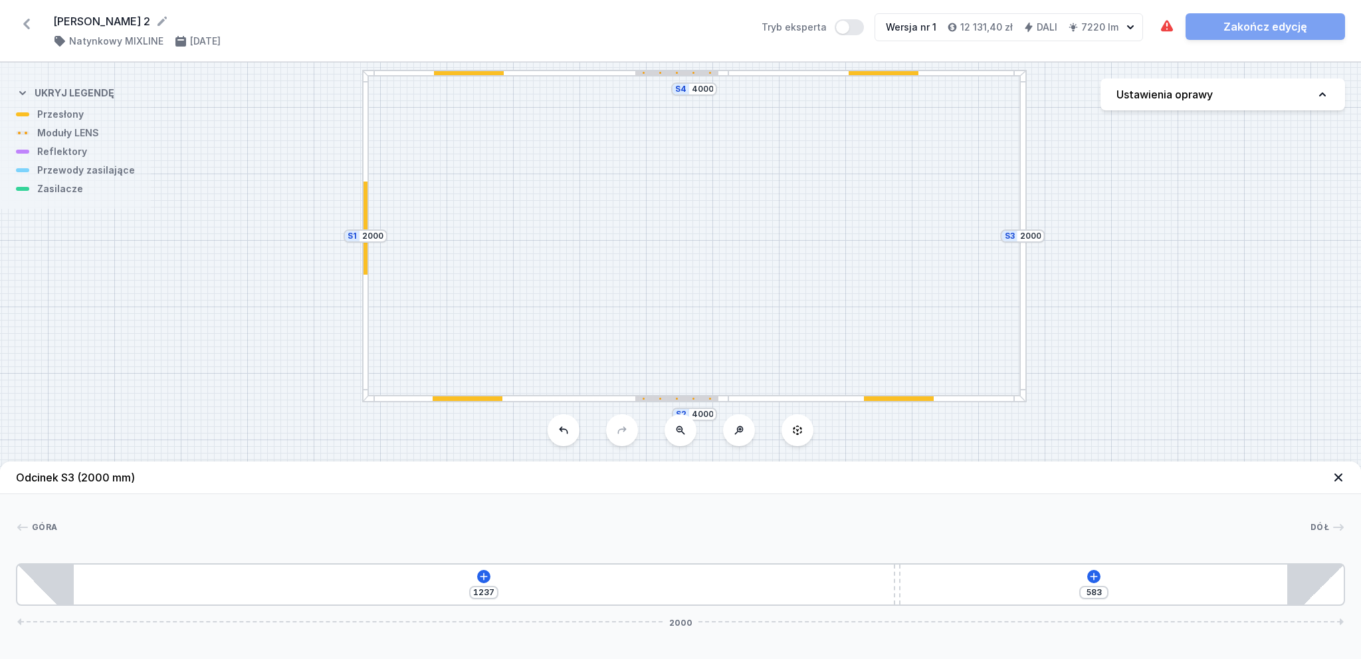
drag, startPoint x: 682, startPoint y: 593, endPoint x: 1000, endPoint y: 624, distance: 319.9
click at [1000, 605] on div "[PHONE_NUMBER]" at bounding box center [680, 584] width 1329 height 43
click at [483, 577] on icon at bounding box center [483, 575] width 7 height 7
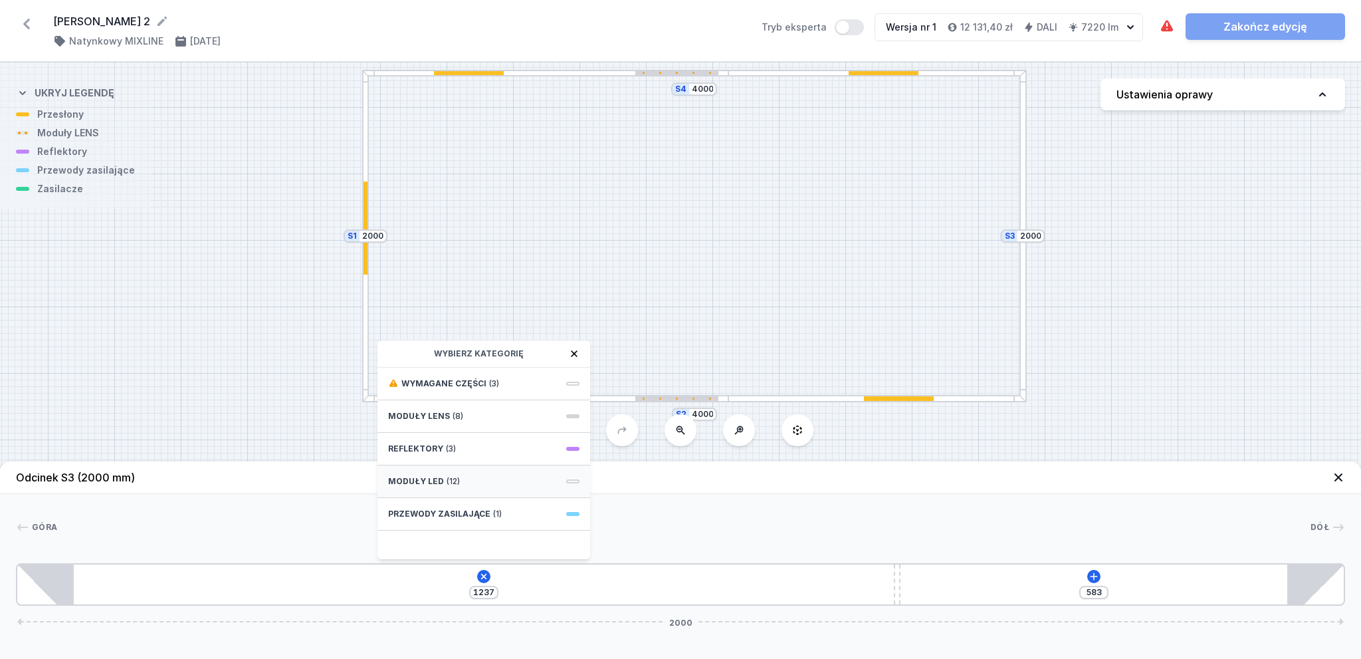
click at [442, 480] on div "Moduły LED (12)" at bounding box center [484, 481] width 213 height 33
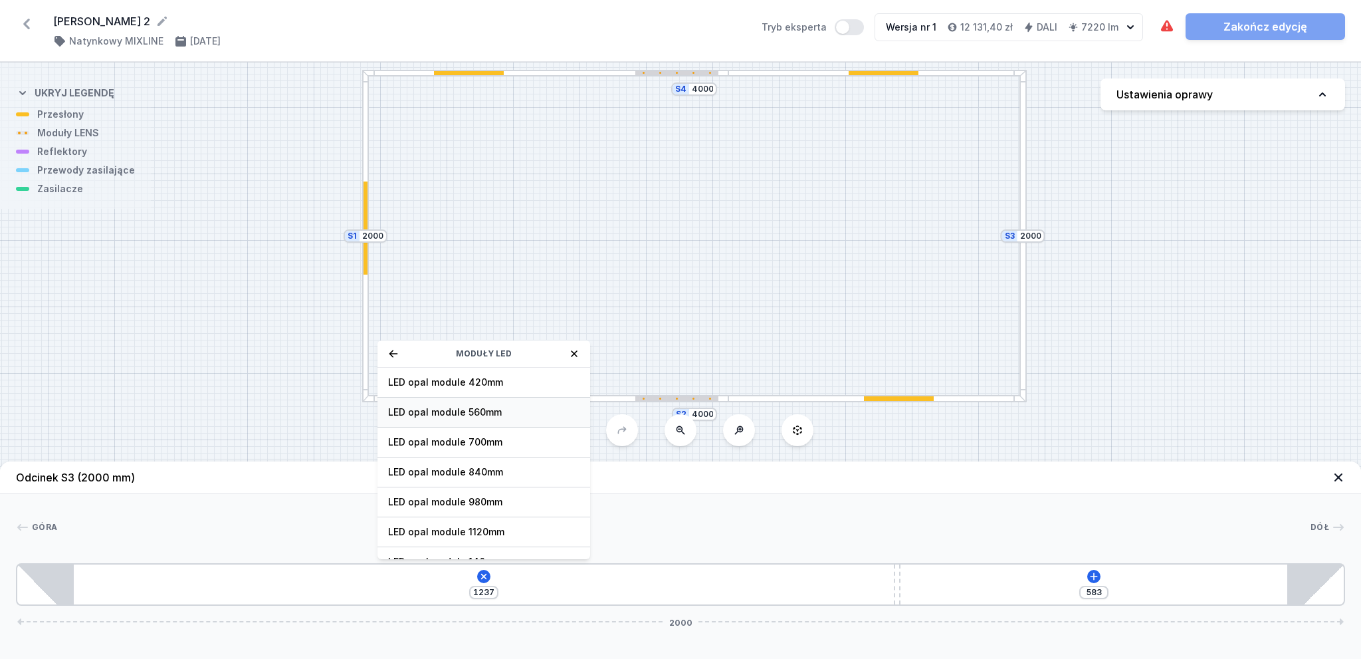
click at [465, 414] on span "LED opal module 560mm" at bounding box center [483, 411] width 191 height 13
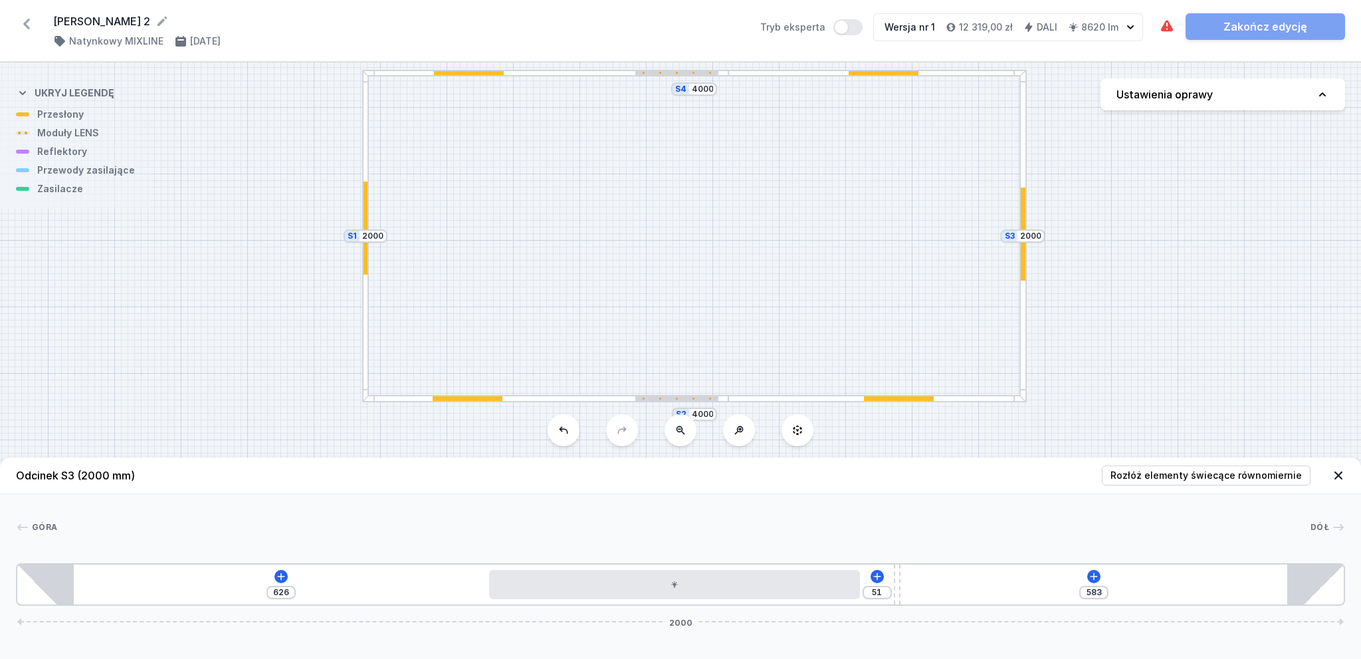
drag, startPoint x: 304, startPoint y: 584, endPoint x: 749, endPoint y: 631, distance: 447.9
click at [749, 631] on div "Odcinek S3 (2000 mm) Rozłóż elementy świecące równomiernie Góra Dół 1 2 3 1 626…" at bounding box center [680, 557] width 1361 height 201
click at [1081, 594] on div "583" at bounding box center [1093, 592] width 29 height 13
click at [1091, 576] on icon at bounding box center [1094, 575] width 7 height 7
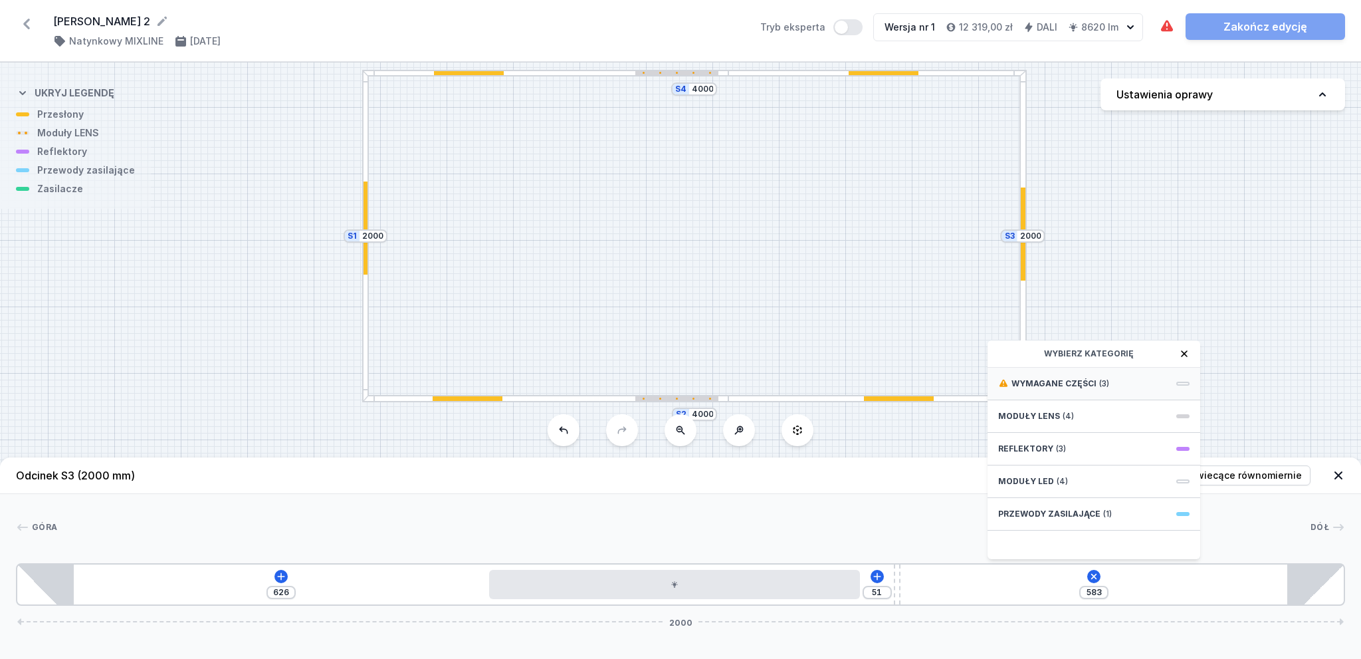
click at [1085, 378] on span "Wymagane części" at bounding box center [1054, 383] width 85 height 11
click at [1077, 376] on span "Hole for power supply cable" at bounding box center [1093, 382] width 191 height 13
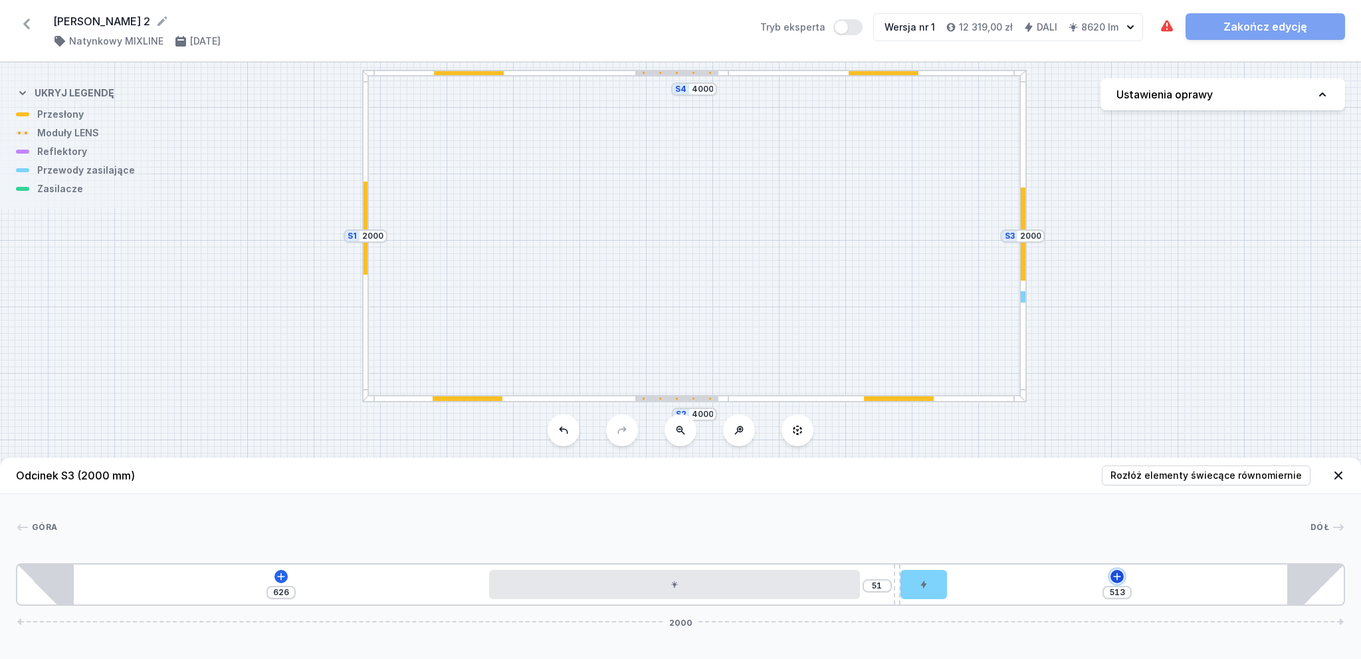
click at [1115, 577] on icon at bounding box center [1117, 576] width 11 height 11
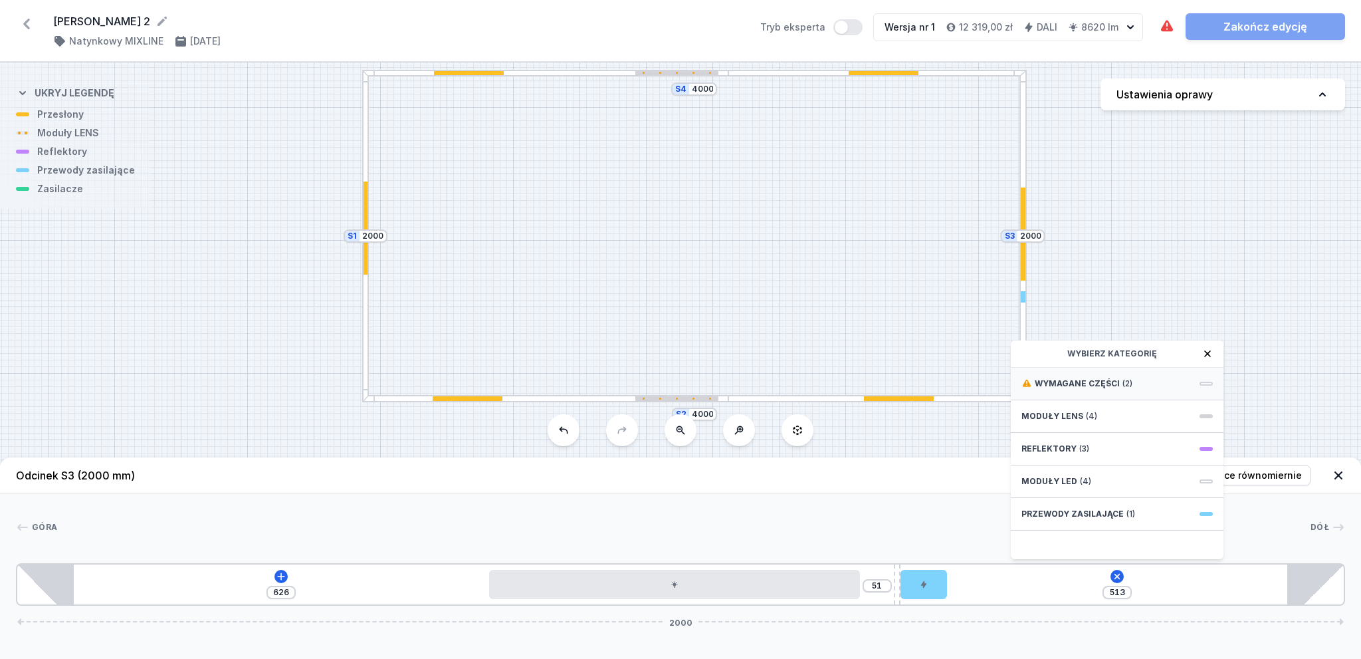
click at [1093, 382] on span "Wymagane części" at bounding box center [1077, 383] width 85 height 11
click at [1093, 381] on span "DALI Driver - up to 75W" at bounding box center [1117, 382] width 191 height 13
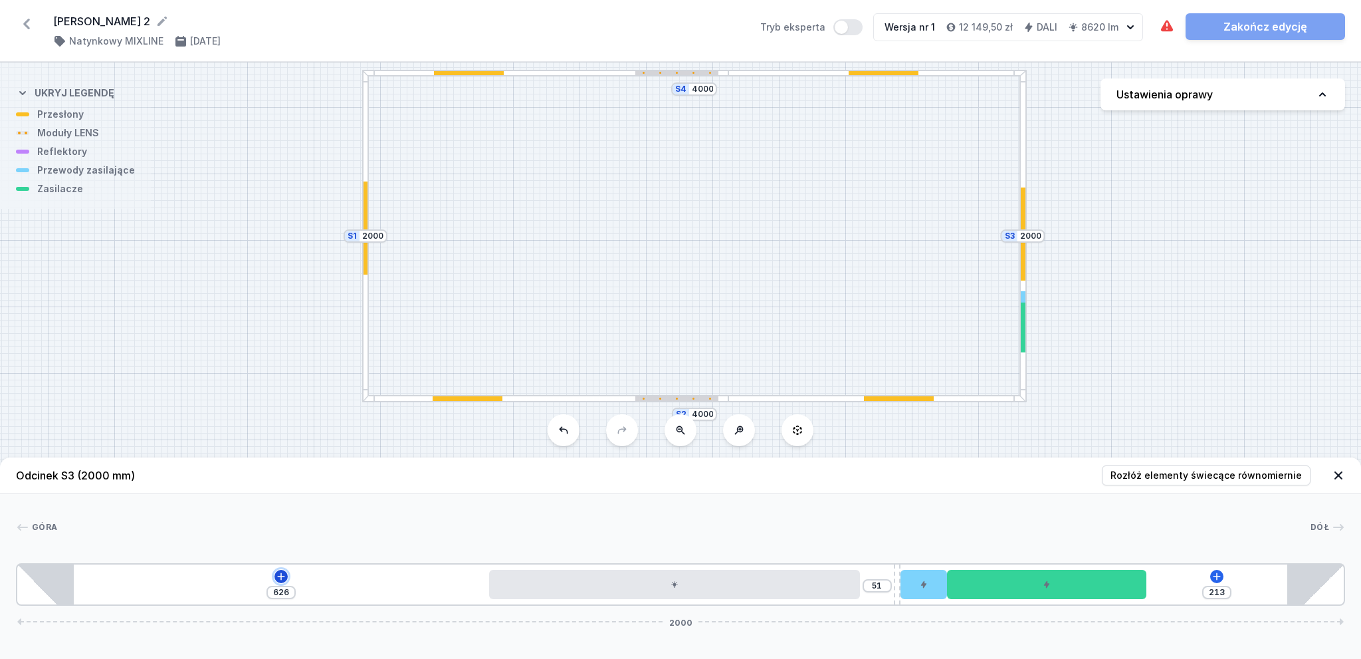
click at [281, 580] on icon at bounding box center [281, 575] width 7 height 7
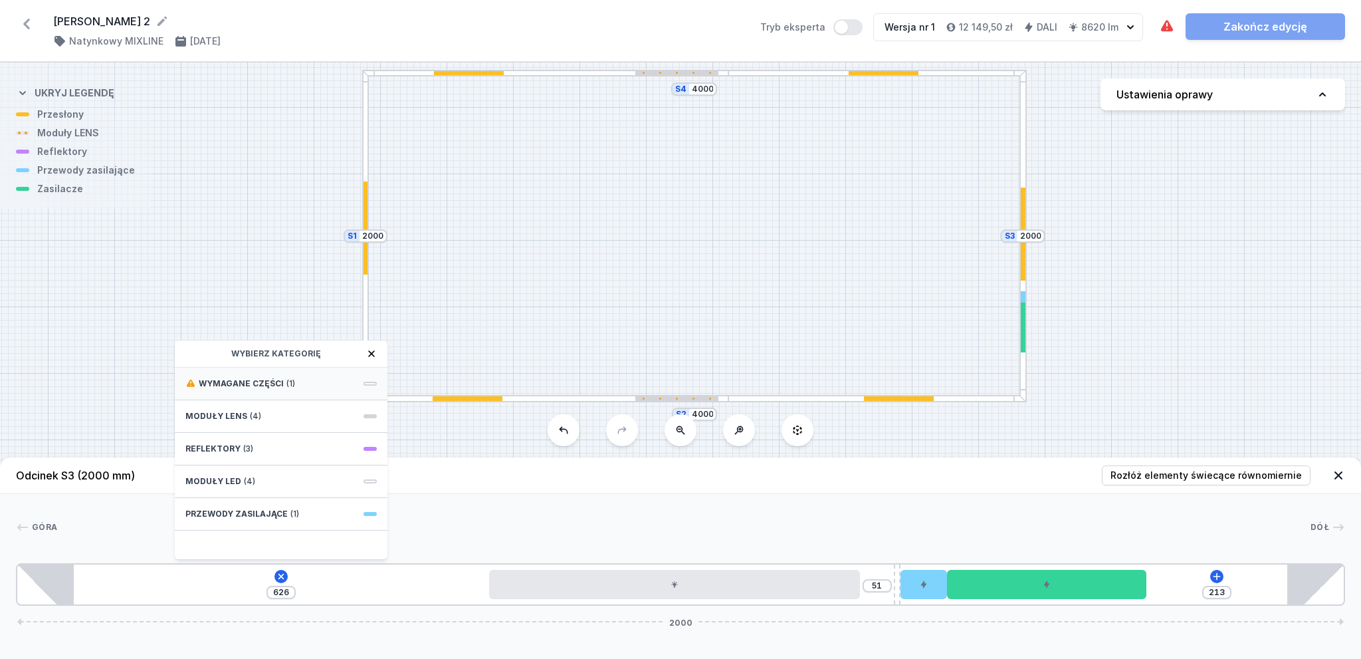
click at [269, 385] on span "Wymagane części" at bounding box center [241, 383] width 85 height 11
click at [263, 382] on span "DALI Driver - up to 75W" at bounding box center [280, 382] width 191 height 13
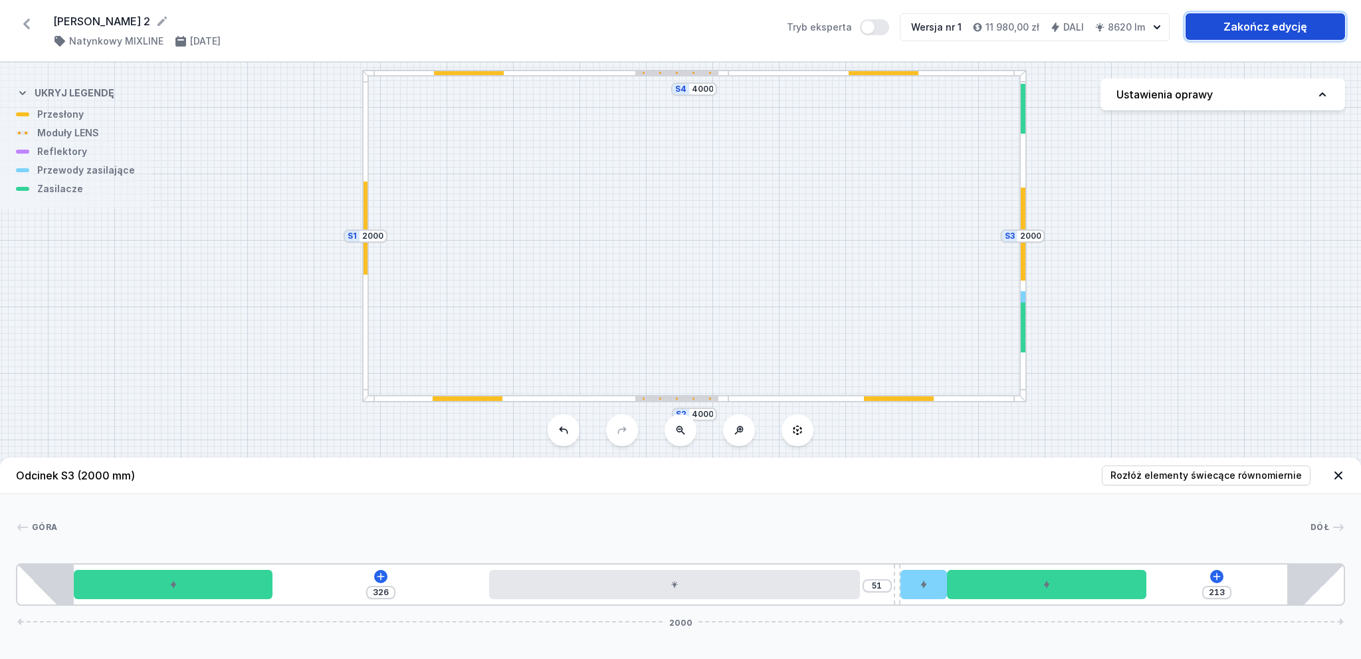
click at [1275, 30] on link "Zakończ edycję" at bounding box center [1266, 26] width 160 height 27
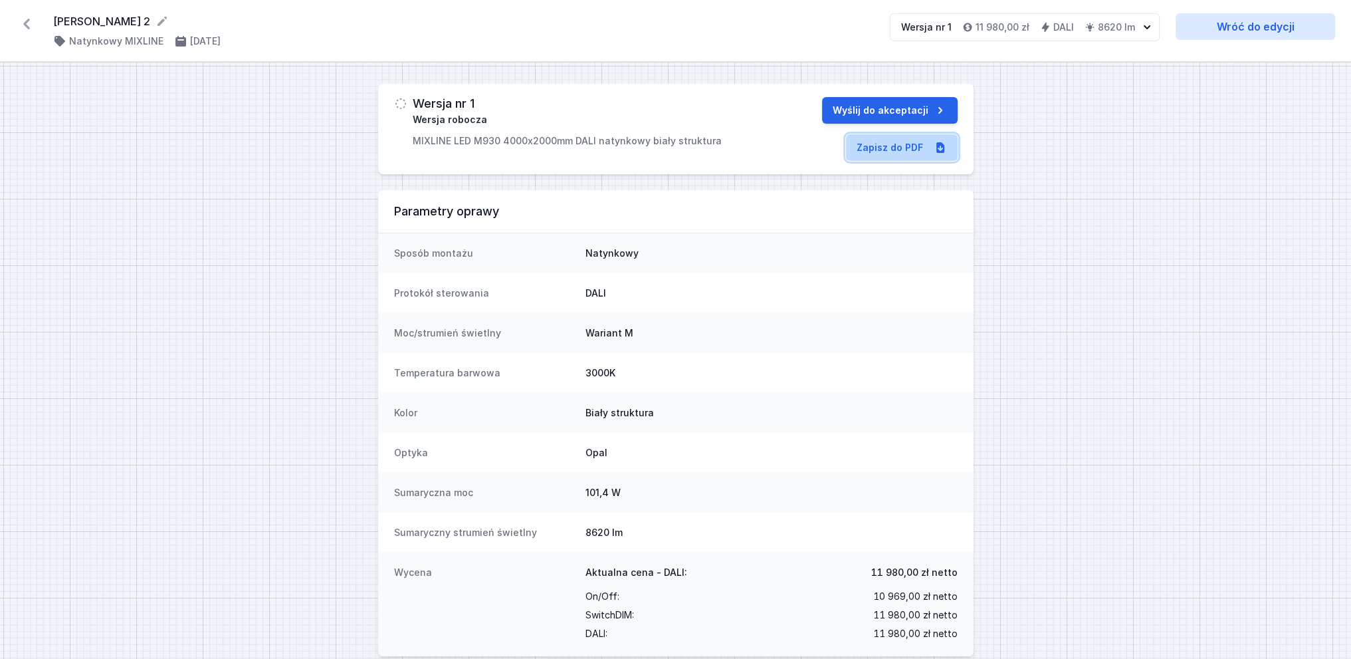
click at [891, 148] on link "Zapisz do PDF" at bounding box center [902, 147] width 112 height 27
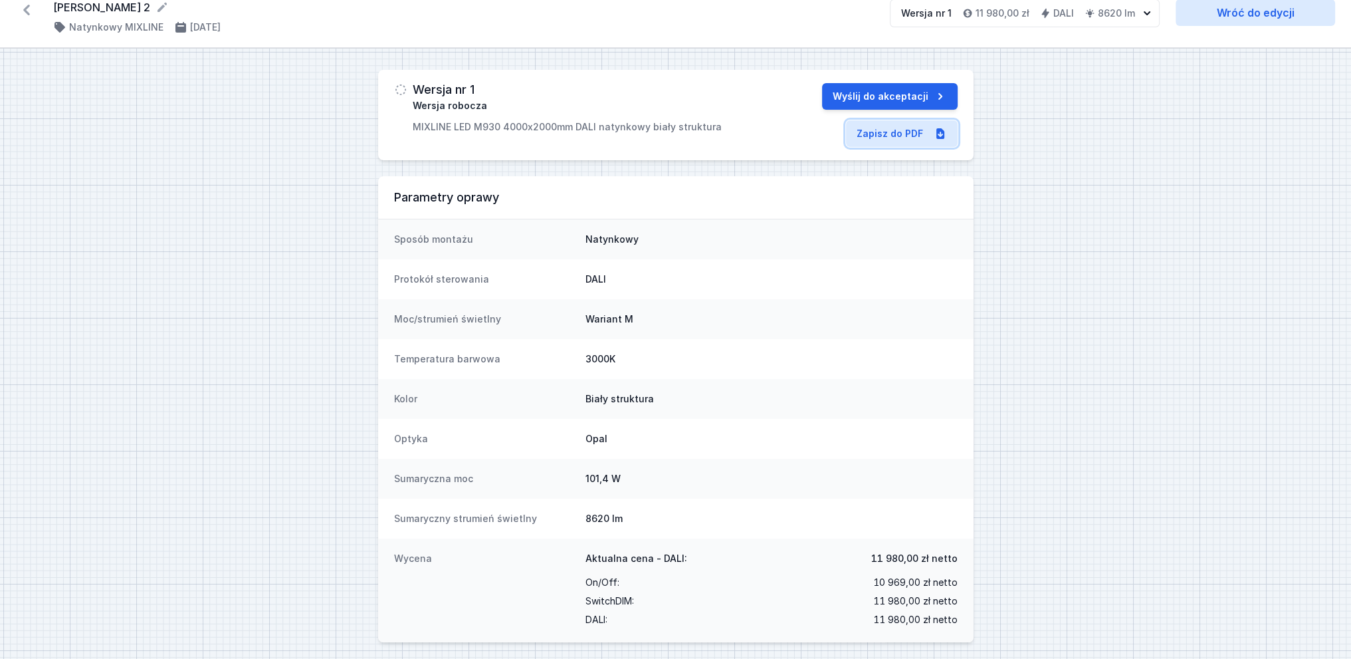
scroll to position [18, 0]
